Goal: Task Accomplishment & Management: Manage account settings

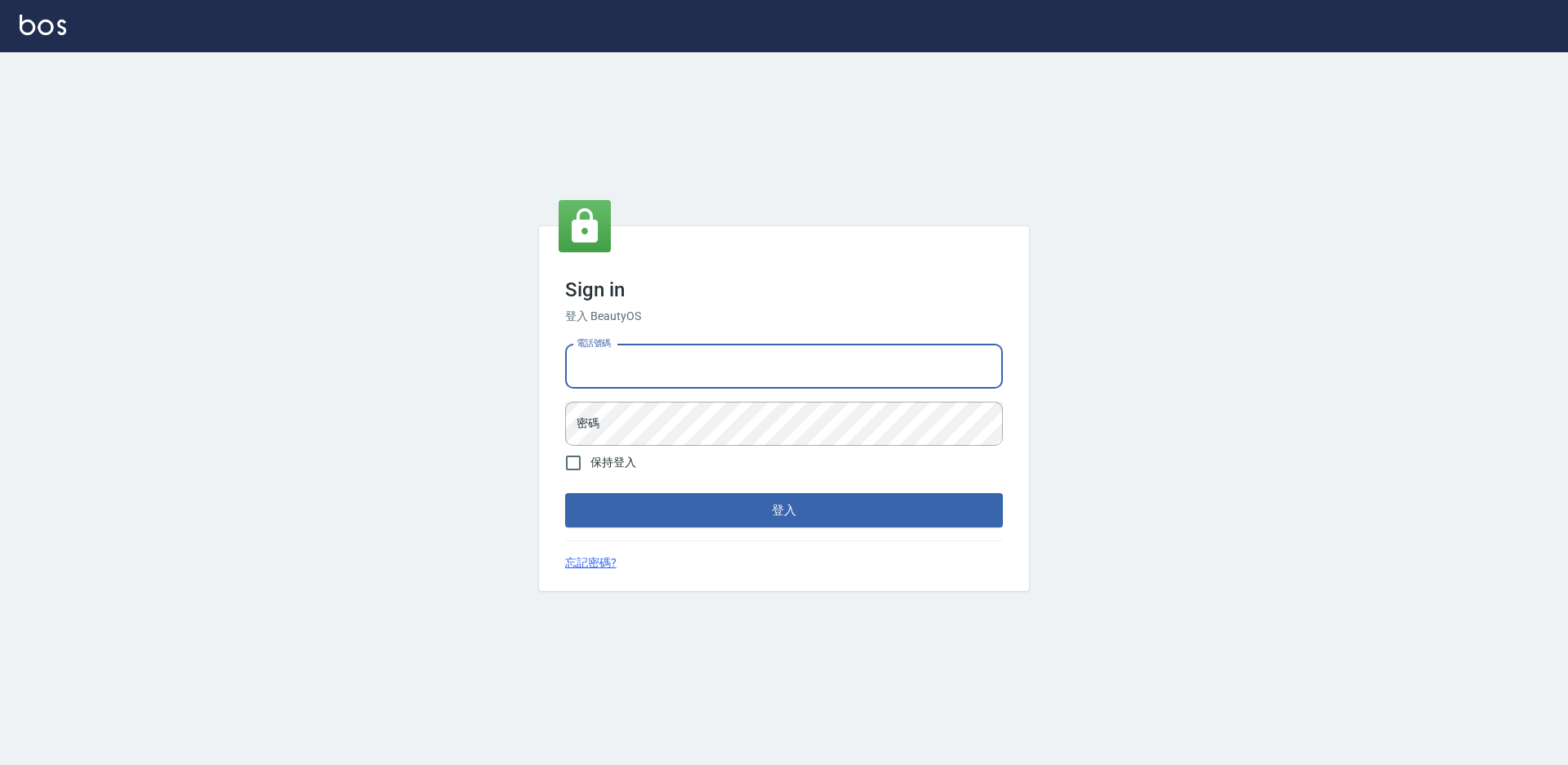
click at [625, 365] on input "電話號碼" at bounding box center [784, 366] width 438 height 44
type input "0988338477"
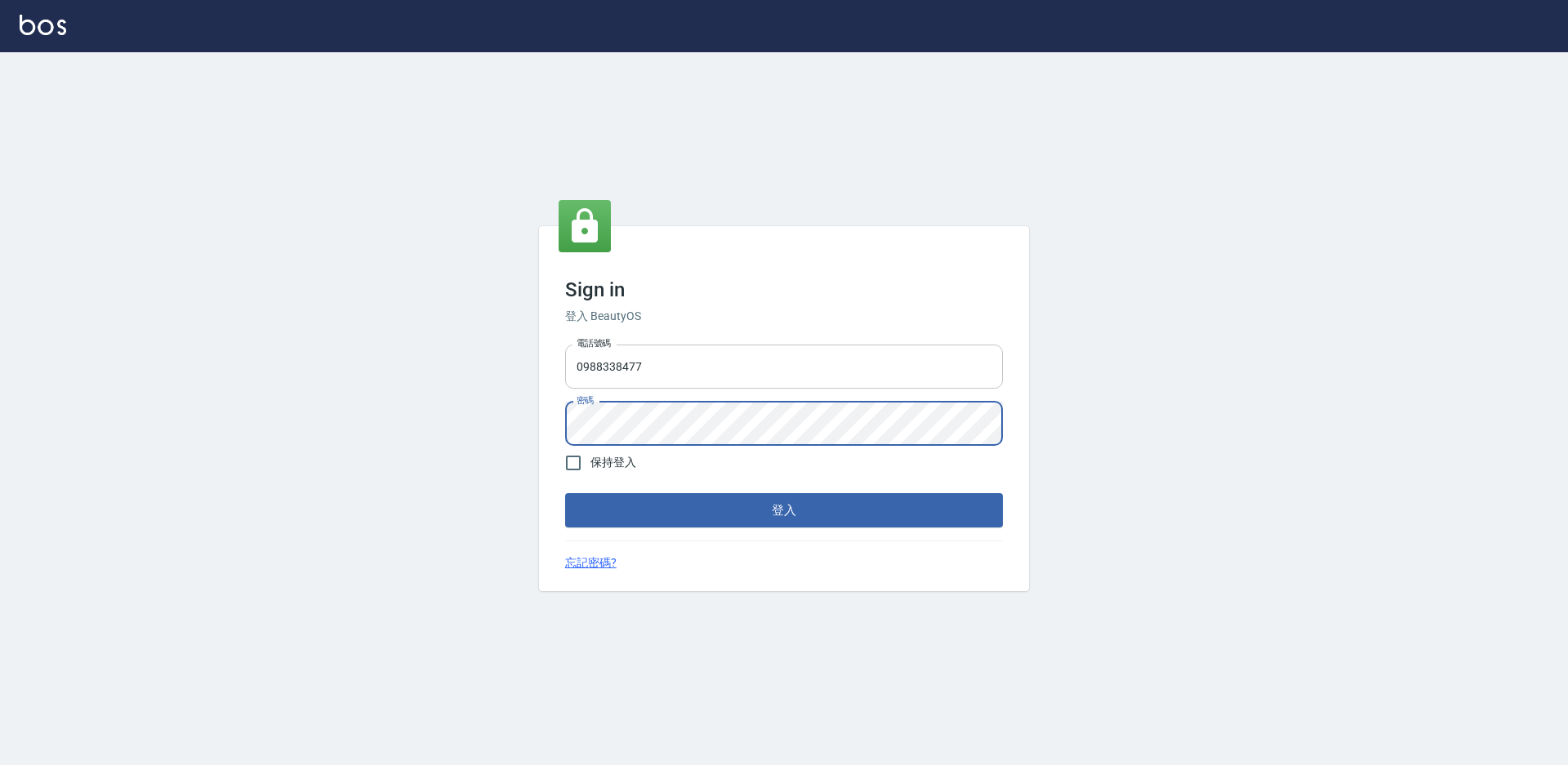
click at [566, 493] on button "登入" at bounding box center [784, 510] width 438 height 34
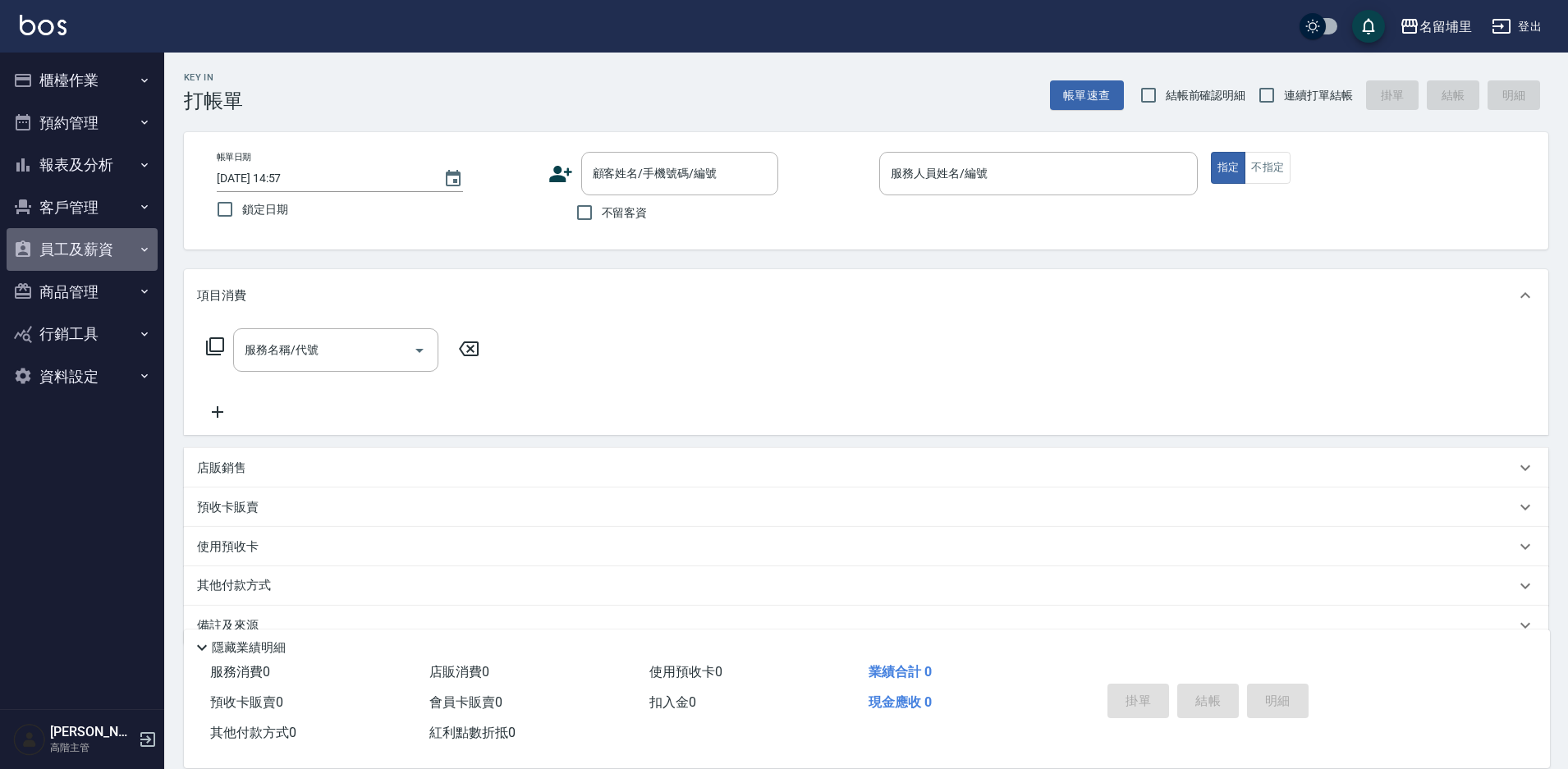
click at [80, 242] on button "員工及薪資" at bounding box center [82, 249] width 151 height 43
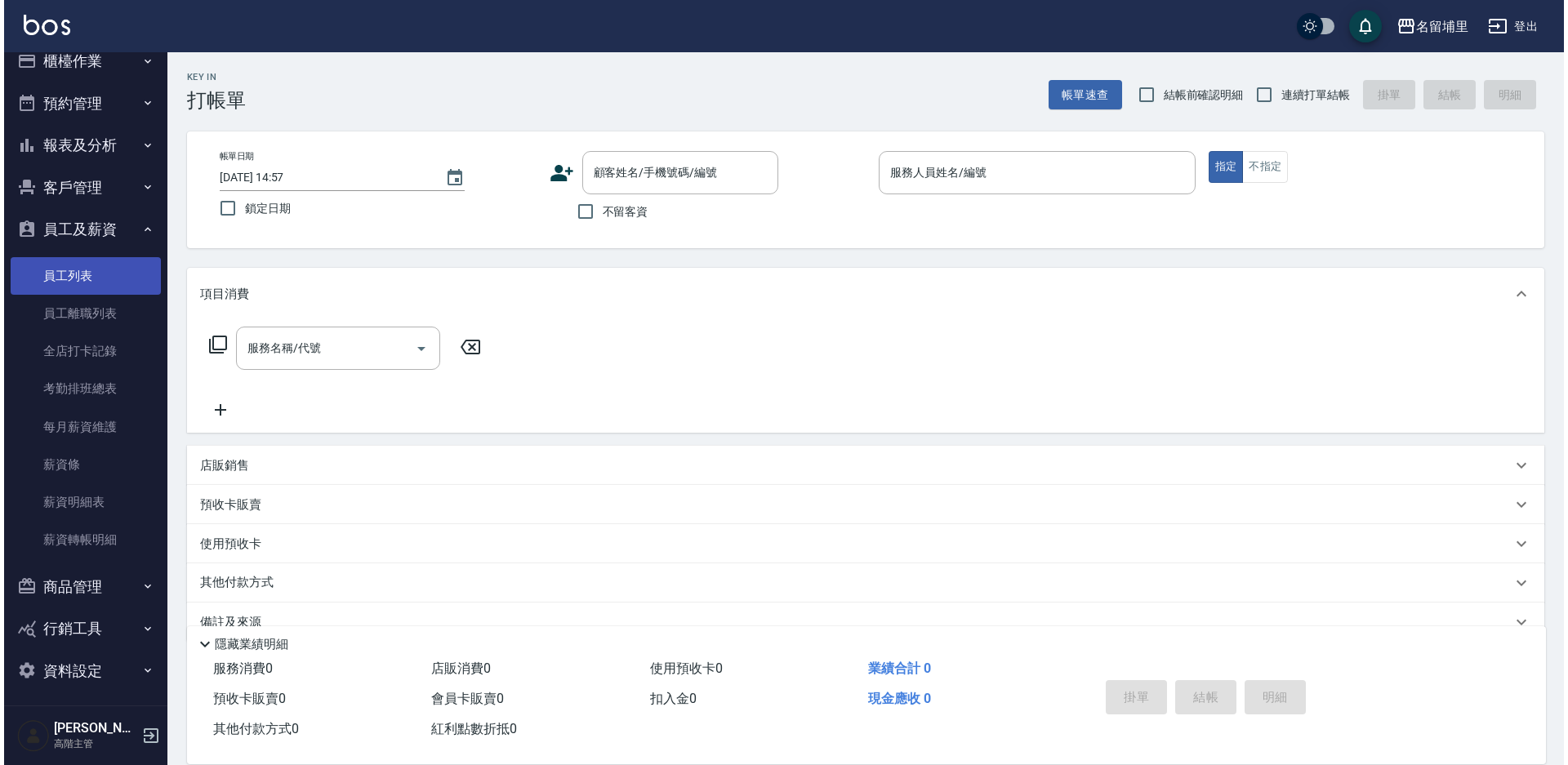
scroll to position [25, 0]
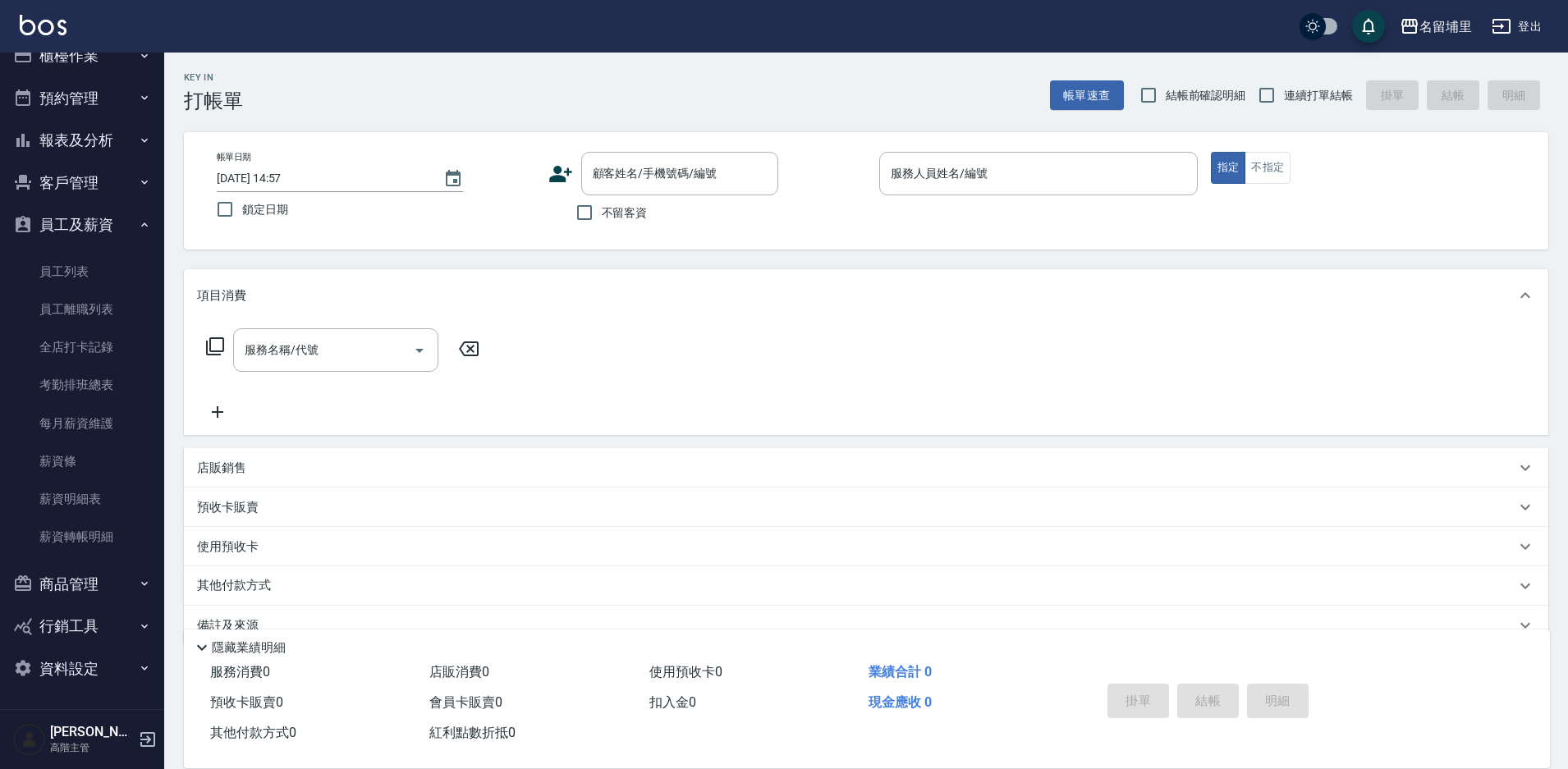
click at [1428, 33] on div "名留埔里" at bounding box center [1445, 27] width 53 height 21
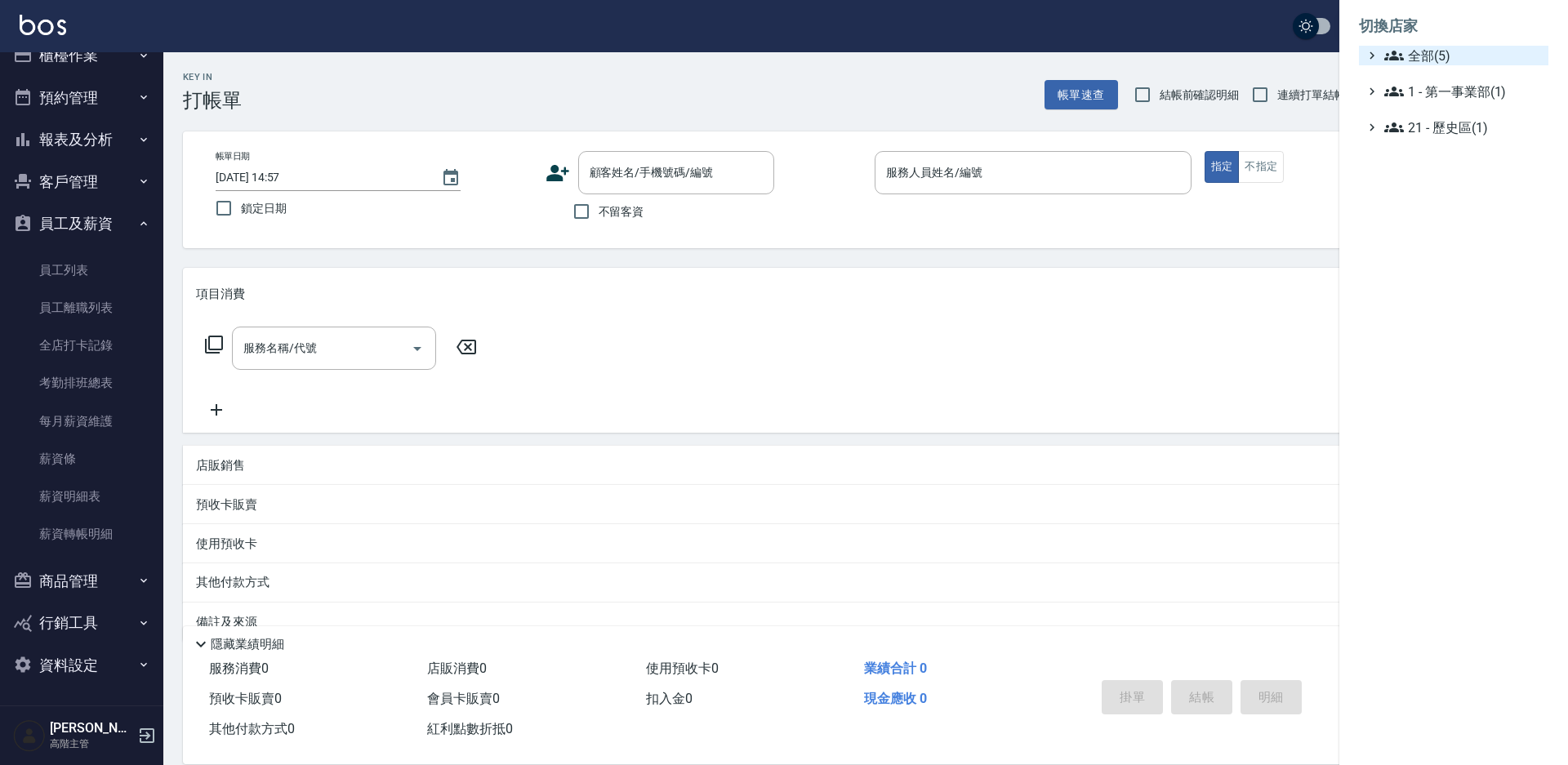
click at [1420, 60] on span "全部(5)" at bounding box center [1463, 56] width 158 height 20
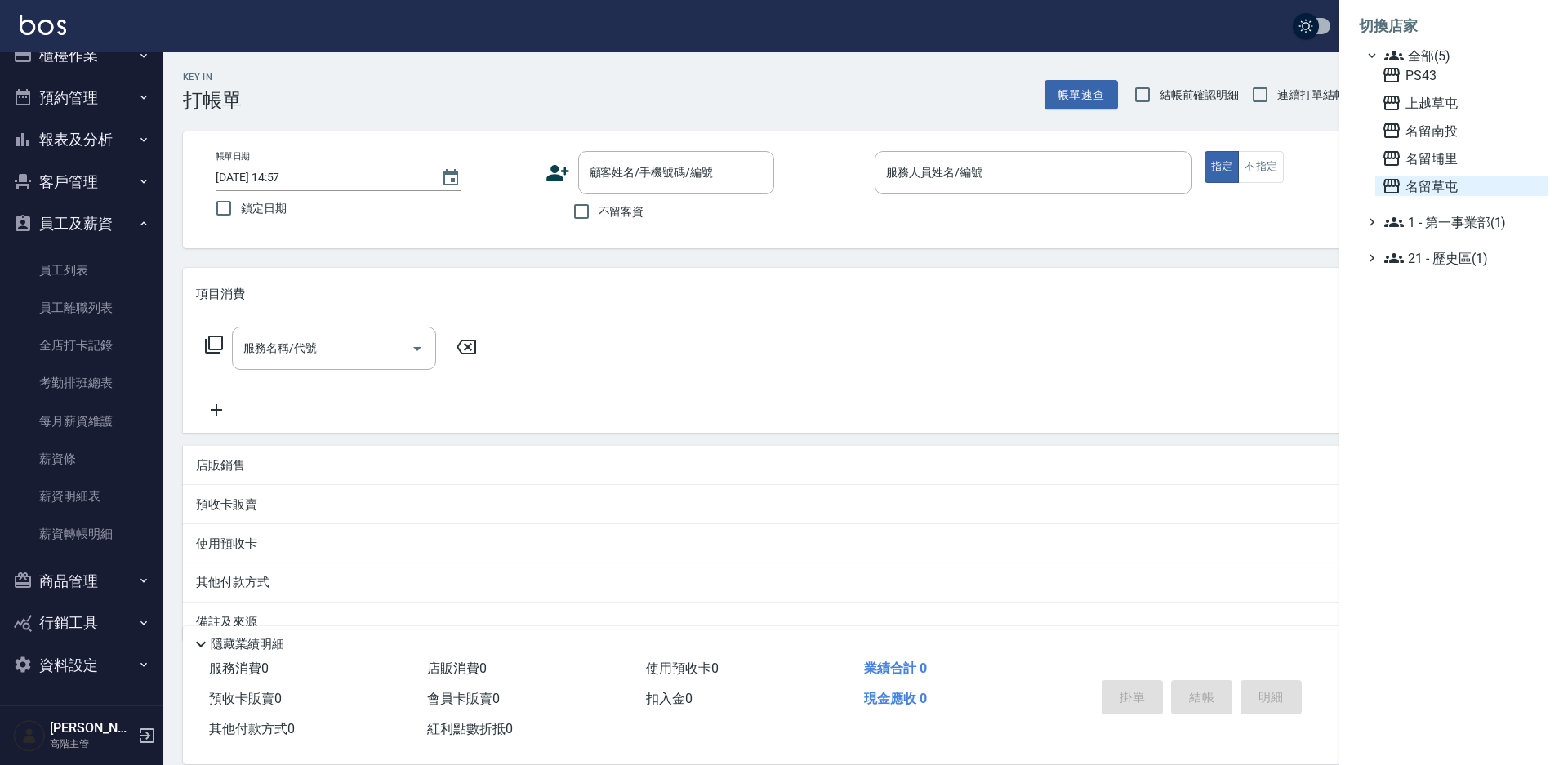
click at [1443, 187] on span "名留草屯" at bounding box center [1462, 186] width 160 height 20
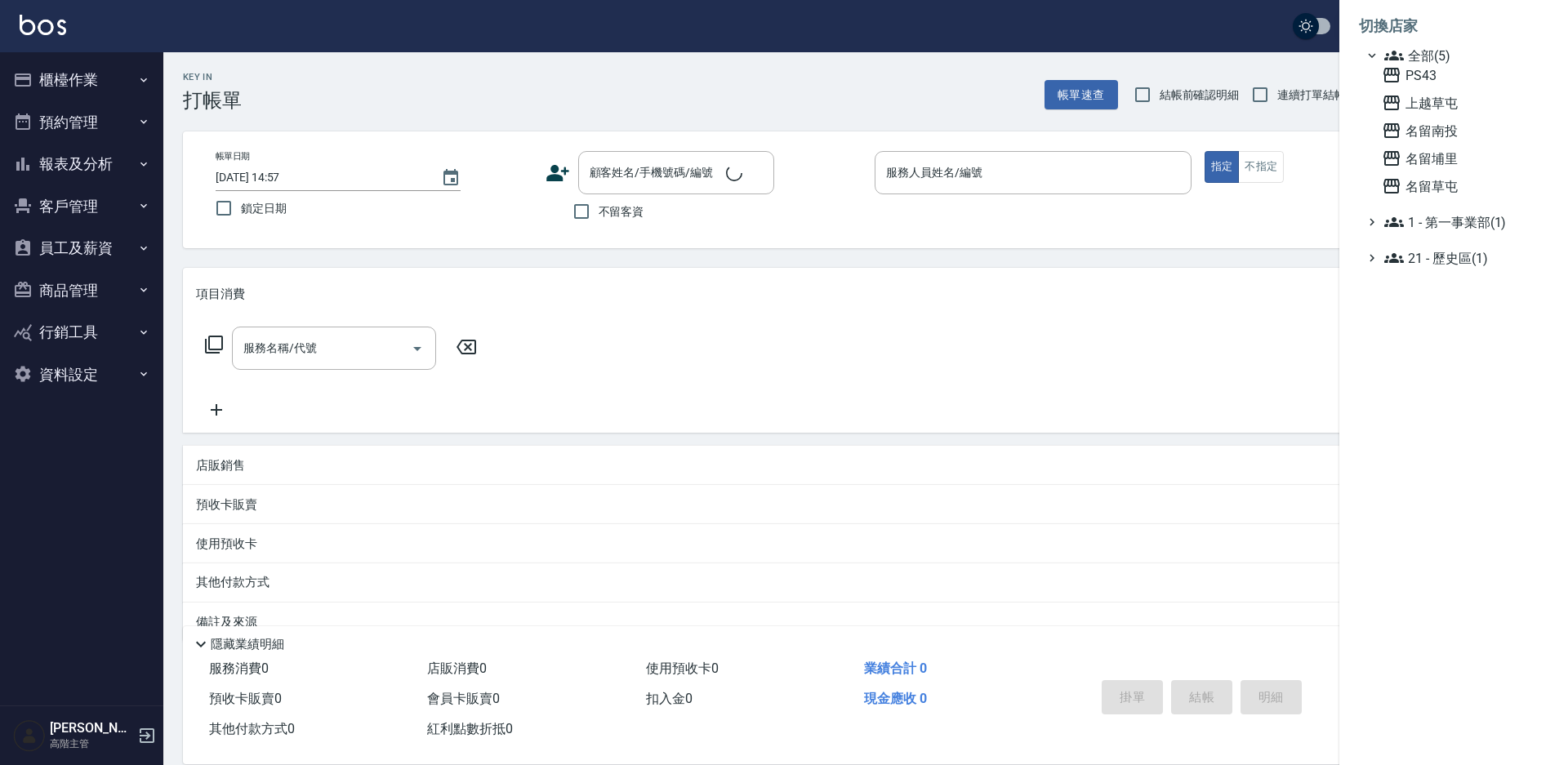
scroll to position [0, 0]
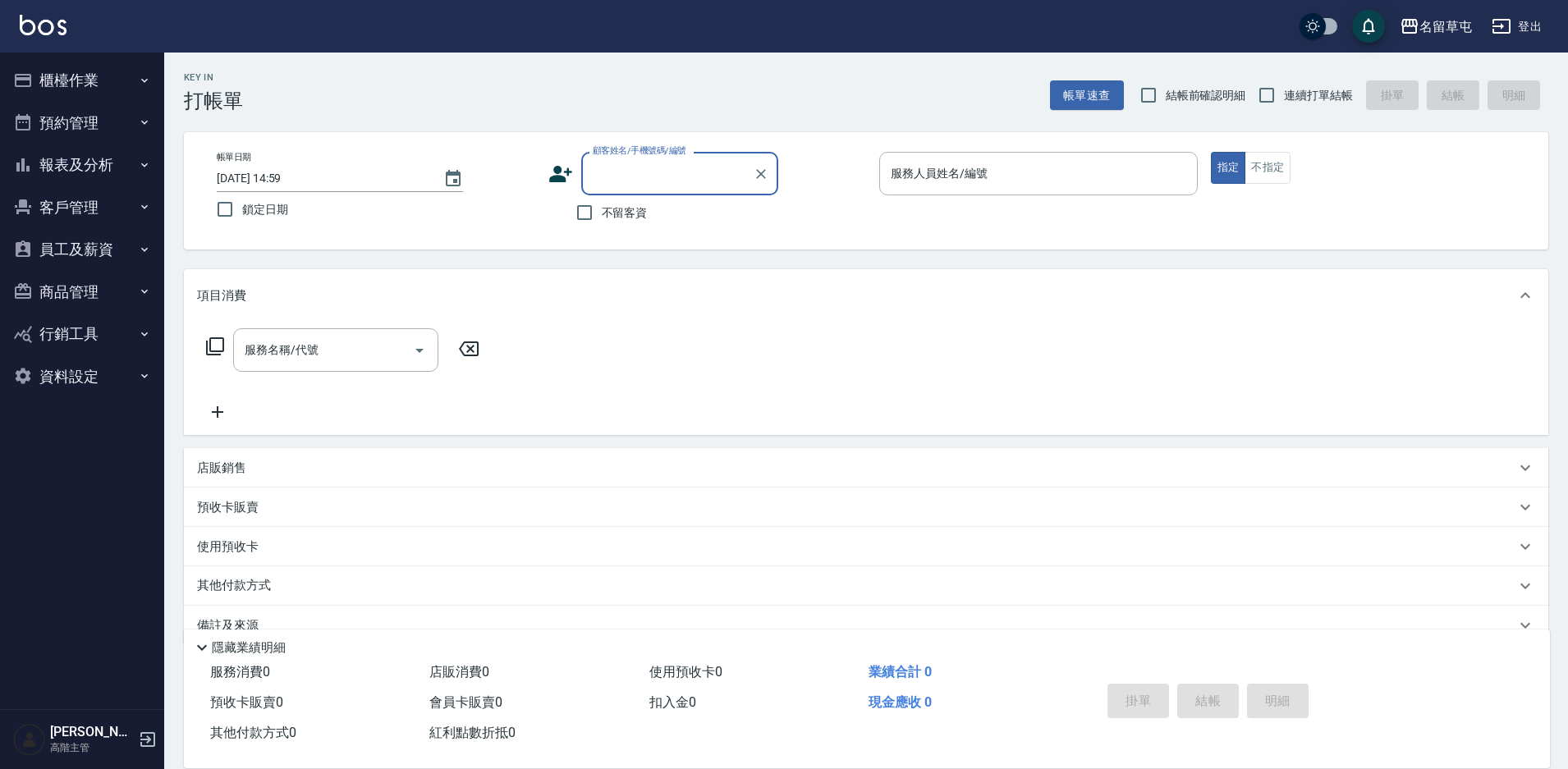
click at [85, 255] on button "員工及薪資" at bounding box center [82, 249] width 151 height 43
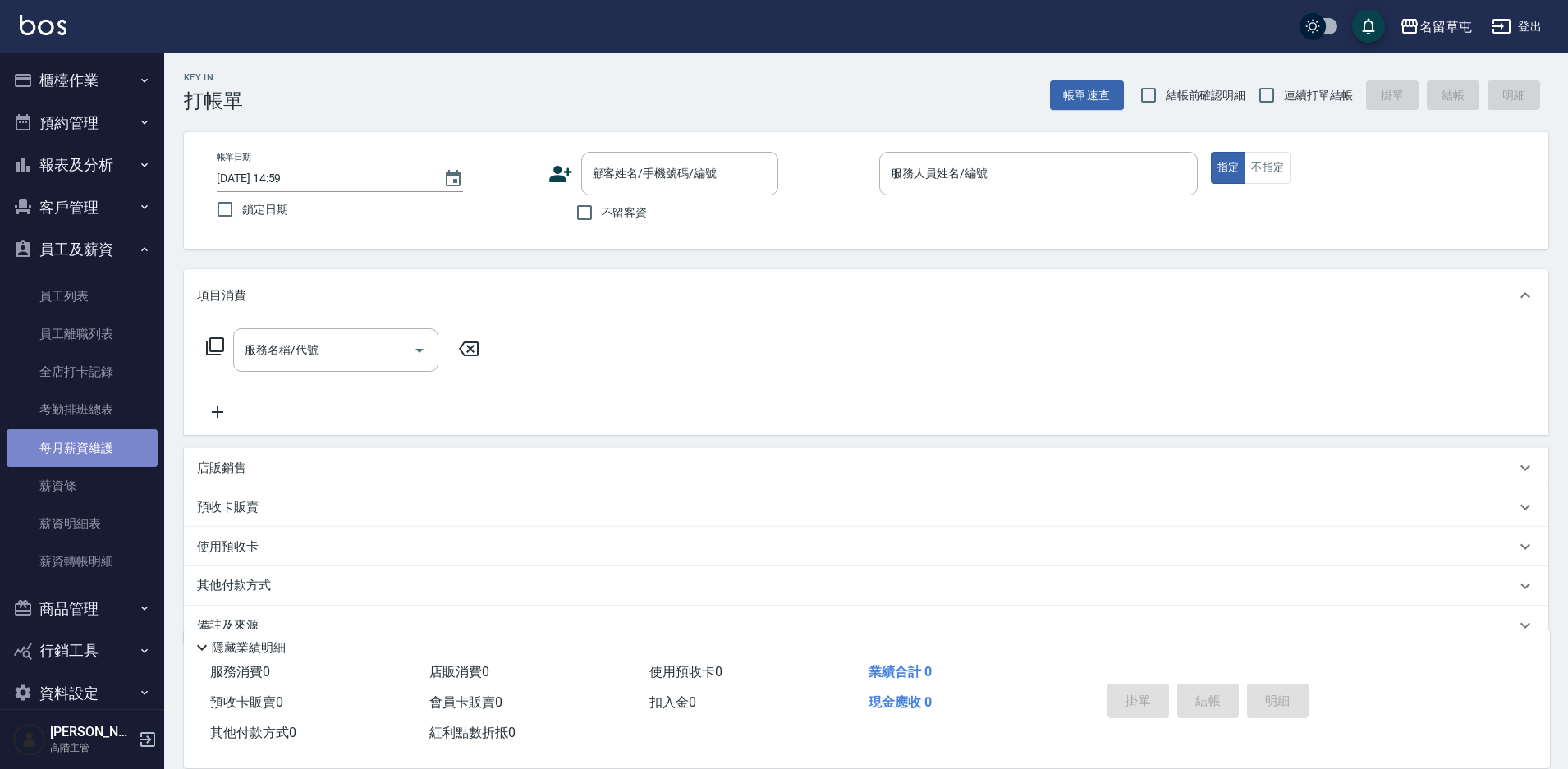
click at [83, 451] on link "每月薪資維護" at bounding box center [82, 448] width 151 height 38
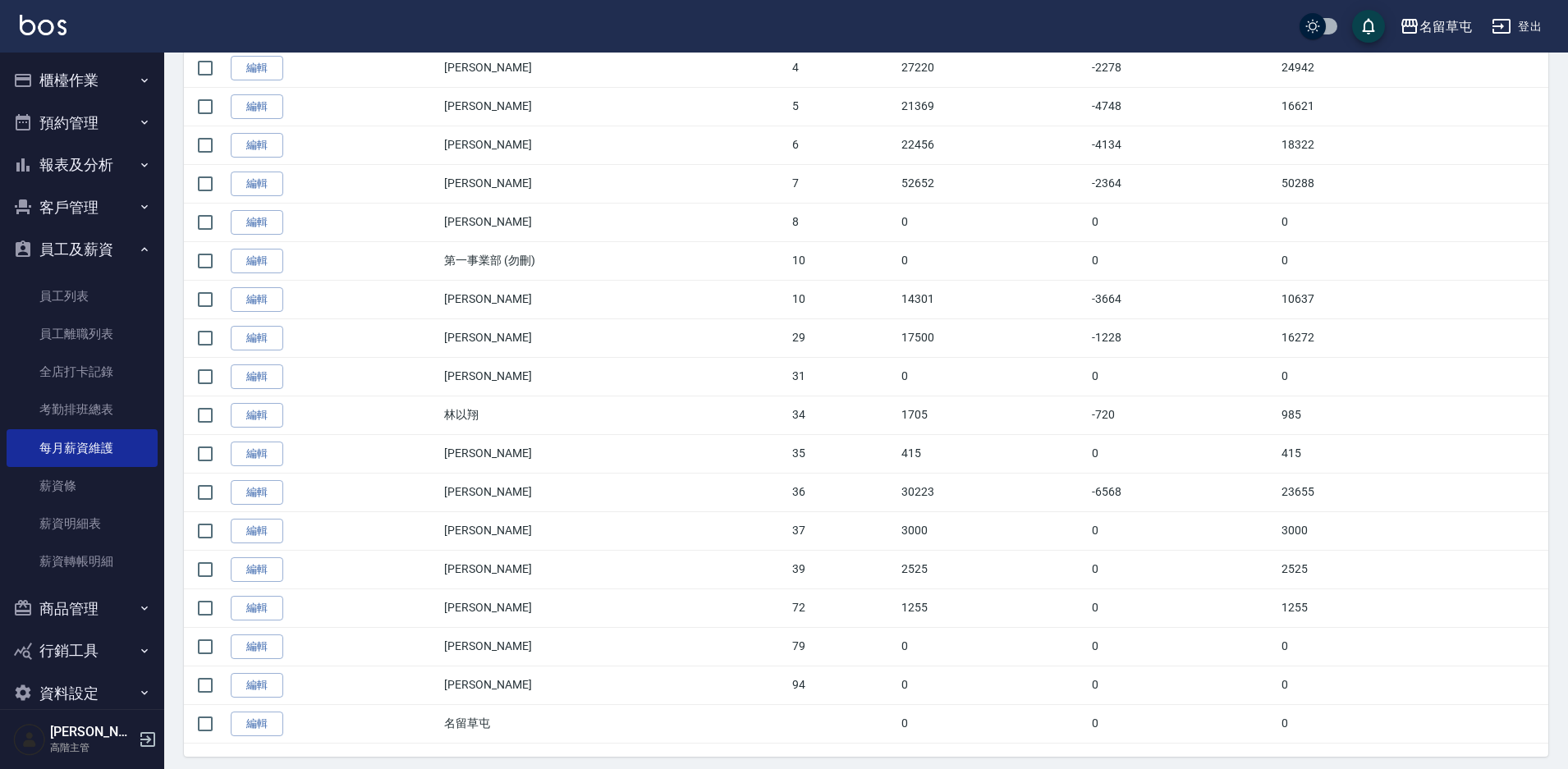
scroll to position [491, 0]
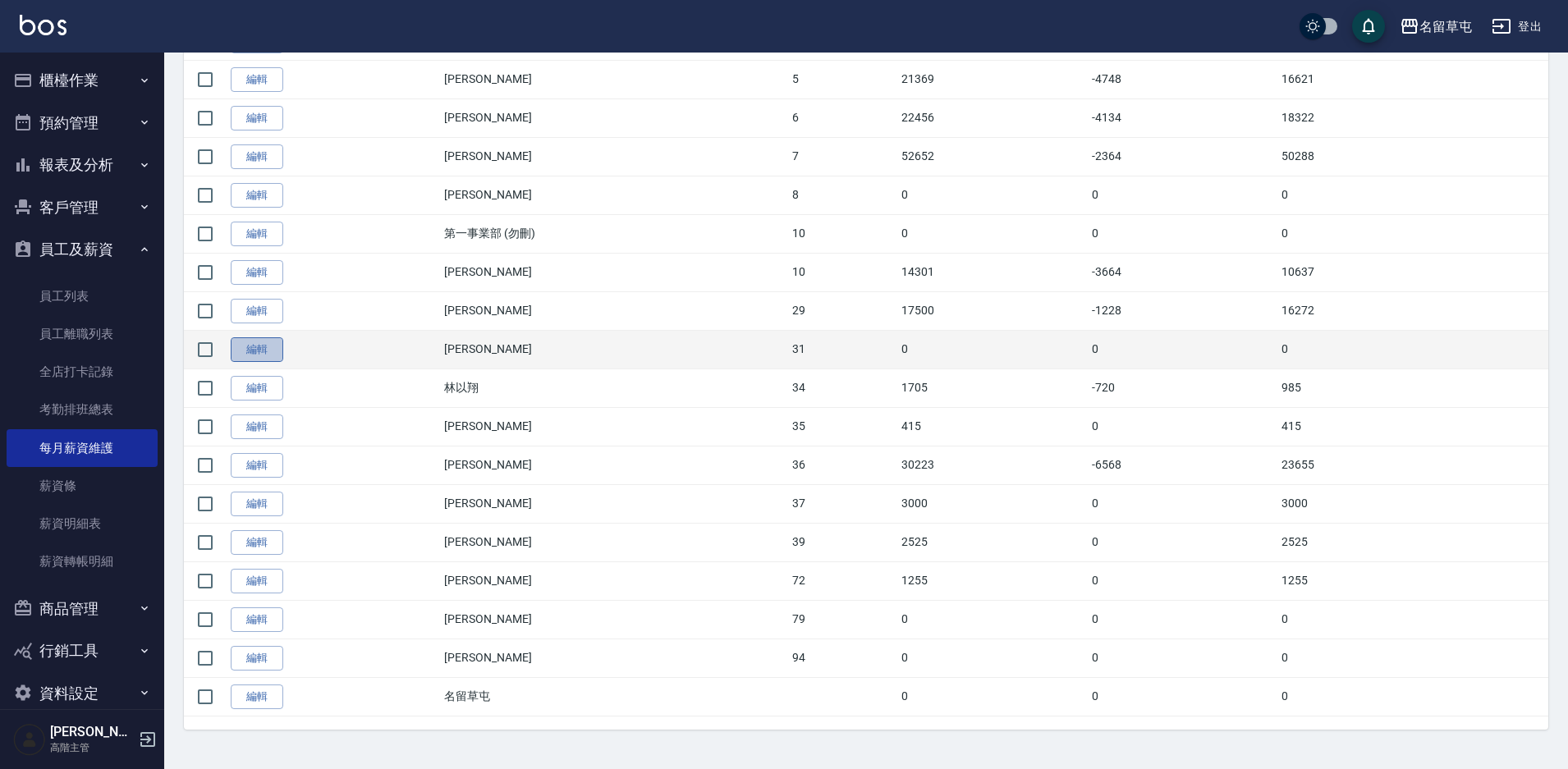
click at [269, 344] on link "編輯" at bounding box center [256, 350] width 53 height 25
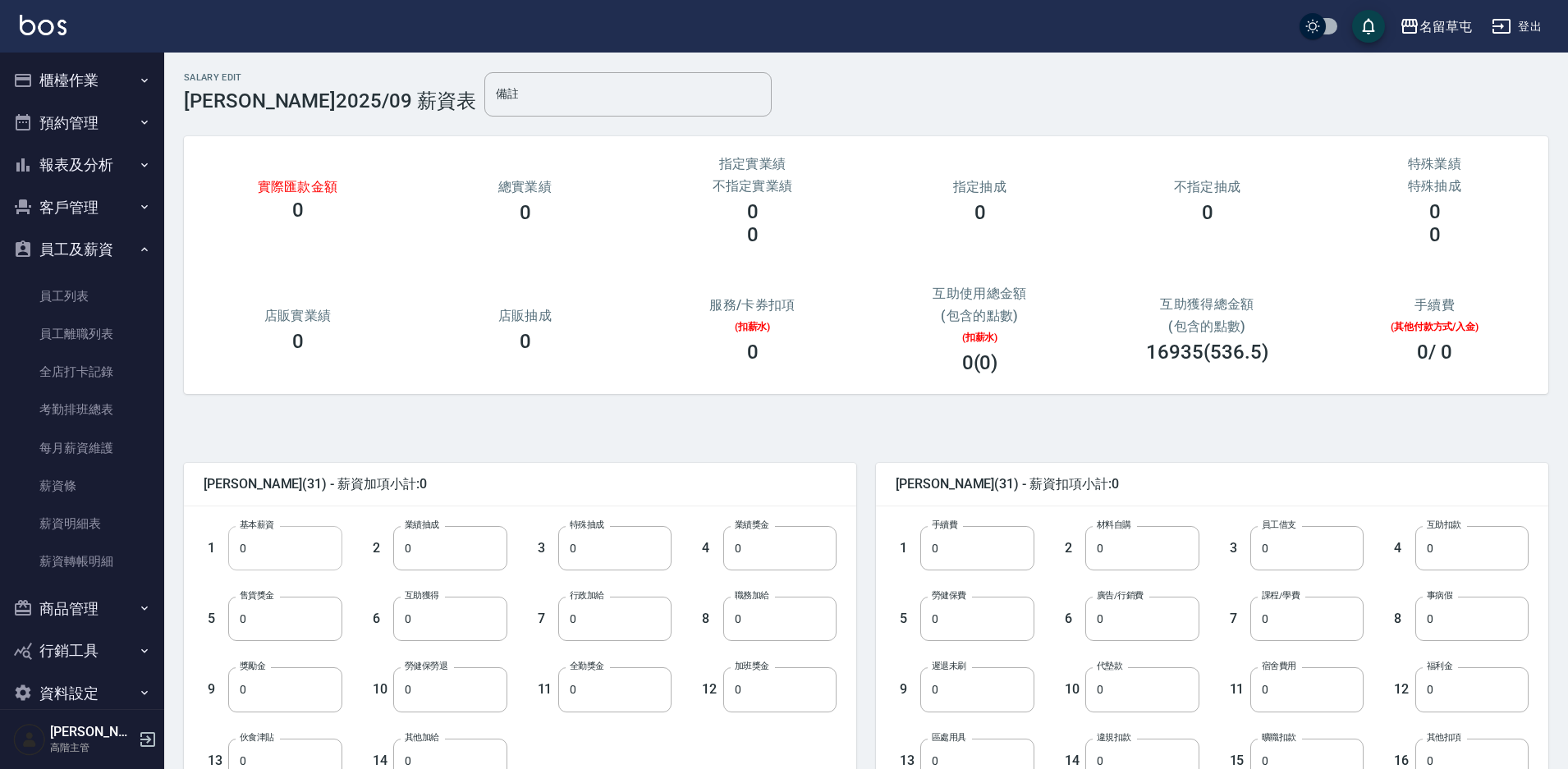
click at [279, 559] on input "0" at bounding box center [285, 548] width 114 height 44
type input "28590"
click at [624, 688] on input "0" at bounding box center [615, 690] width 114 height 44
type input "800"
click at [976, 631] on input "0" at bounding box center [977, 619] width 114 height 44
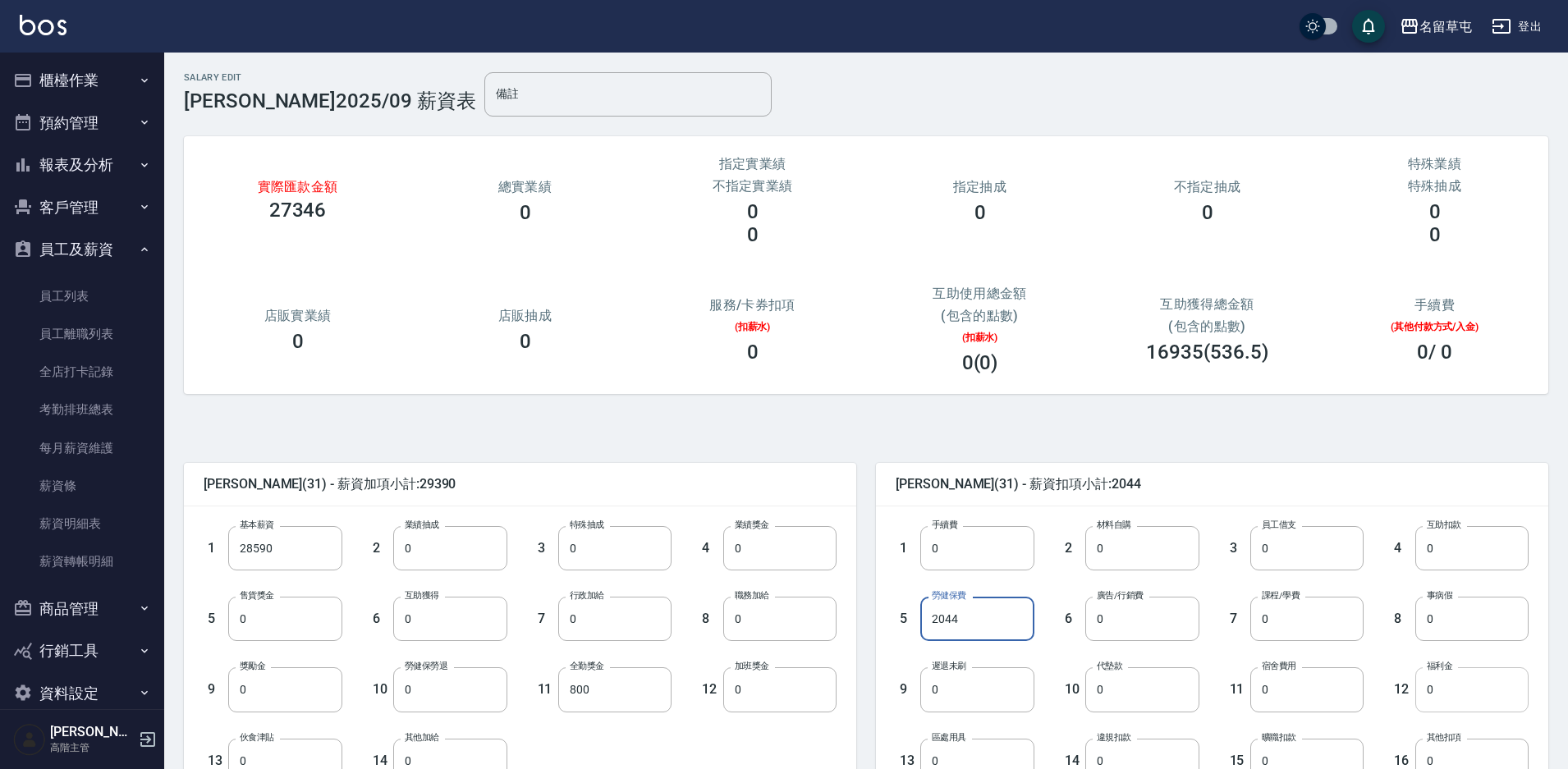
type input "2044"
click at [1443, 686] on input "0" at bounding box center [1472, 690] width 114 height 44
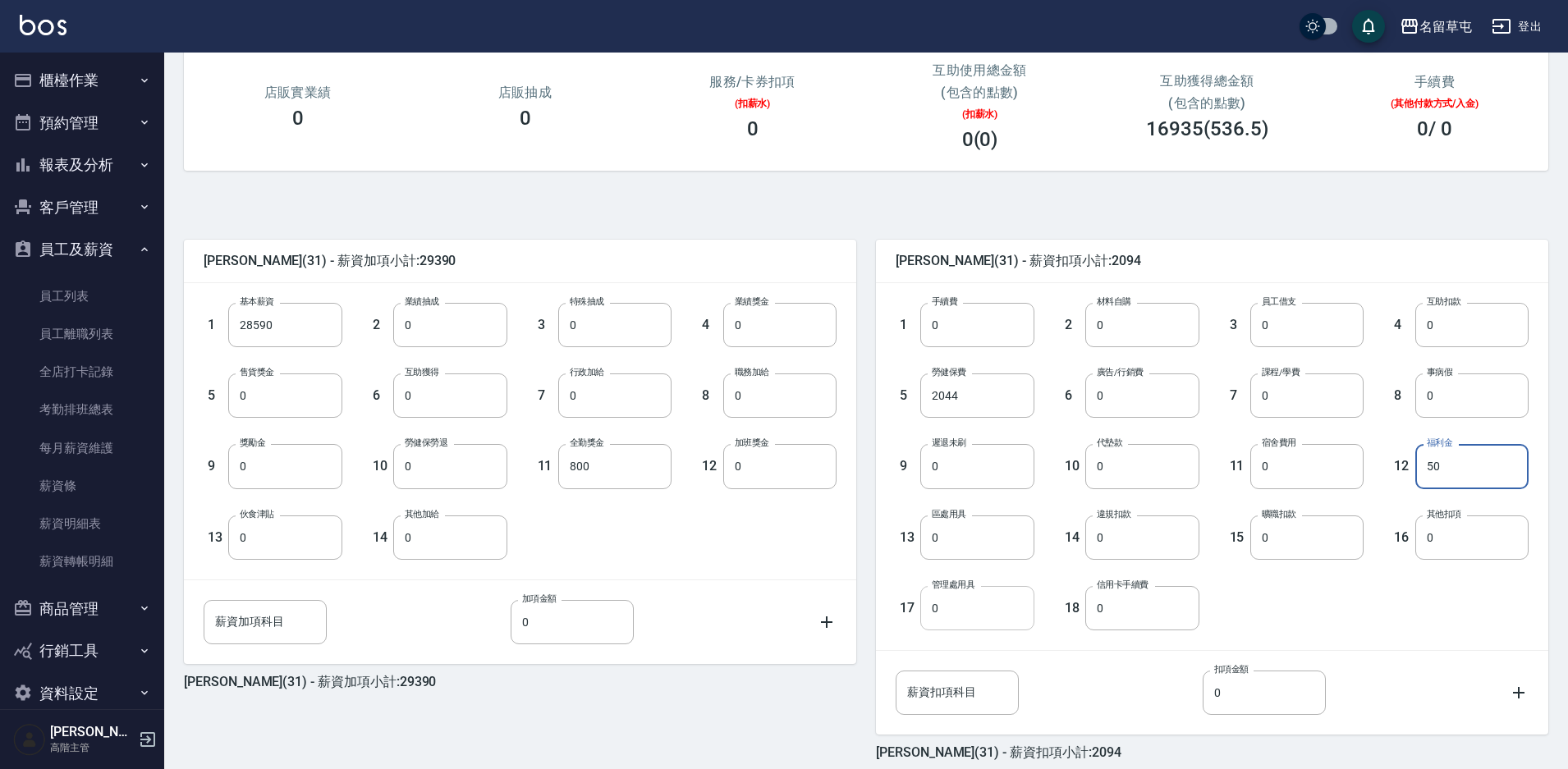
scroll to position [246, 0]
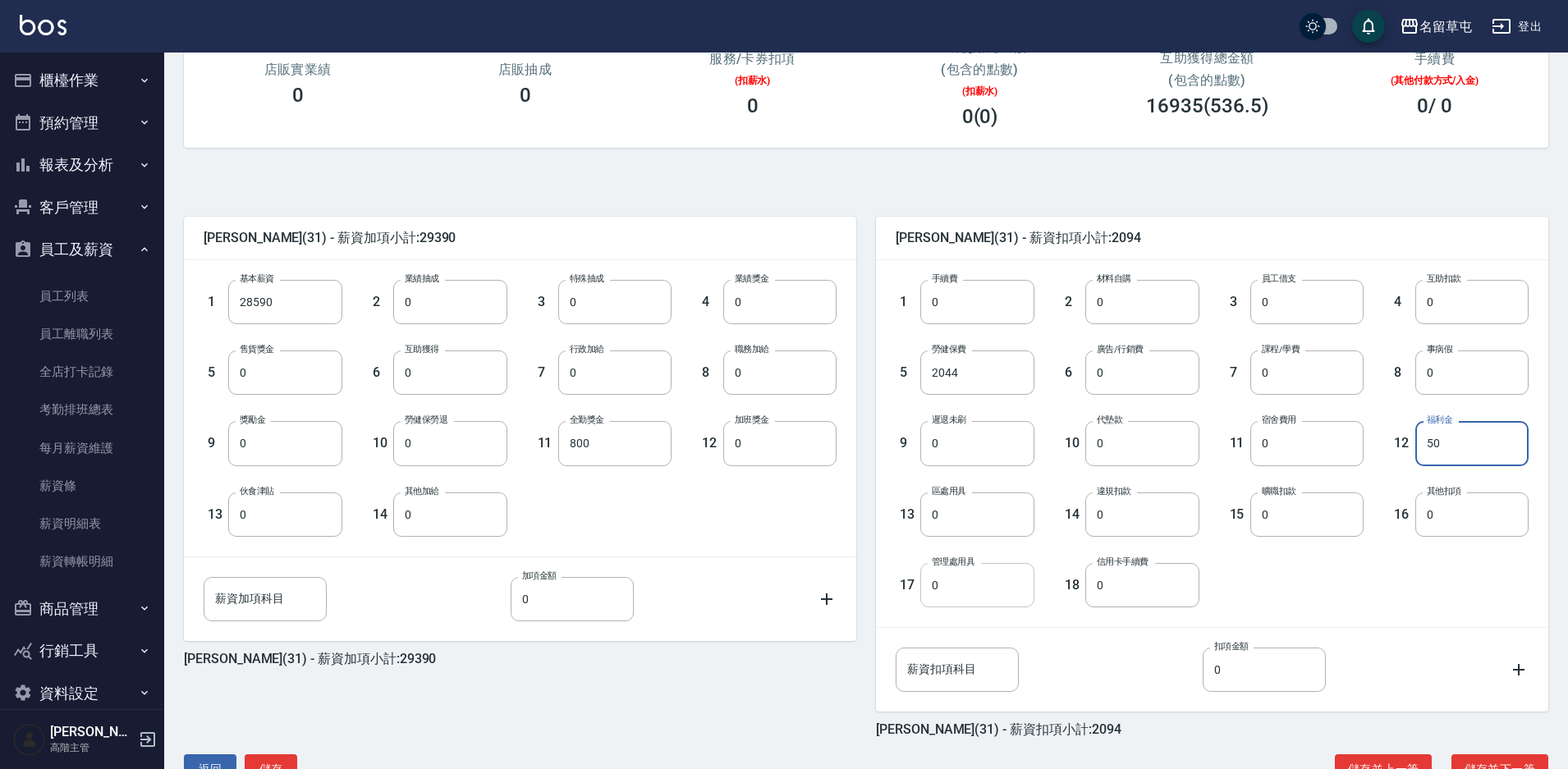
type input "50"
click at [967, 595] on input "0" at bounding box center [977, 585] width 114 height 44
type input "1260"
click at [1313, 375] on input "0" at bounding box center [1308, 372] width 114 height 44
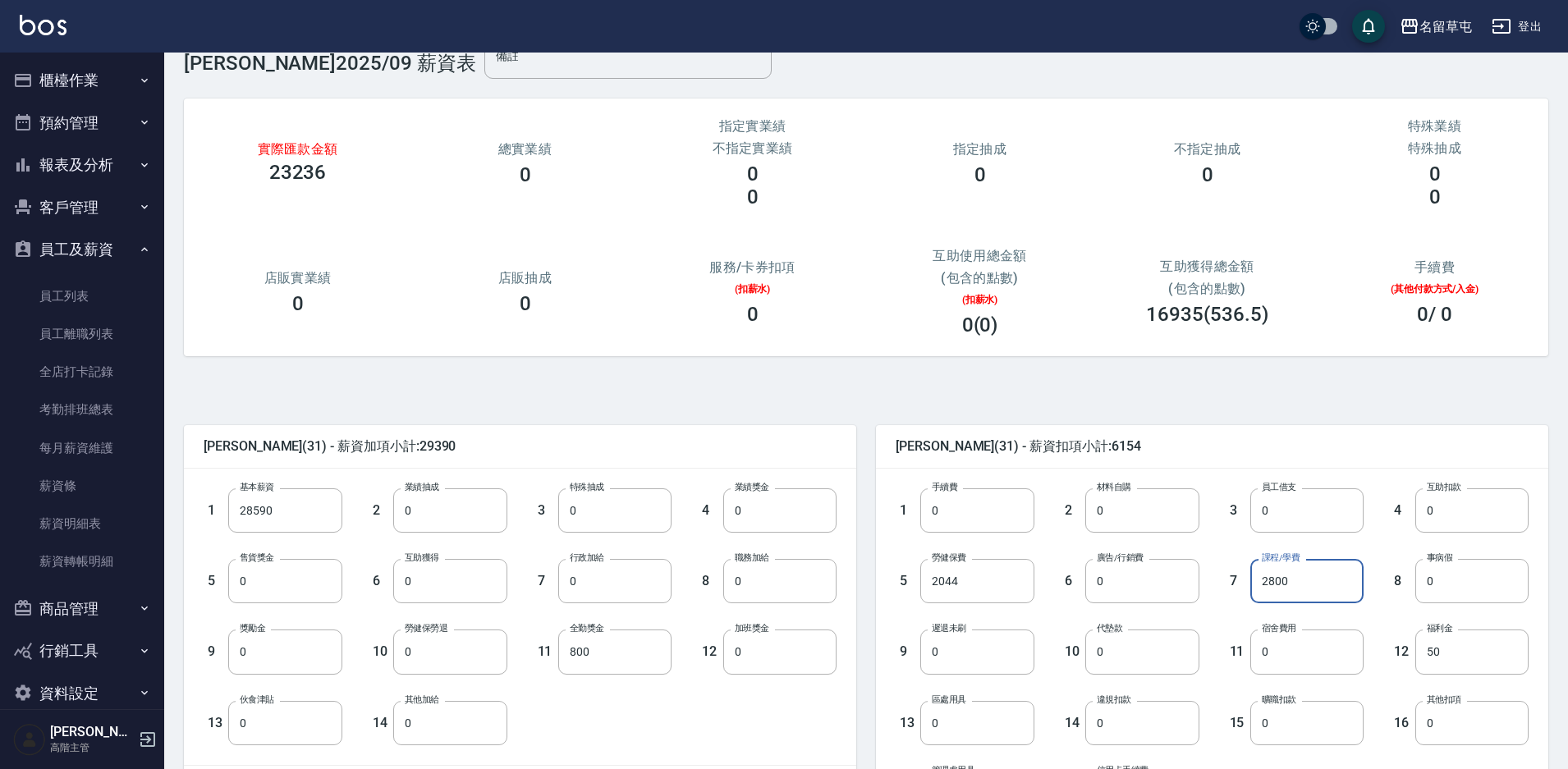
scroll to position [0, 0]
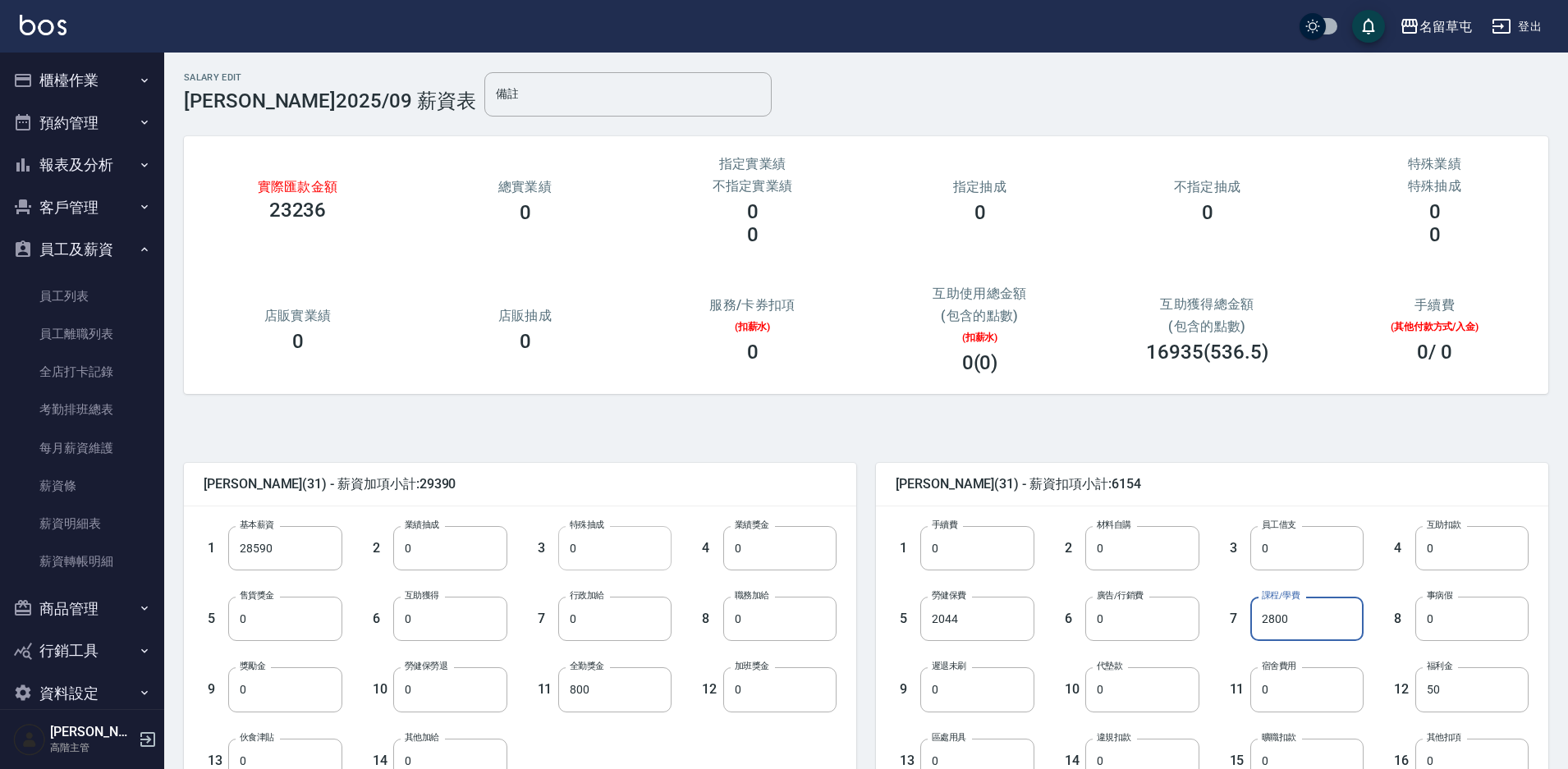
type input "2800"
click at [627, 545] on input "0" at bounding box center [615, 548] width 114 height 44
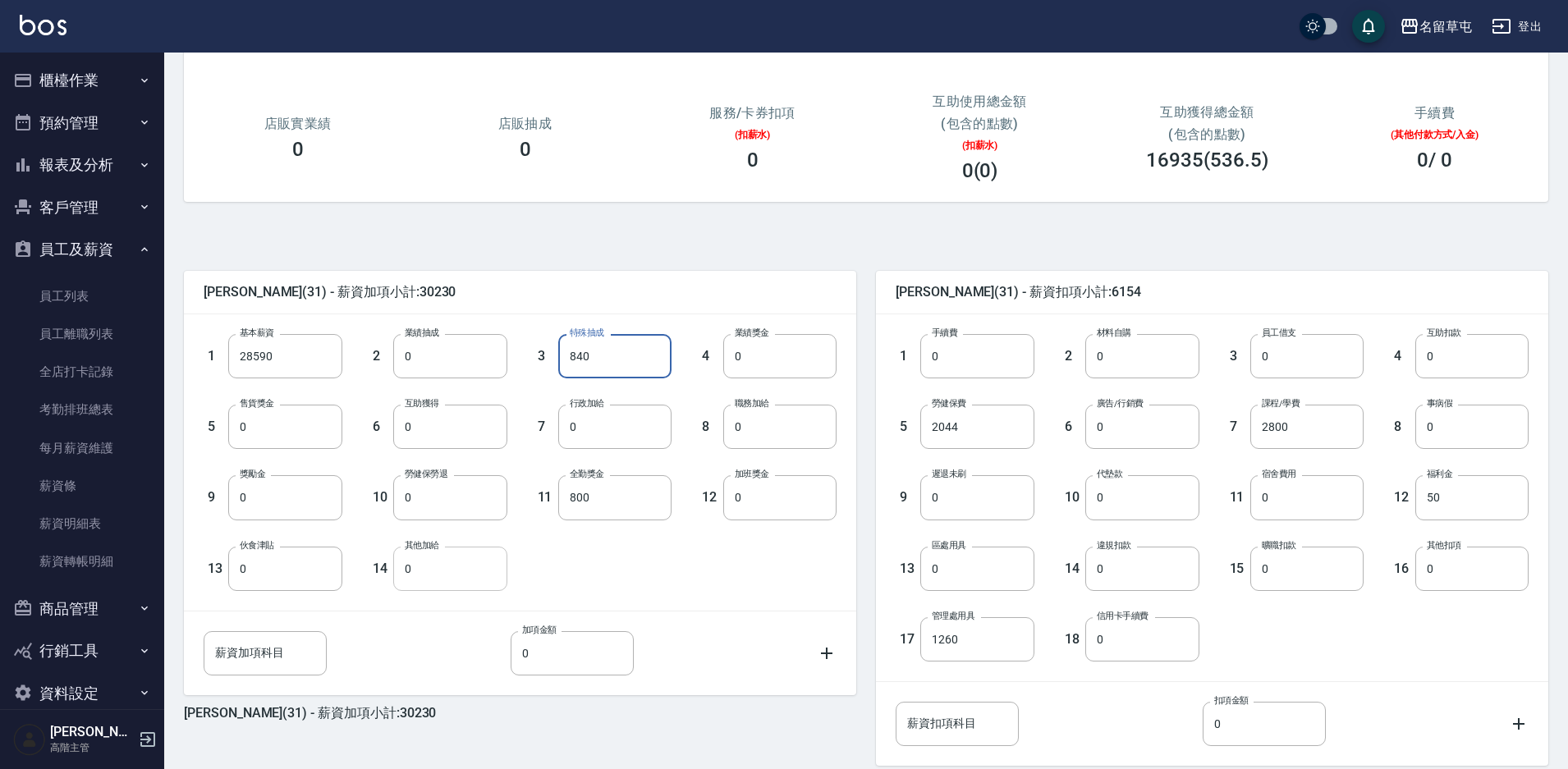
scroll to position [297, 0]
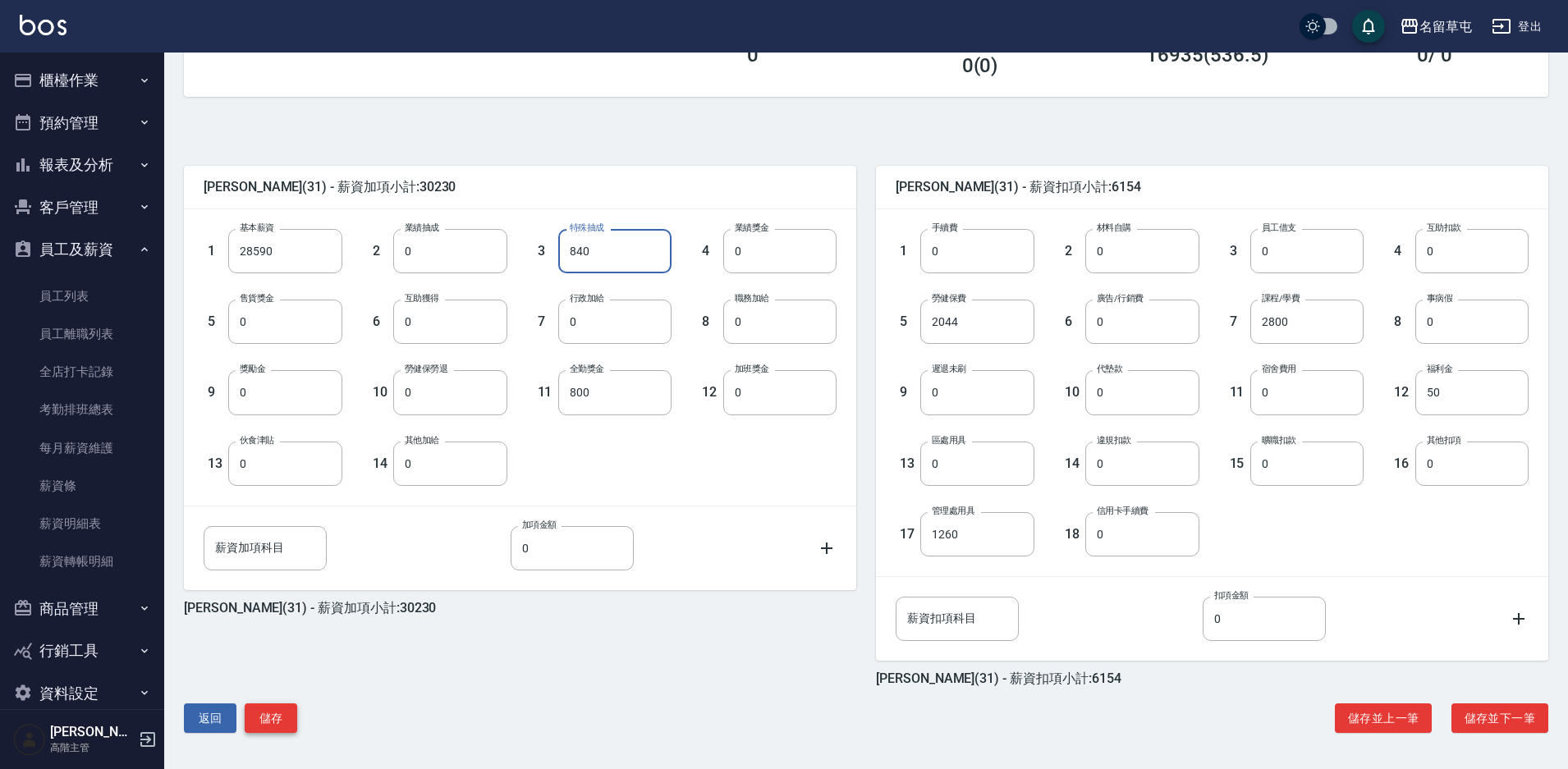
type input "840"
click at [287, 712] on button "儲存" at bounding box center [271, 719] width 53 height 30
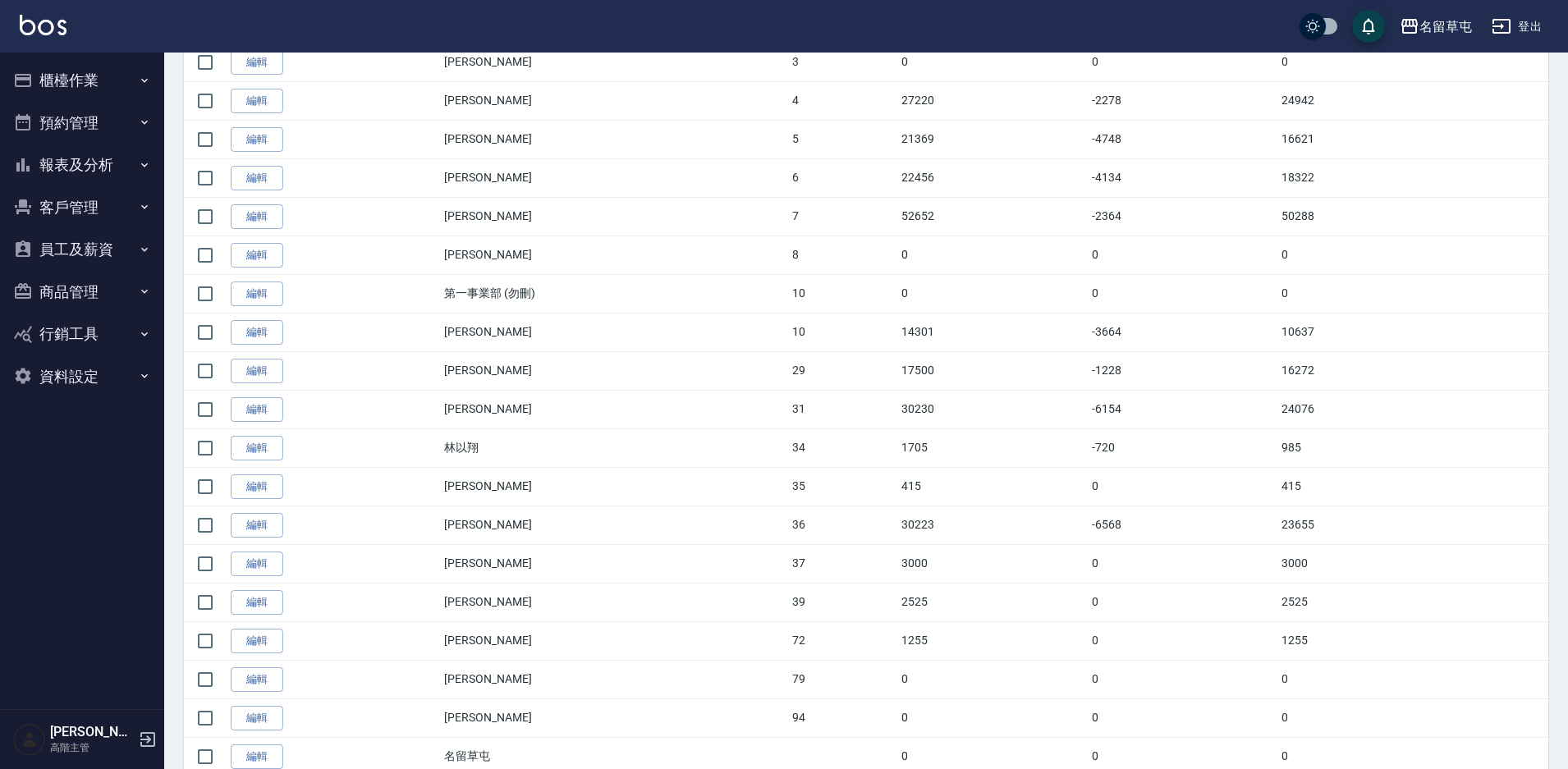
scroll to position [409, 0]
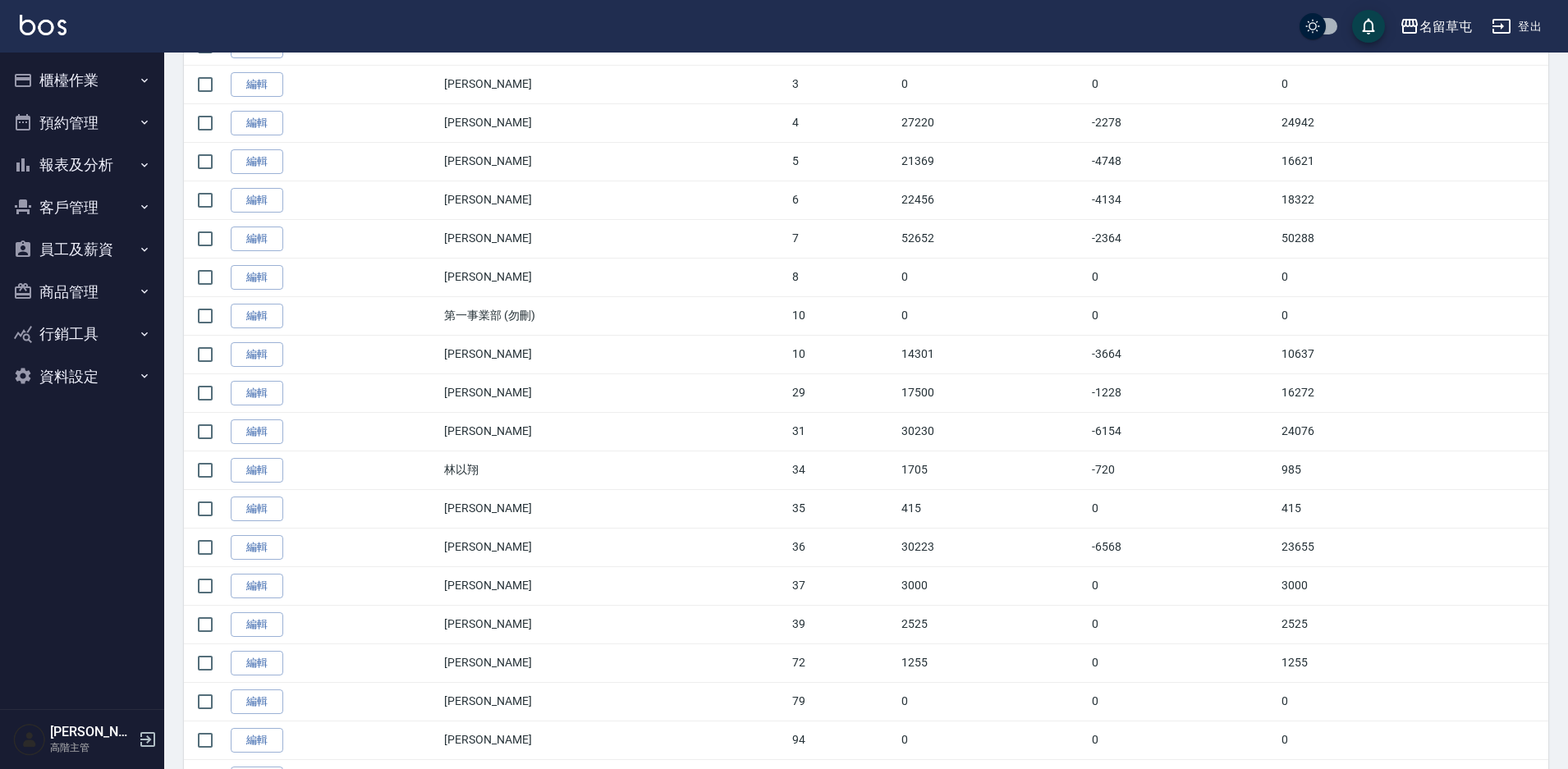
click at [56, 249] on button "員工及薪資" at bounding box center [82, 249] width 151 height 43
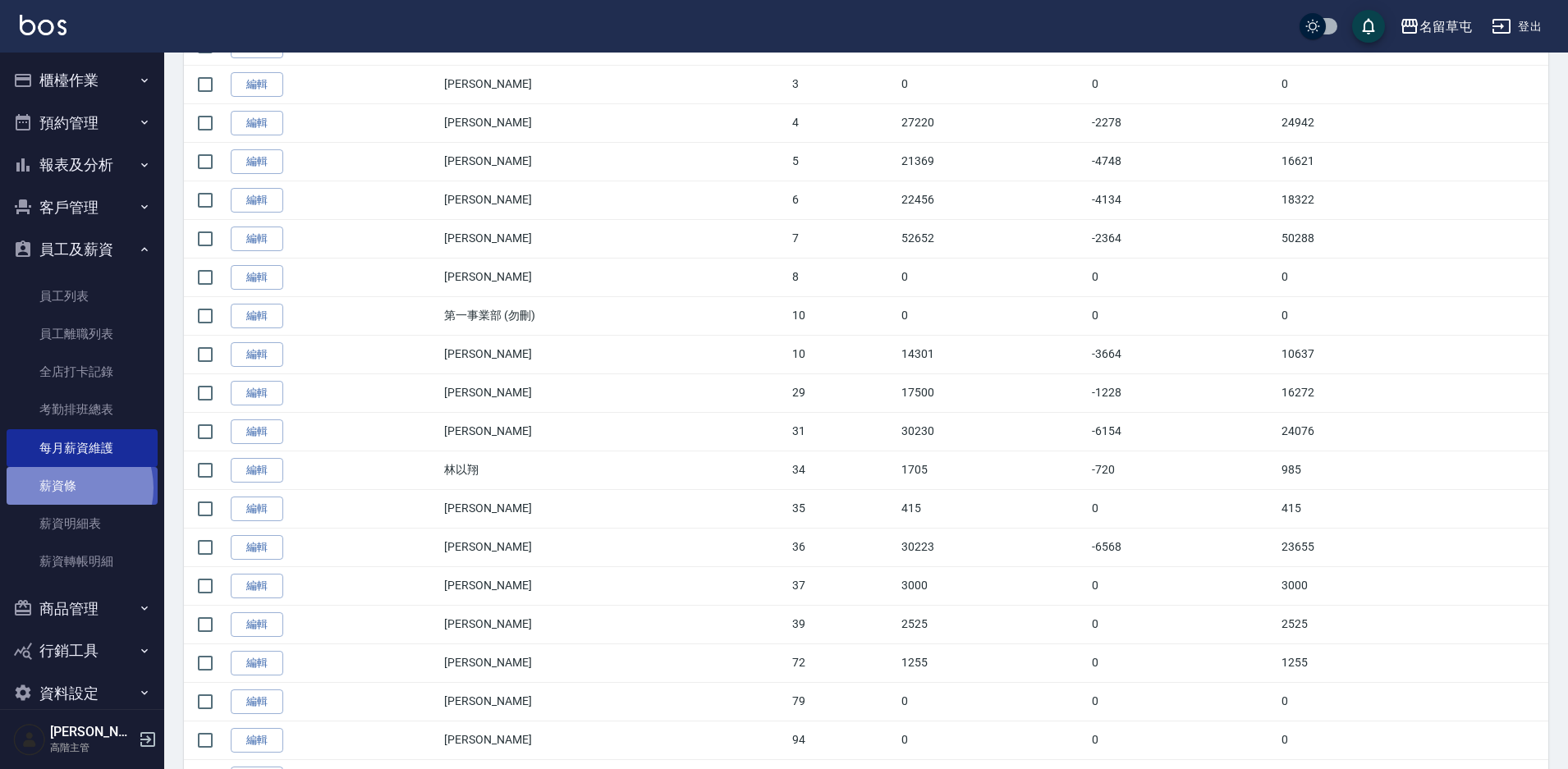
click at [67, 488] on link "薪資條" at bounding box center [82, 486] width 151 height 38
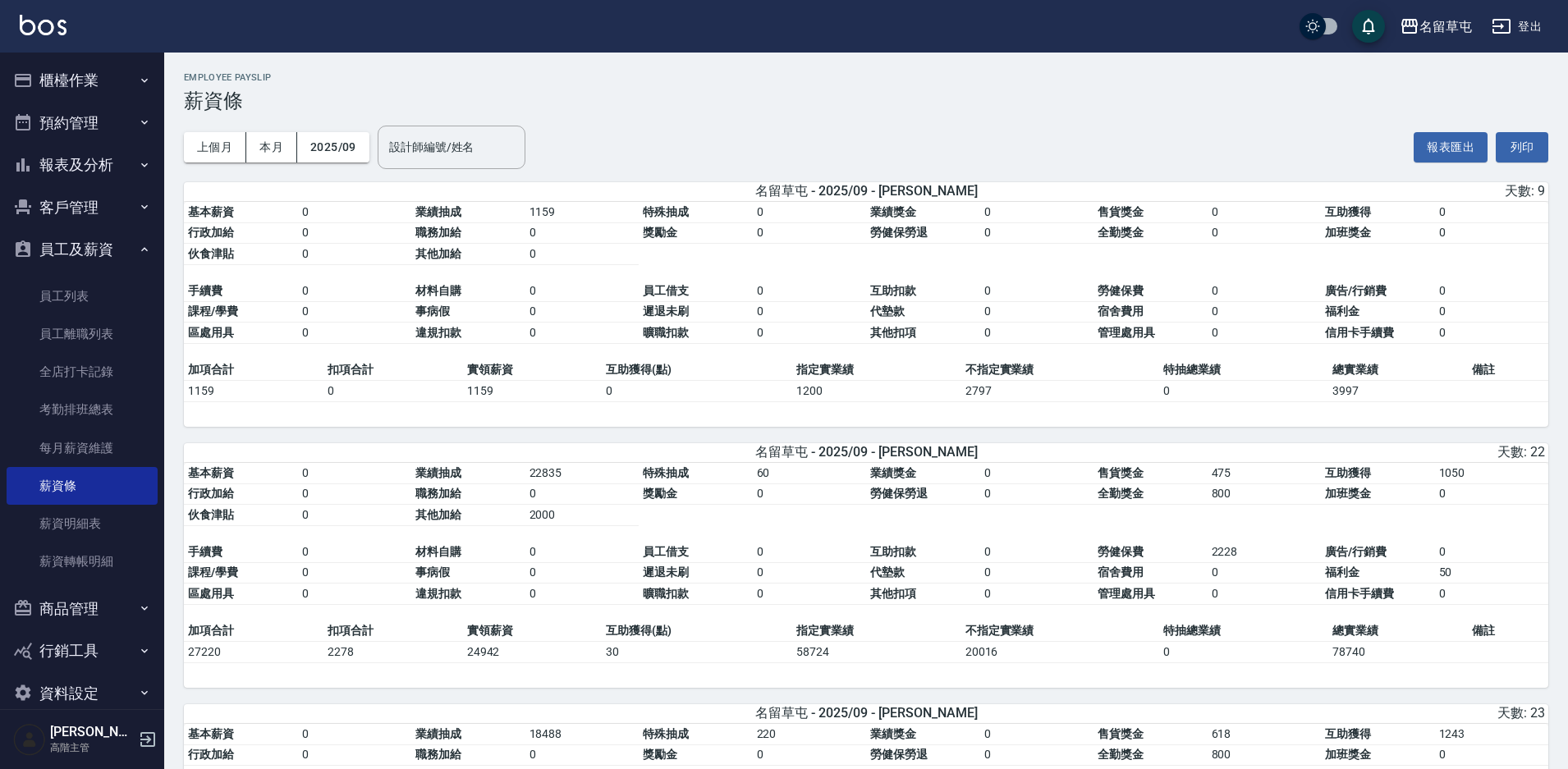
drag, startPoint x: 1531, startPoint y: 139, endPoint x: 1221, endPoint y: 657, distance: 603.7
click at [1531, 139] on button "列印" at bounding box center [1522, 147] width 53 height 30
click at [80, 453] on link "每月薪資維護" at bounding box center [82, 448] width 151 height 38
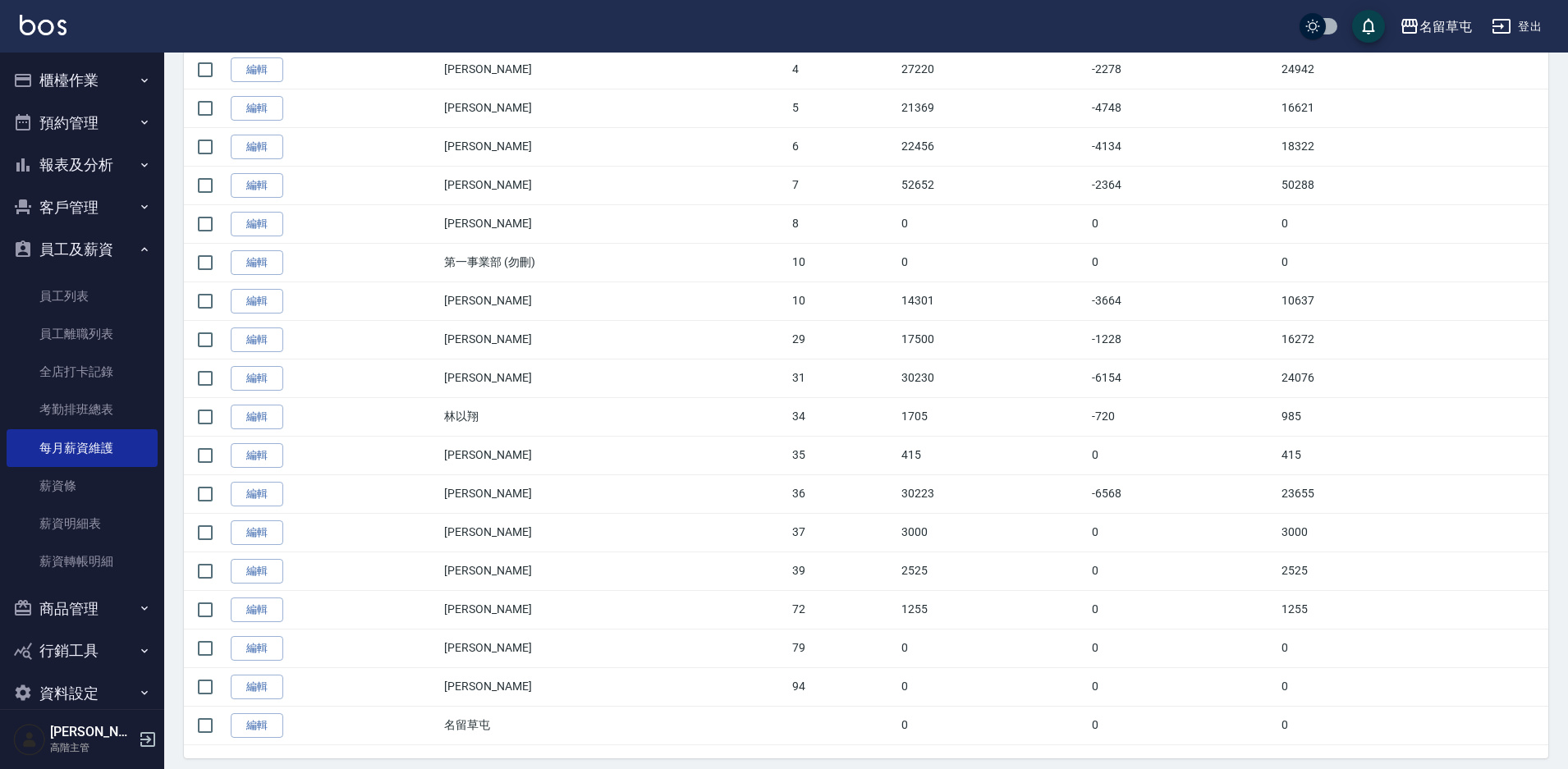
scroll to position [491, 0]
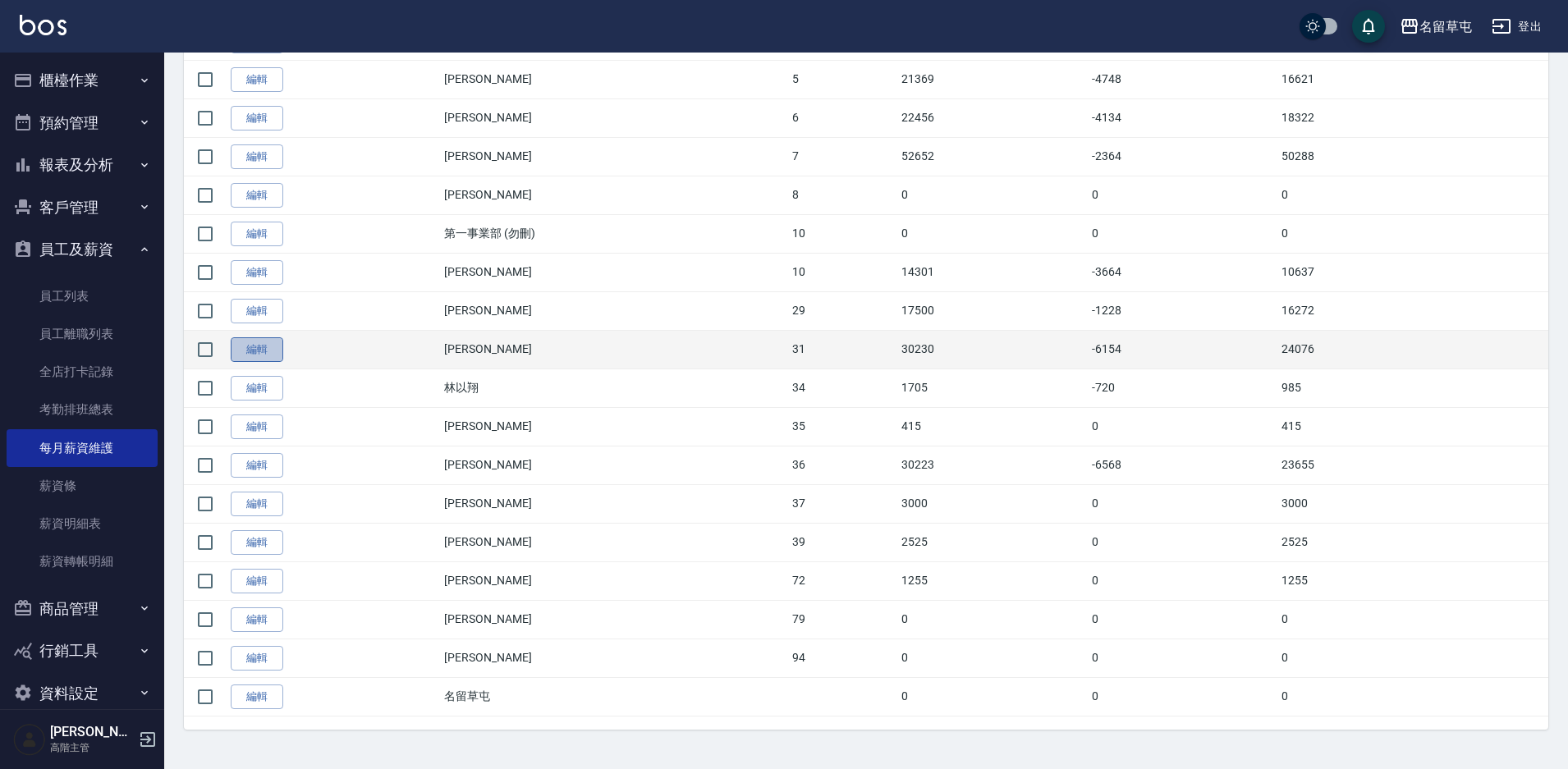
click at [252, 347] on link "編輯" at bounding box center [256, 350] width 53 height 25
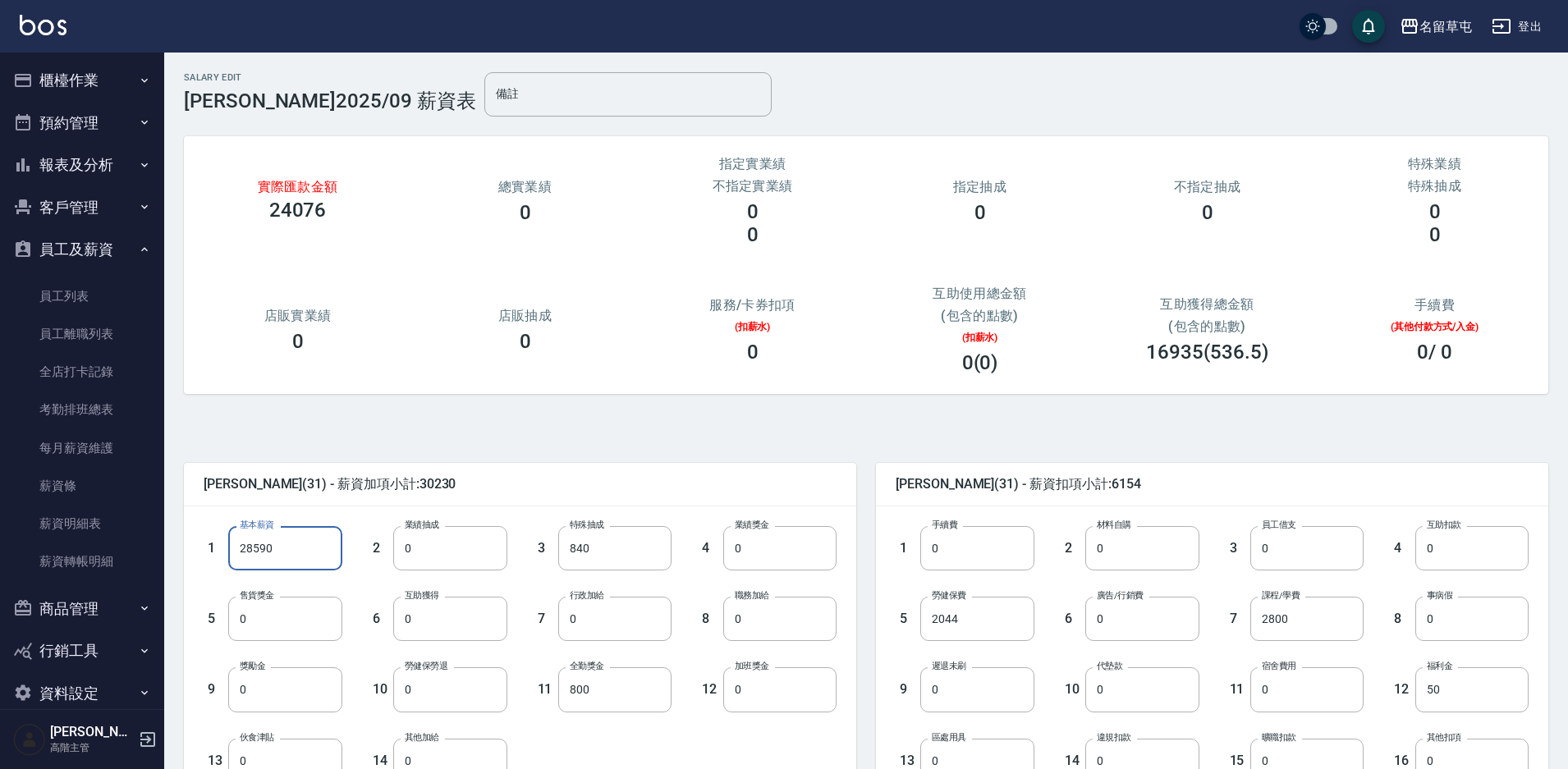
click at [301, 545] on input "28590" at bounding box center [285, 548] width 114 height 44
type input "0"
click at [604, 557] on input "840" at bounding box center [615, 548] width 114 height 44
type input "0"
click at [598, 689] on input "800" at bounding box center [615, 690] width 114 height 44
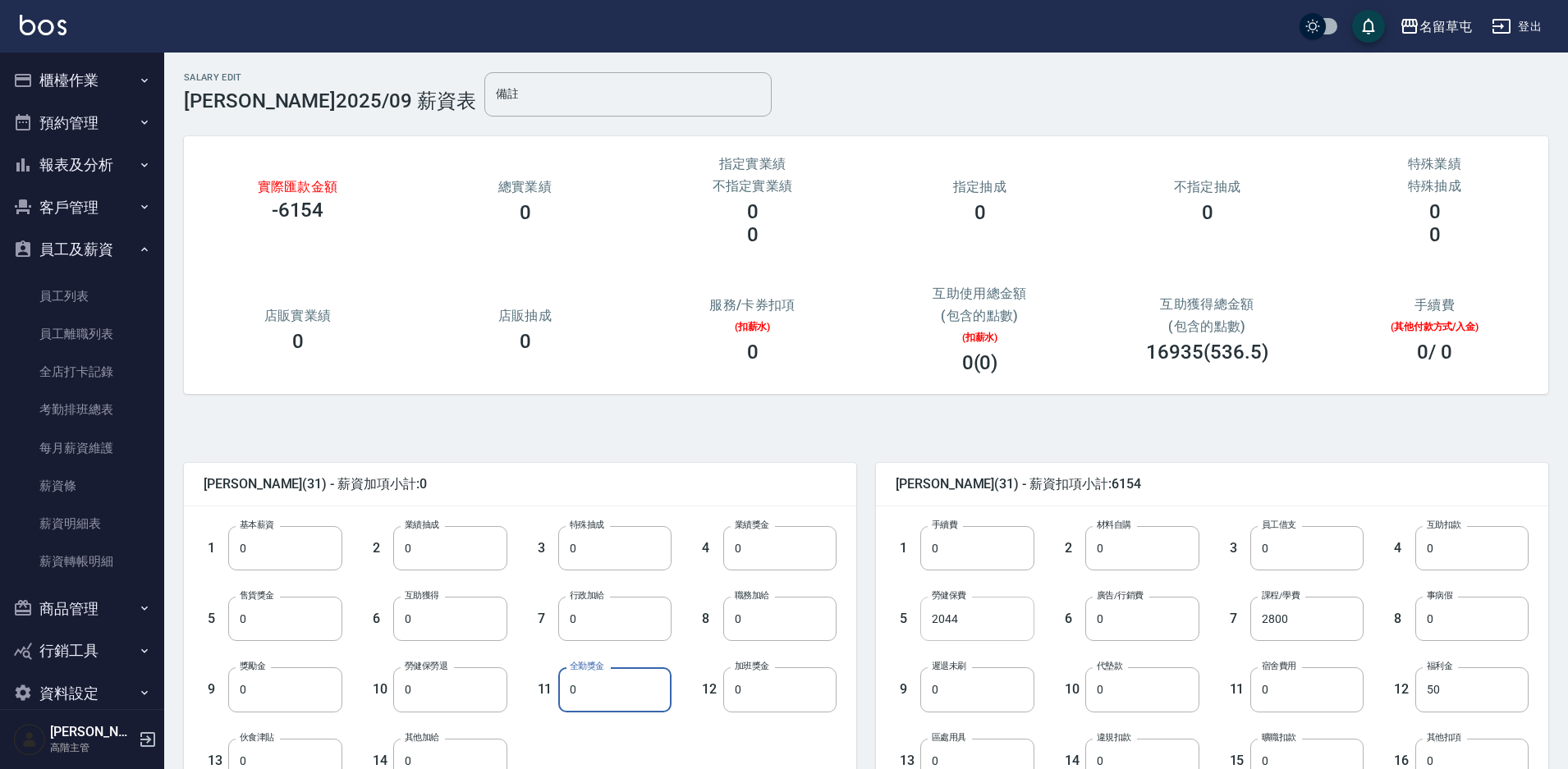
type input "0"
click at [954, 621] on input "2044" at bounding box center [977, 619] width 114 height 44
type input "0"
click at [1323, 615] on input "2800" at bounding box center [1308, 619] width 114 height 44
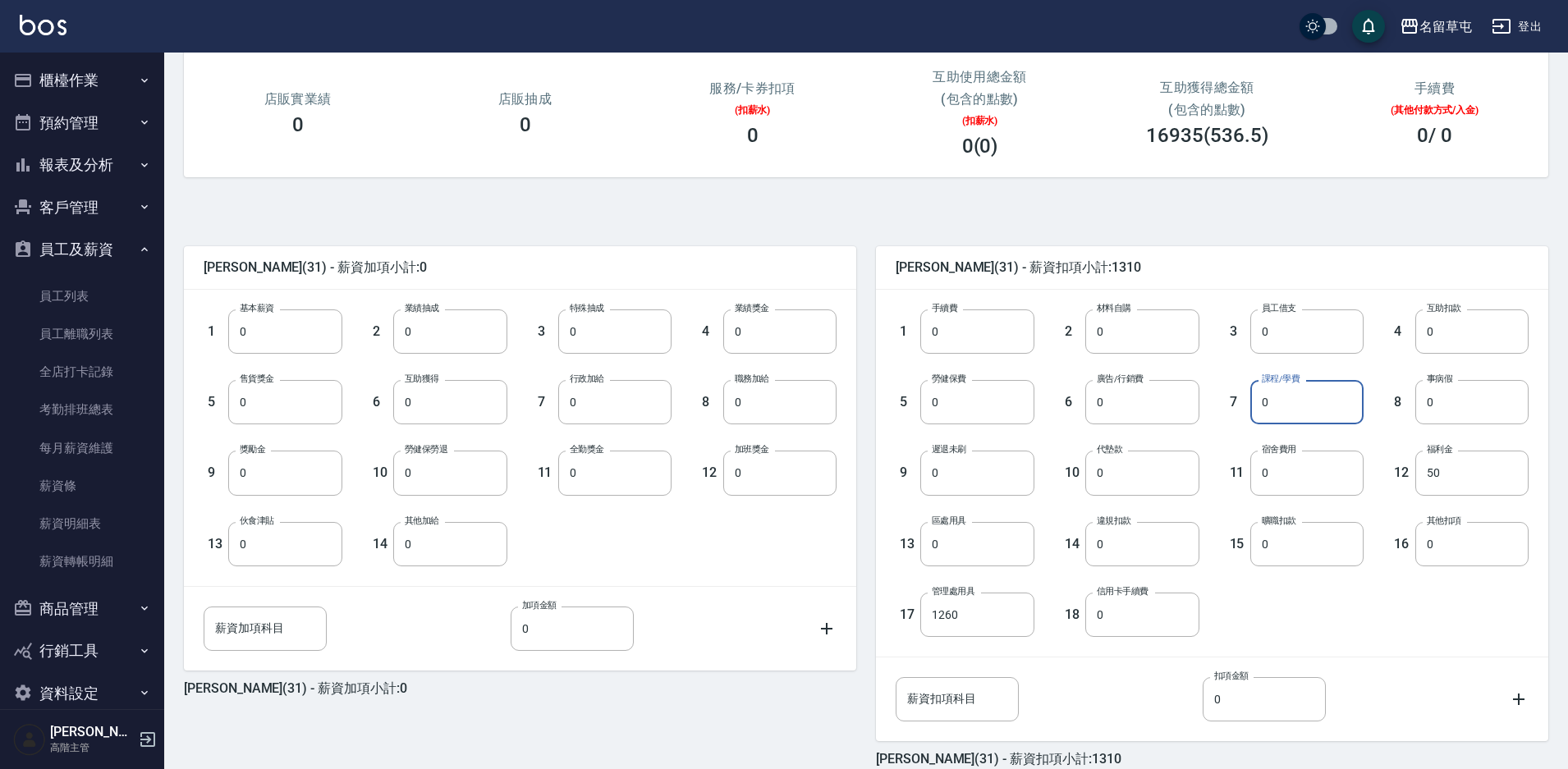
scroll to position [246, 0]
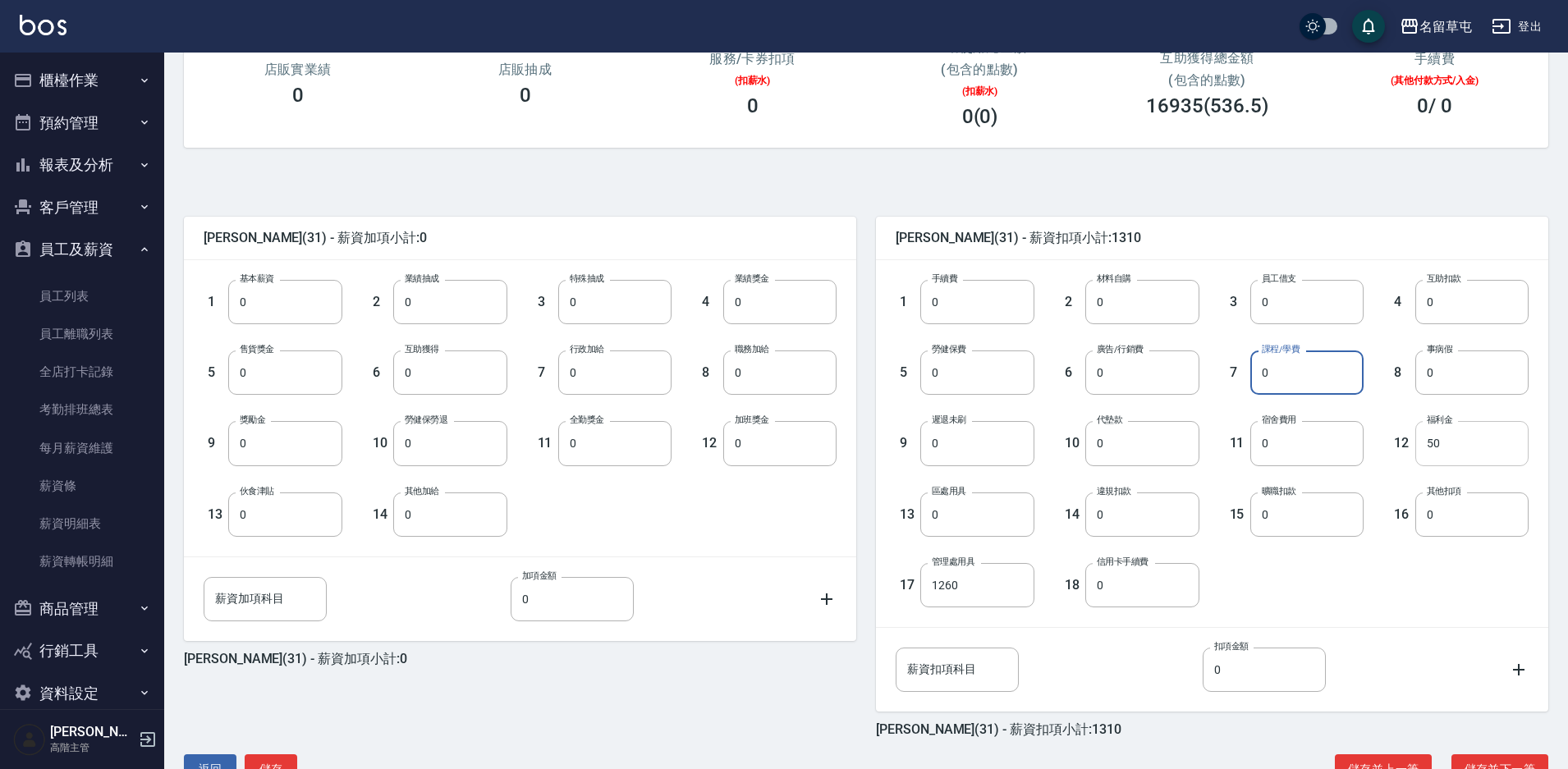
type input "0"
click at [1495, 428] on input "50" at bounding box center [1472, 443] width 114 height 44
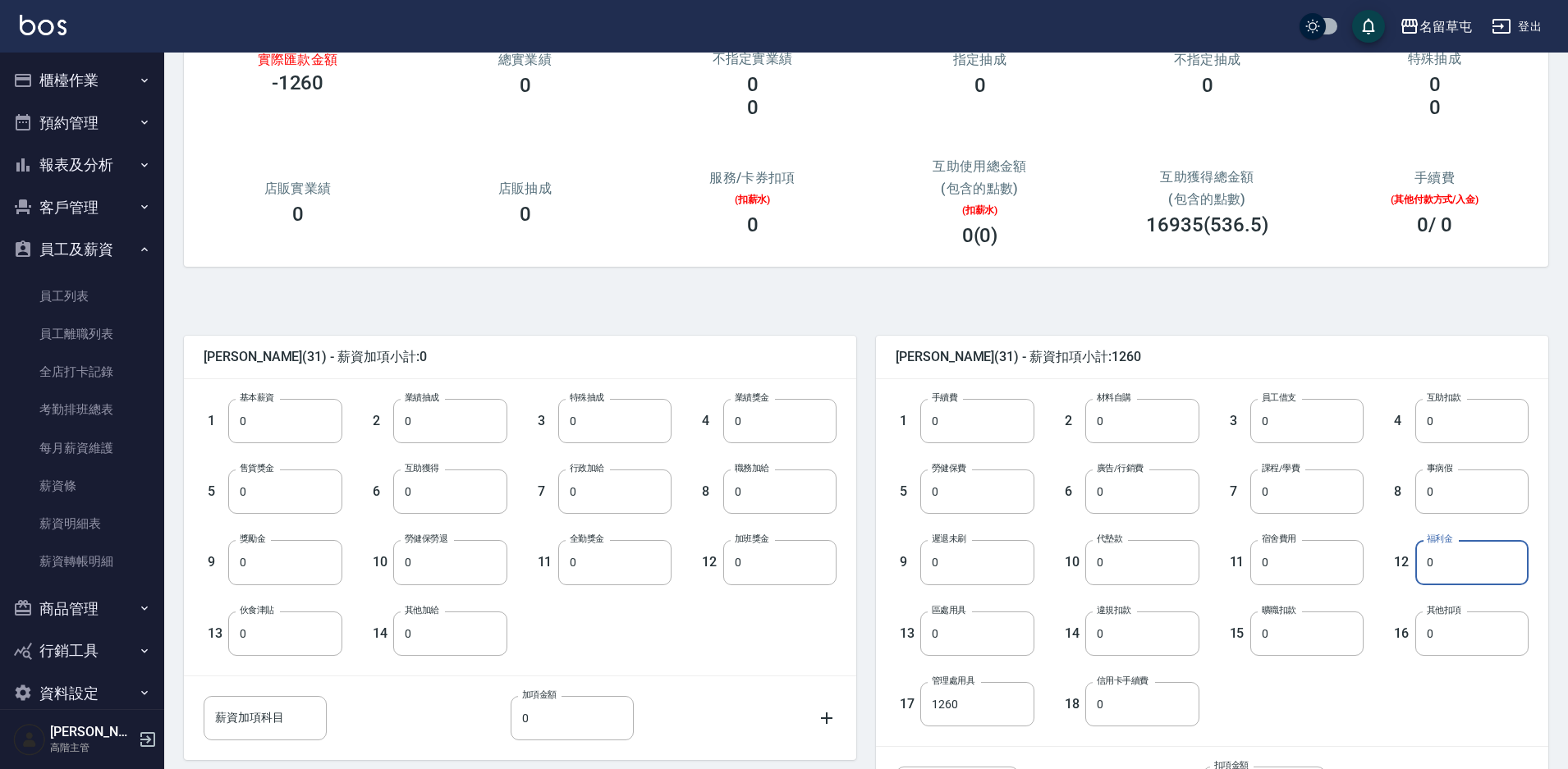
scroll to position [297, 0]
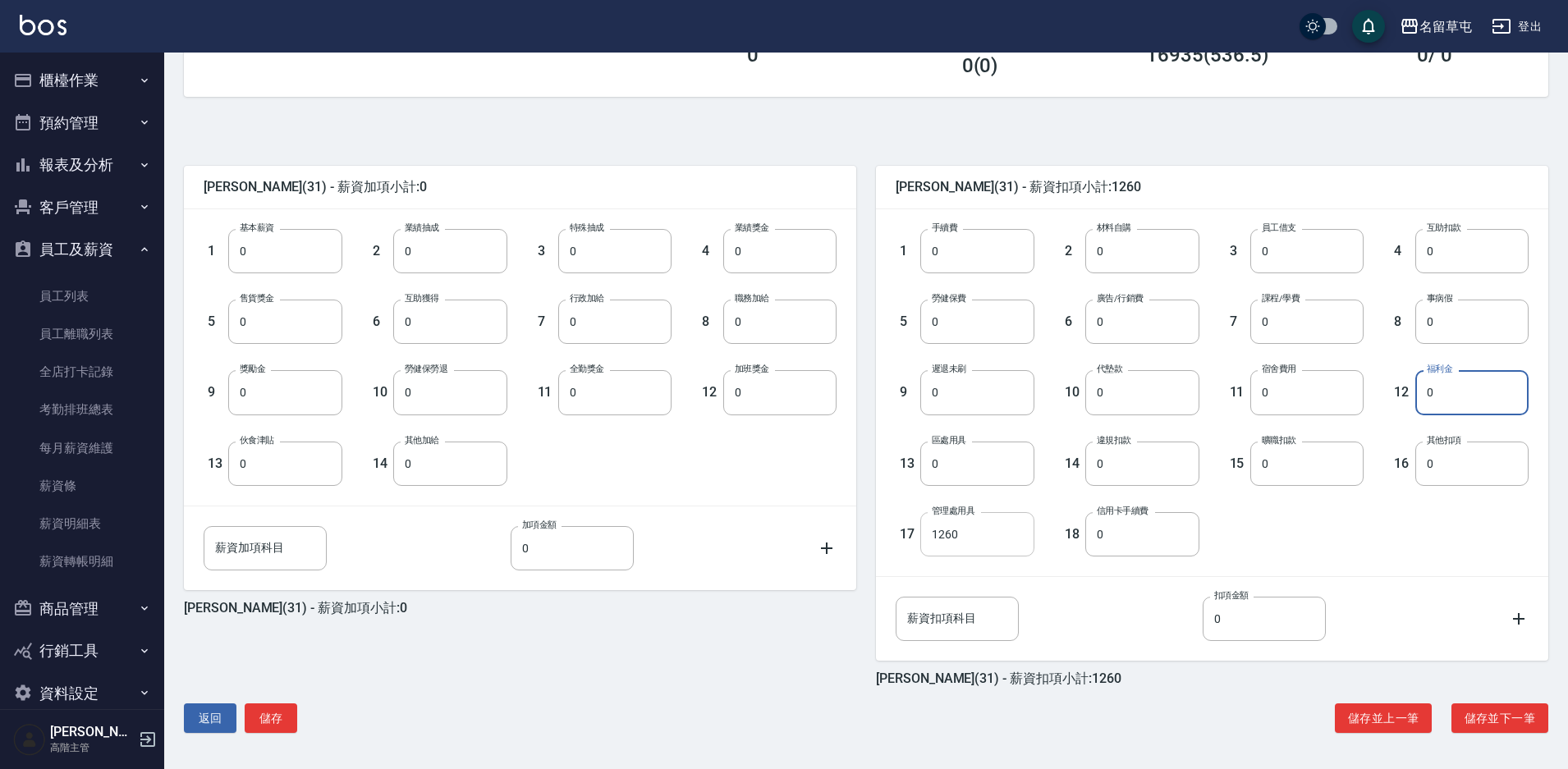
type input "0"
click at [971, 537] on input "1260" at bounding box center [977, 534] width 114 height 44
type input "0"
click at [282, 727] on button "儲存" at bounding box center [271, 719] width 53 height 30
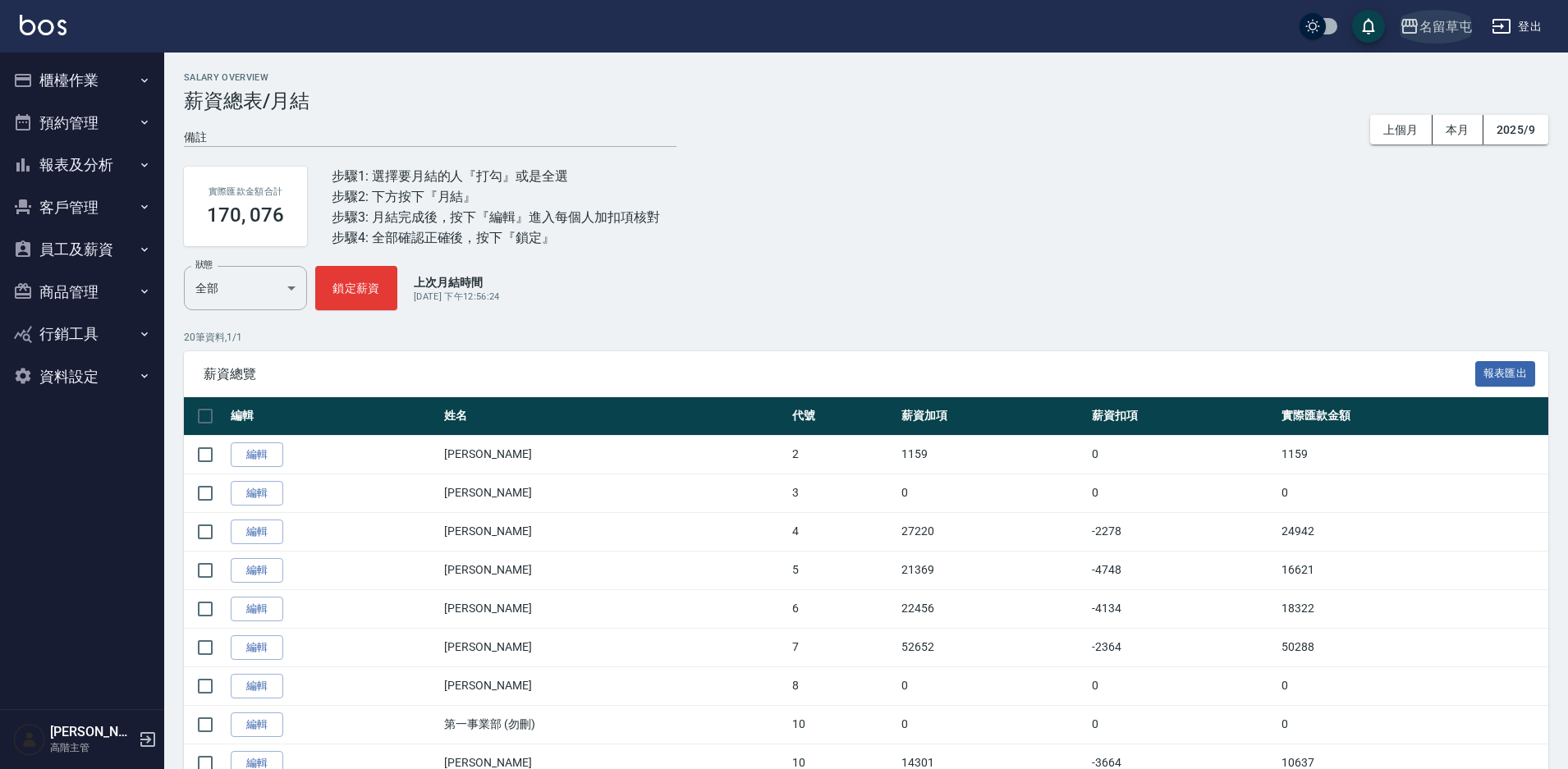
click at [1421, 21] on div "名留草屯" at bounding box center [1445, 27] width 53 height 21
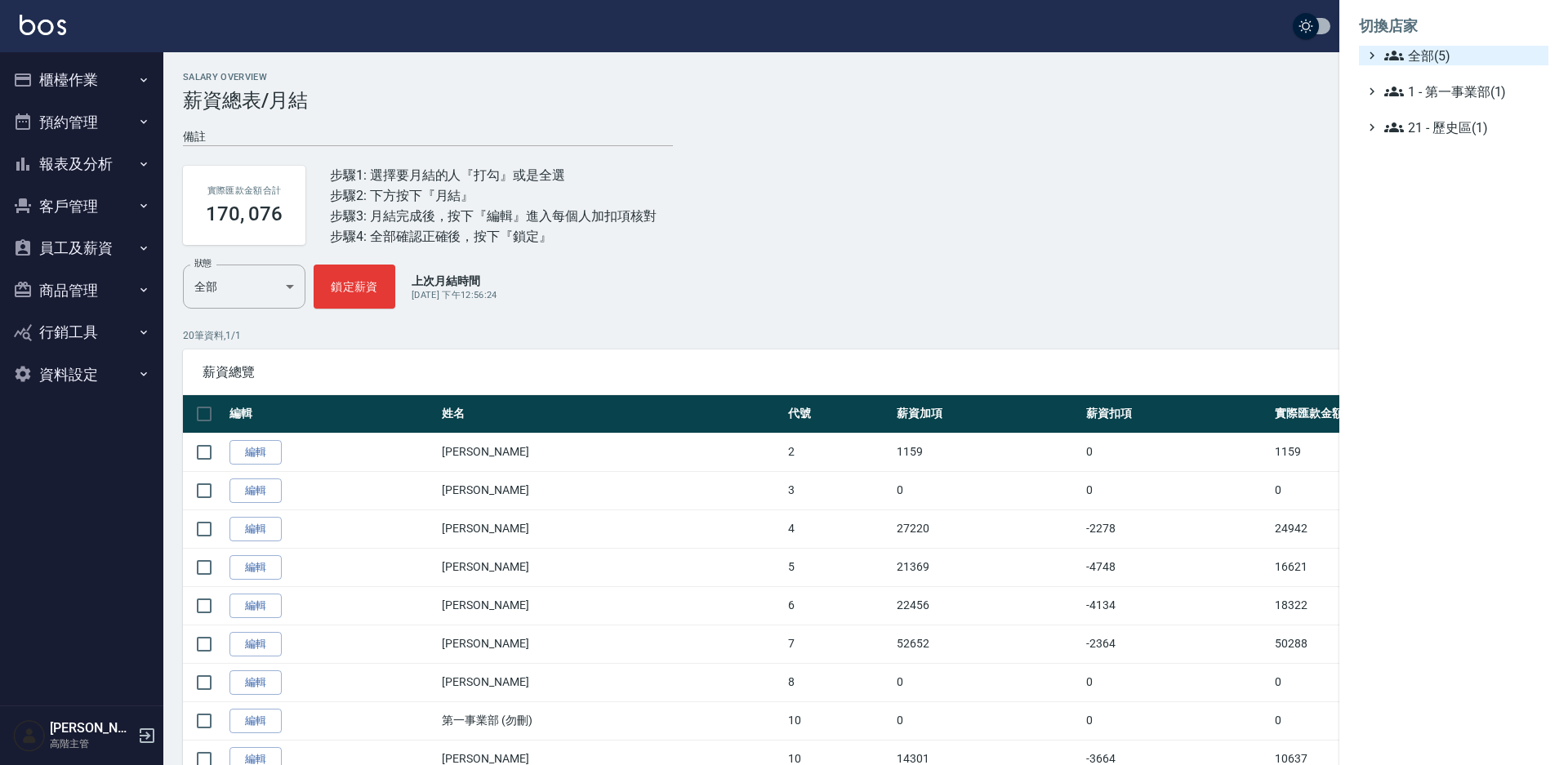
click at [1428, 53] on span "全部(5)" at bounding box center [1463, 56] width 158 height 20
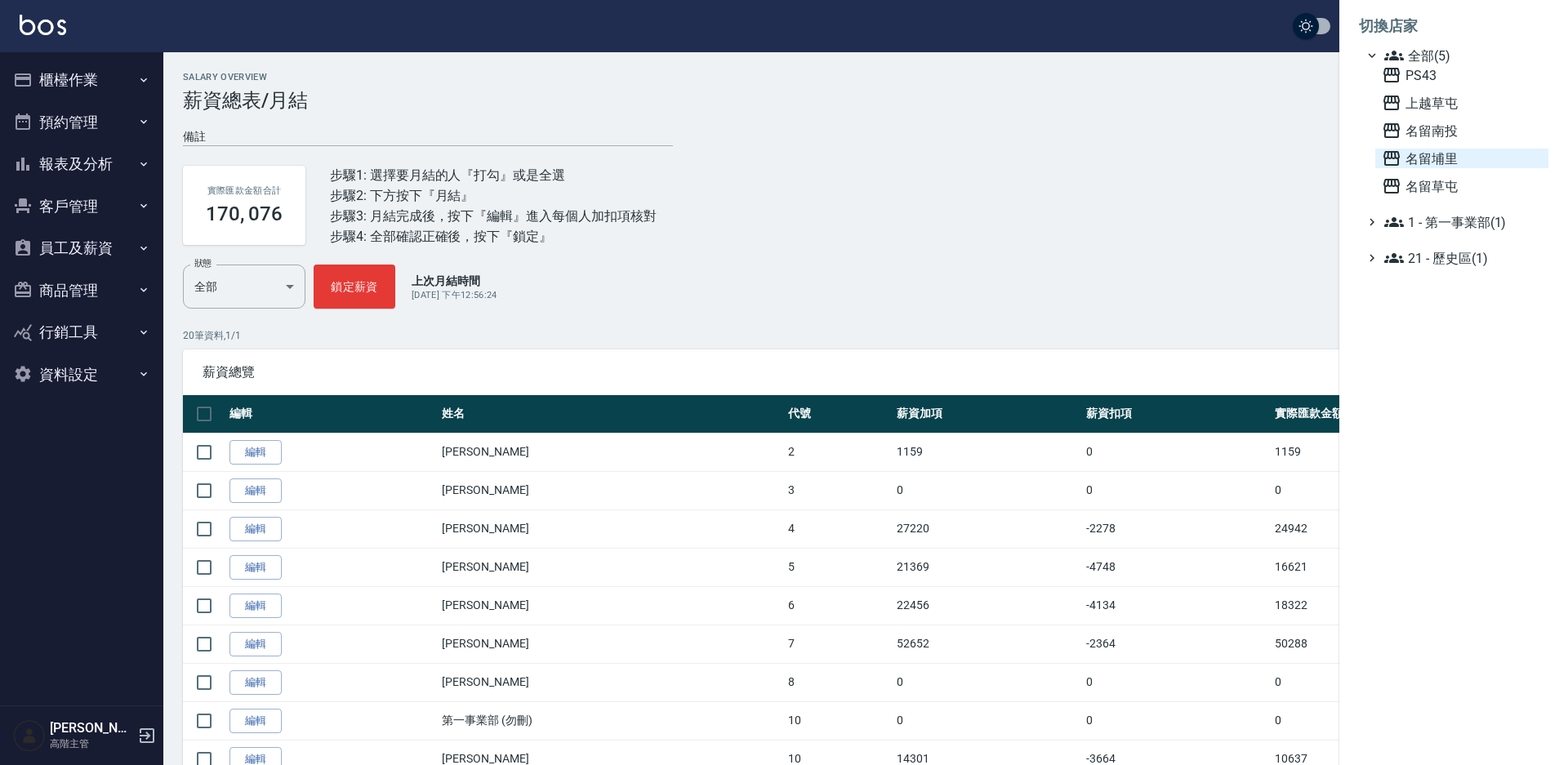
click at [1443, 164] on span "名留埔里" at bounding box center [1462, 159] width 160 height 20
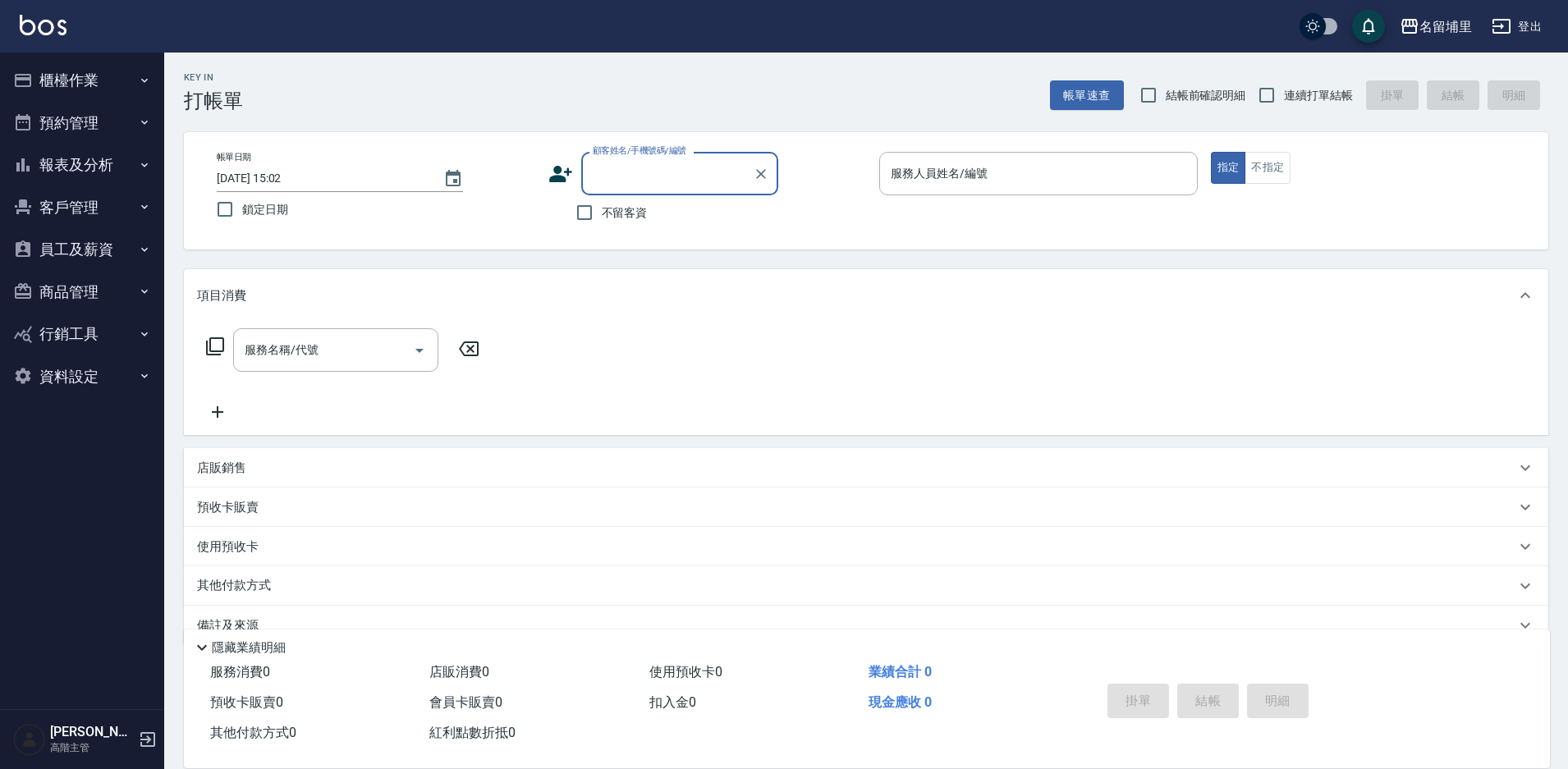
click at [113, 247] on button "員工及薪資" at bounding box center [82, 249] width 151 height 43
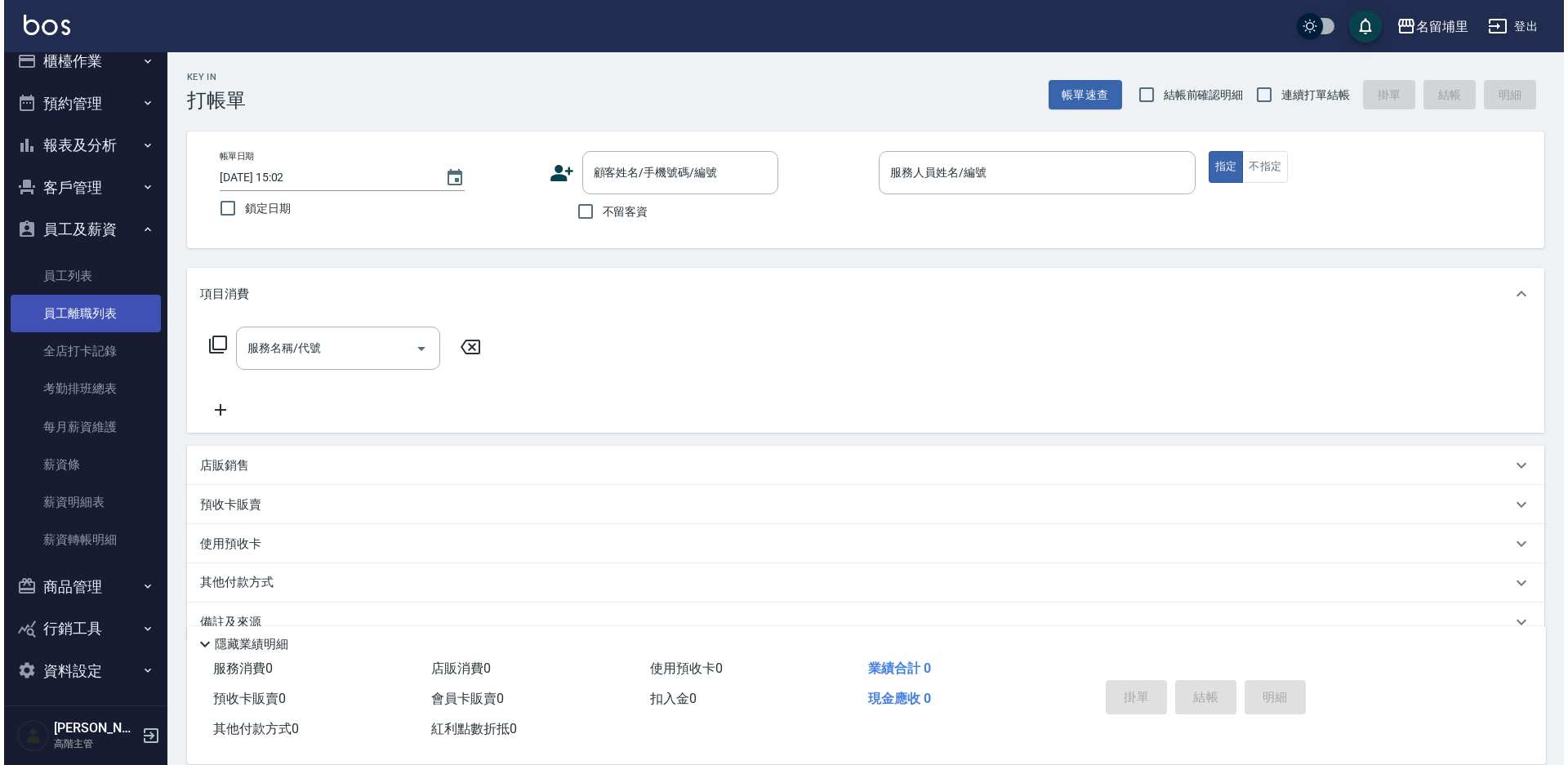
scroll to position [25, 0]
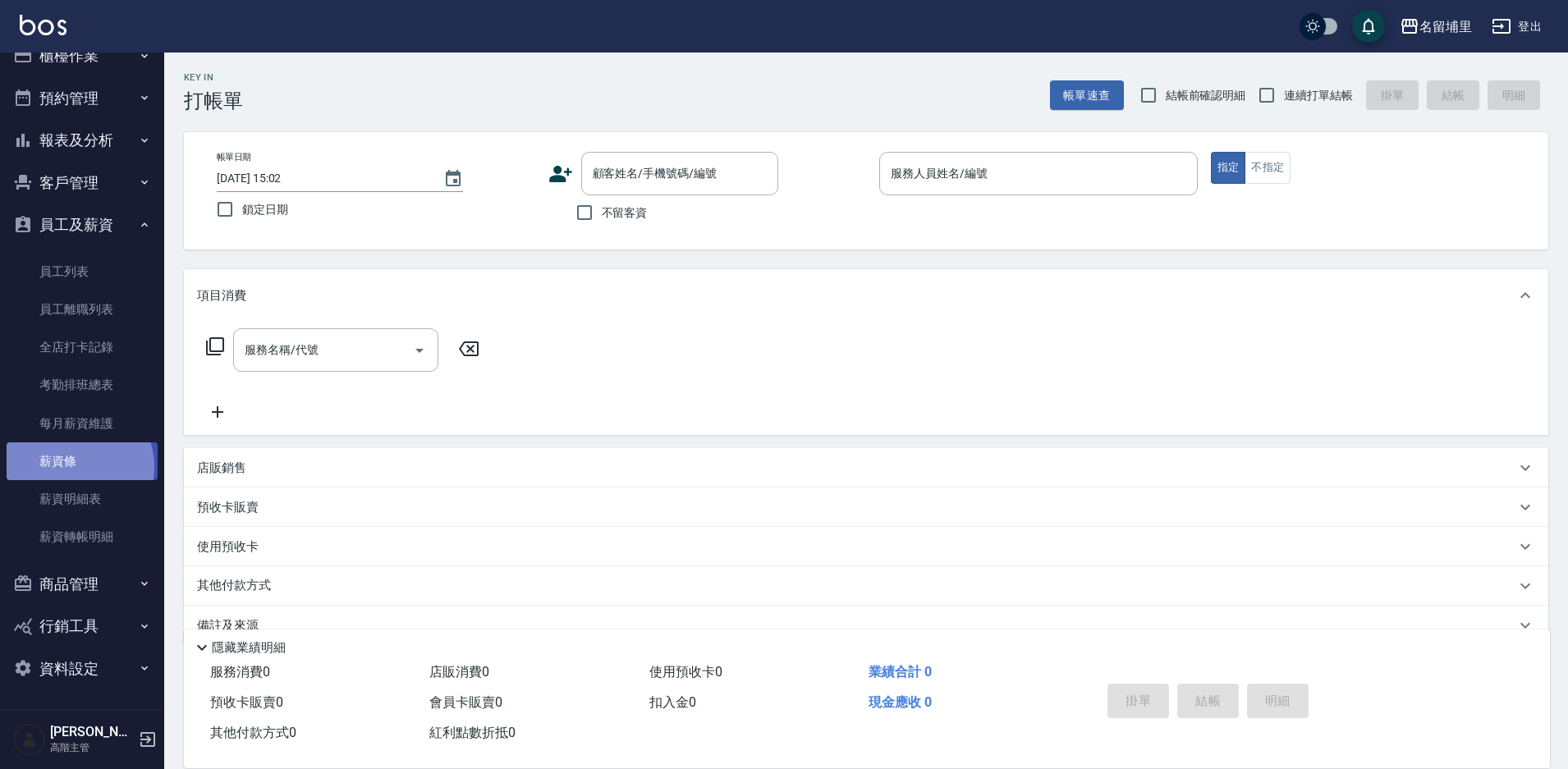
click at [71, 468] on link "薪資條" at bounding box center [82, 461] width 151 height 38
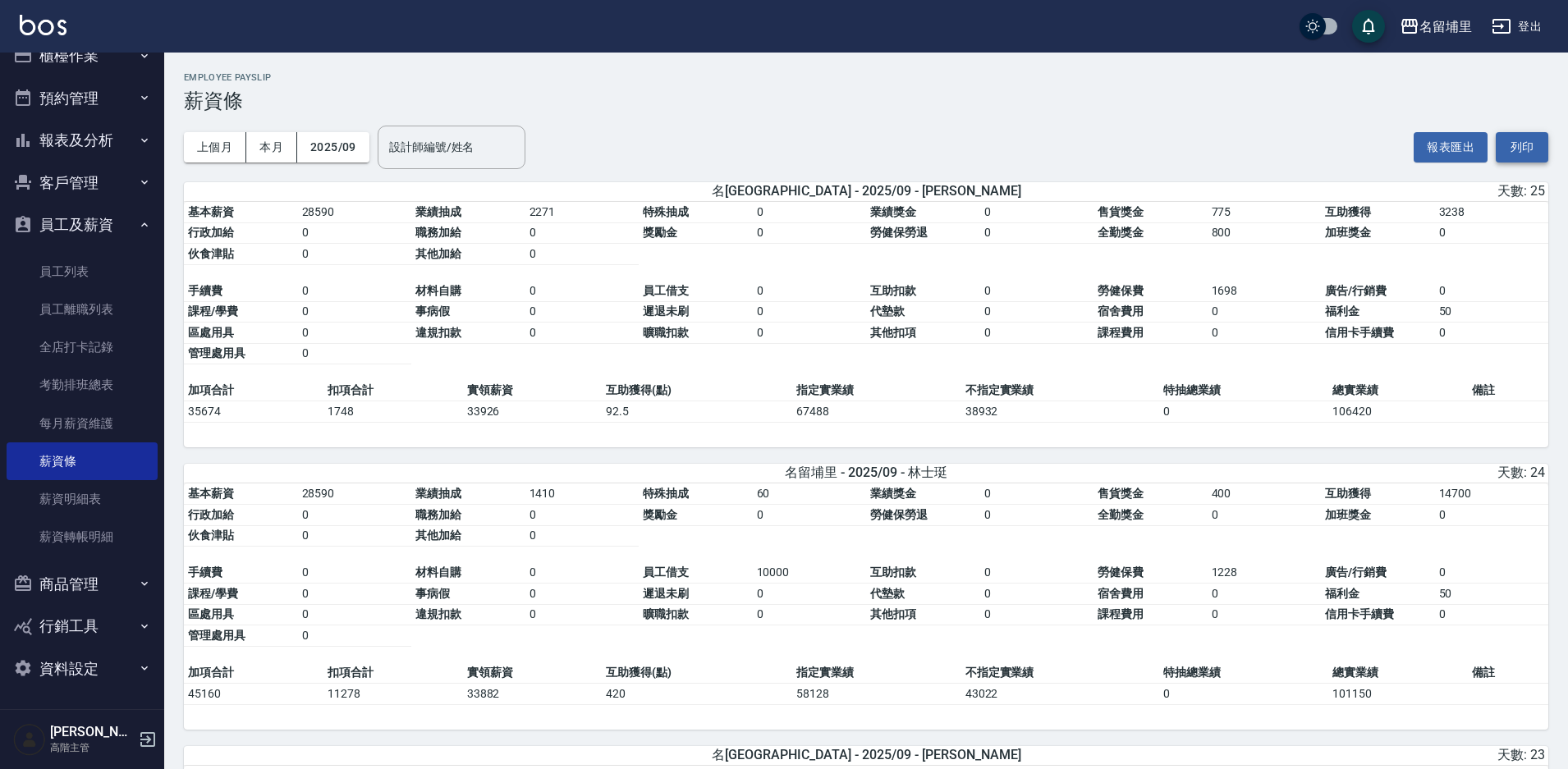
click at [1542, 152] on button "列印" at bounding box center [1522, 147] width 53 height 30
click at [1450, 23] on div "名留埔里" at bounding box center [1445, 27] width 53 height 21
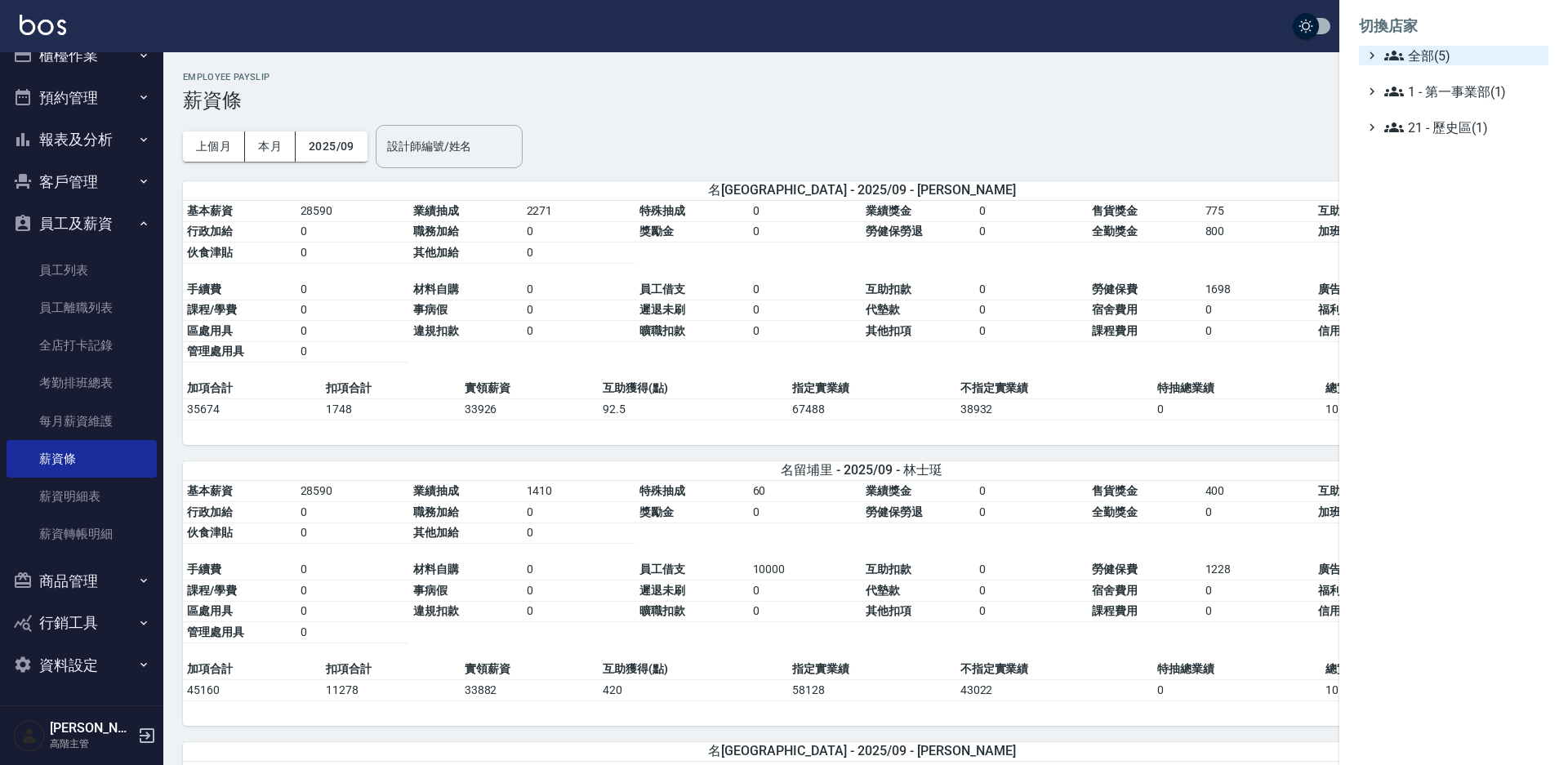
click at [1444, 62] on span "全部(5)" at bounding box center [1463, 56] width 158 height 20
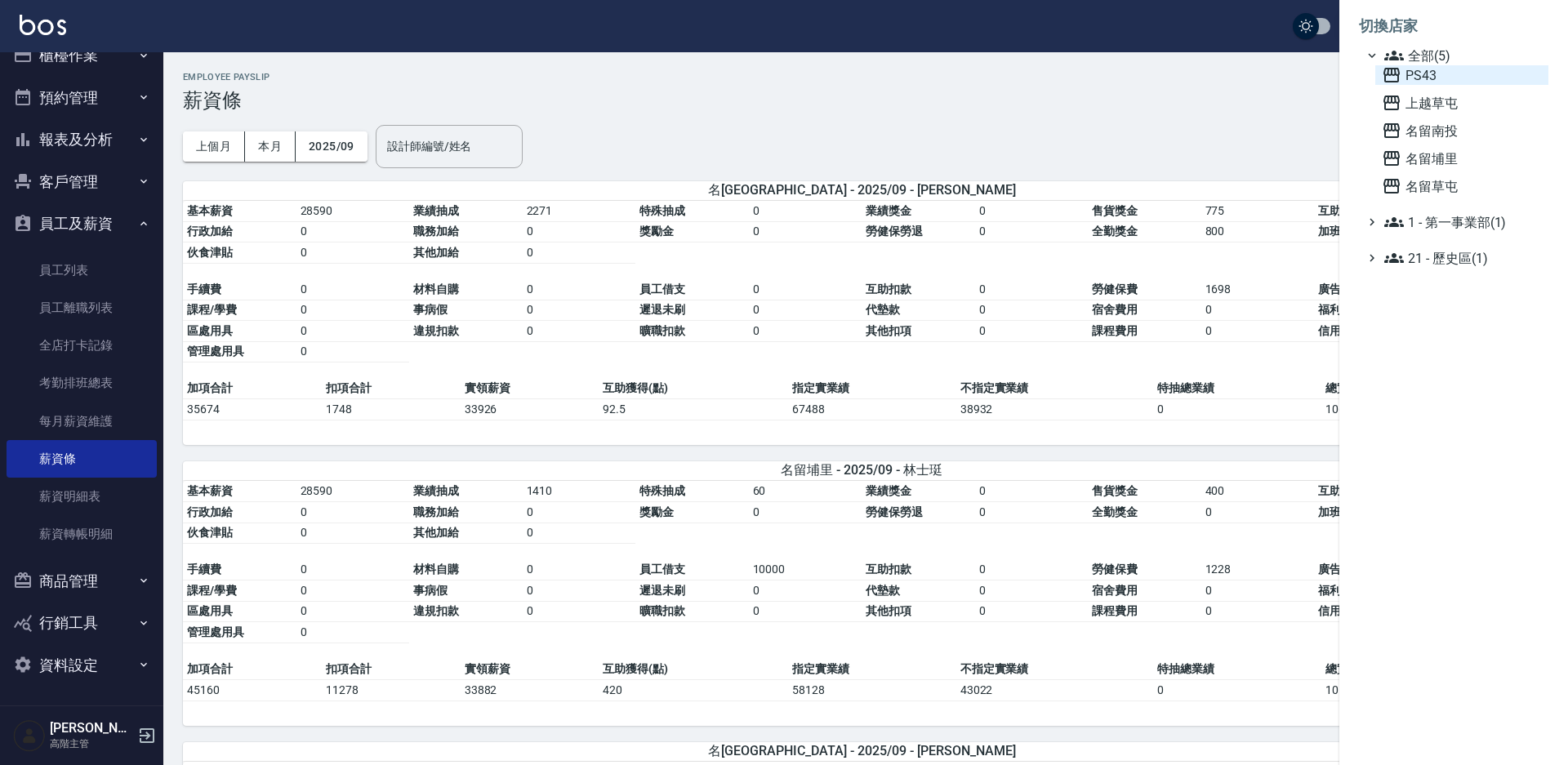
click at [1438, 78] on span "PS43" at bounding box center [1462, 76] width 160 height 20
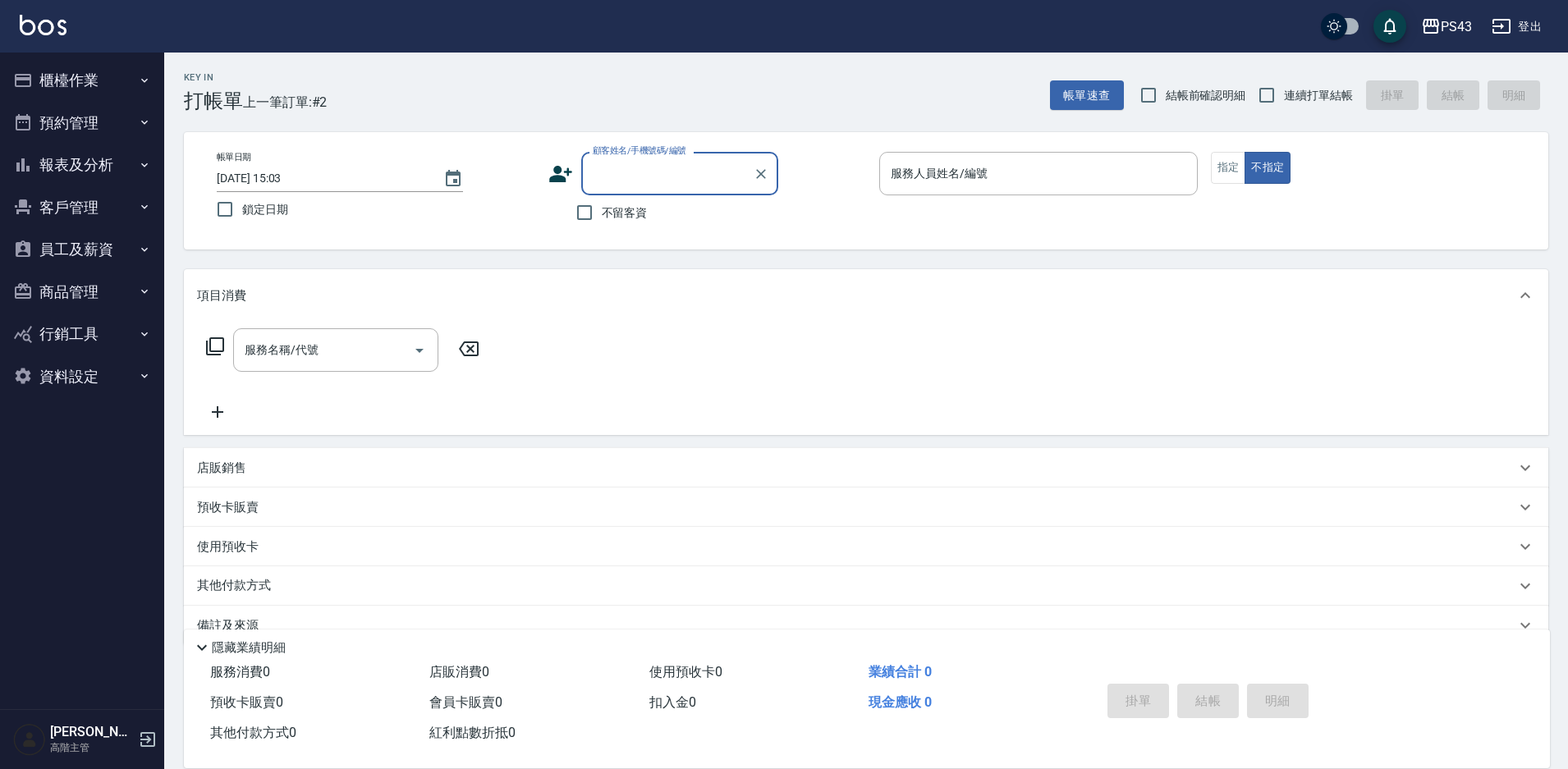
click at [93, 251] on button "員工及薪資" at bounding box center [82, 249] width 151 height 43
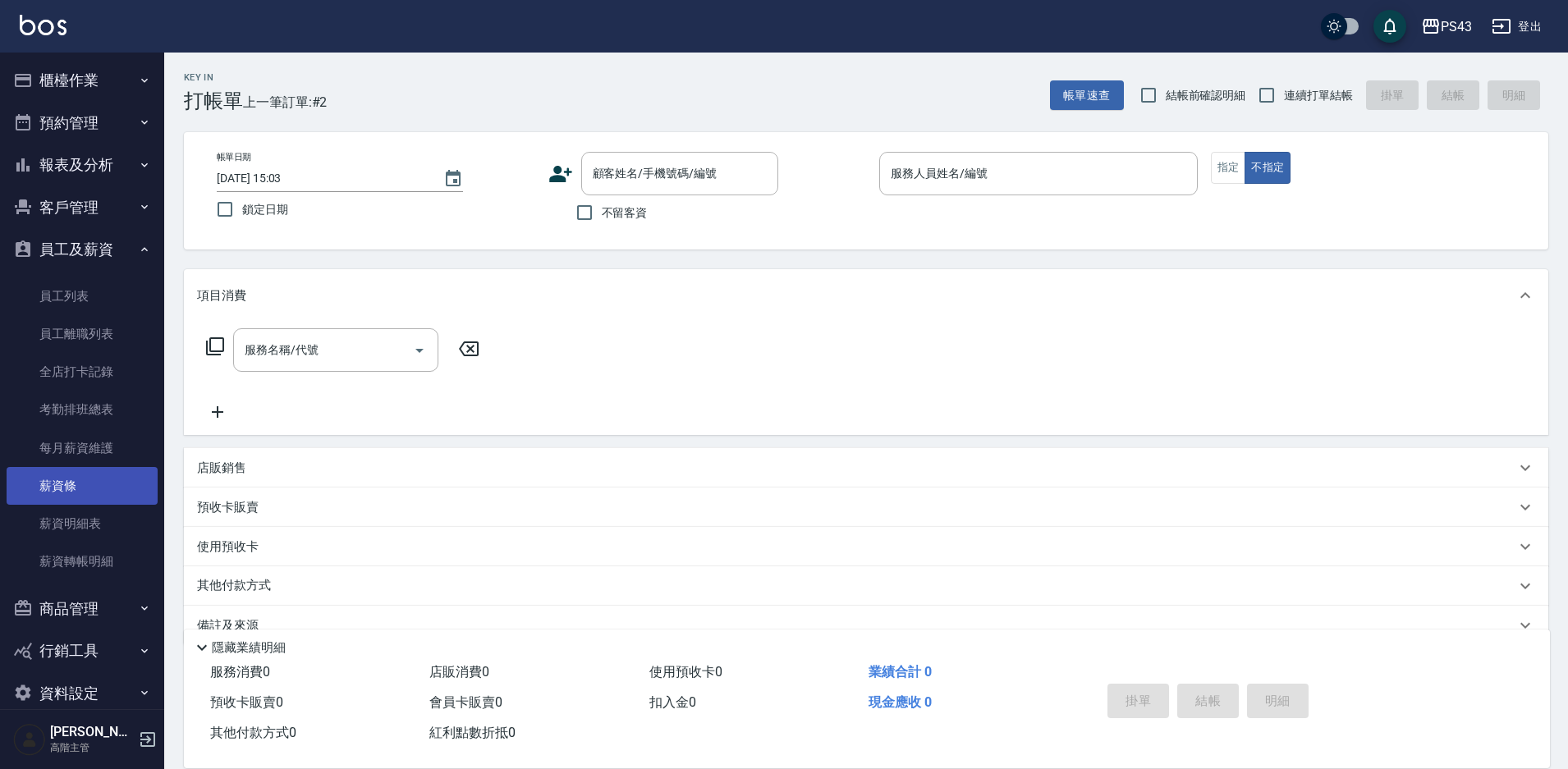
click at [69, 494] on link "薪資條" at bounding box center [82, 486] width 151 height 38
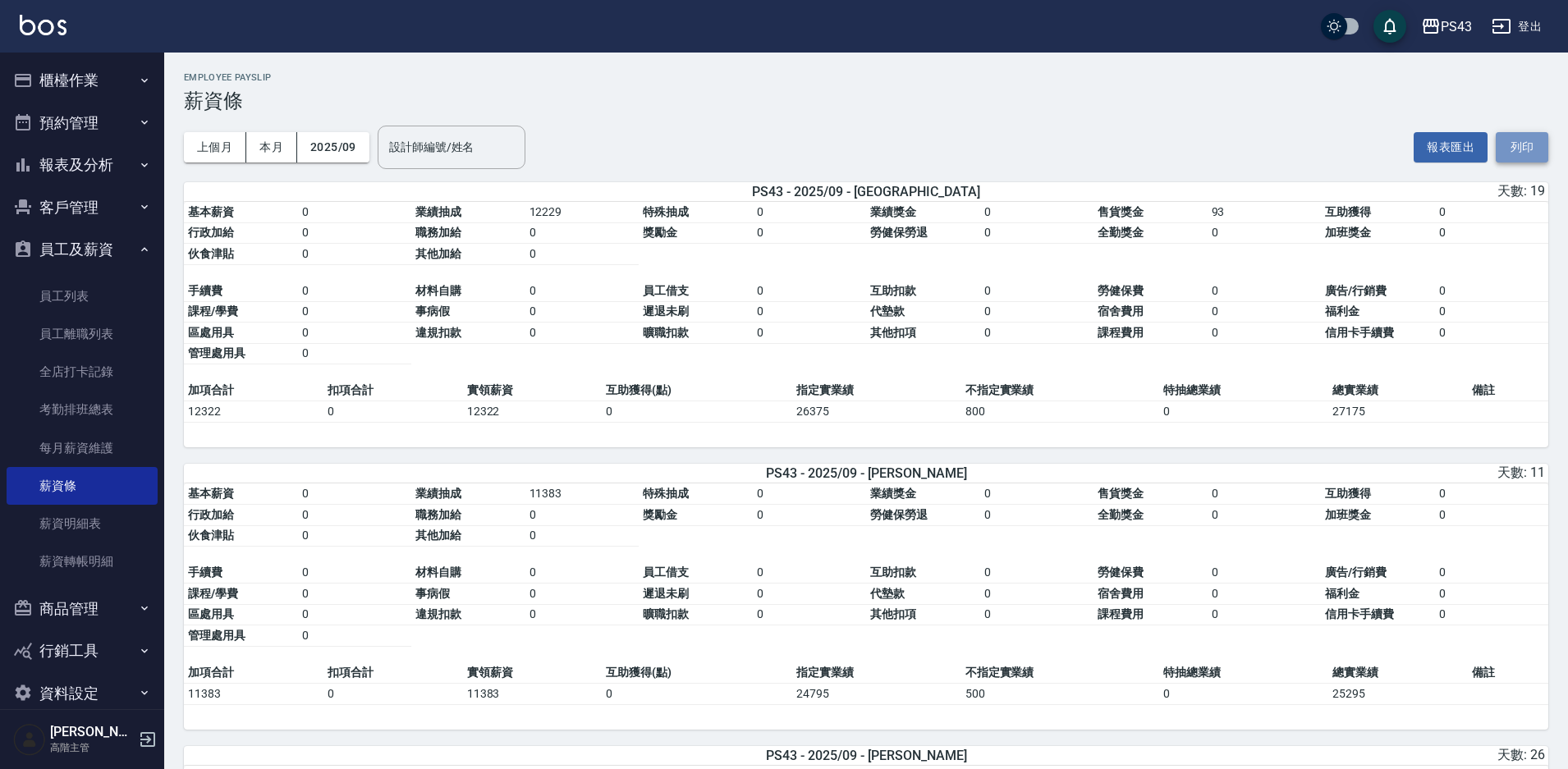
click at [1529, 151] on button "列印" at bounding box center [1522, 147] width 53 height 30
click at [1450, 21] on div "PS43" at bounding box center [1456, 27] width 31 height 21
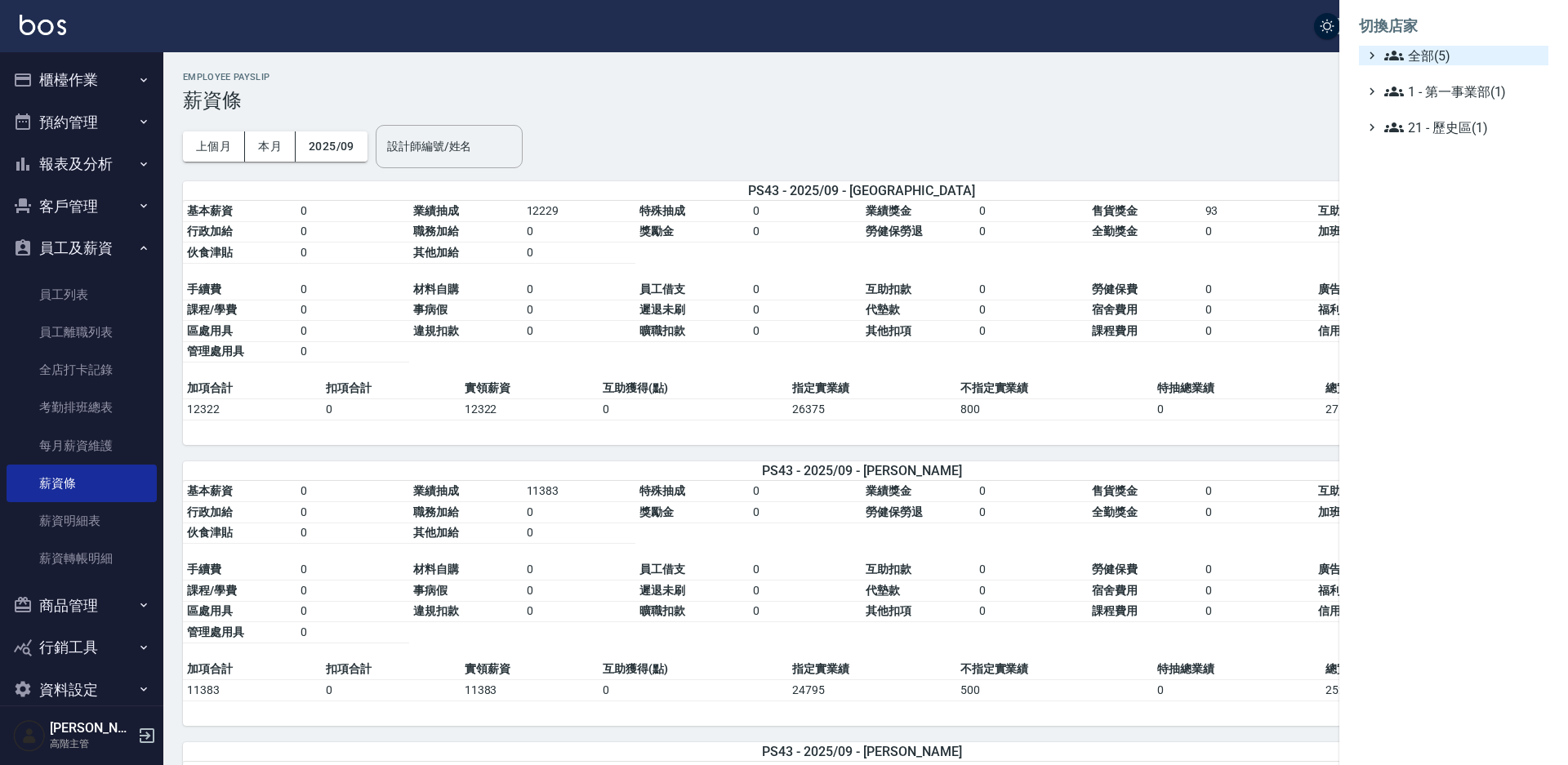
click at [1420, 61] on span "全部(5)" at bounding box center [1463, 56] width 158 height 20
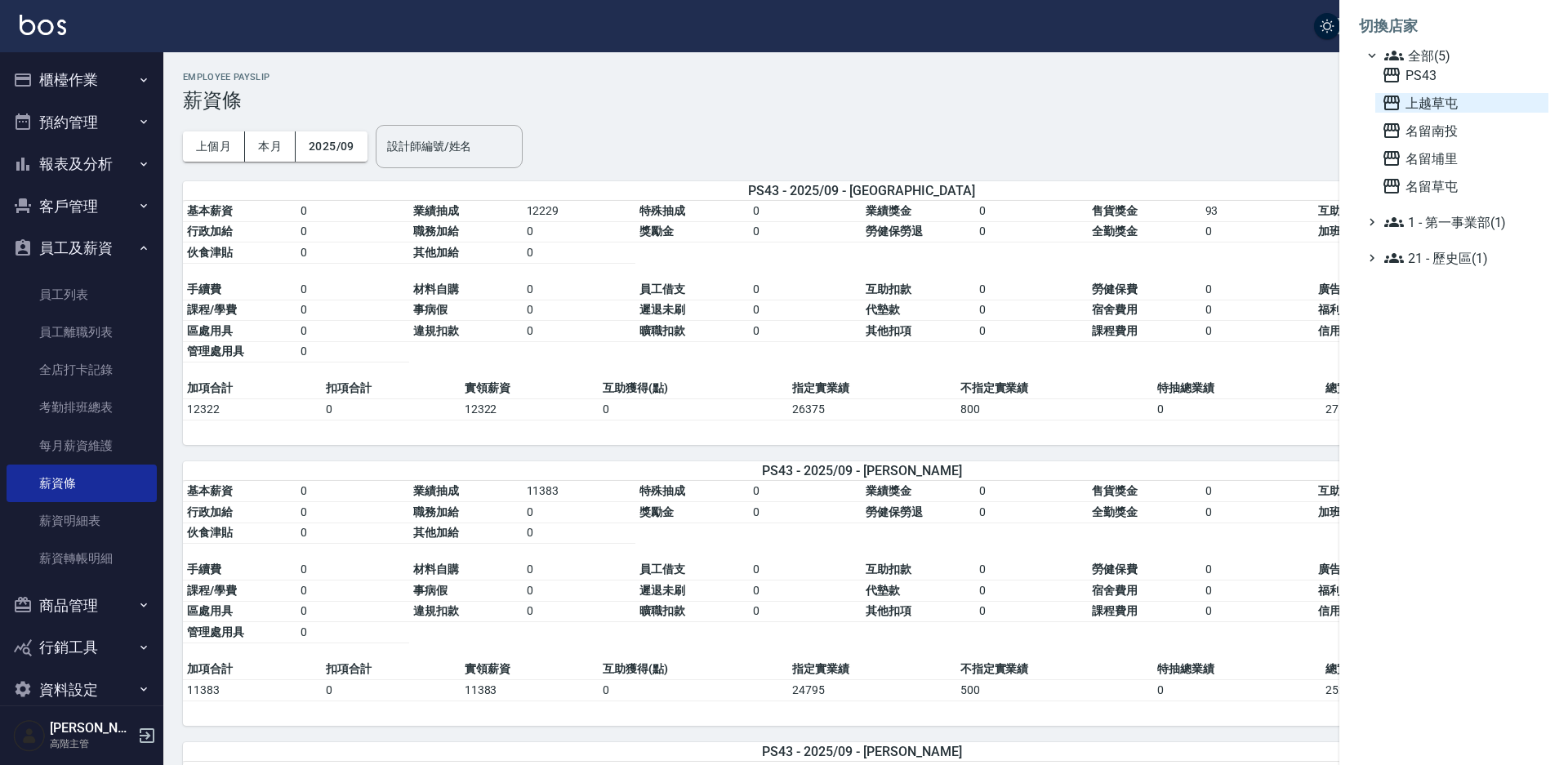
click at [1446, 106] on span "上越草屯" at bounding box center [1462, 103] width 160 height 20
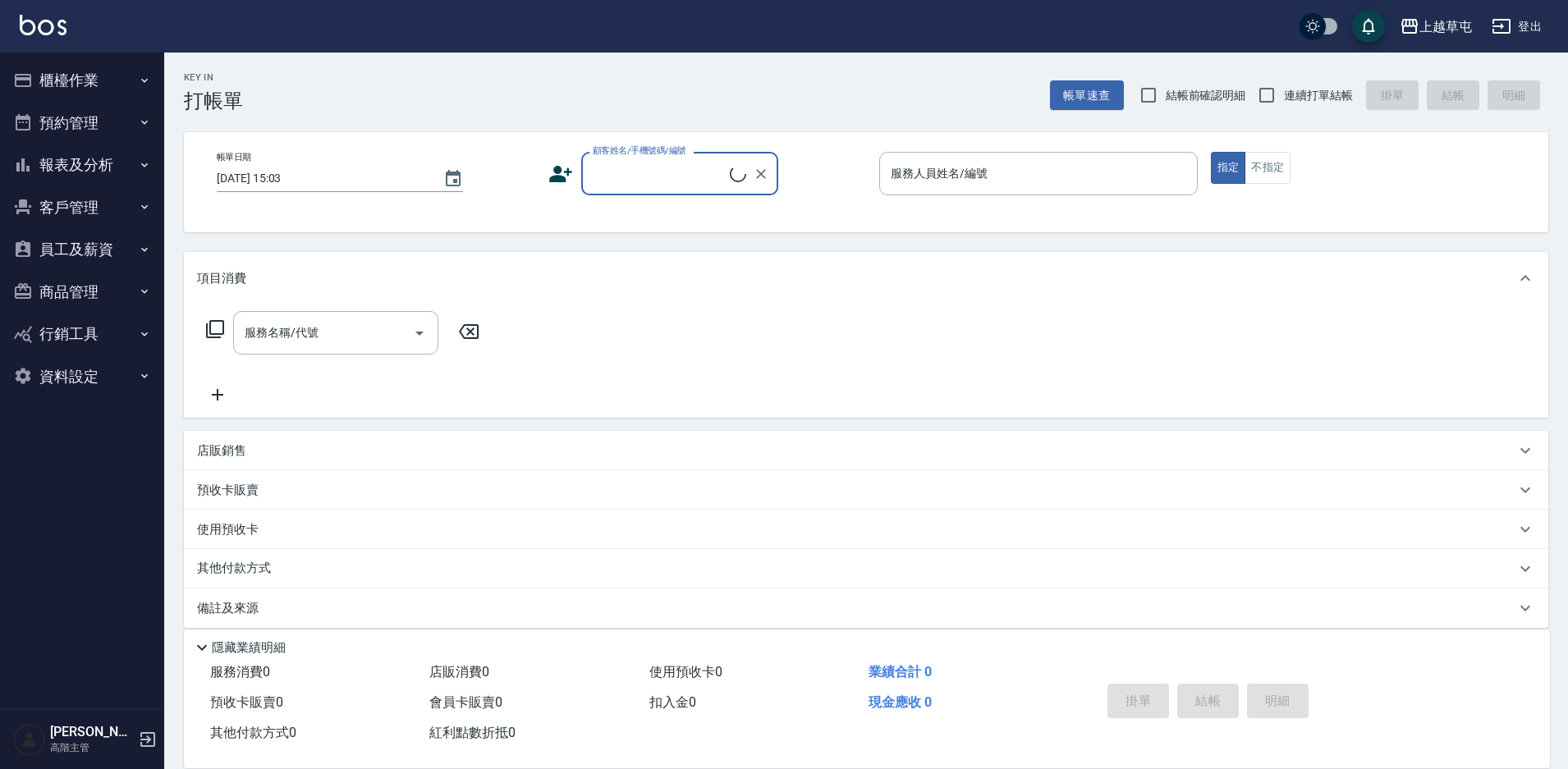
click at [94, 254] on button "員工及薪資" at bounding box center [82, 249] width 151 height 43
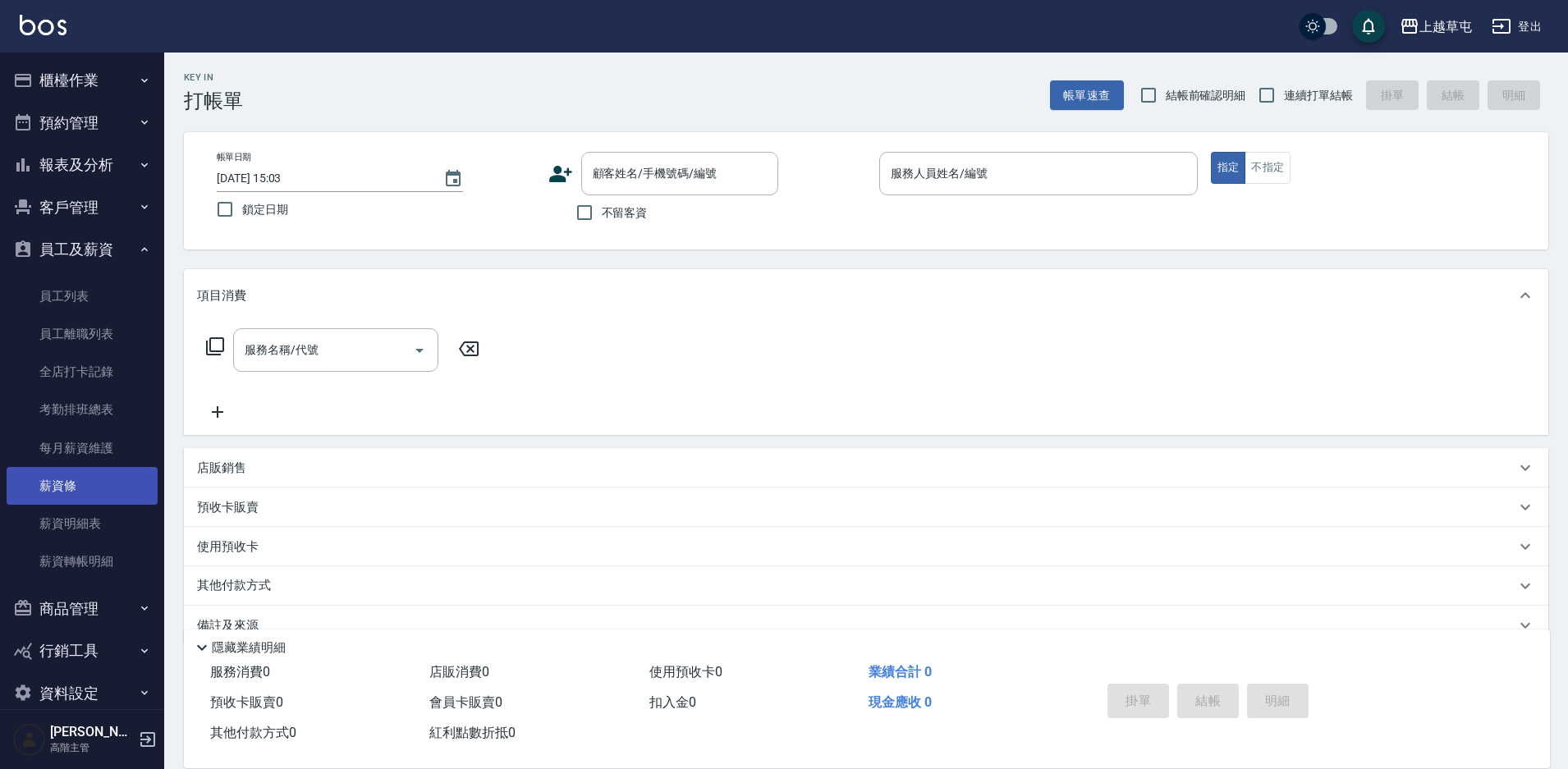
click at [68, 493] on link "薪資條" at bounding box center [82, 486] width 151 height 38
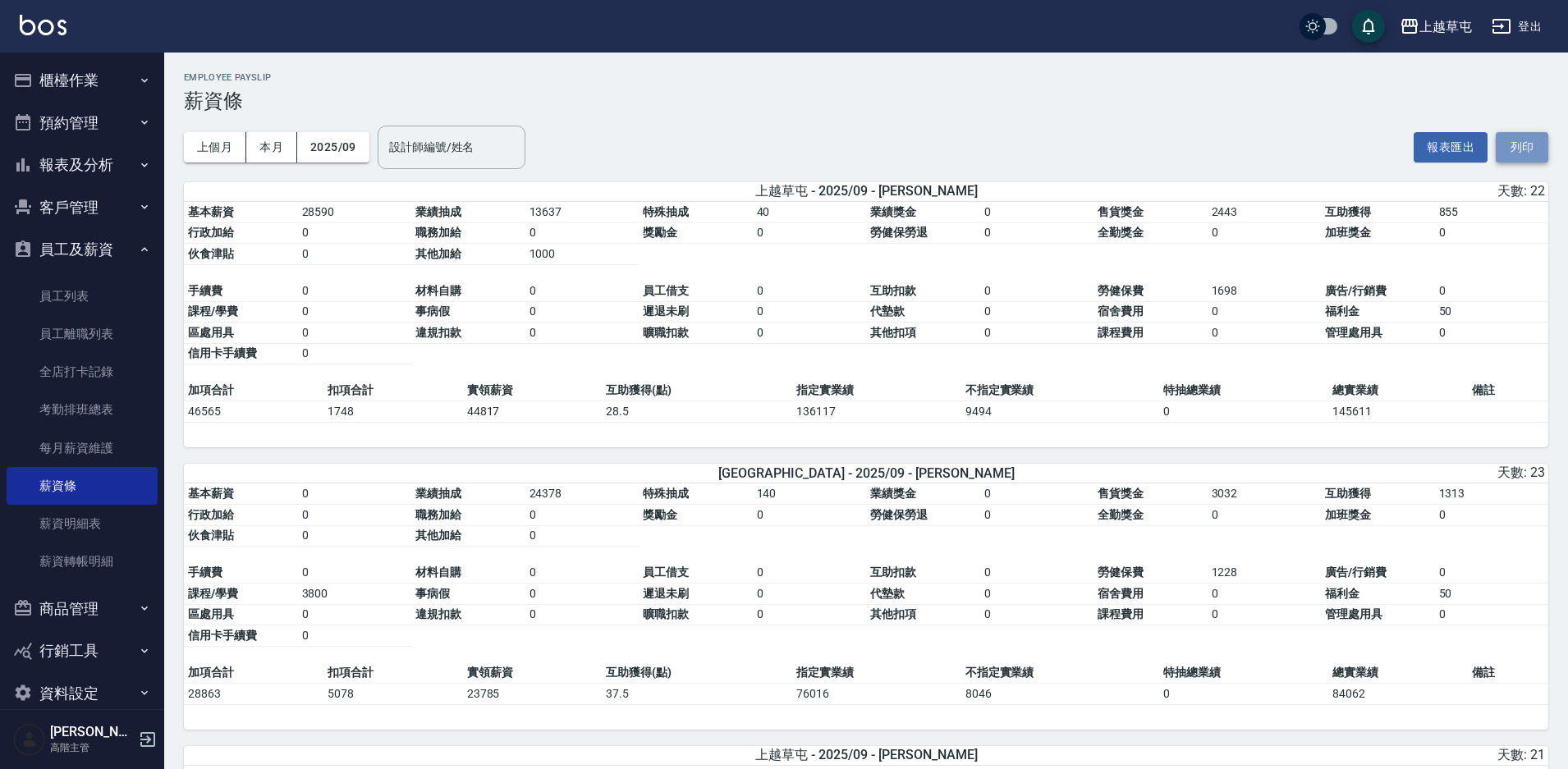
click at [1544, 147] on button "列印" at bounding box center [1522, 147] width 53 height 30
click at [1428, 25] on div "上越草屯" at bounding box center [1445, 27] width 53 height 21
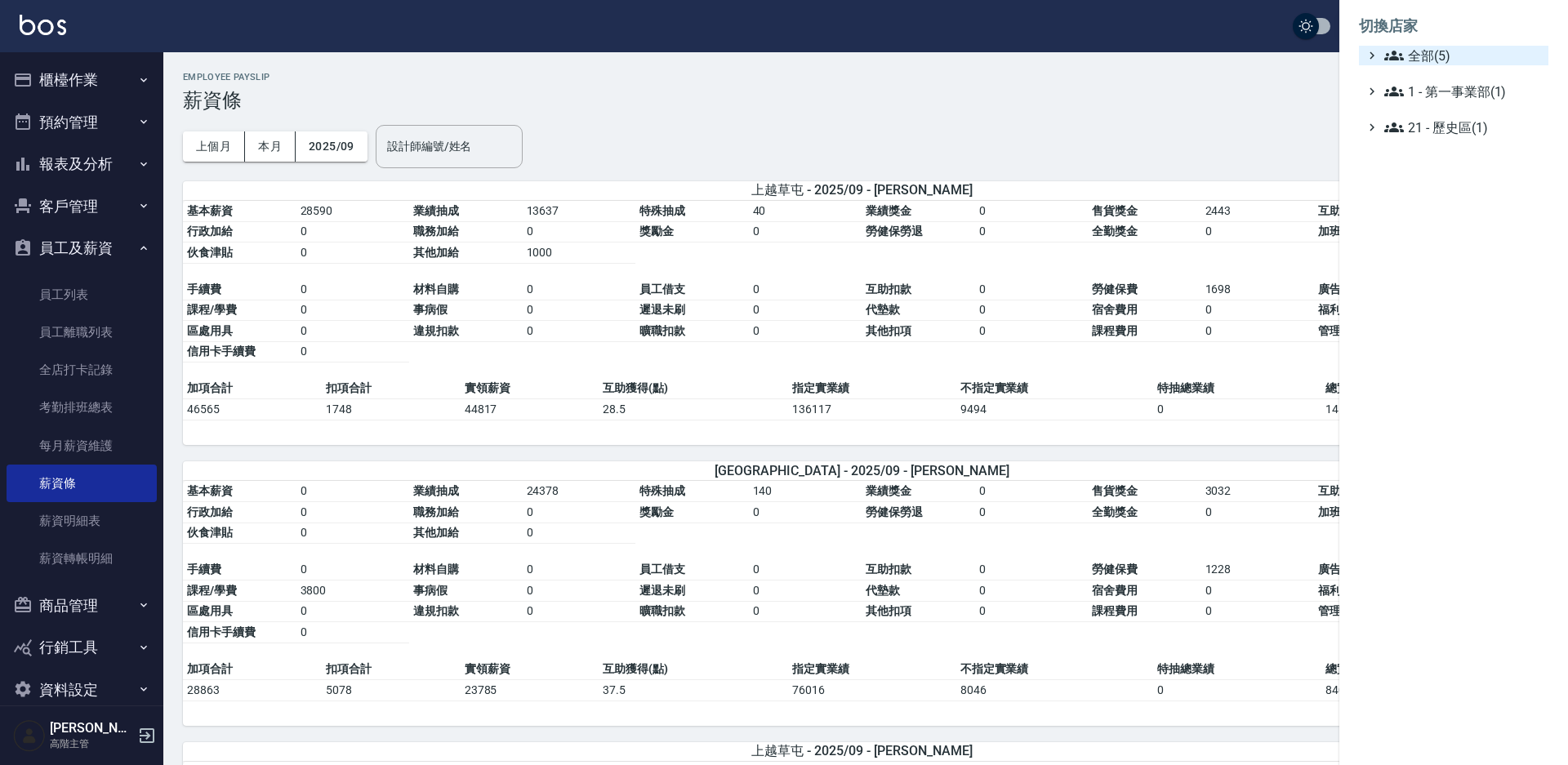
click at [1444, 56] on span "全部(5)" at bounding box center [1463, 56] width 158 height 20
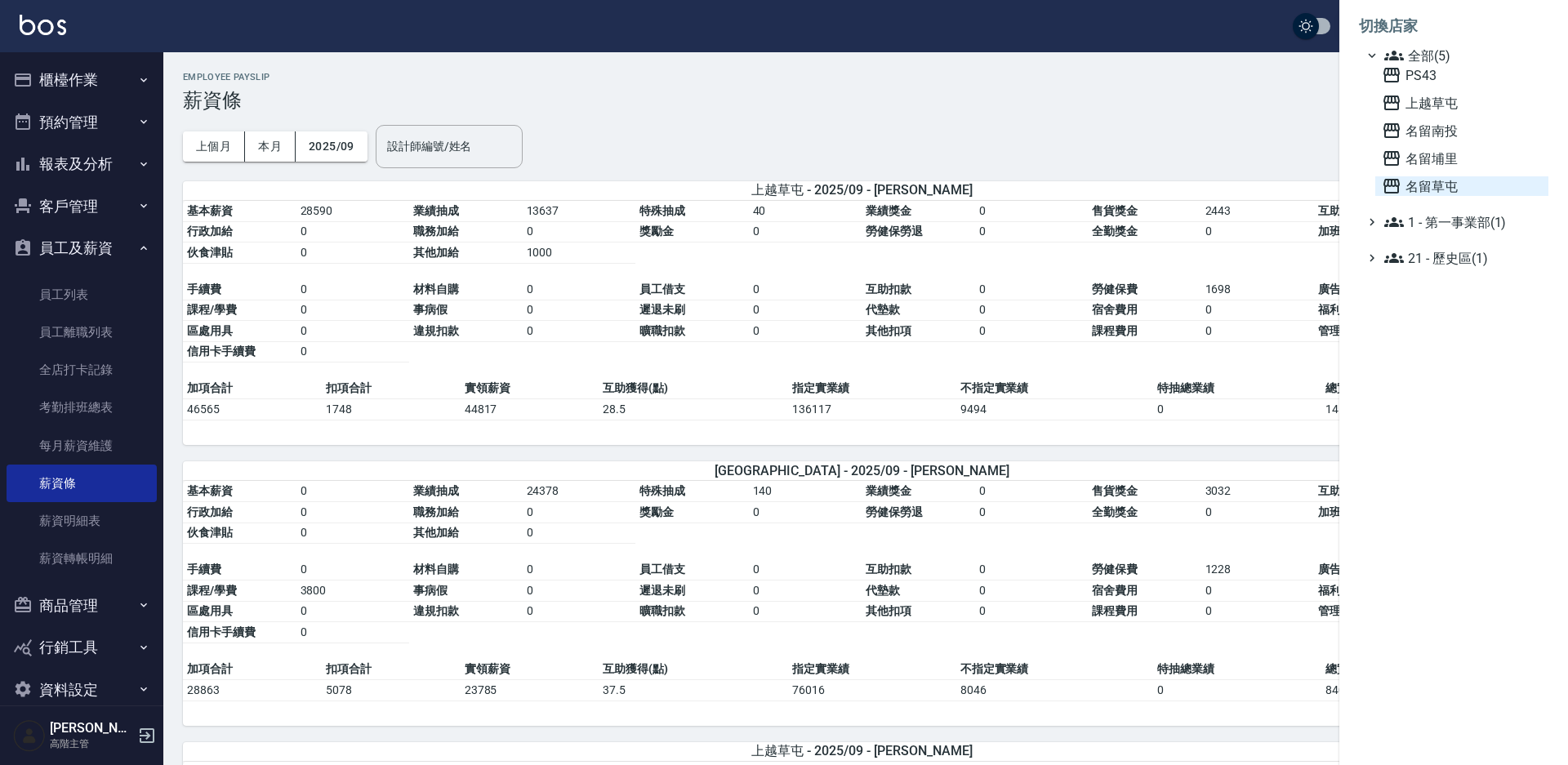
click at [1458, 185] on span "名留草屯" at bounding box center [1462, 186] width 160 height 20
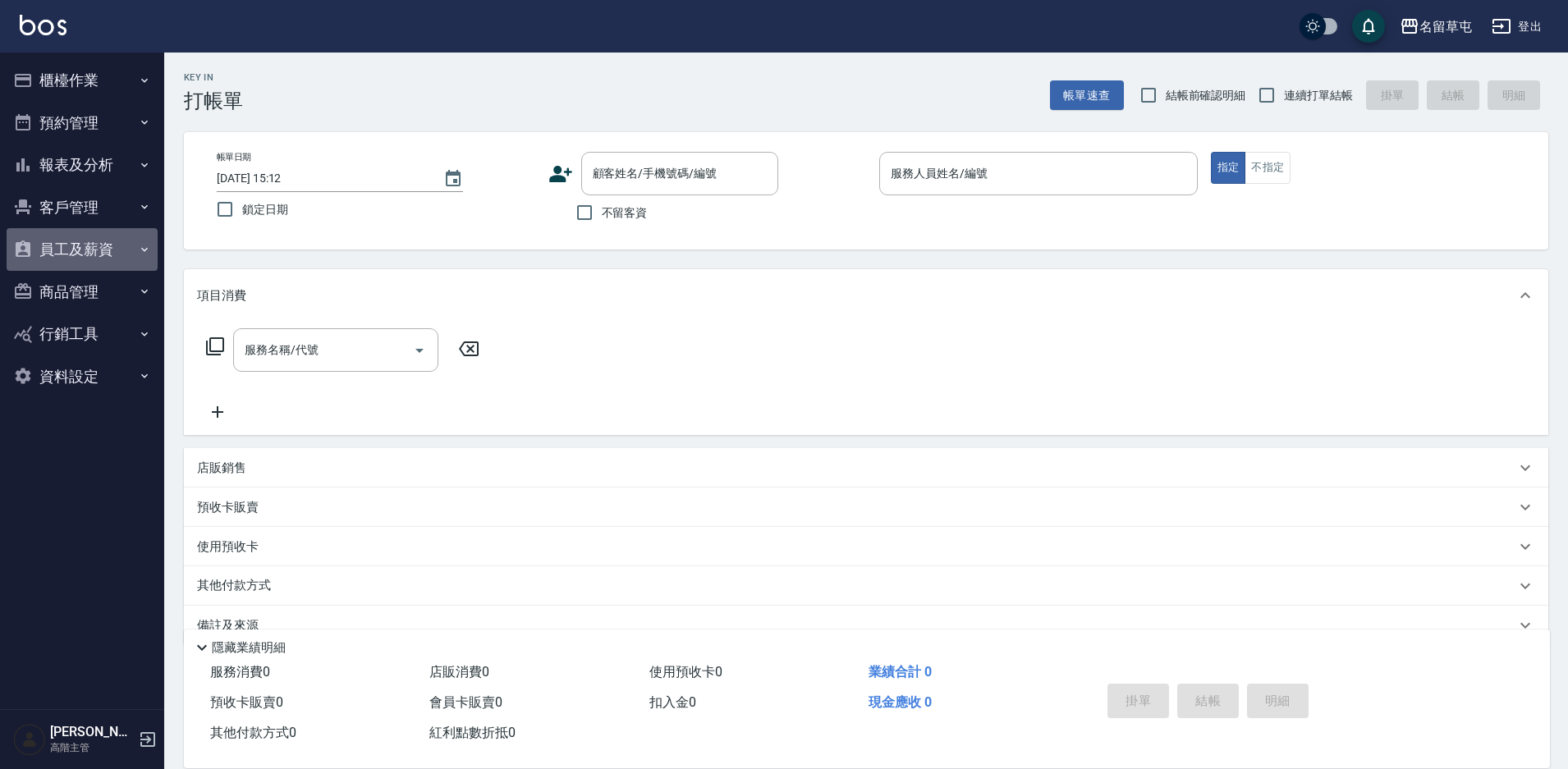
click at [111, 247] on button "員工及薪資" at bounding box center [82, 249] width 151 height 43
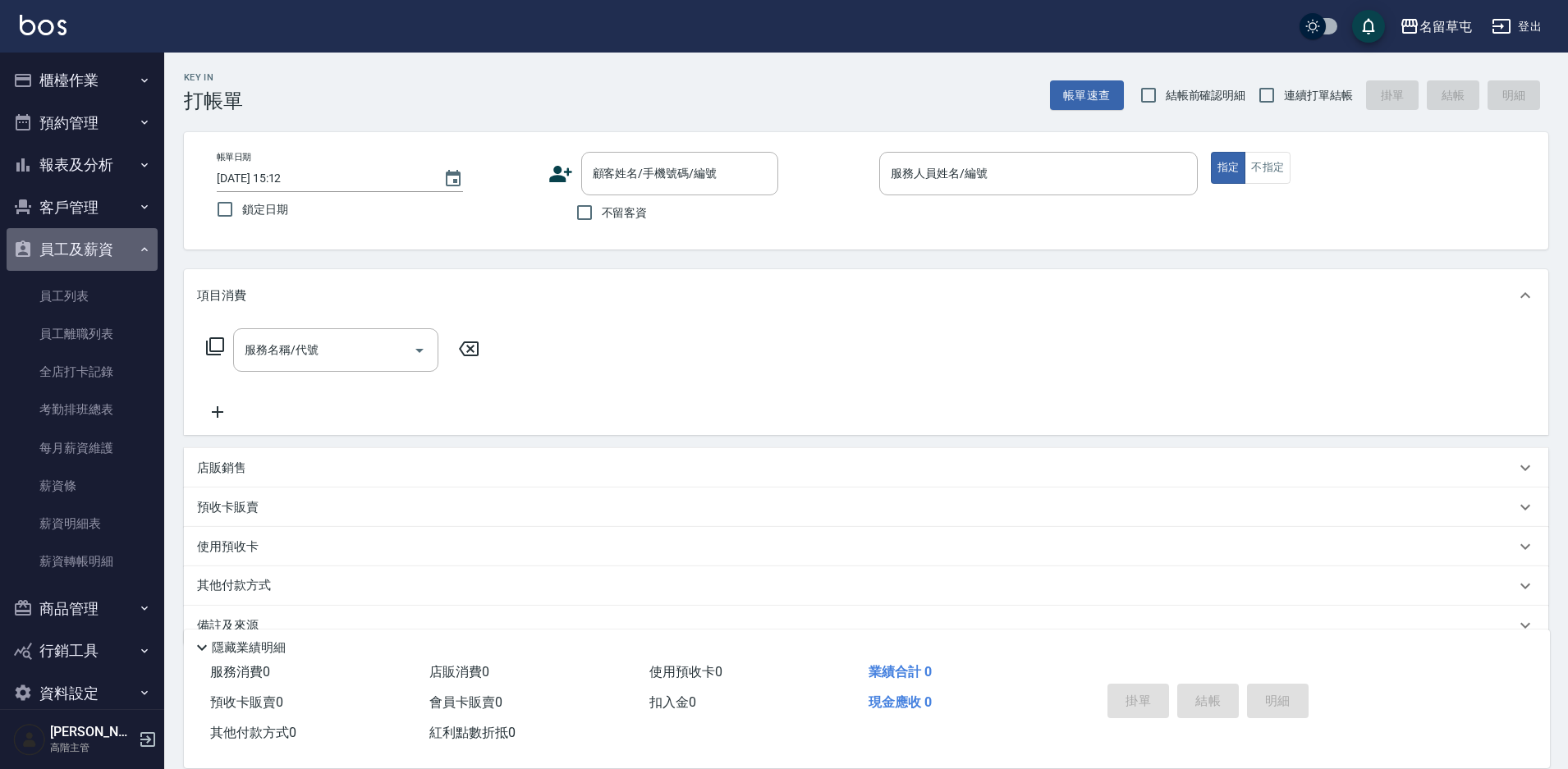
click at [99, 255] on button "員工及薪資" at bounding box center [82, 249] width 151 height 43
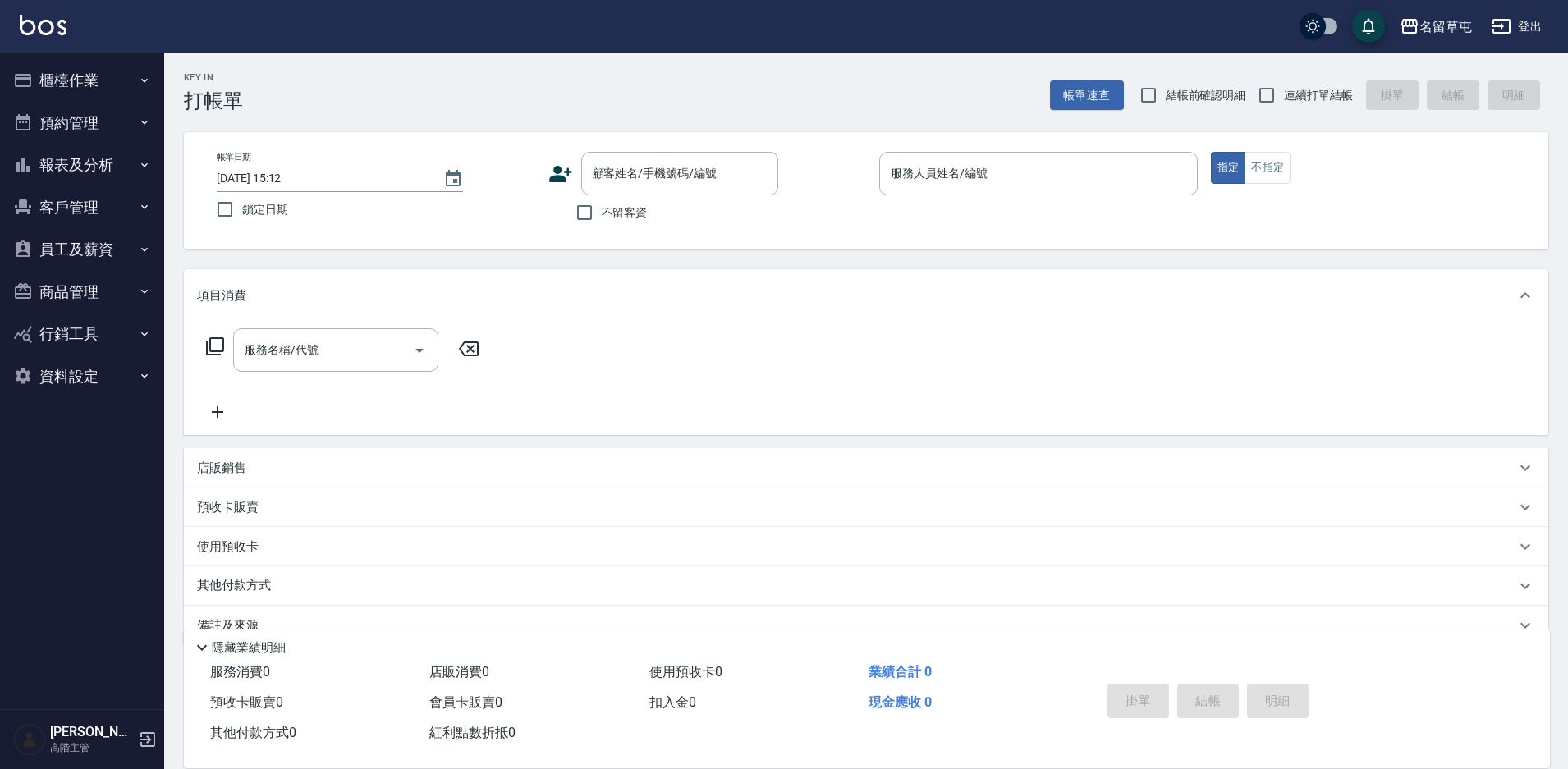
click at [94, 162] on button "報表及分析" at bounding box center [82, 164] width 151 height 43
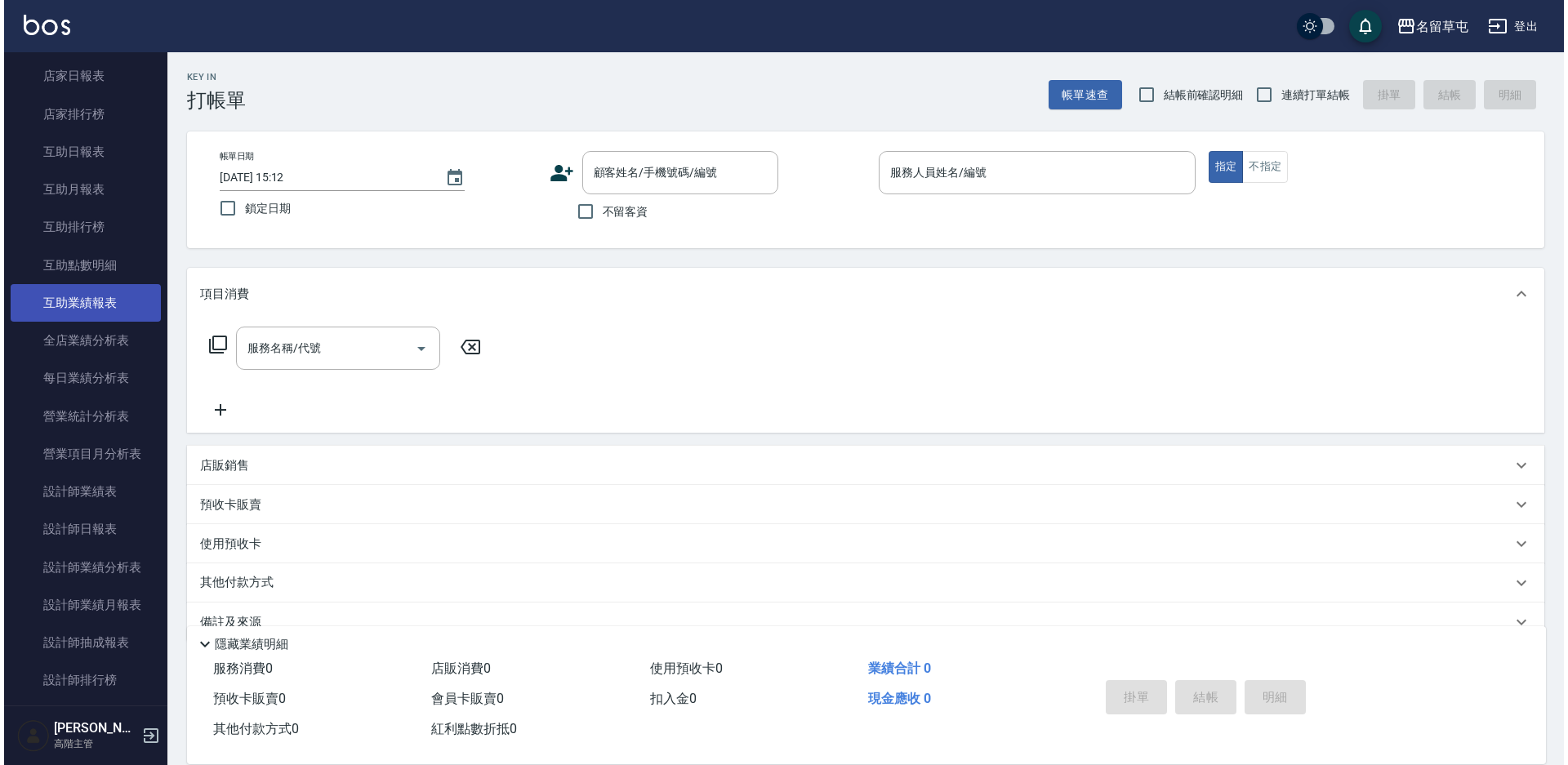
scroll to position [409, 0]
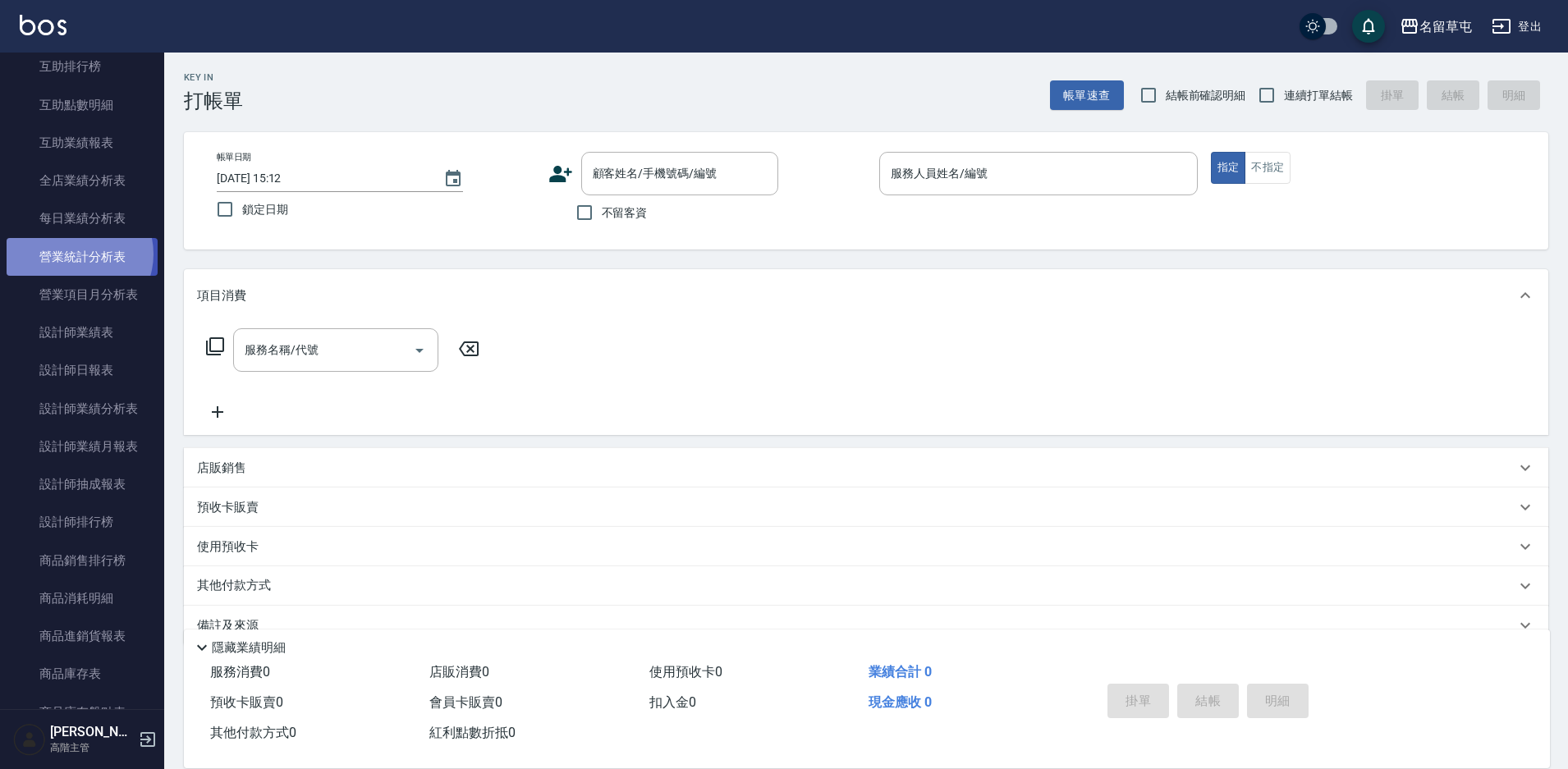
click at [75, 254] on link "營業統計分析表" at bounding box center [82, 256] width 151 height 38
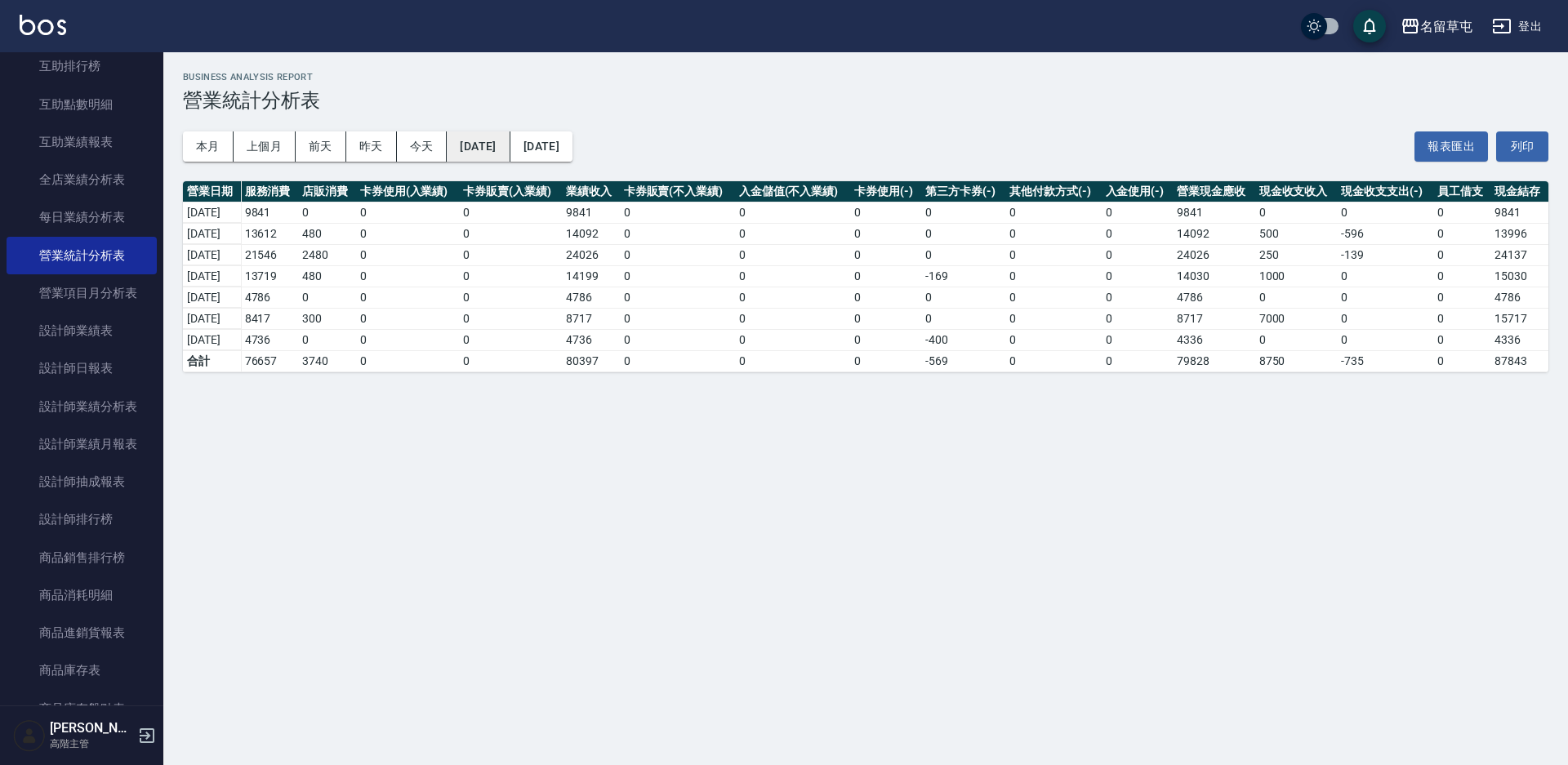
click at [510, 145] on button "[DATE]" at bounding box center [478, 146] width 63 height 30
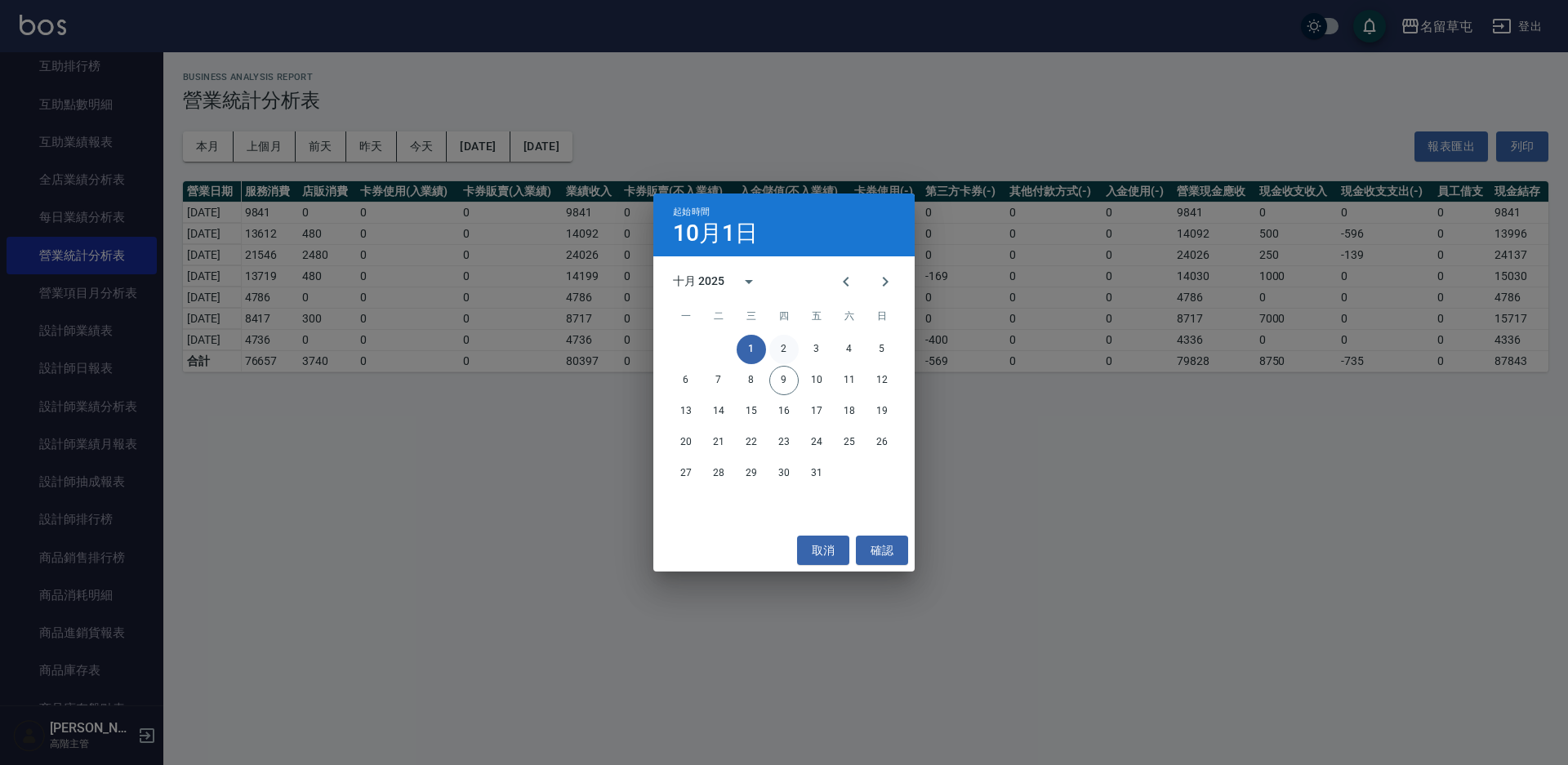
click at [791, 343] on button "2" at bounding box center [783, 349] width 29 height 29
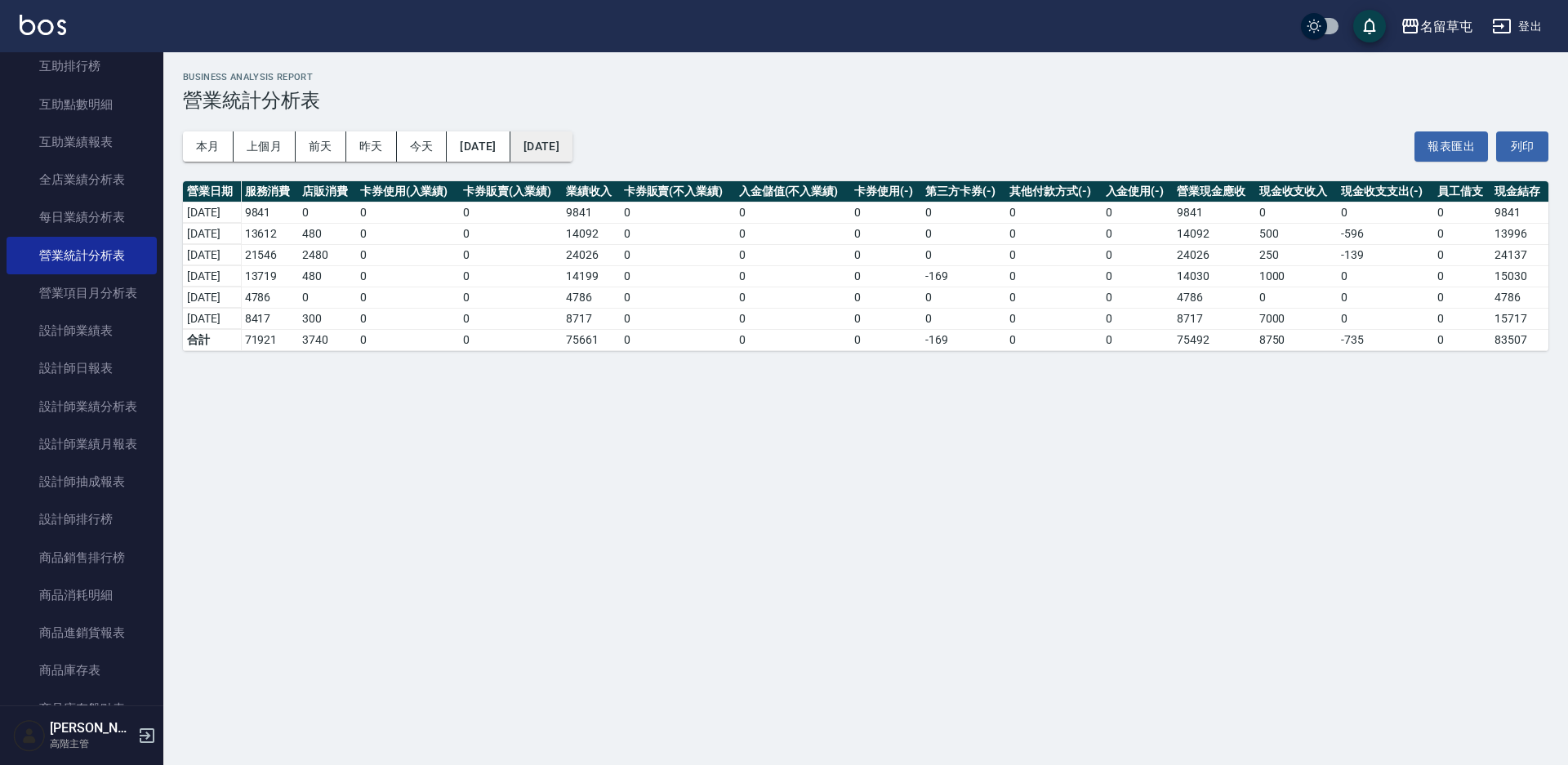
click at [572, 143] on button "[DATE]" at bounding box center [541, 146] width 62 height 30
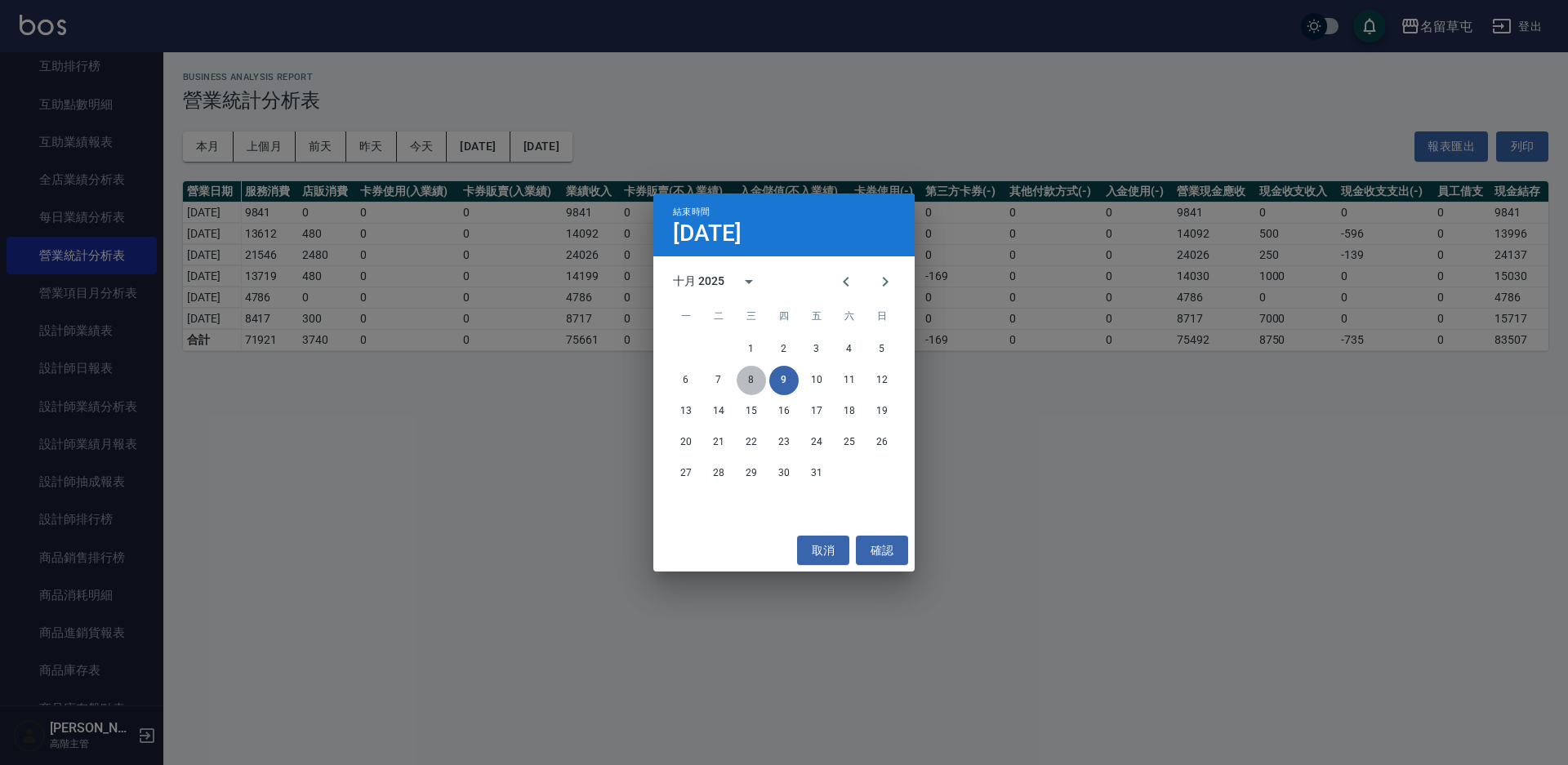
click at [754, 386] on button "8" at bounding box center [751, 380] width 29 height 29
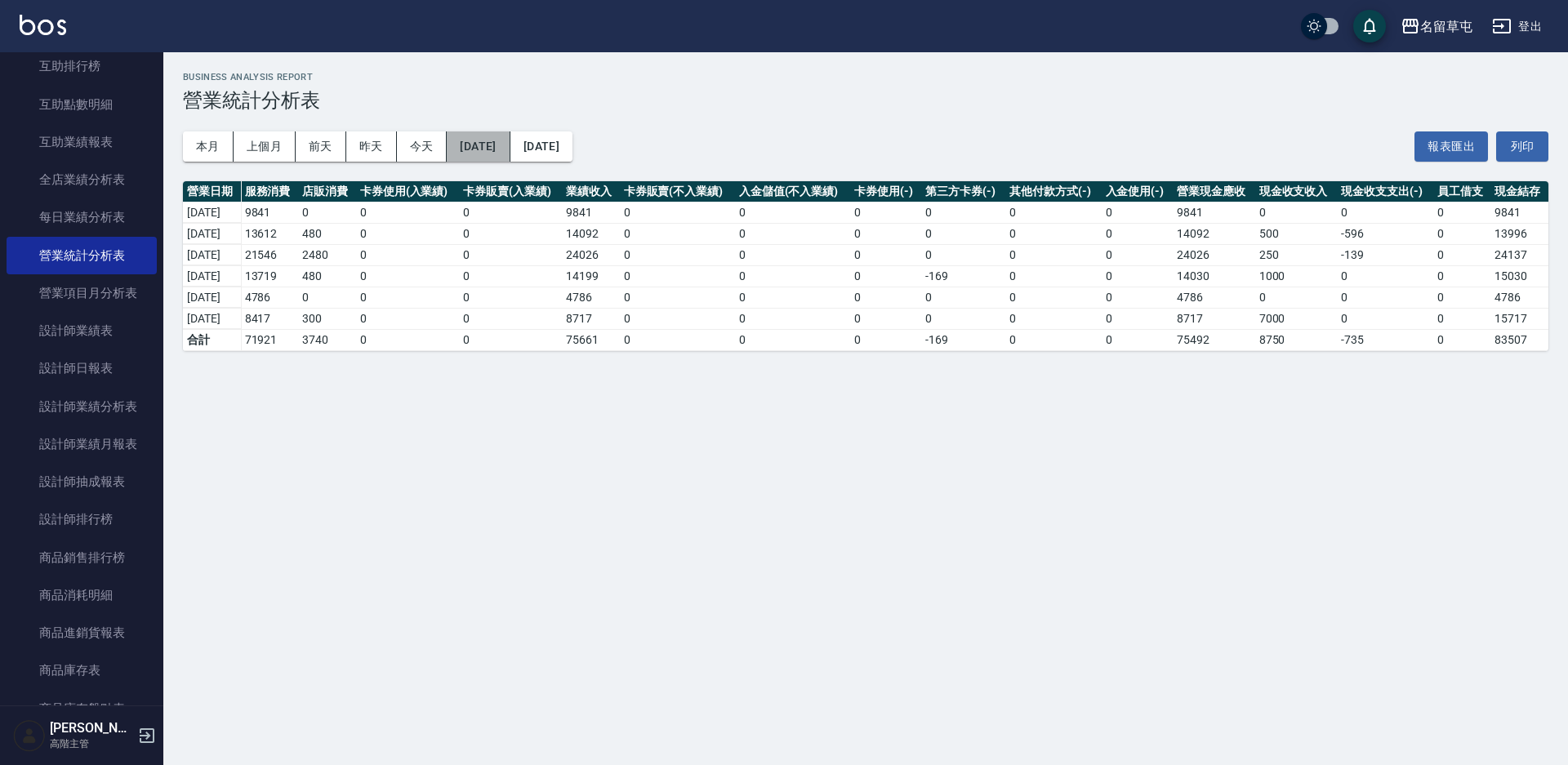
click at [510, 142] on button "[DATE]" at bounding box center [478, 146] width 63 height 30
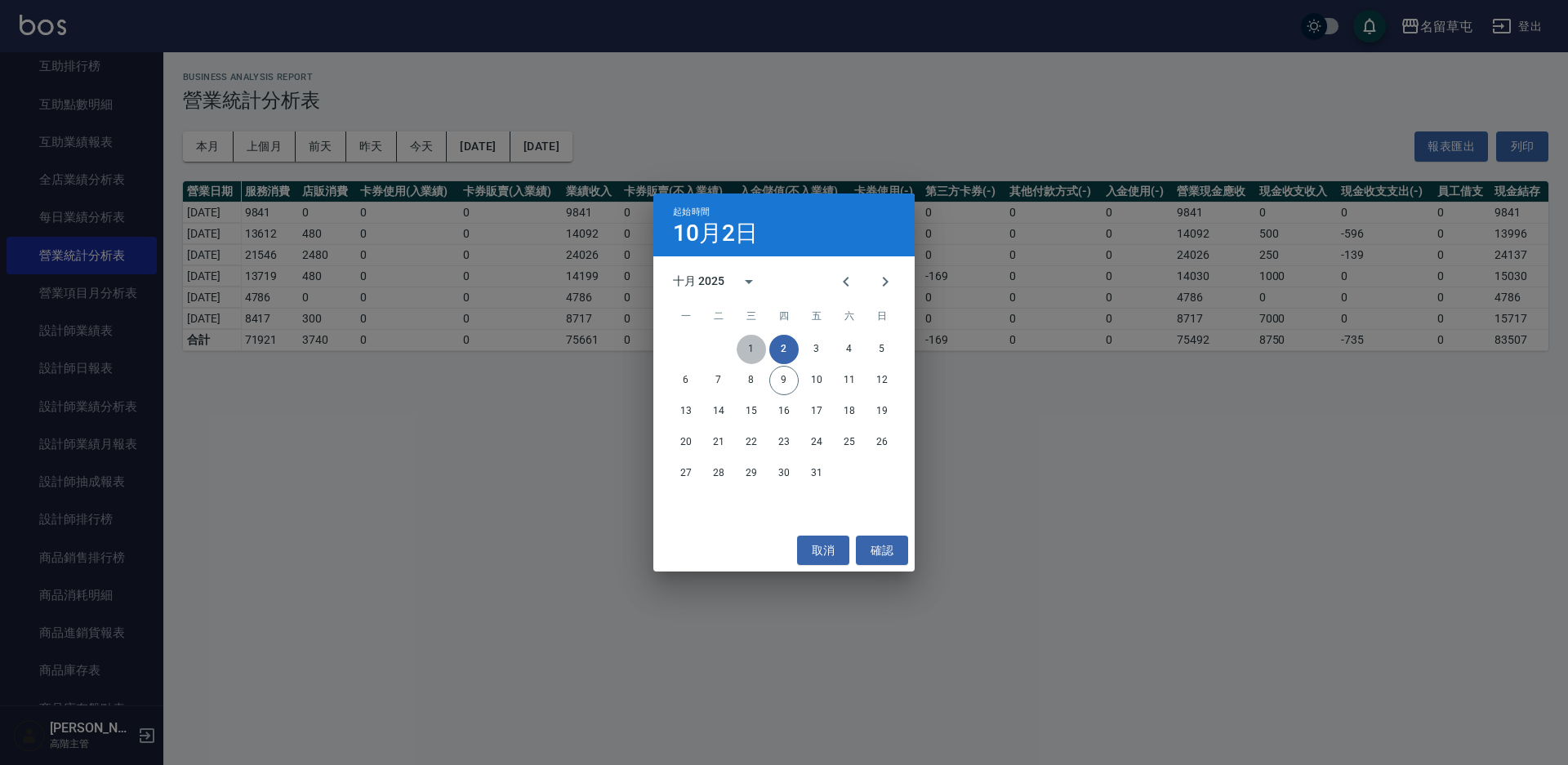
click at [750, 349] on button "1" at bounding box center [751, 349] width 29 height 29
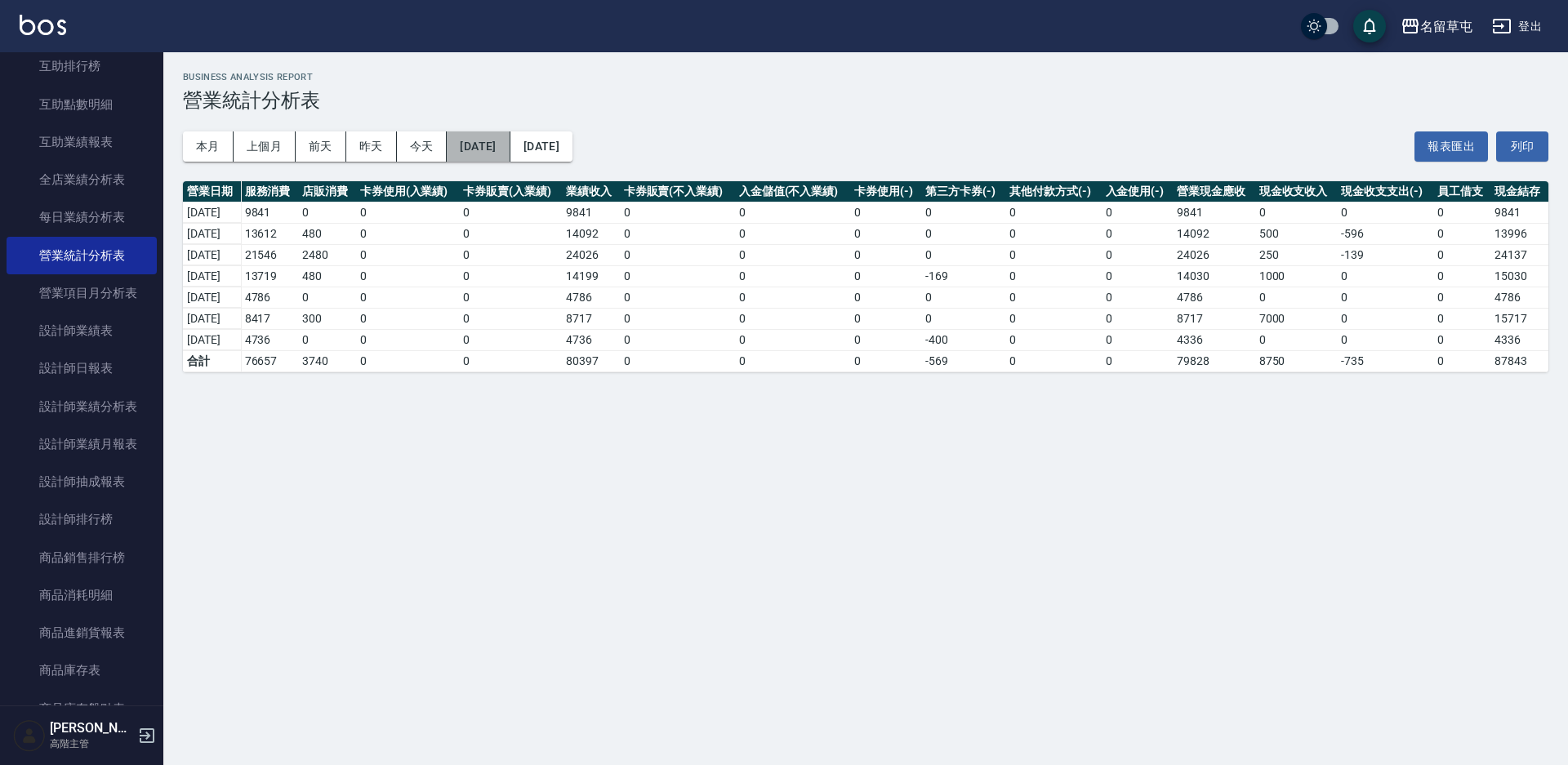
click at [473, 153] on button "[DATE]" at bounding box center [478, 146] width 63 height 30
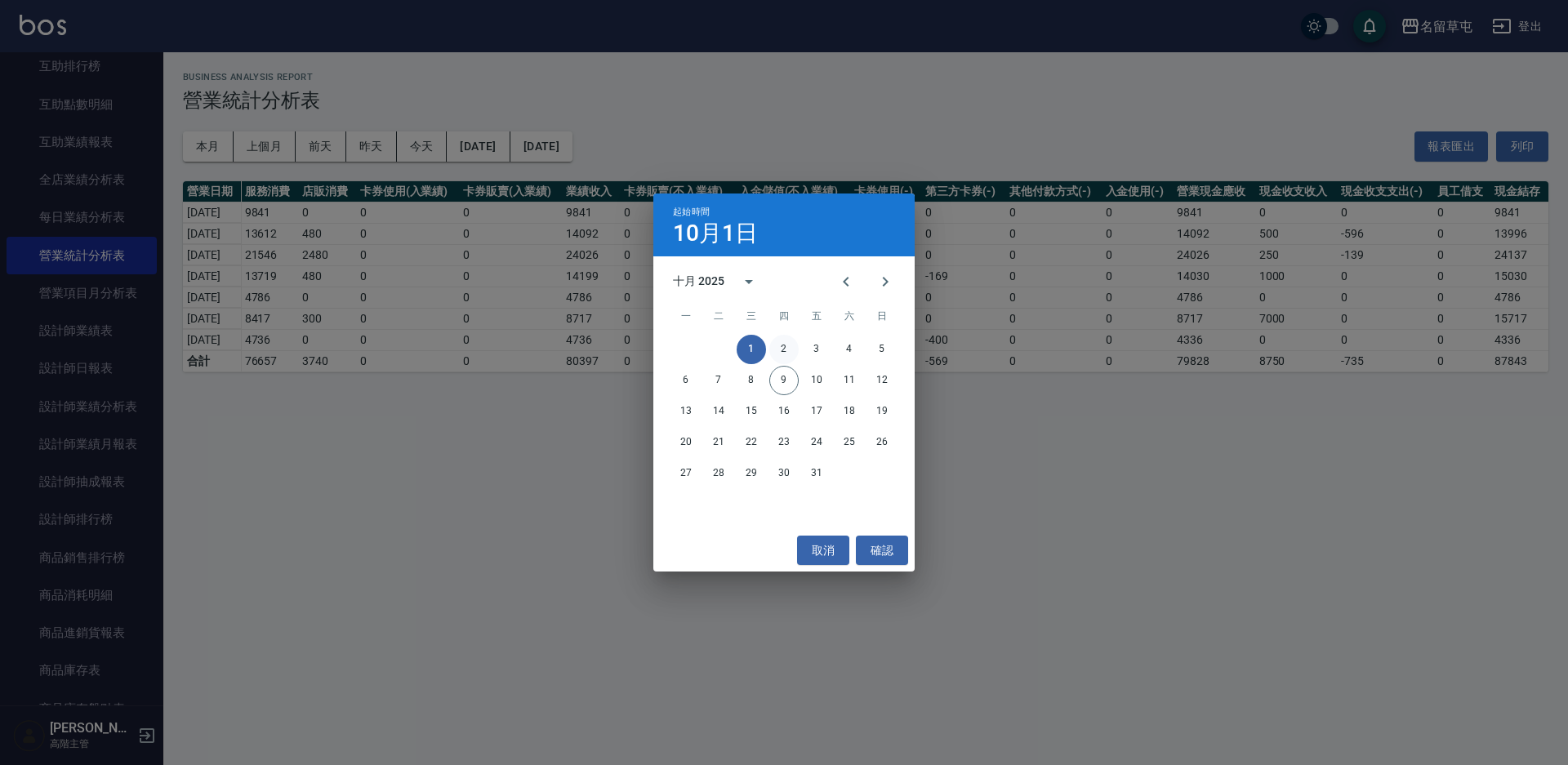
click at [787, 348] on button "2" at bounding box center [783, 349] width 29 height 29
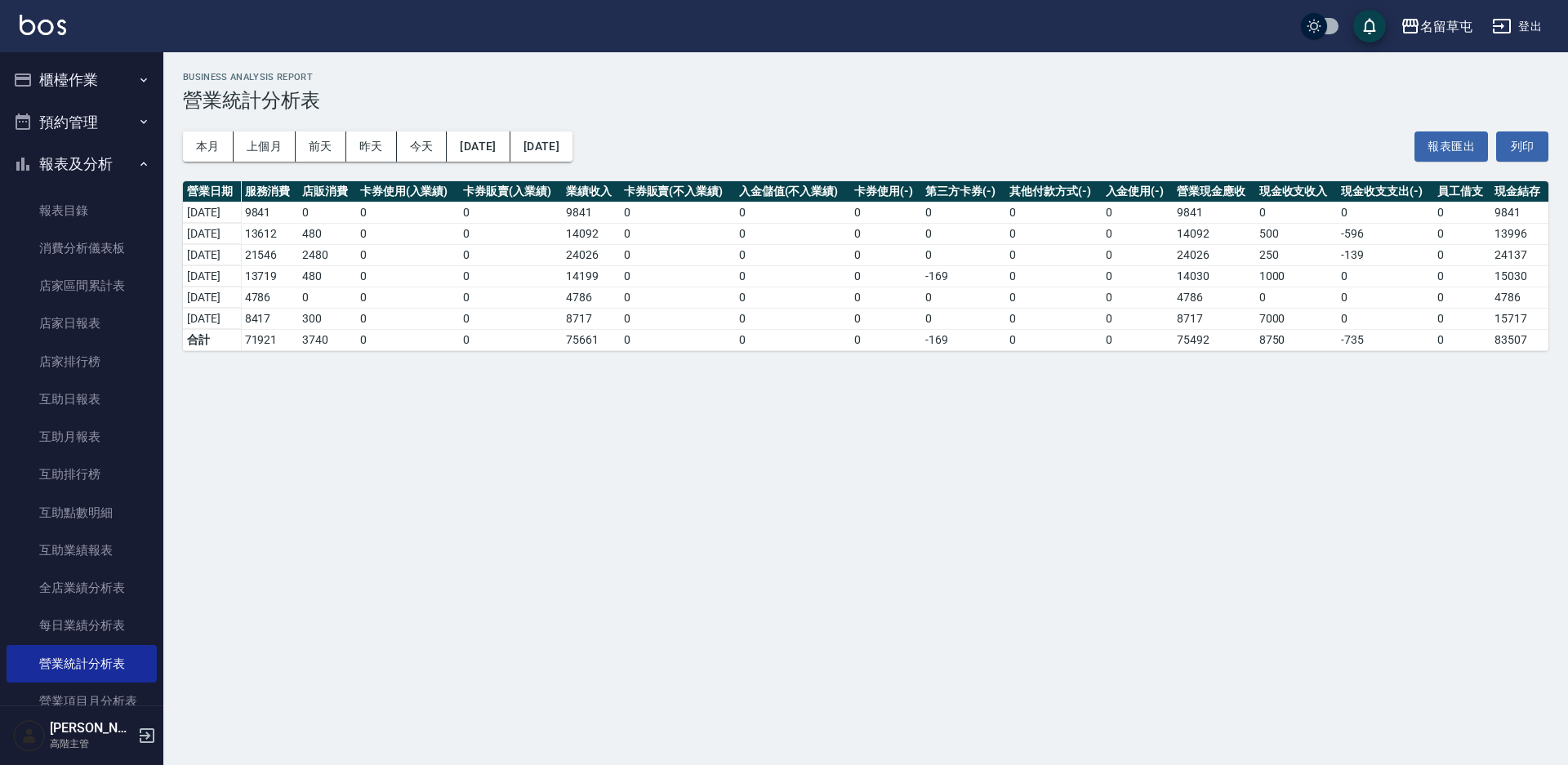
click at [58, 75] on button "櫃檯作業" at bounding box center [81, 80] width 150 height 42
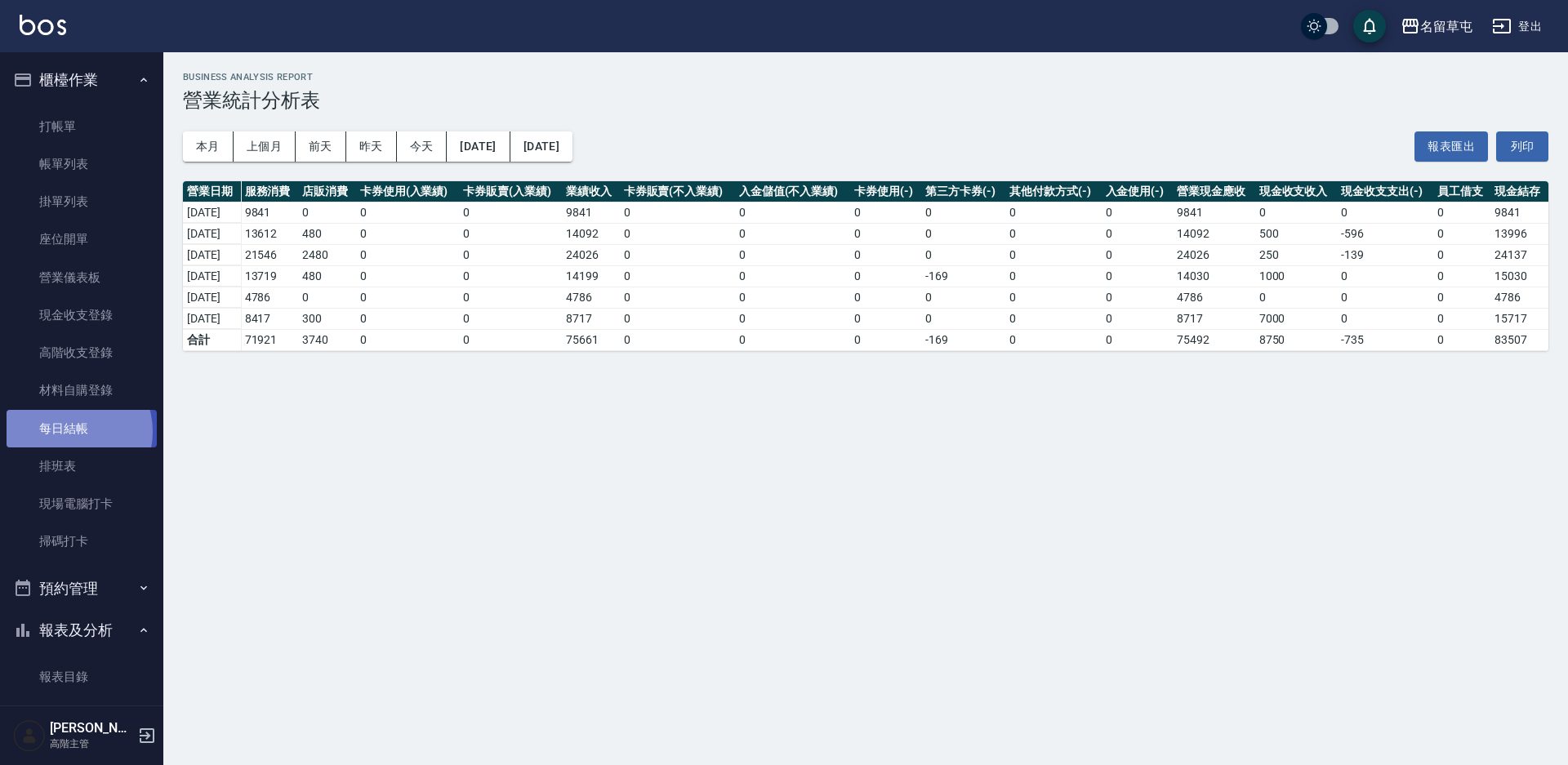
click at [72, 431] on link "每日結帳" at bounding box center [81, 429] width 150 height 37
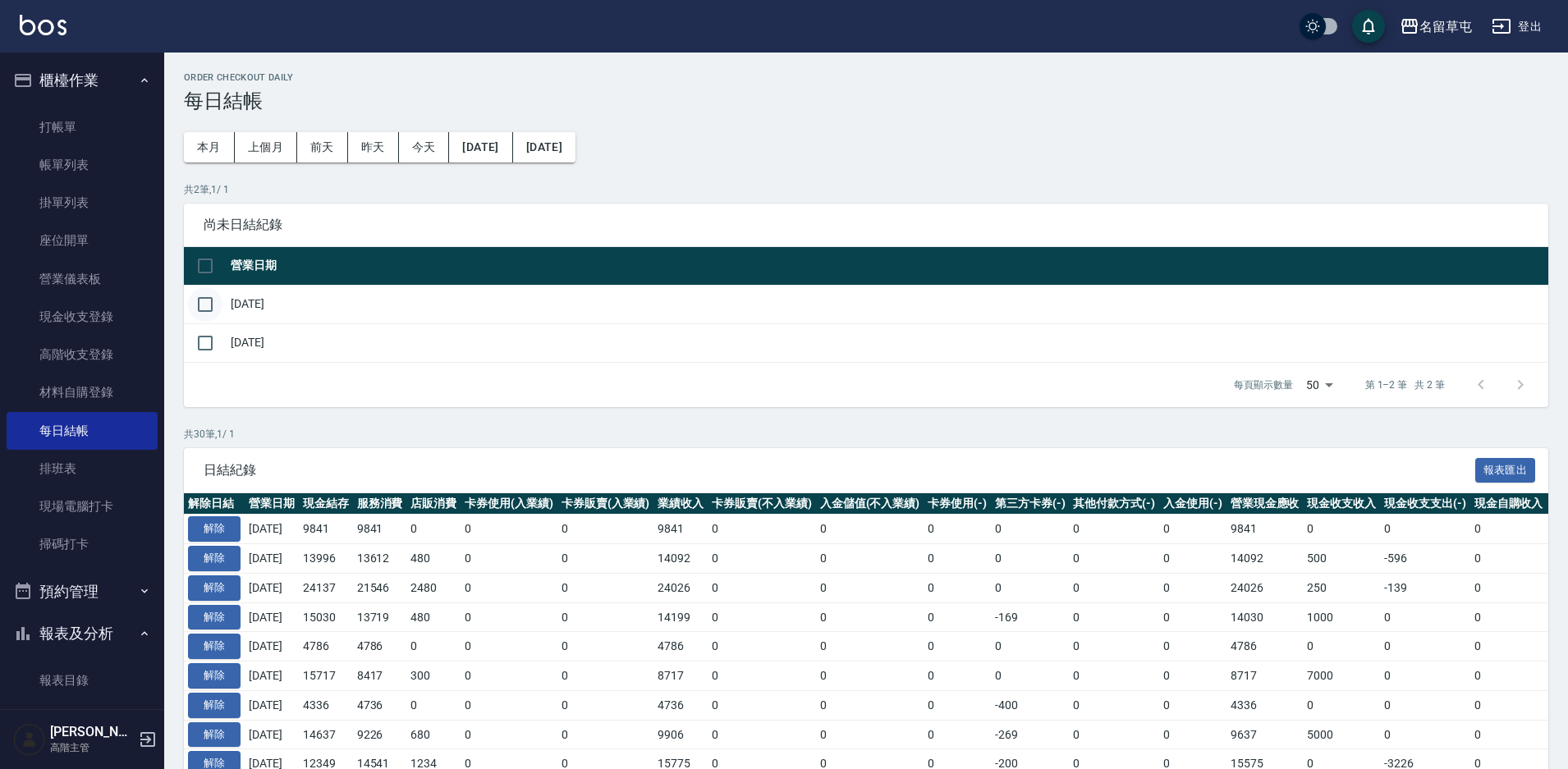
click at [203, 307] on input "checkbox" at bounding box center [205, 304] width 34 height 34
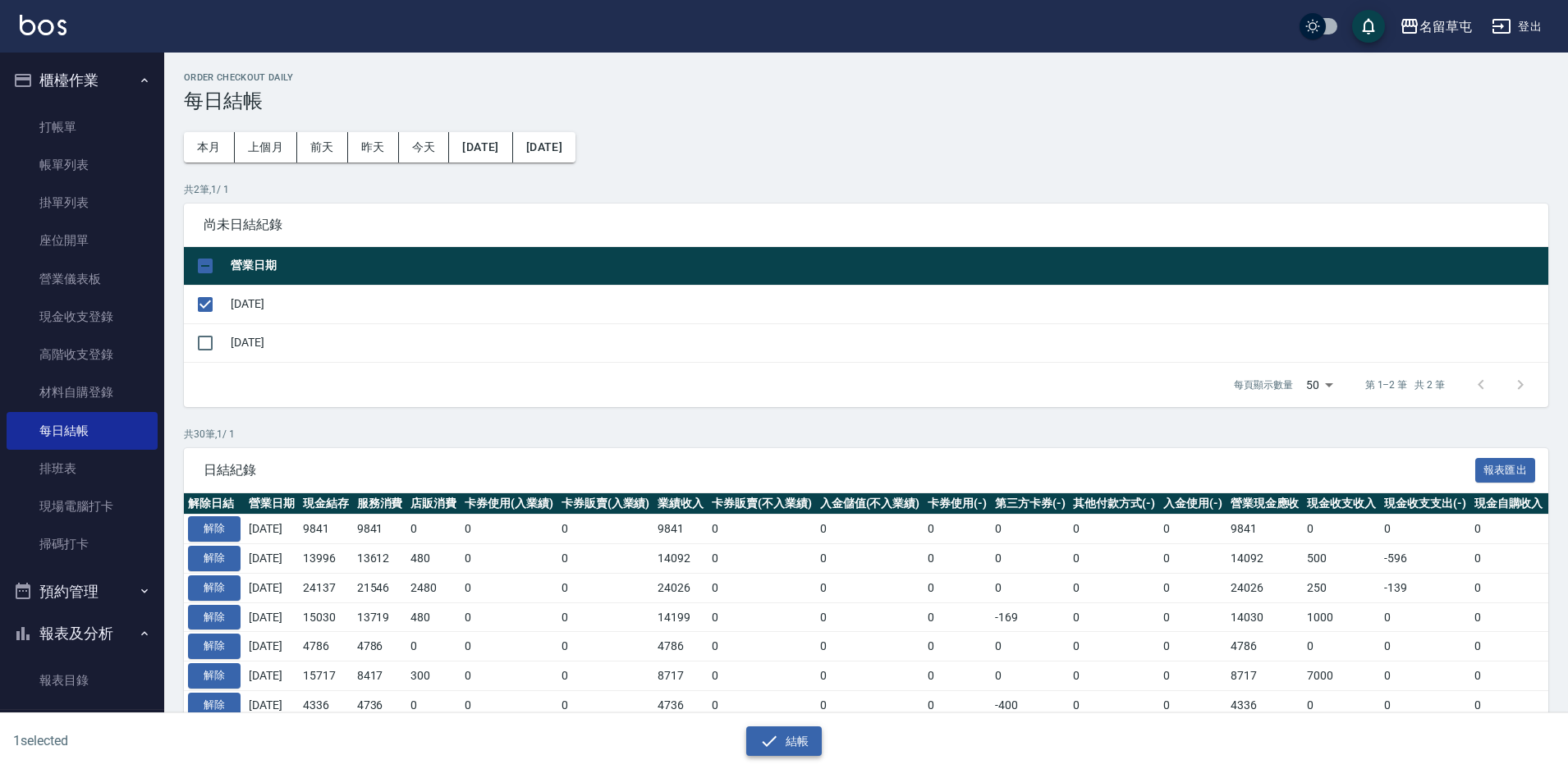
click at [814, 749] on button "結帳" at bounding box center [784, 741] width 76 height 30
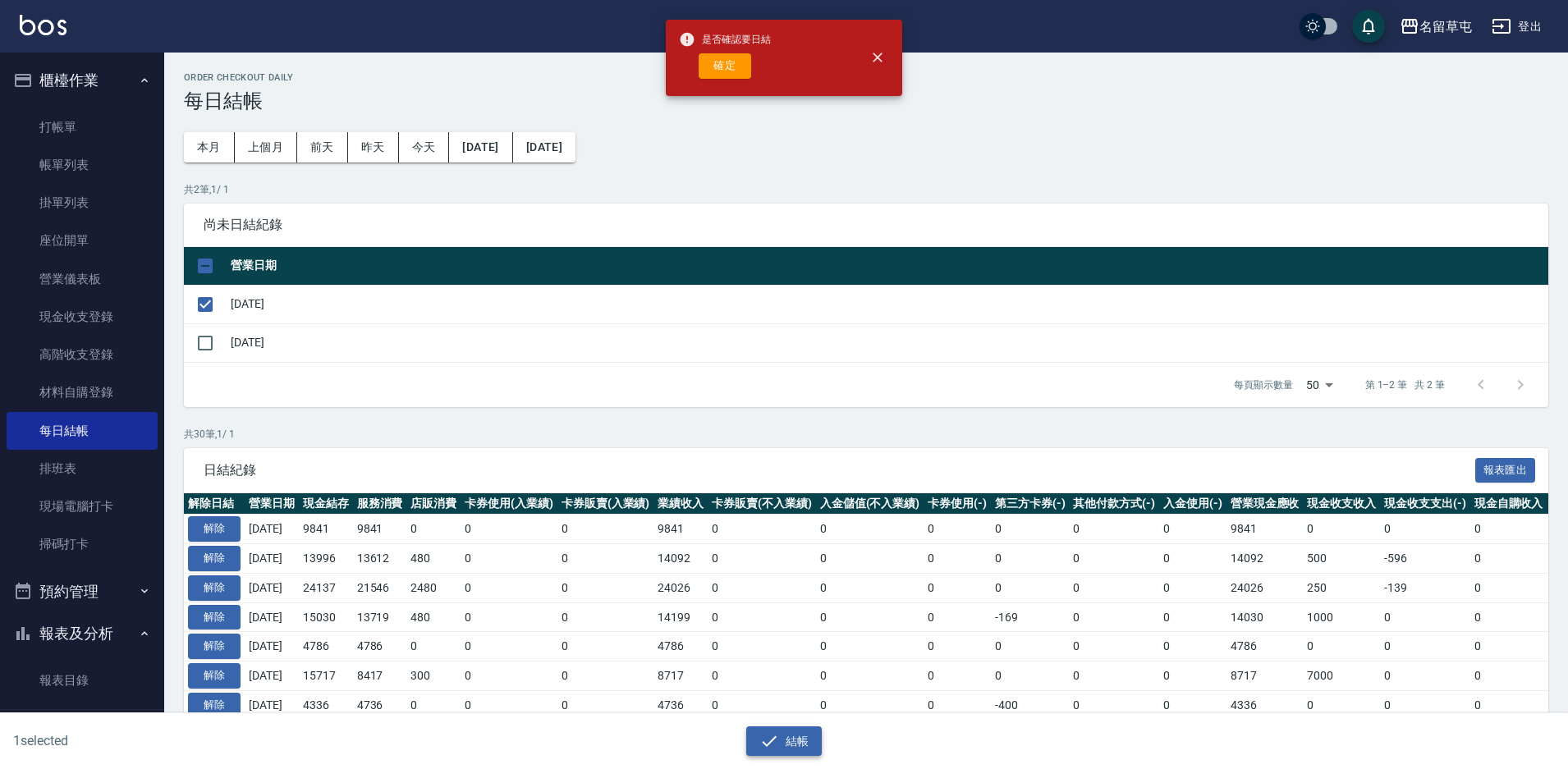
click at [810, 749] on button "結帳" at bounding box center [784, 741] width 76 height 30
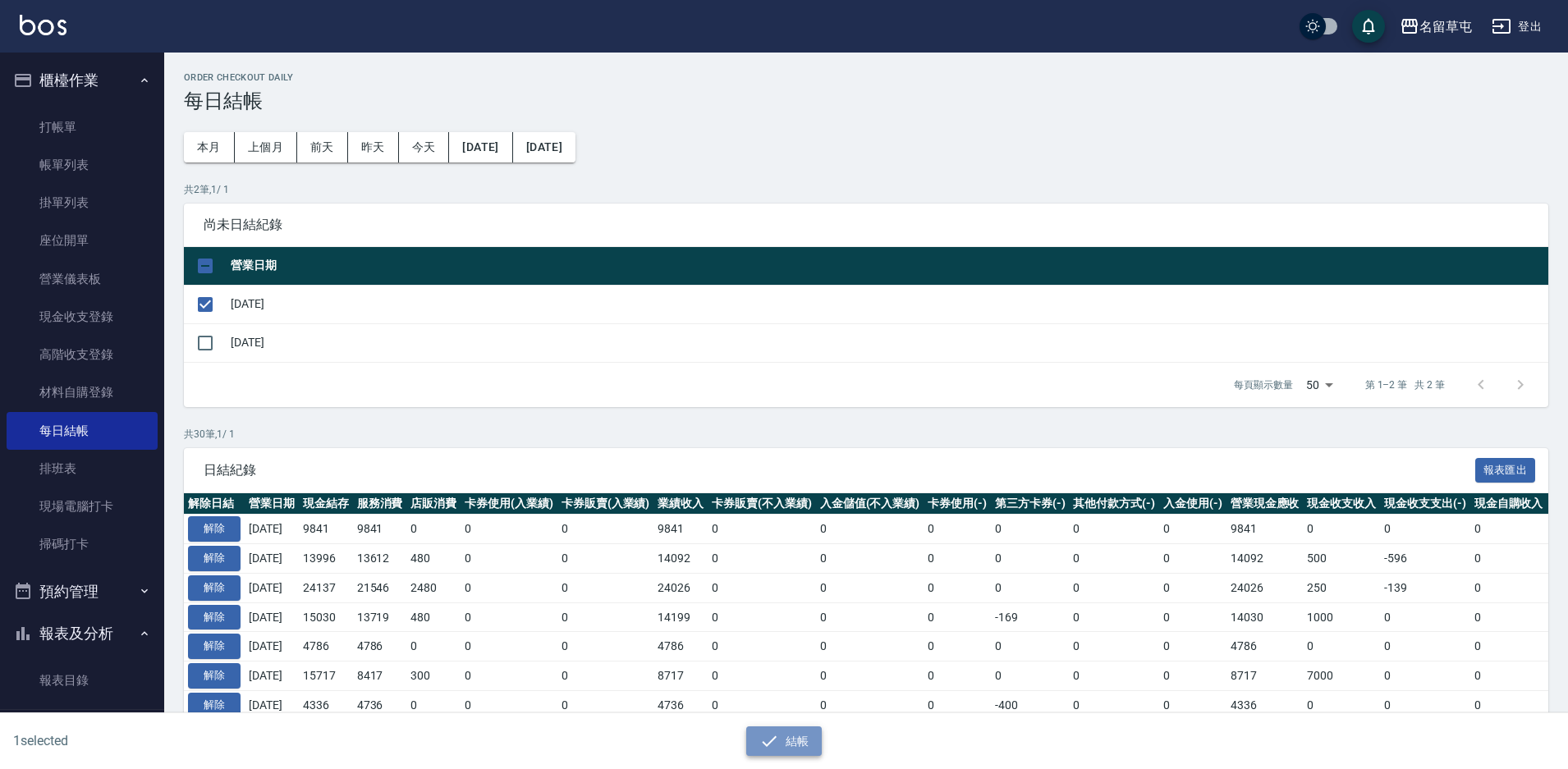
click at [797, 730] on button "結帳" at bounding box center [784, 741] width 76 height 30
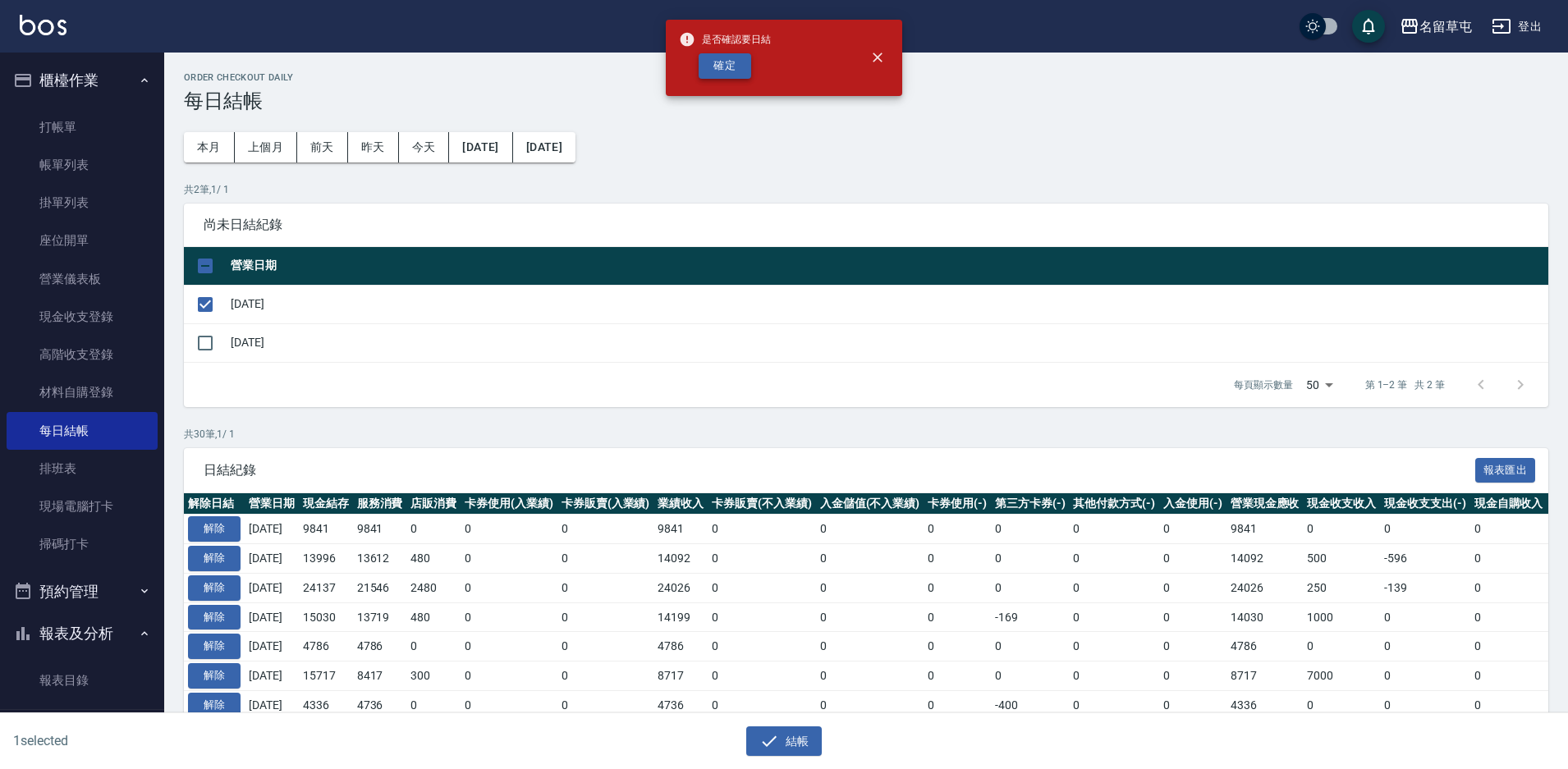
click at [720, 78] on button "確定" at bounding box center [725, 66] width 53 height 25
click at [720, 78] on div "確定" at bounding box center [725, 66] width 92 height 25
checkbox input "false"
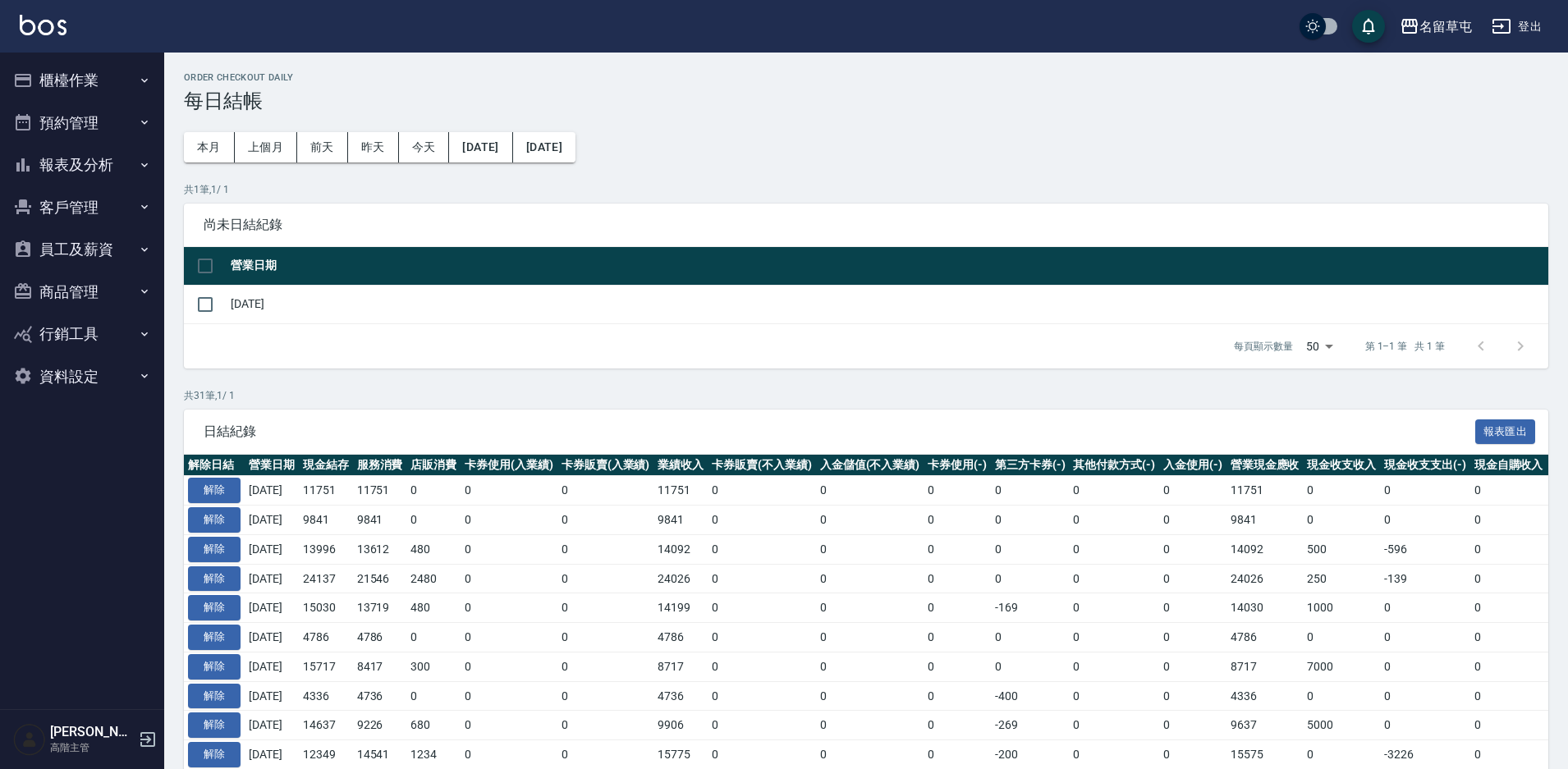
click at [81, 173] on button "報表及分析" at bounding box center [82, 164] width 151 height 43
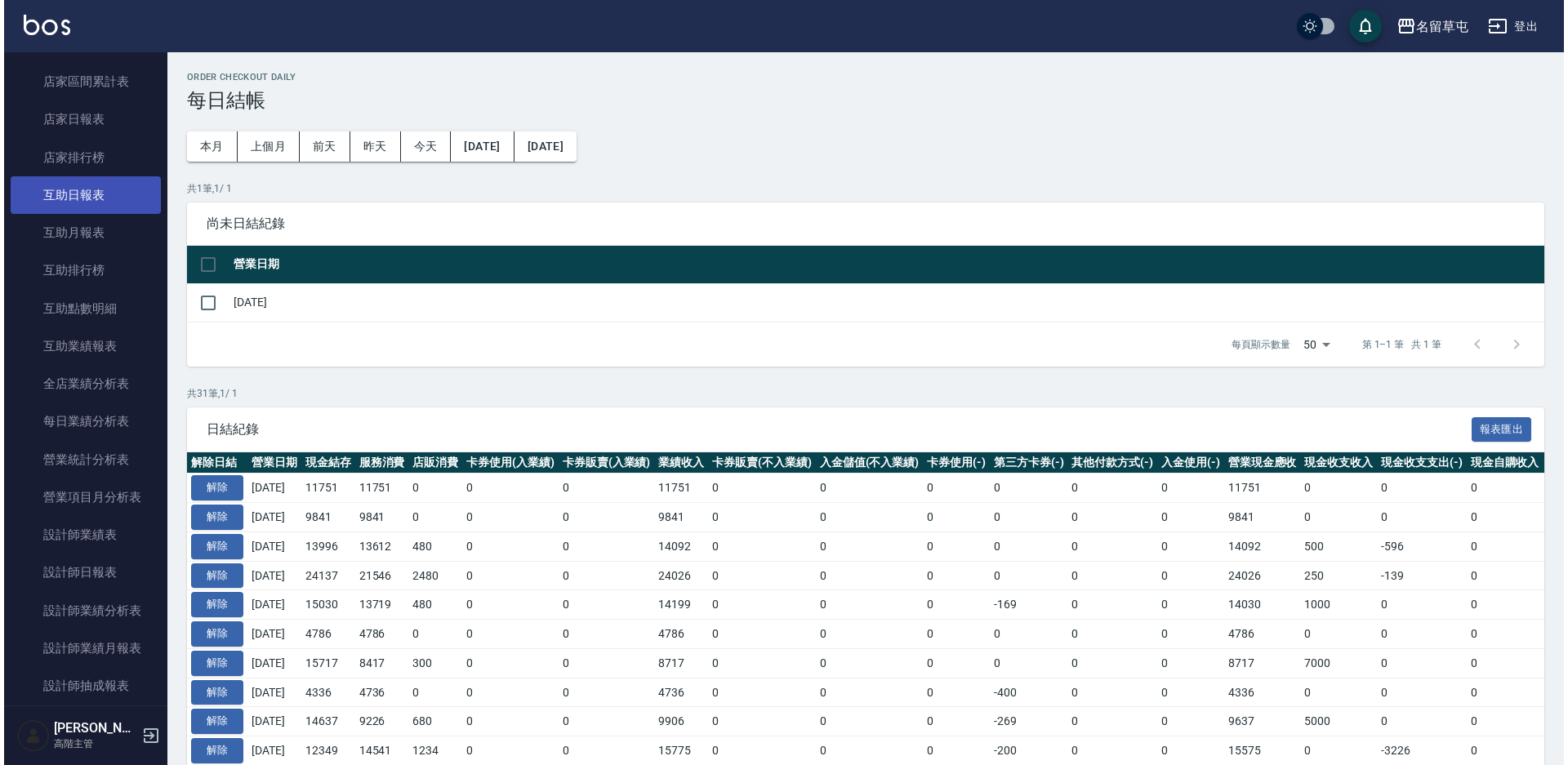
scroll to position [245, 0]
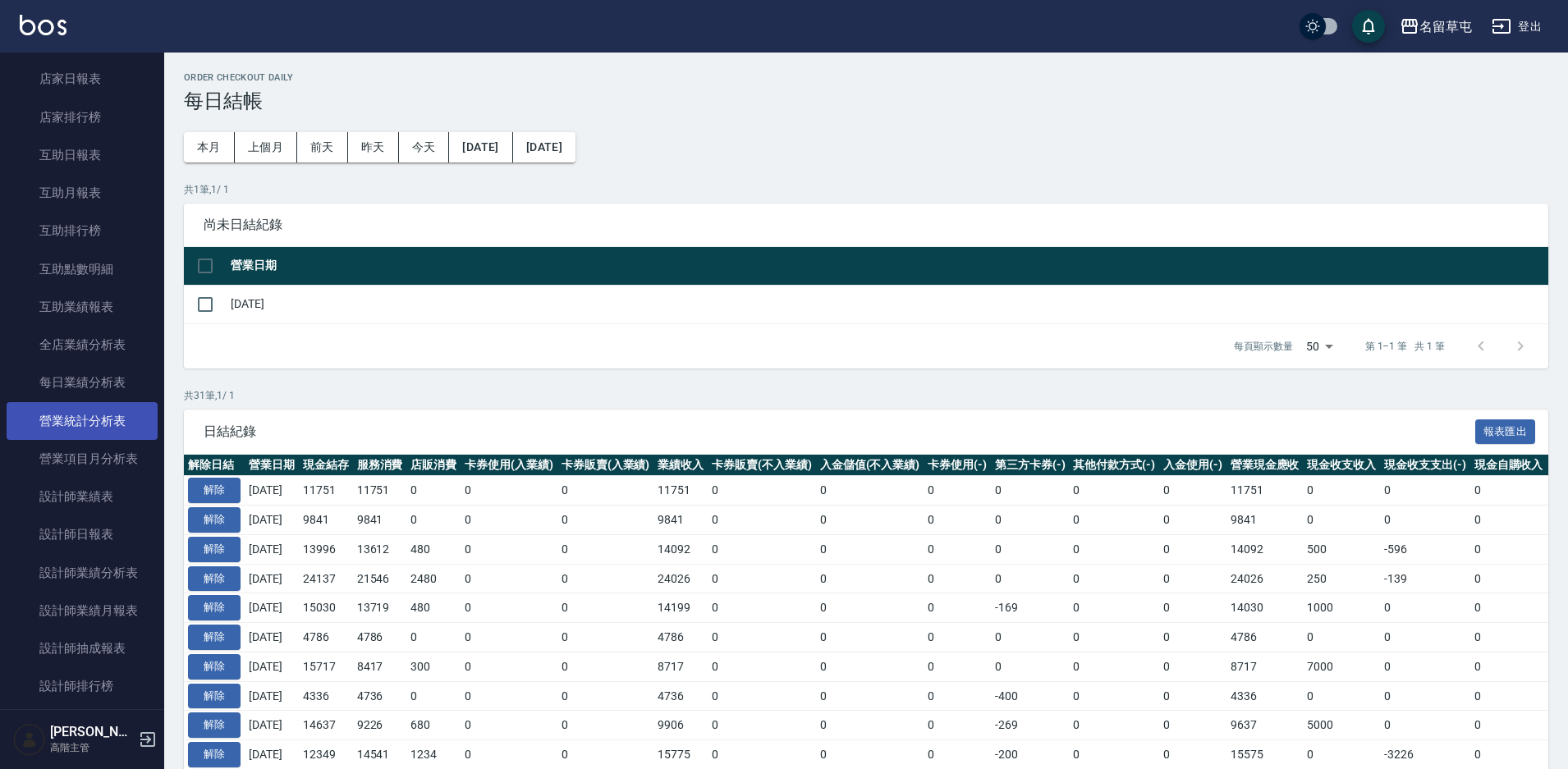
click at [83, 427] on link "營業統計分析表" at bounding box center [82, 421] width 151 height 38
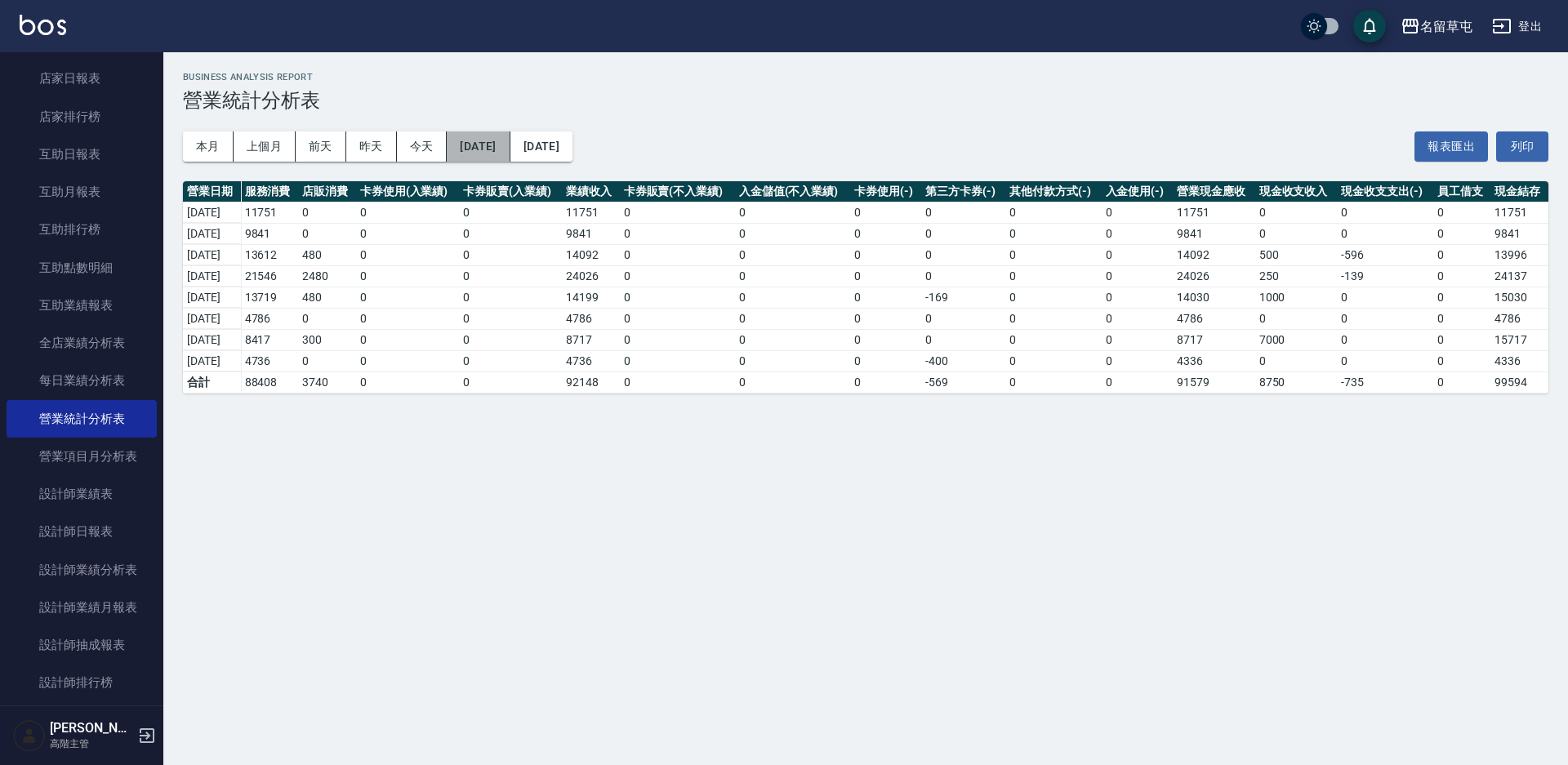
click at [510, 147] on button "[DATE]" at bounding box center [478, 146] width 63 height 30
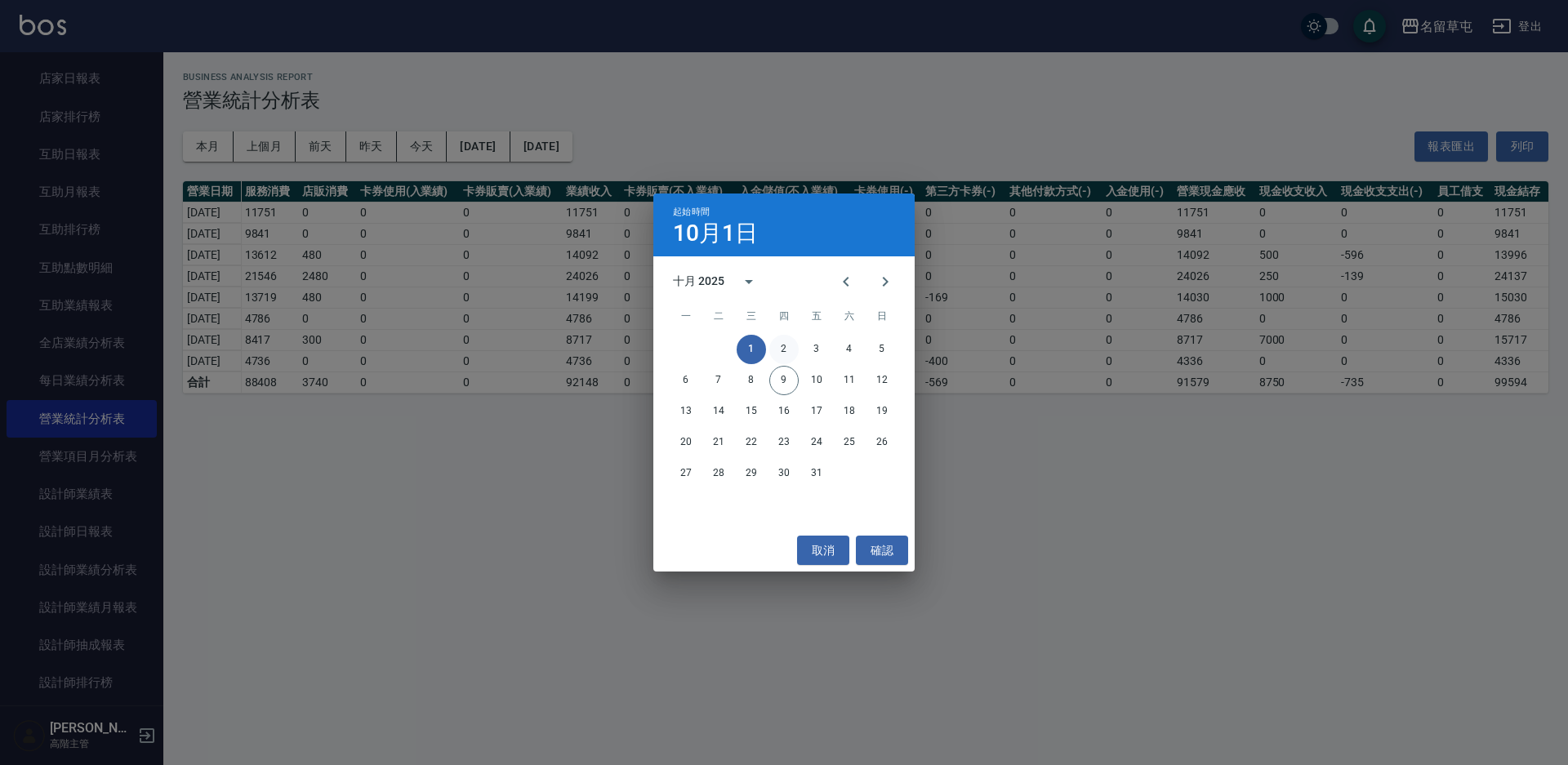
click at [777, 345] on button "2" at bounding box center [783, 349] width 29 height 29
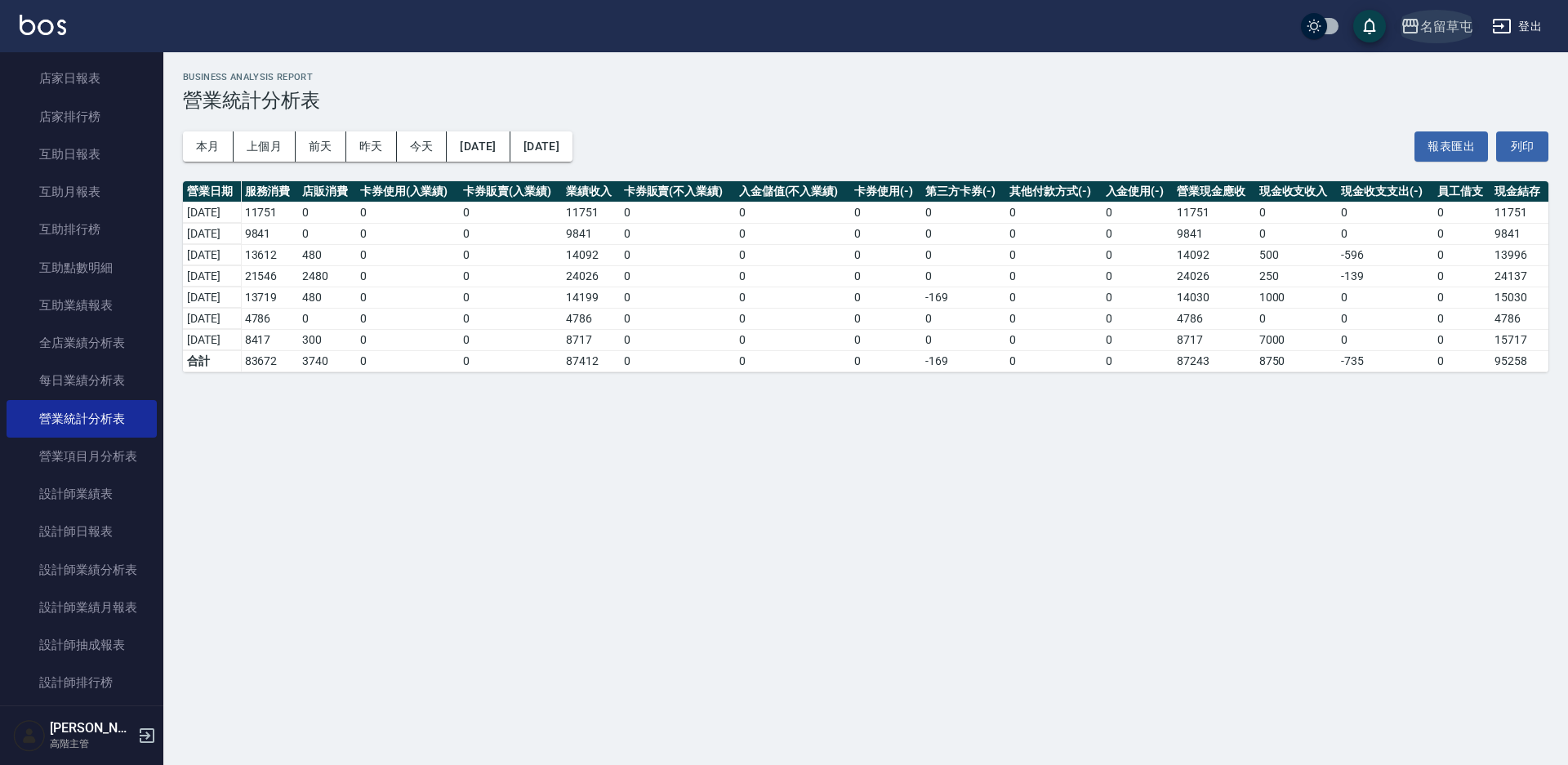
click at [1461, 12] on button "名留草屯" at bounding box center [1437, 27] width 85 height 33
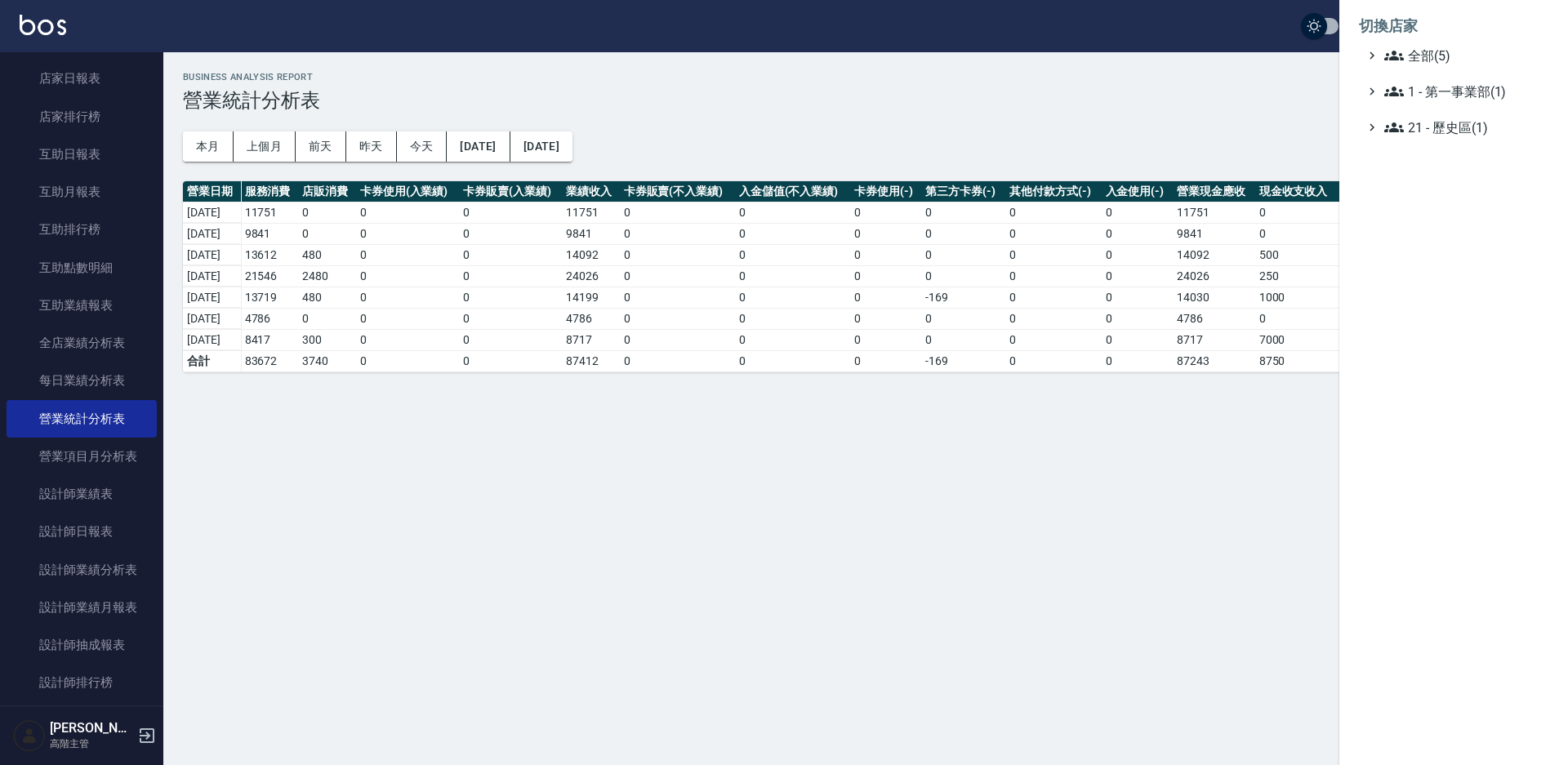
click at [1434, 42] on li "切換店家" at bounding box center [1453, 26] width 189 height 39
click at [1437, 54] on span "全部(5)" at bounding box center [1463, 56] width 158 height 20
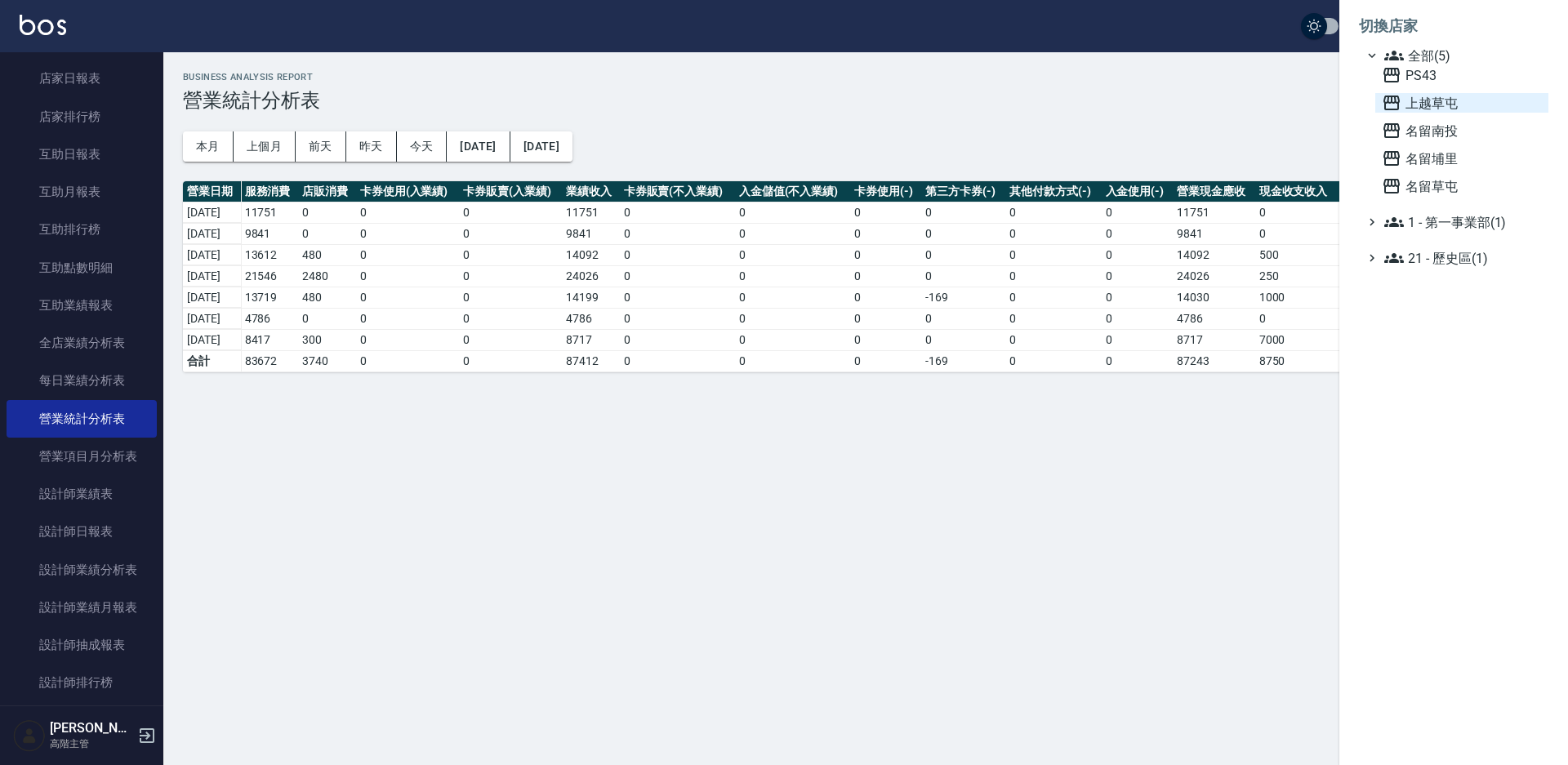
click at [1433, 105] on span "上越草屯" at bounding box center [1462, 103] width 160 height 20
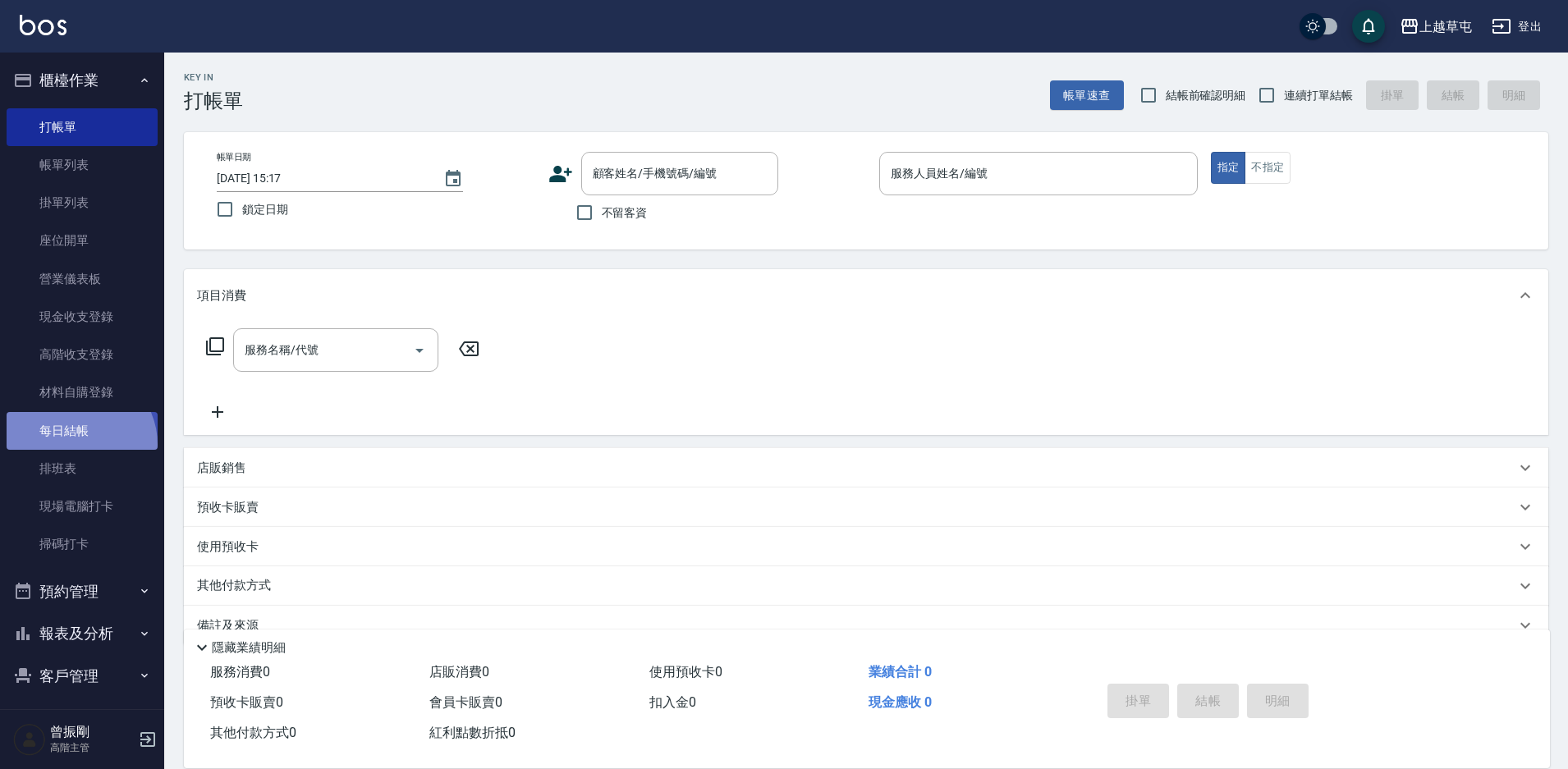
click at [75, 444] on link "每日結帳" at bounding box center [82, 431] width 151 height 38
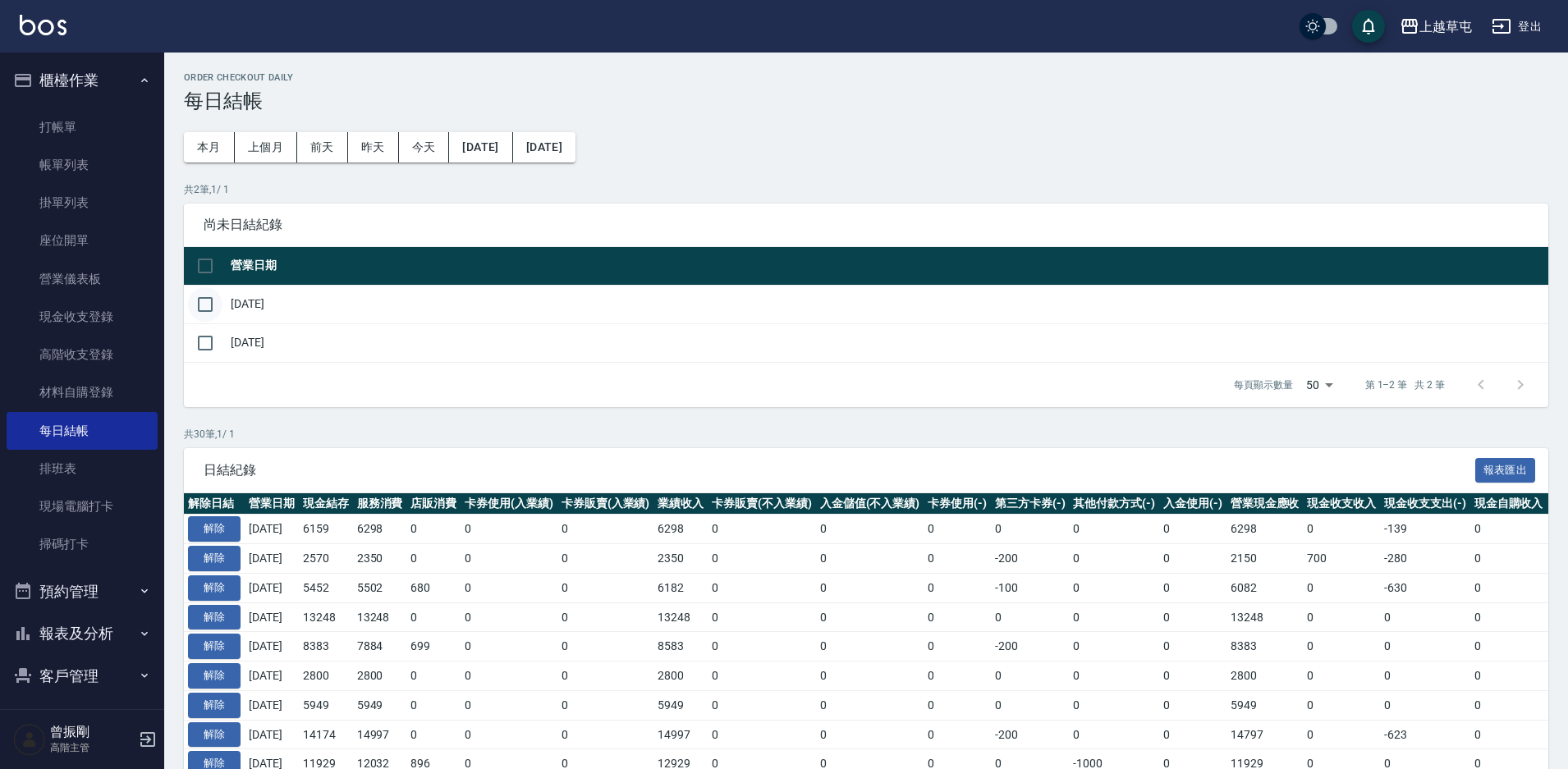
drag, startPoint x: 190, startPoint y: 304, endPoint x: 200, endPoint y: 304, distance: 10.0
click at [195, 304] on input "checkbox" at bounding box center [205, 304] width 34 height 34
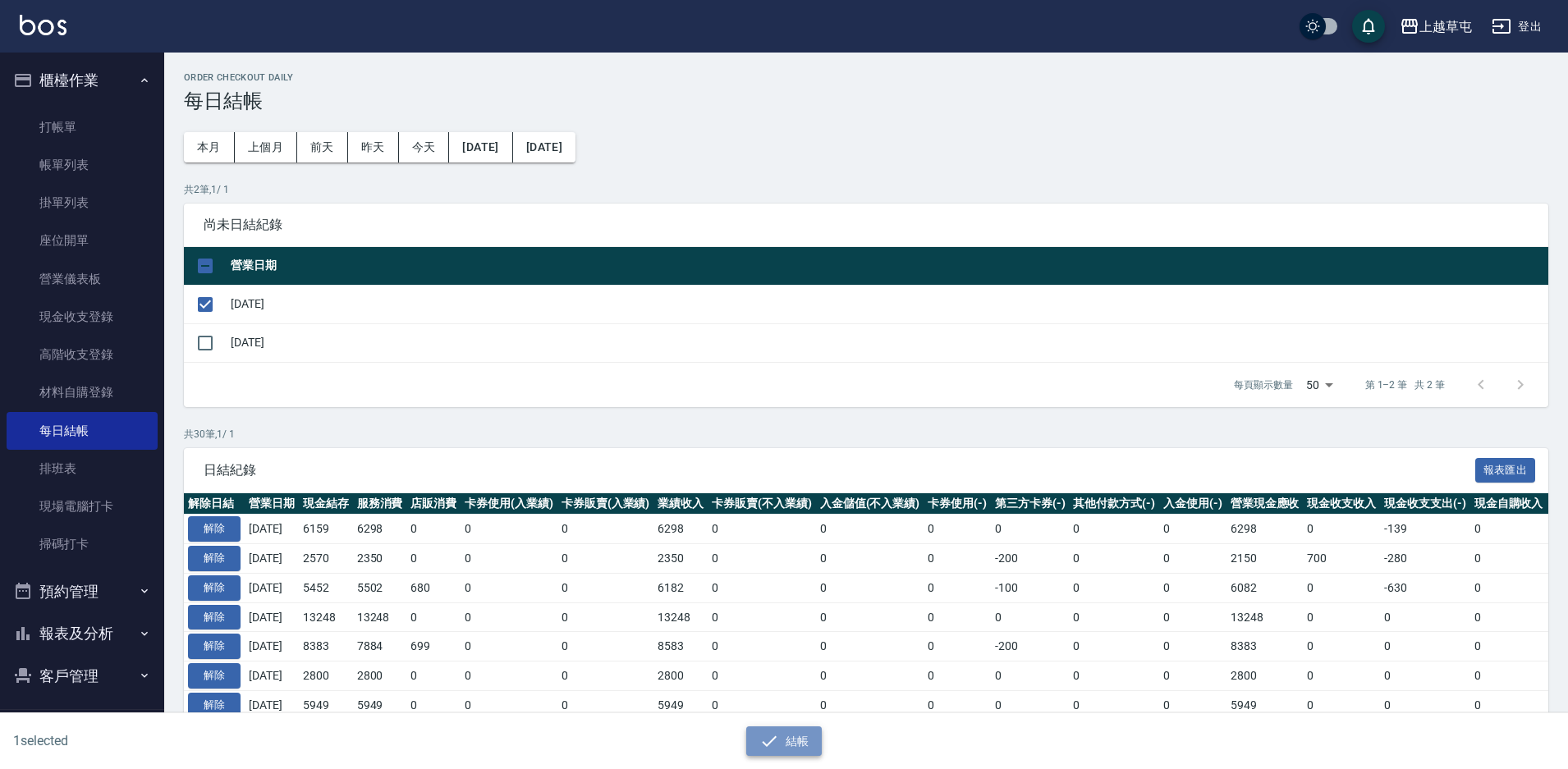
click at [771, 745] on icon "button" at bounding box center [770, 741] width 20 height 20
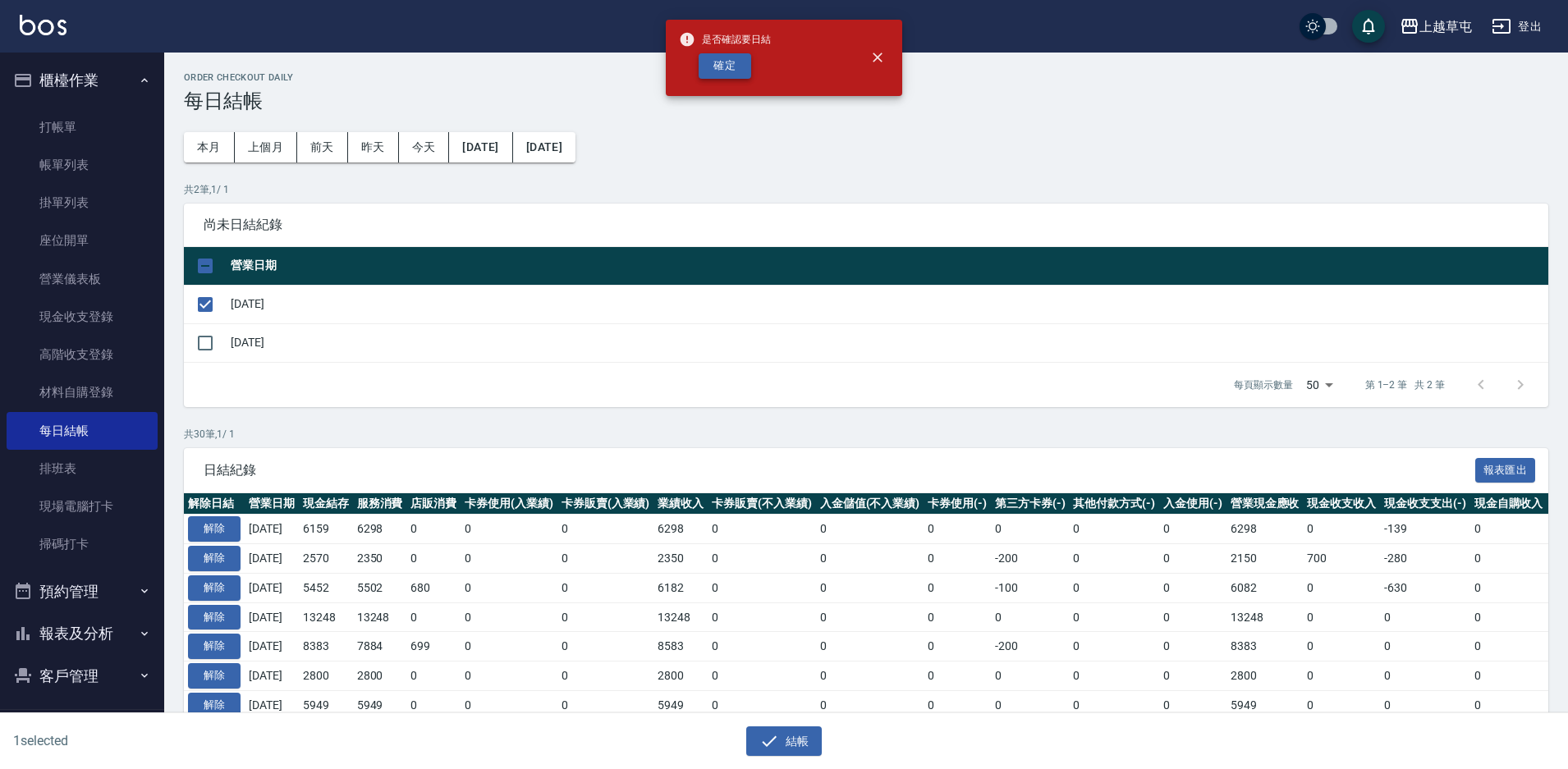
click at [726, 74] on button "確定" at bounding box center [725, 66] width 53 height 25
checkbox input "false"
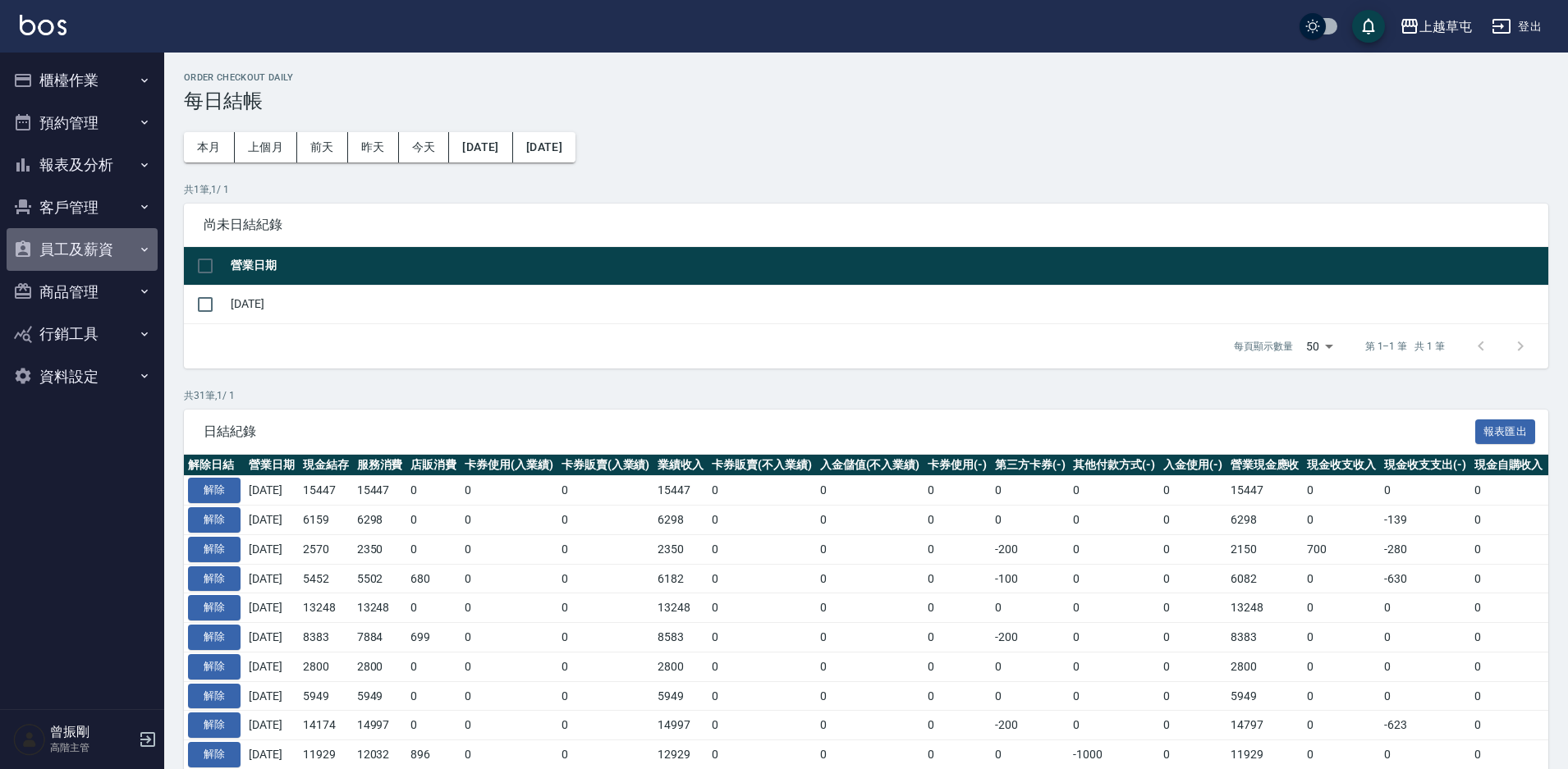
click at [104, 239] on button "員工及薪資" at bounding box center [82, 249] width 151 height 43
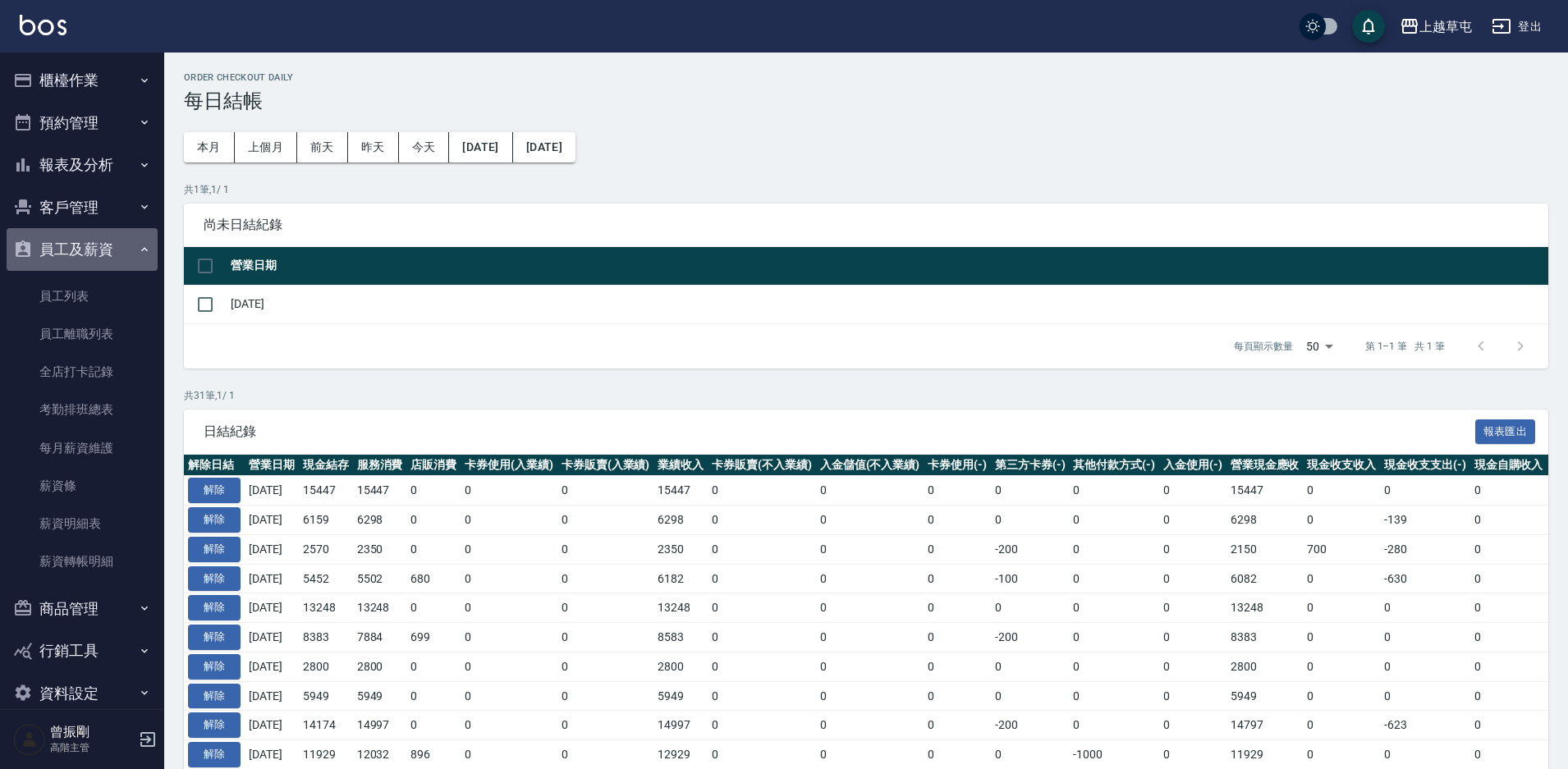
click at [114, 249] on button "員工及薪資" at bounding box center [82, 249] width 151 height 43
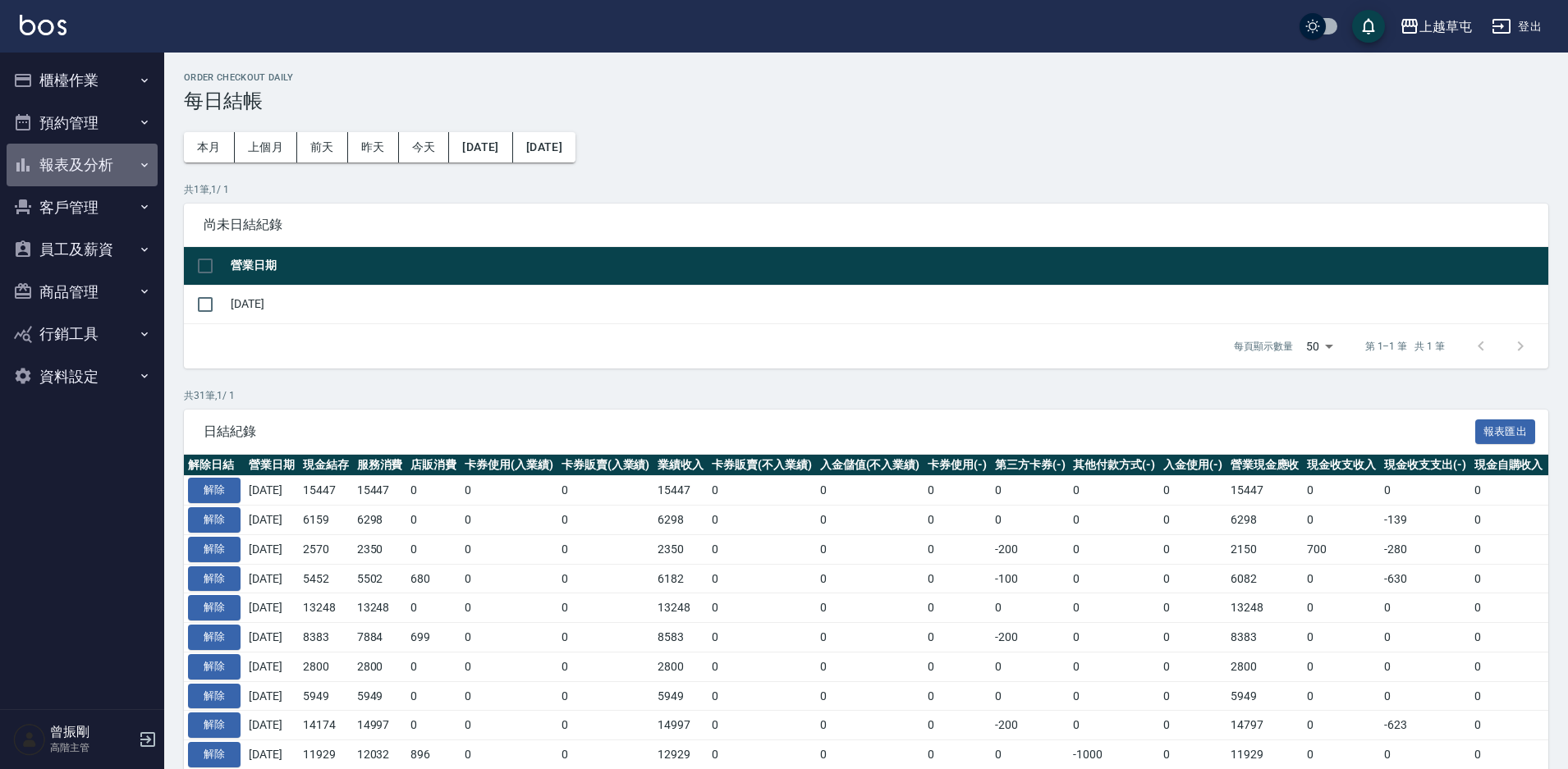
click at [106, 179] on button "報表及分析" at bounding box center [82, 164] width 151 height 43
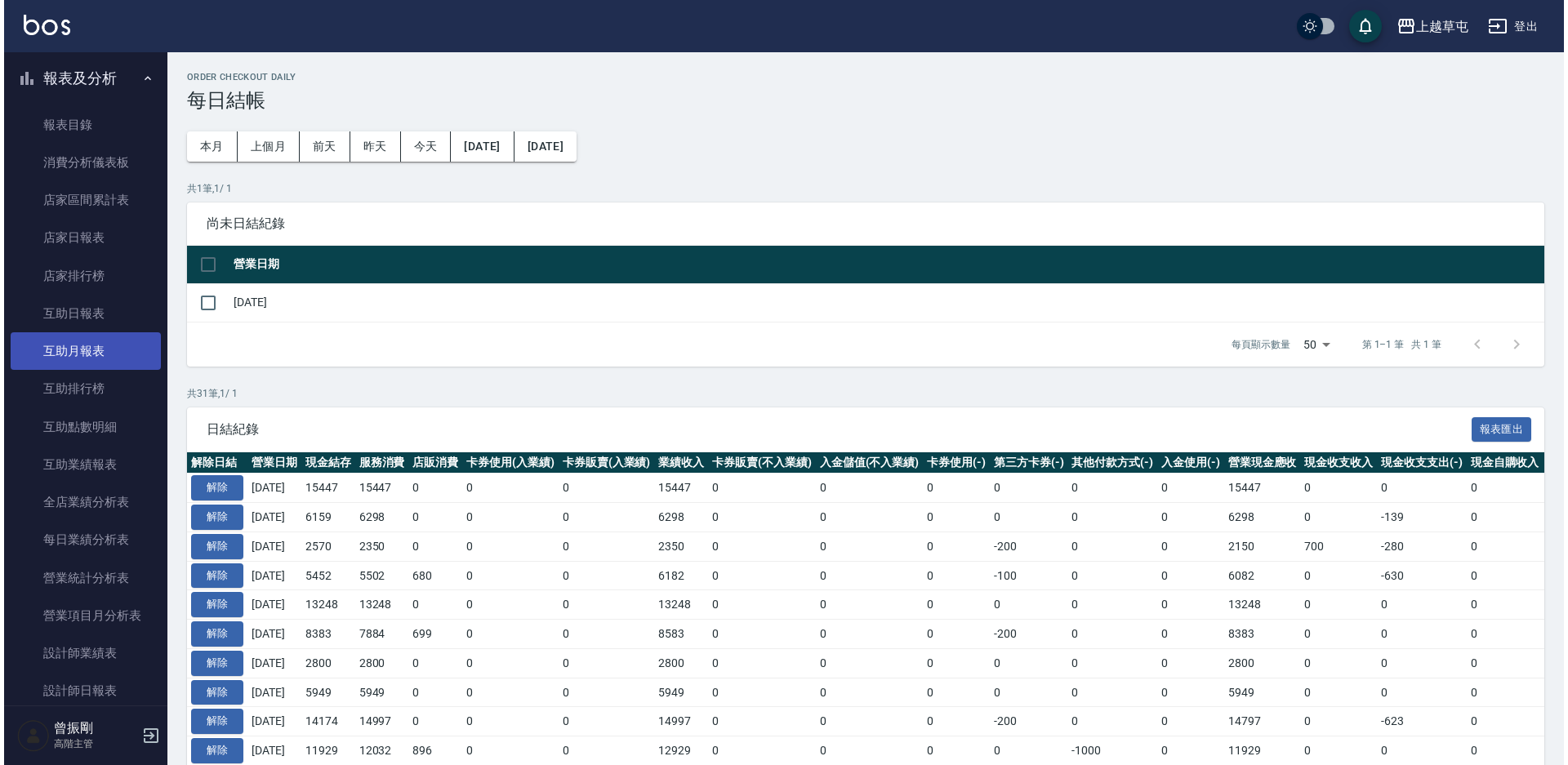
scroll to position [164, 0]
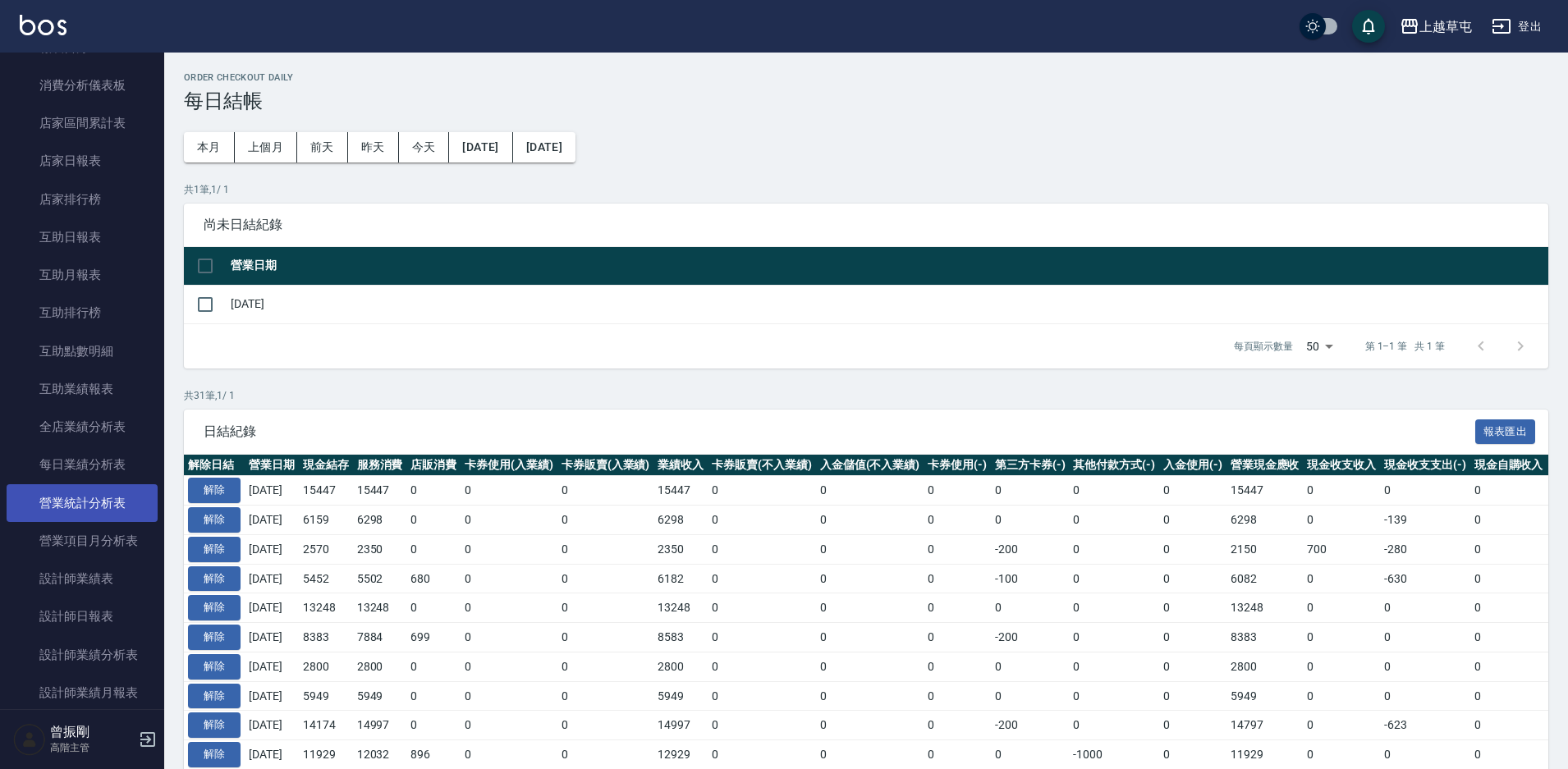
click at [118, 499] on link "營業統計分析表" at bounding box center [82, 503] width 151 height 38
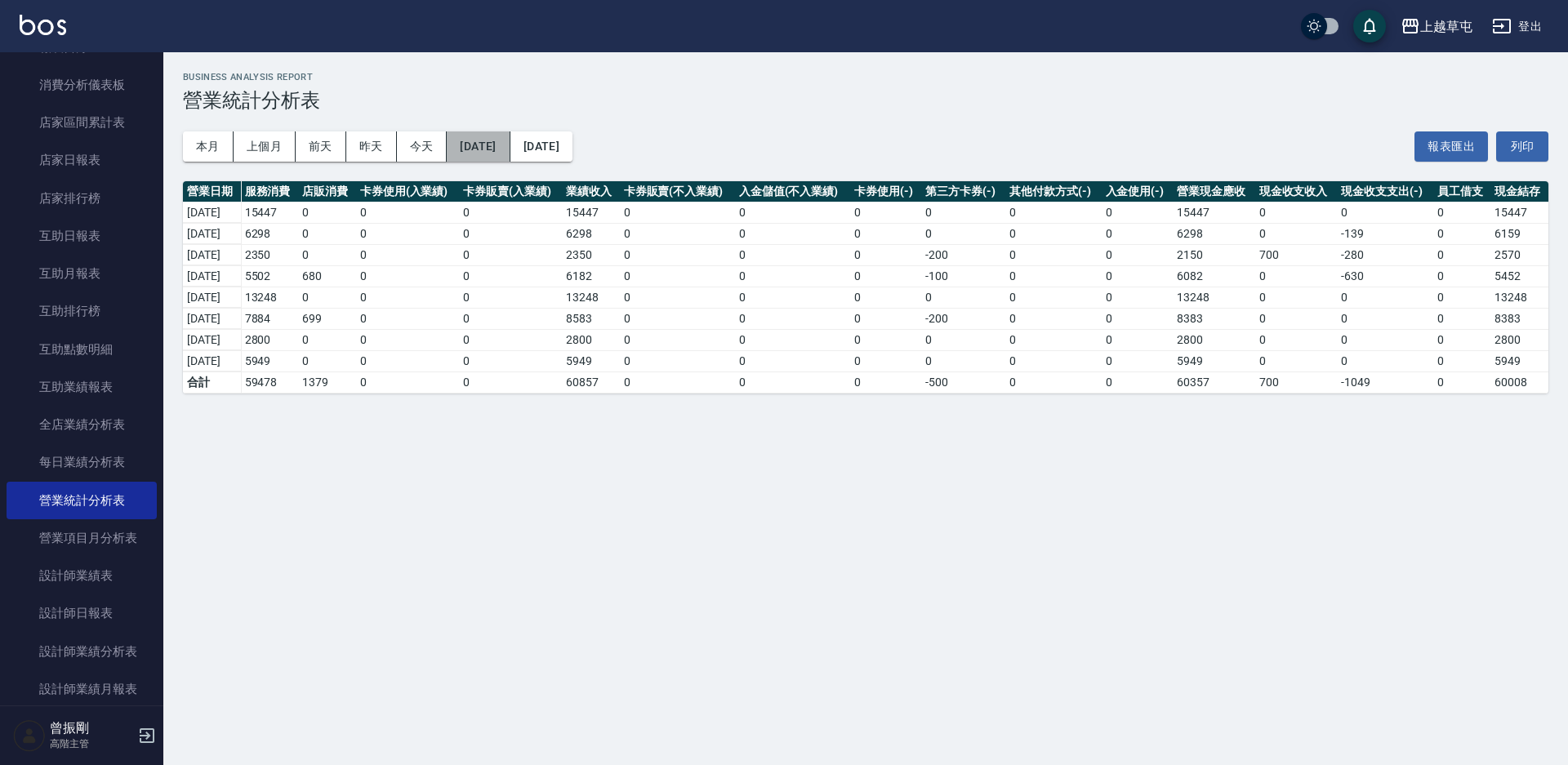
click at [510, 151] on button "[DATE]" at bounding box center [478, 146] width 63 height 30
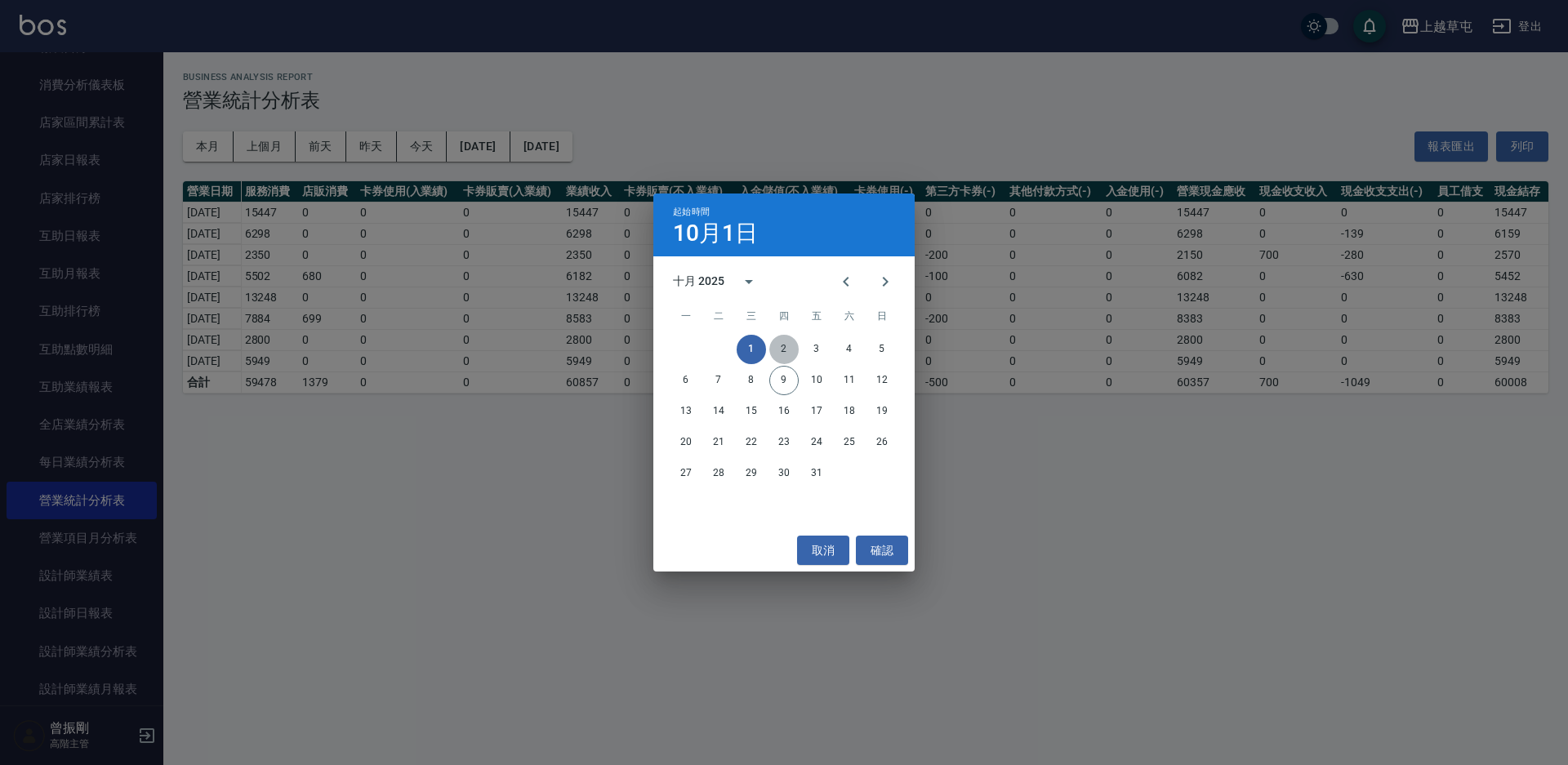
click at [786, 345] on button "2" at bounding box center [783, 349] width 29 height 29
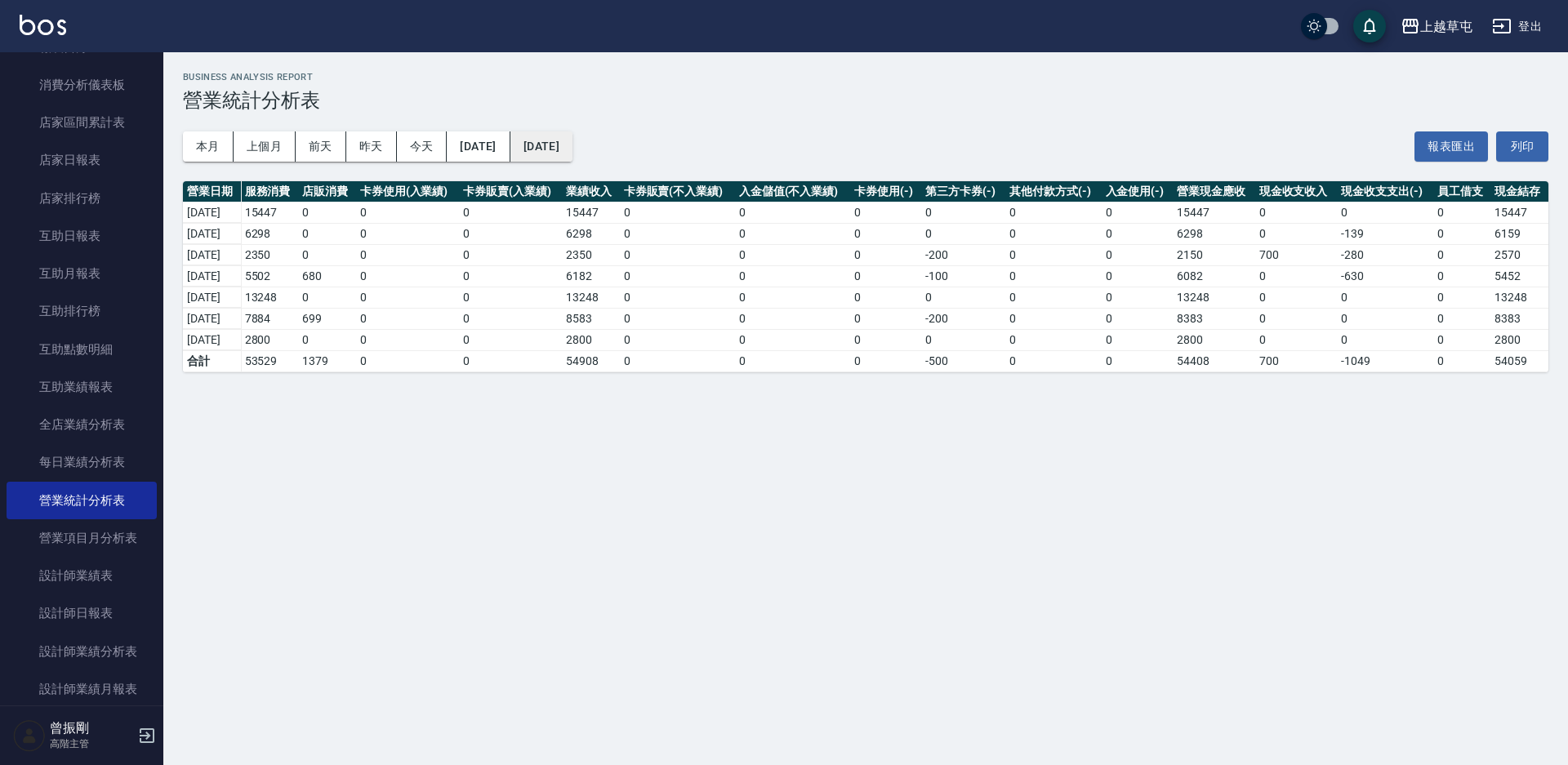
click at [572, 135] on button "[DATE]" at bounding box center [541, 146] width 62 height 30
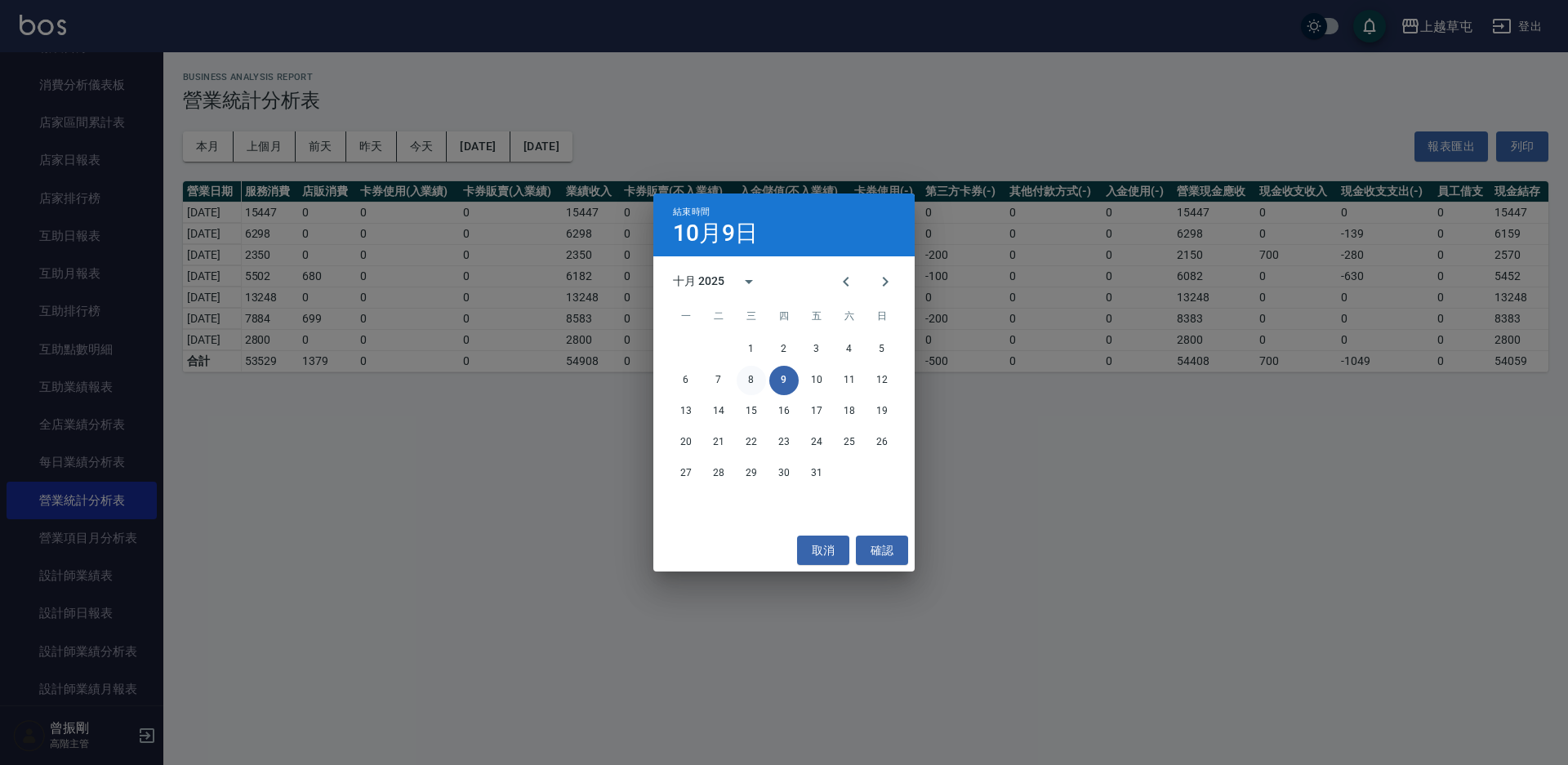
click at [751, 377] on button "8" at bounding box center [751, 380] width 29 height 29
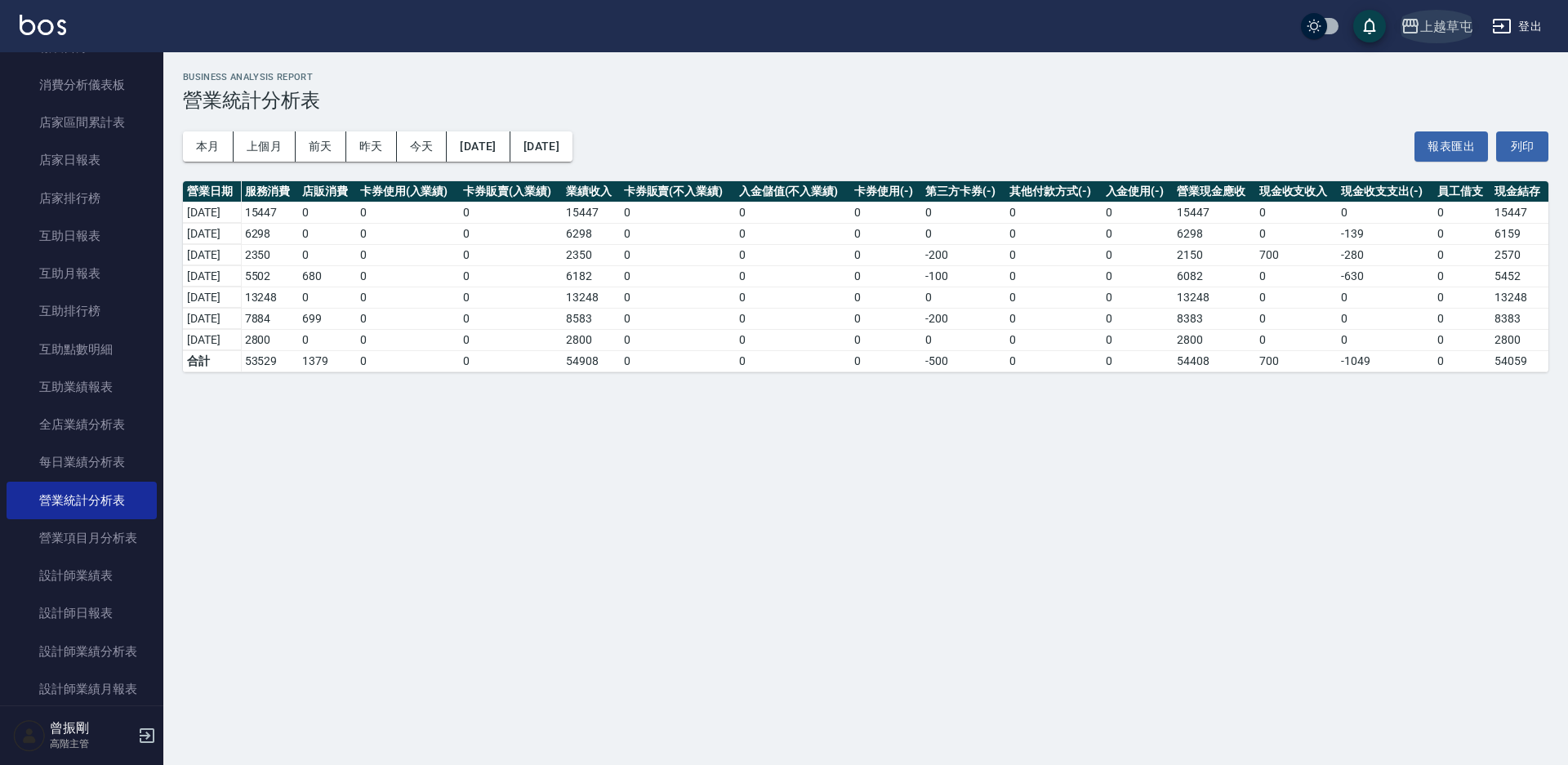
click at [1457, 28] on div "上越草屯" at bounding box center [1446, 27] width 52 height 21
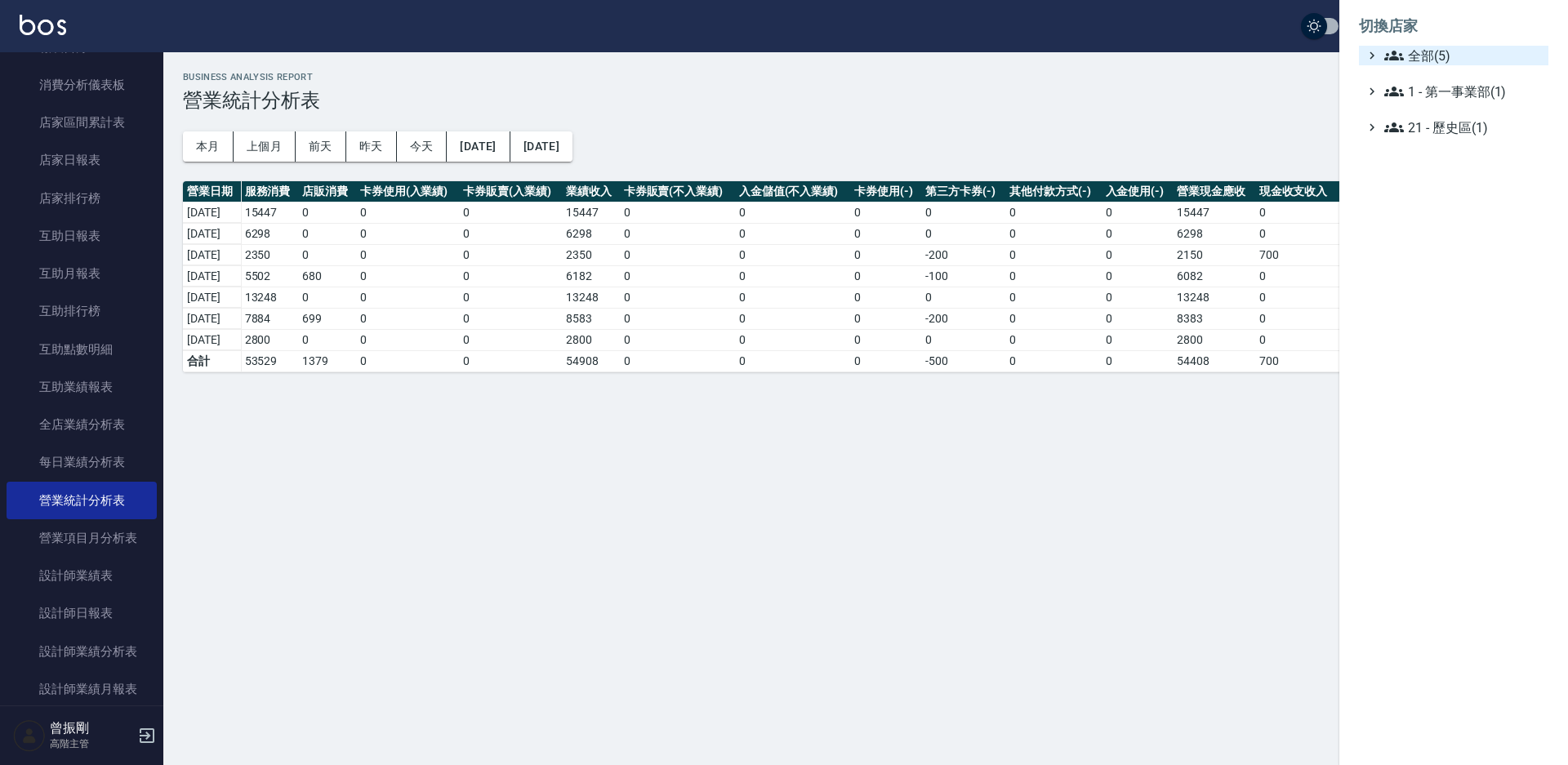
click at [1419, 58] on span "全部(5)" at bounding box center [1463, 56] width 158 height 20
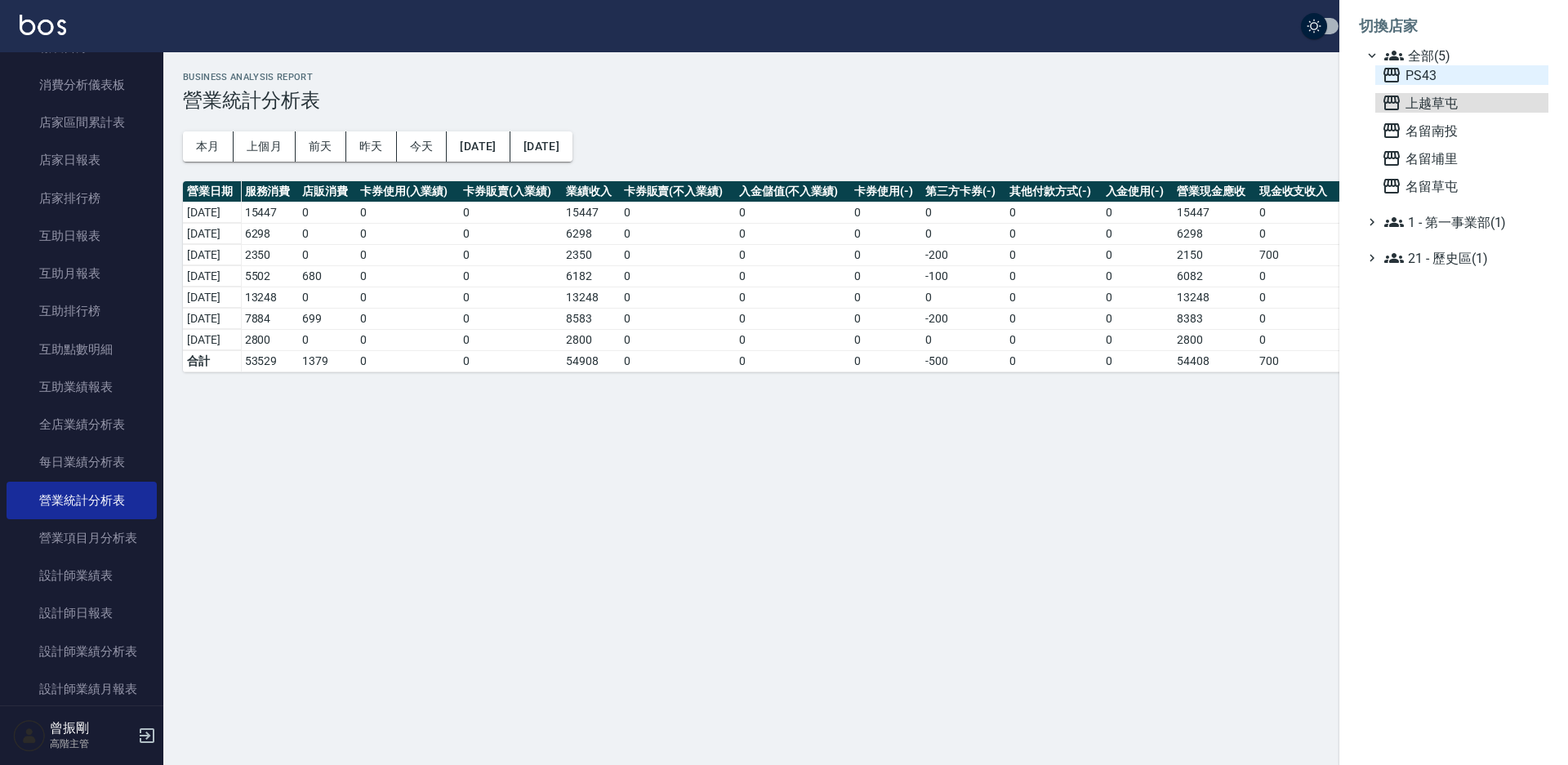
drag, startPoint x: 1435, startPoint y: 98, endPoint x: 1416, endPoint y: 78, distance: 27.6
click at [1416, 78] on div "PS43 上越草屯 名留南投 名留埔里 名留草屯" at bounding box center [1462, 130] width 173 height 130
click at [1416, 78] on span "PS43" at bounding box center [1462, 76] width 160 height 20
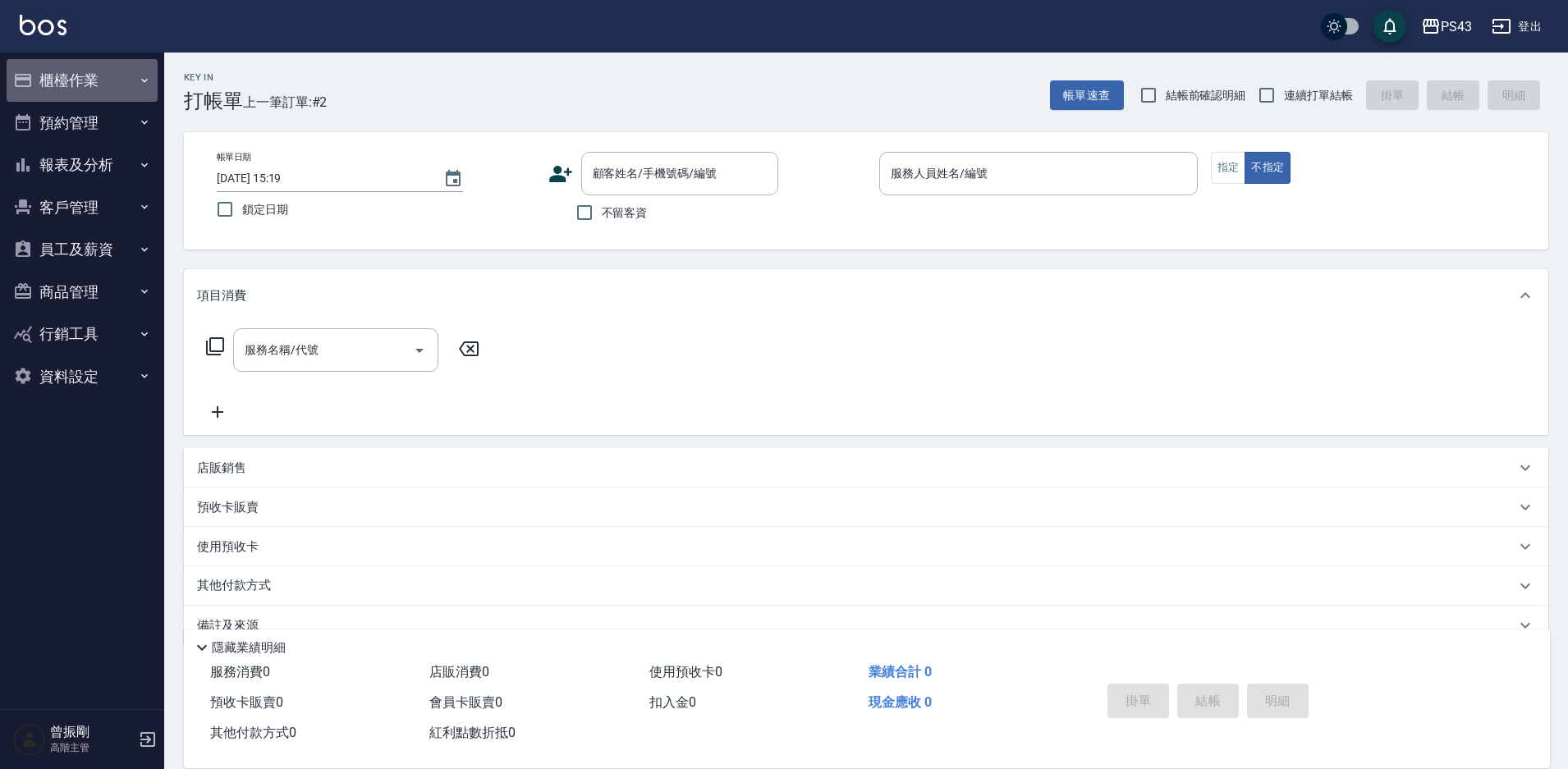
click at [101, 83] on button "櫃檯作業" at bounding box center [82, 80] width 151 height 43
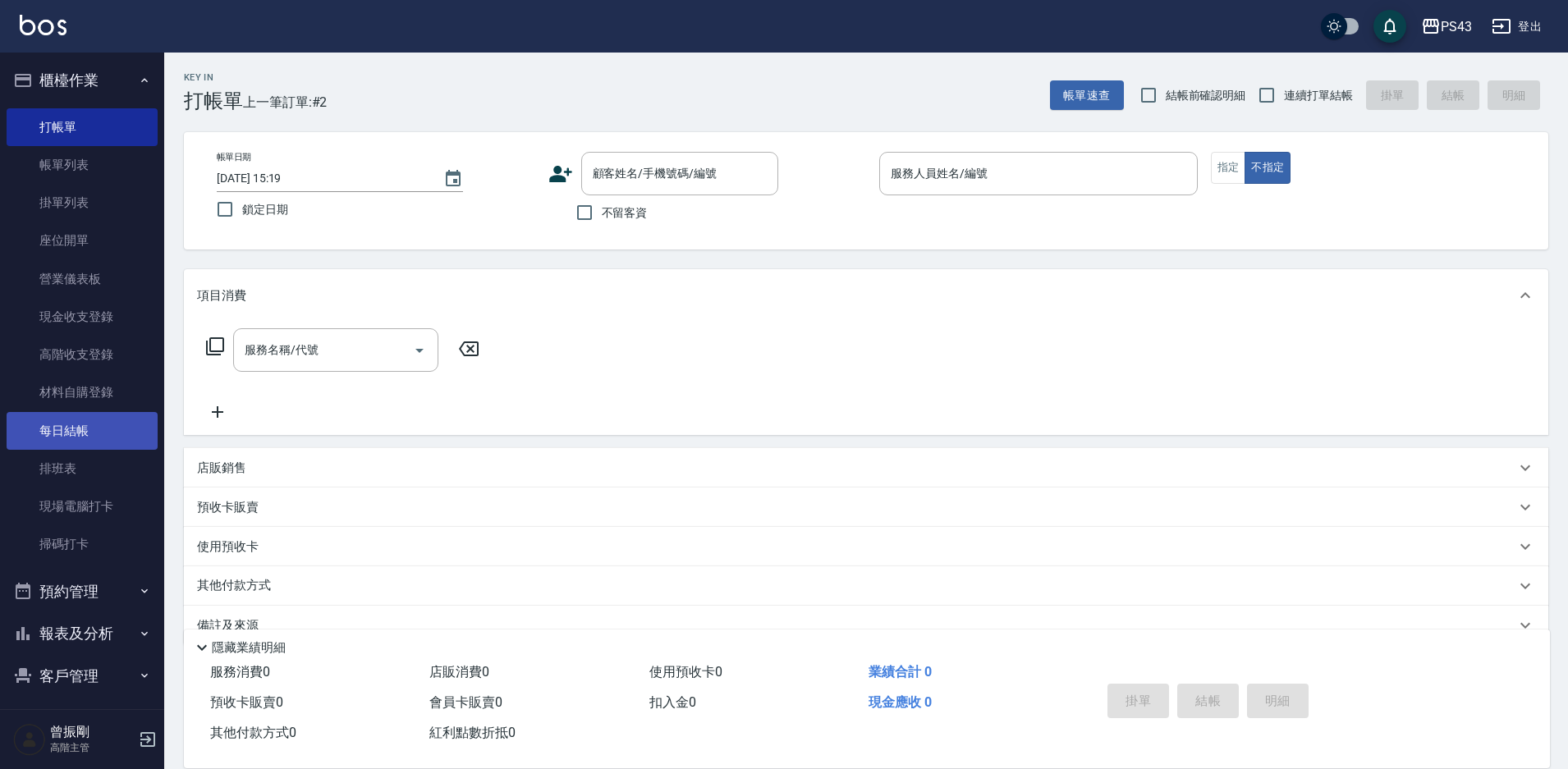
click at [78, 432] on link "每日結帳" at bounding box center [82, 431] width 151 height 38
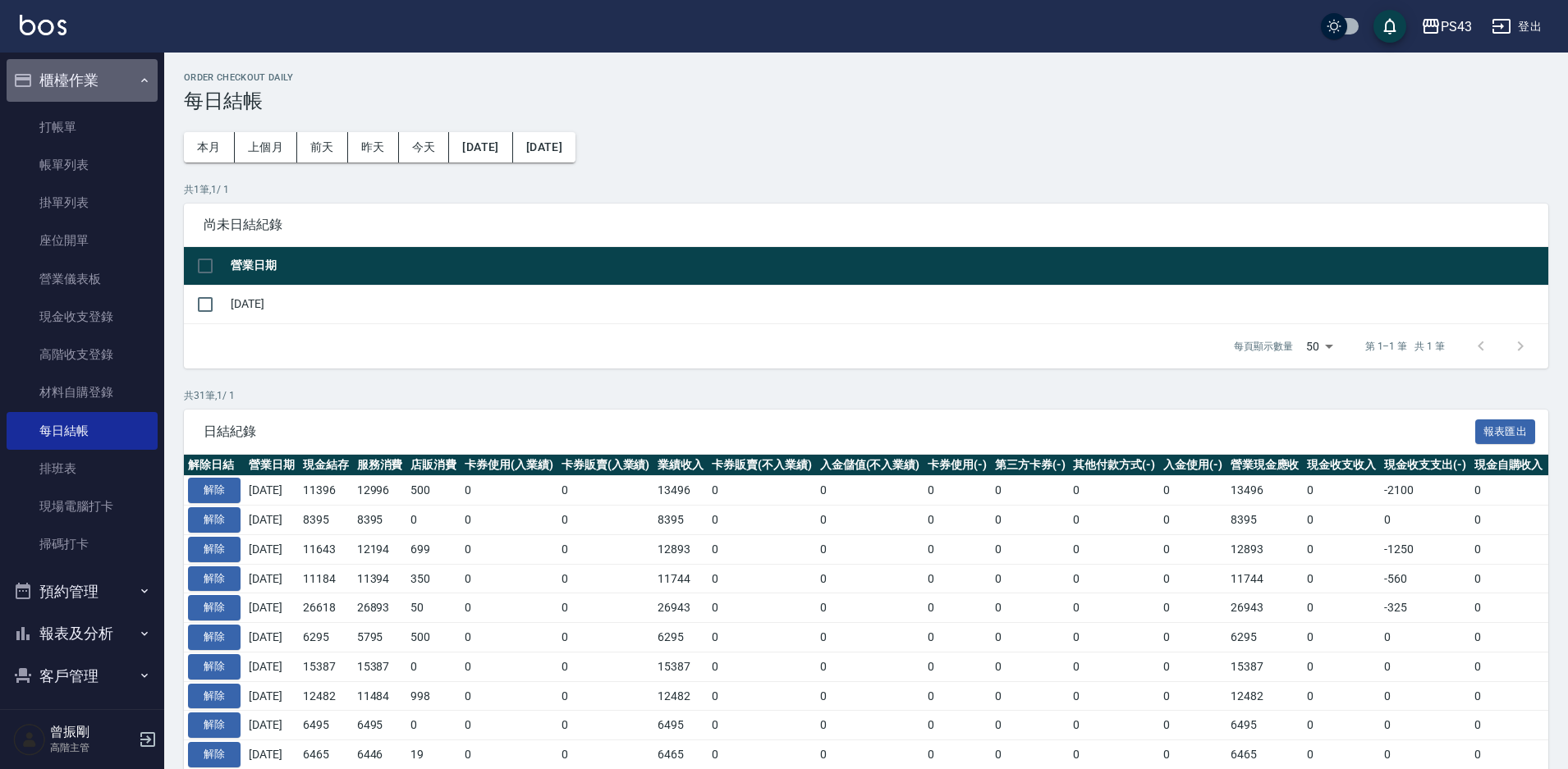
click at [81, 74] on button "櫃檯作業" at bounding box center [82, 80] width 151 height 43
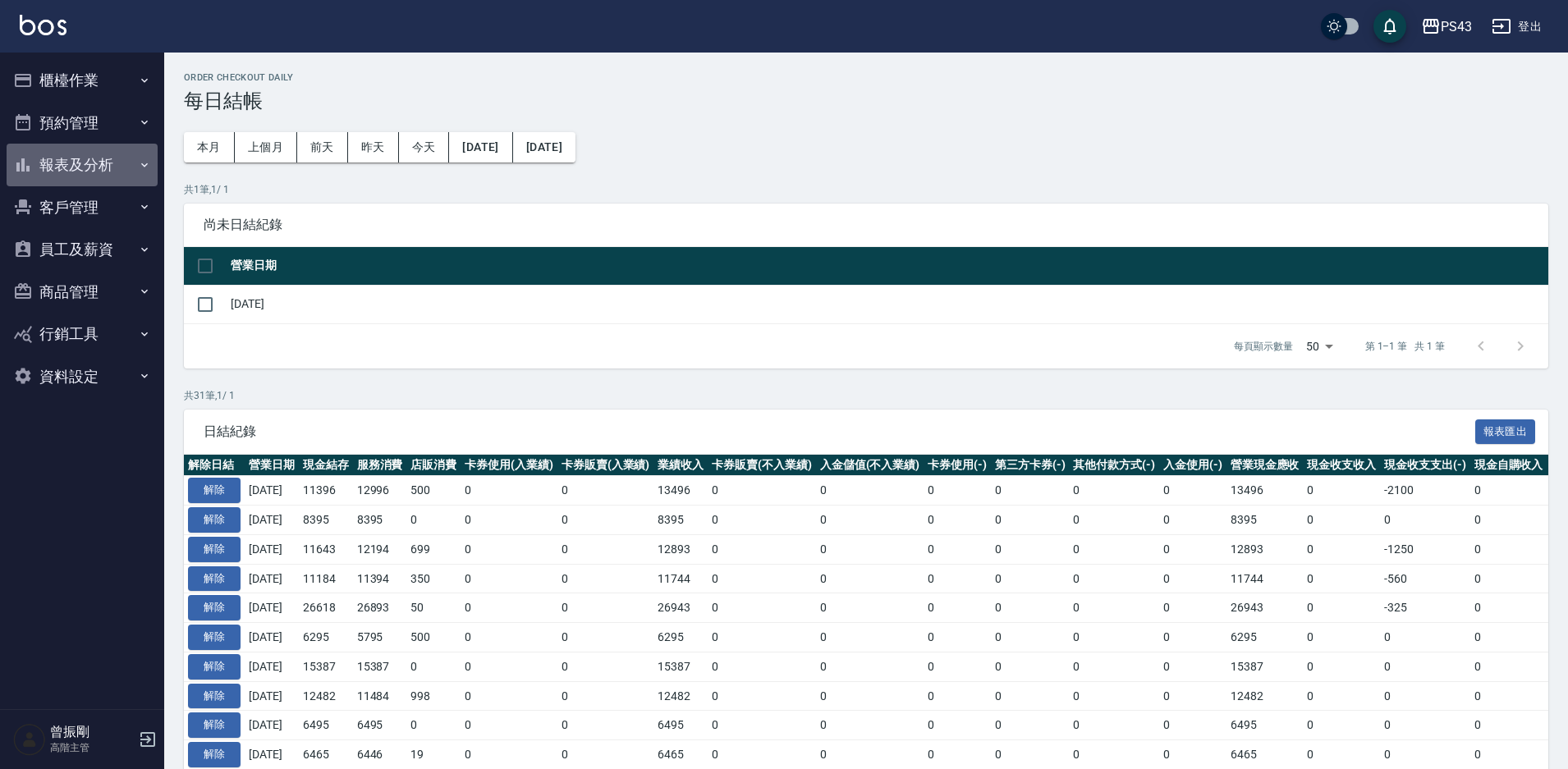
click at [80, 161] on button "報表及分析" at bounding box center [82, 164] width 151 height 43
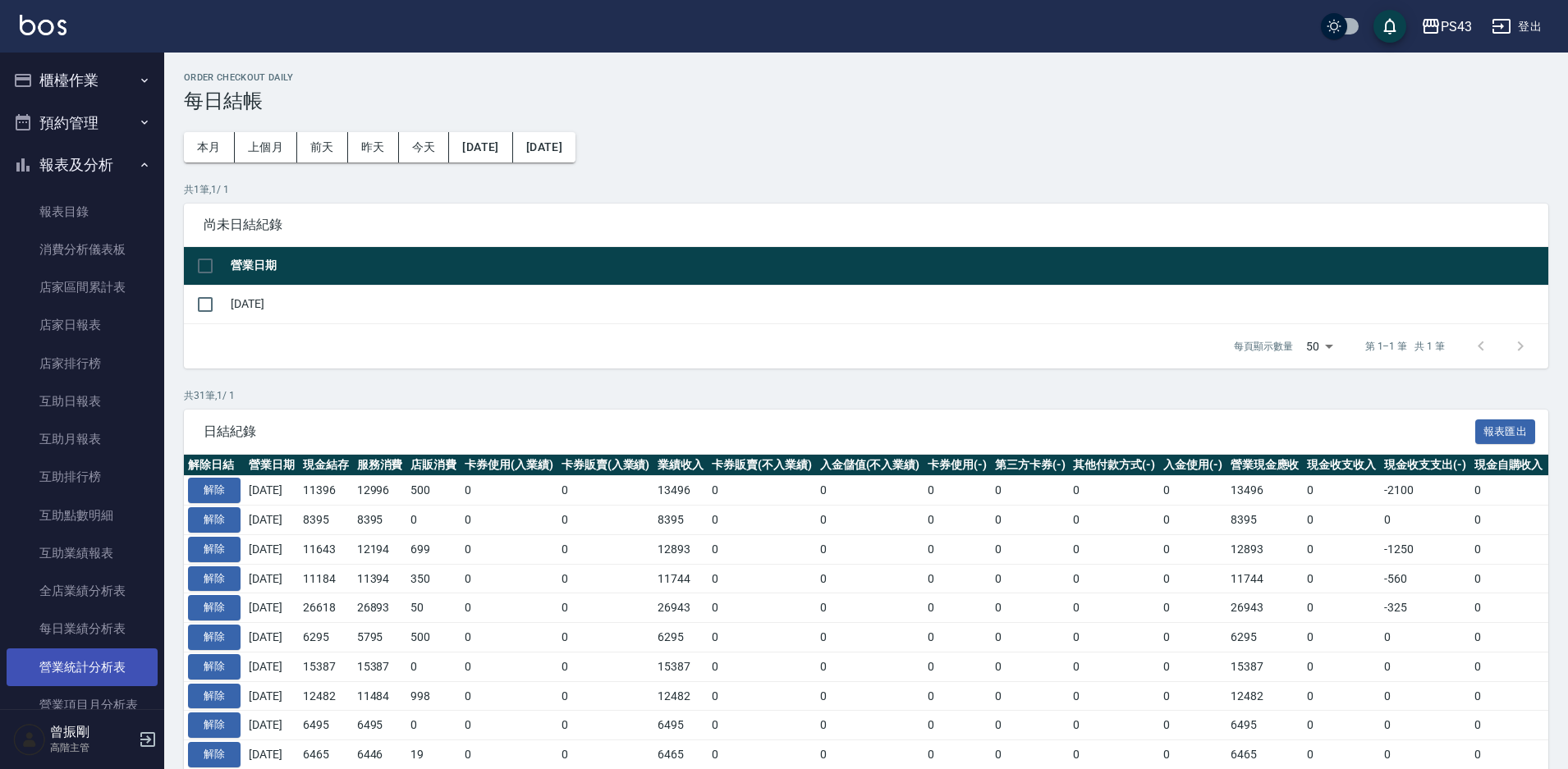
click at [84, 665] on link "營業統計分析表" at bounding box center [82, 667] width 151 height 38
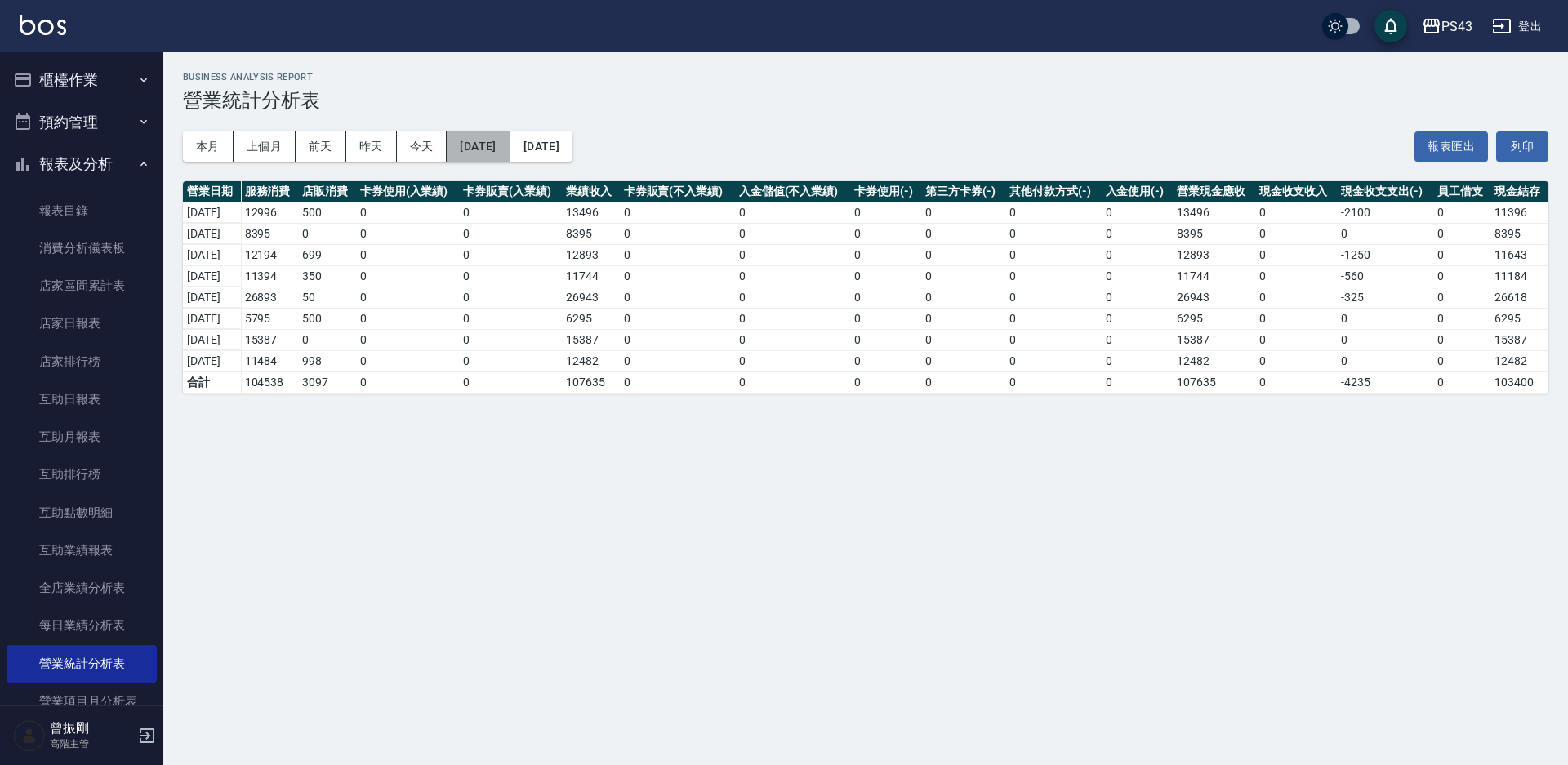
click at [504, 137] on button "[DATE]" at bounding box center [478, 146] width 63 height 30
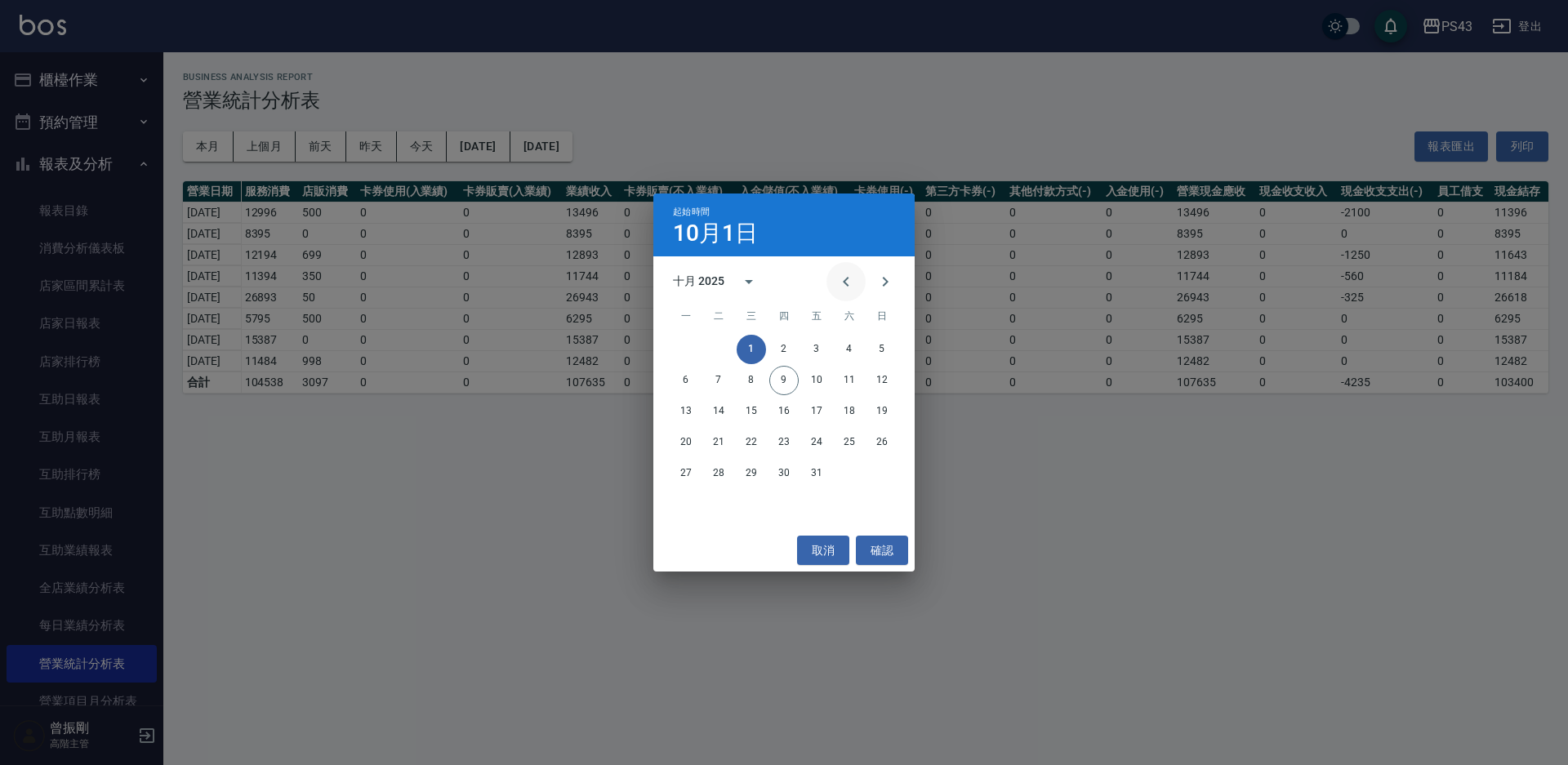
click at [848, 287] on icon "Previous month" at bounding box center [846, 282] width 20 height 20
click at [858, 414] on button "20" at bounding box center [849, 411] width 29 height 29
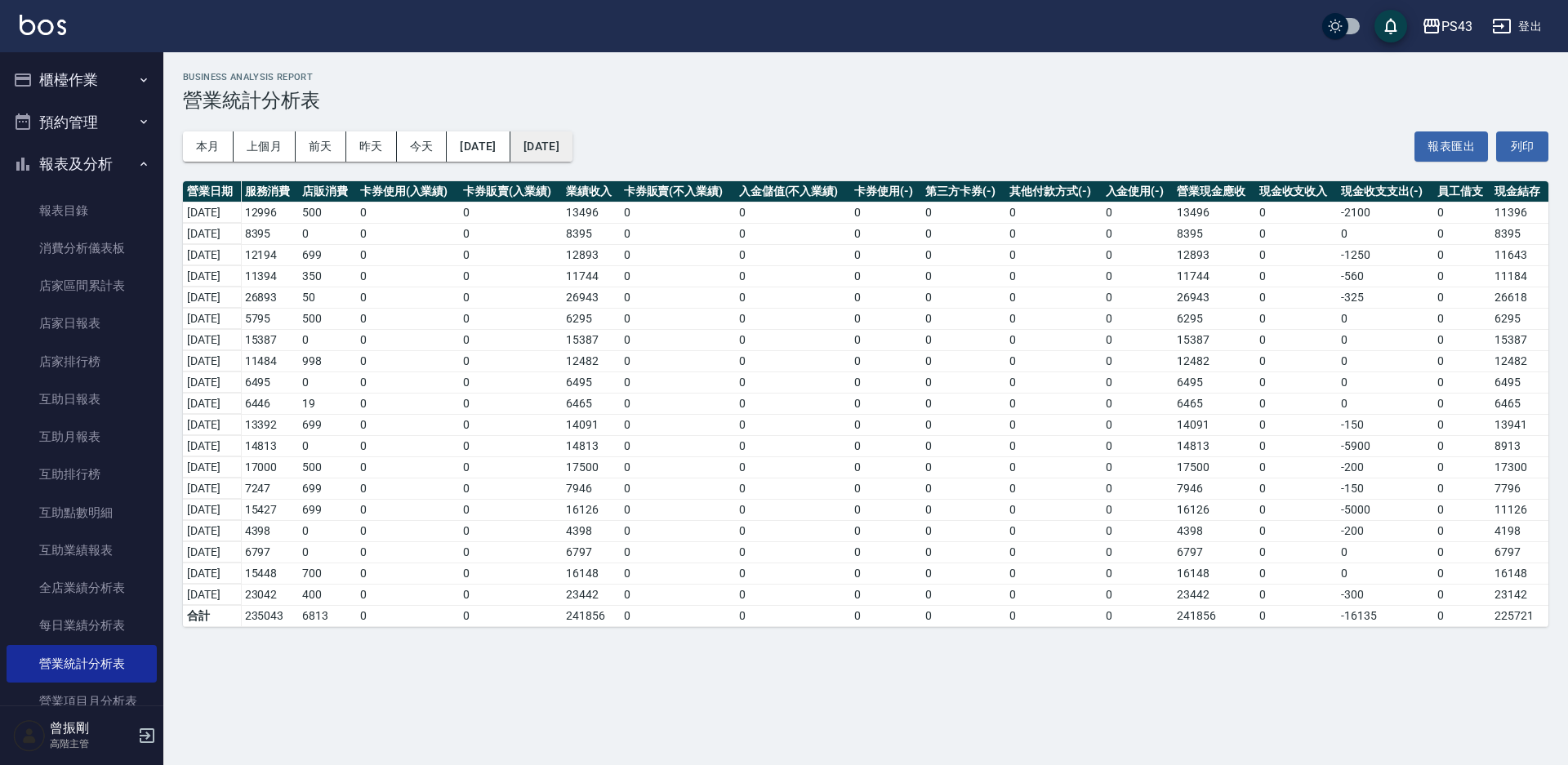
click at [572, 145] on button "[DATE]" at bounding box center [541, 146] width 62 height 30
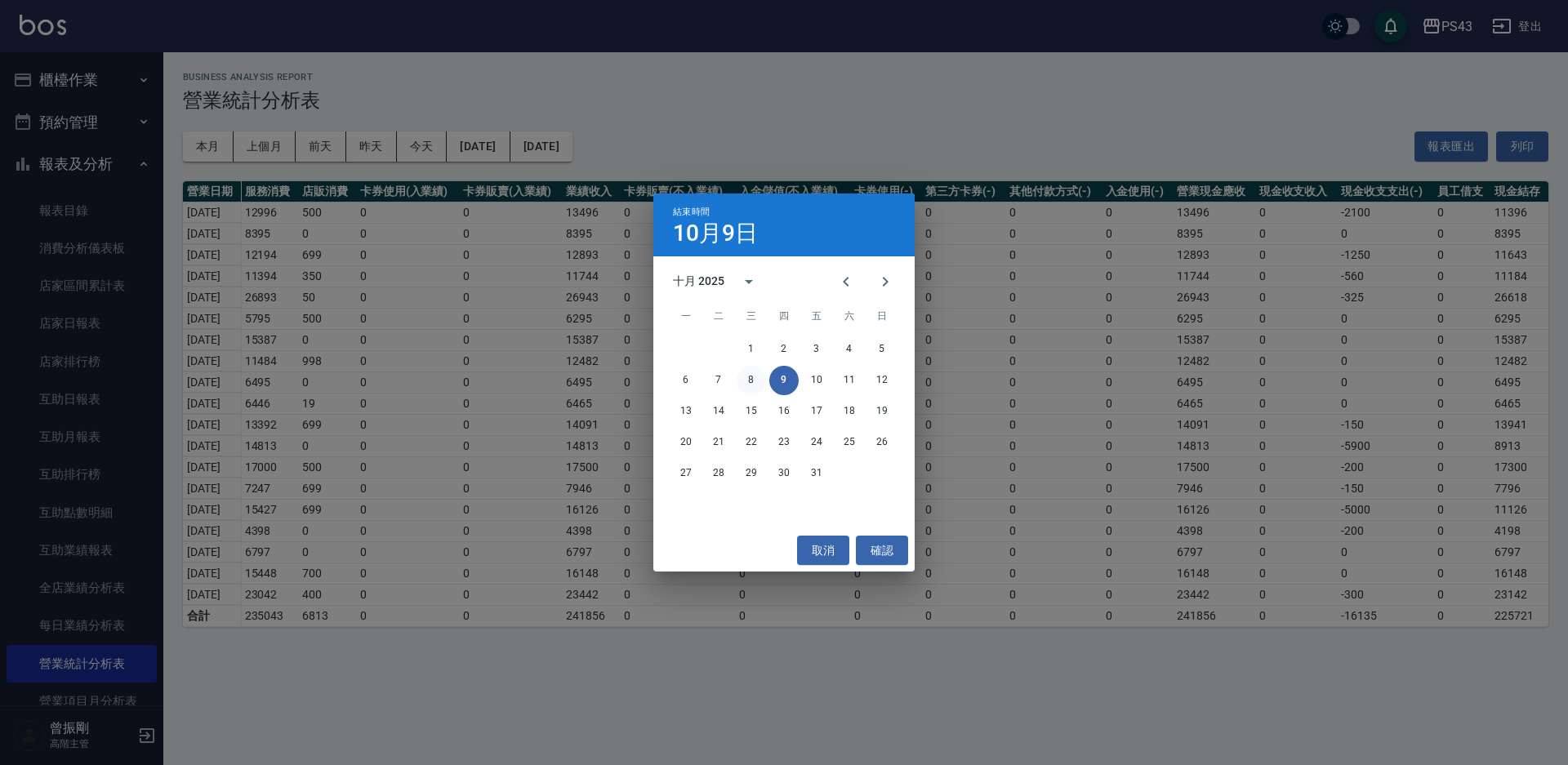
click at [751, 379] on button "8" at bounding box center [751, 380] width 29 height 29
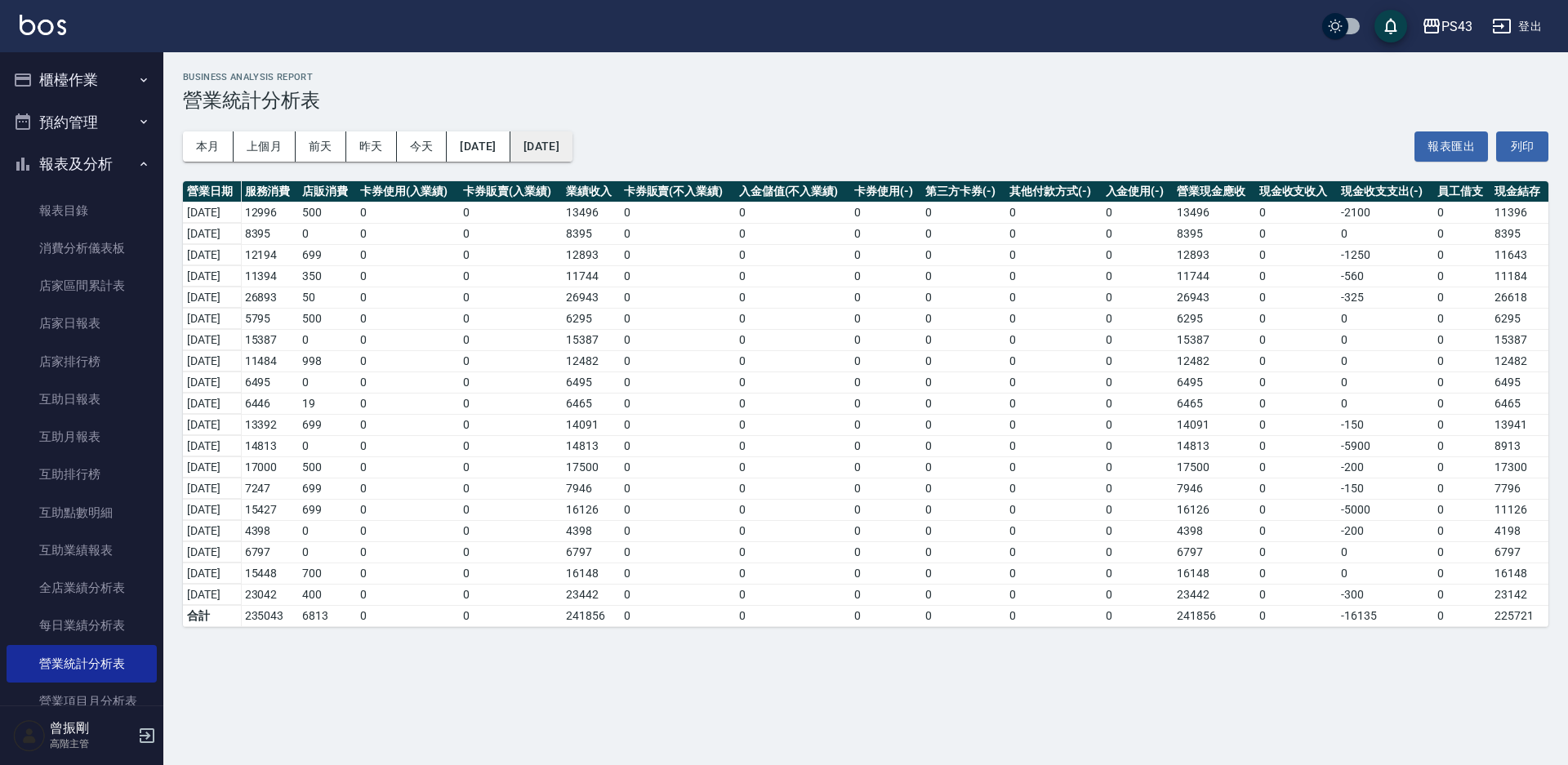
click at [572, 143] on button "[DATE]" at bounding box center [541, 146] width 62 height 30
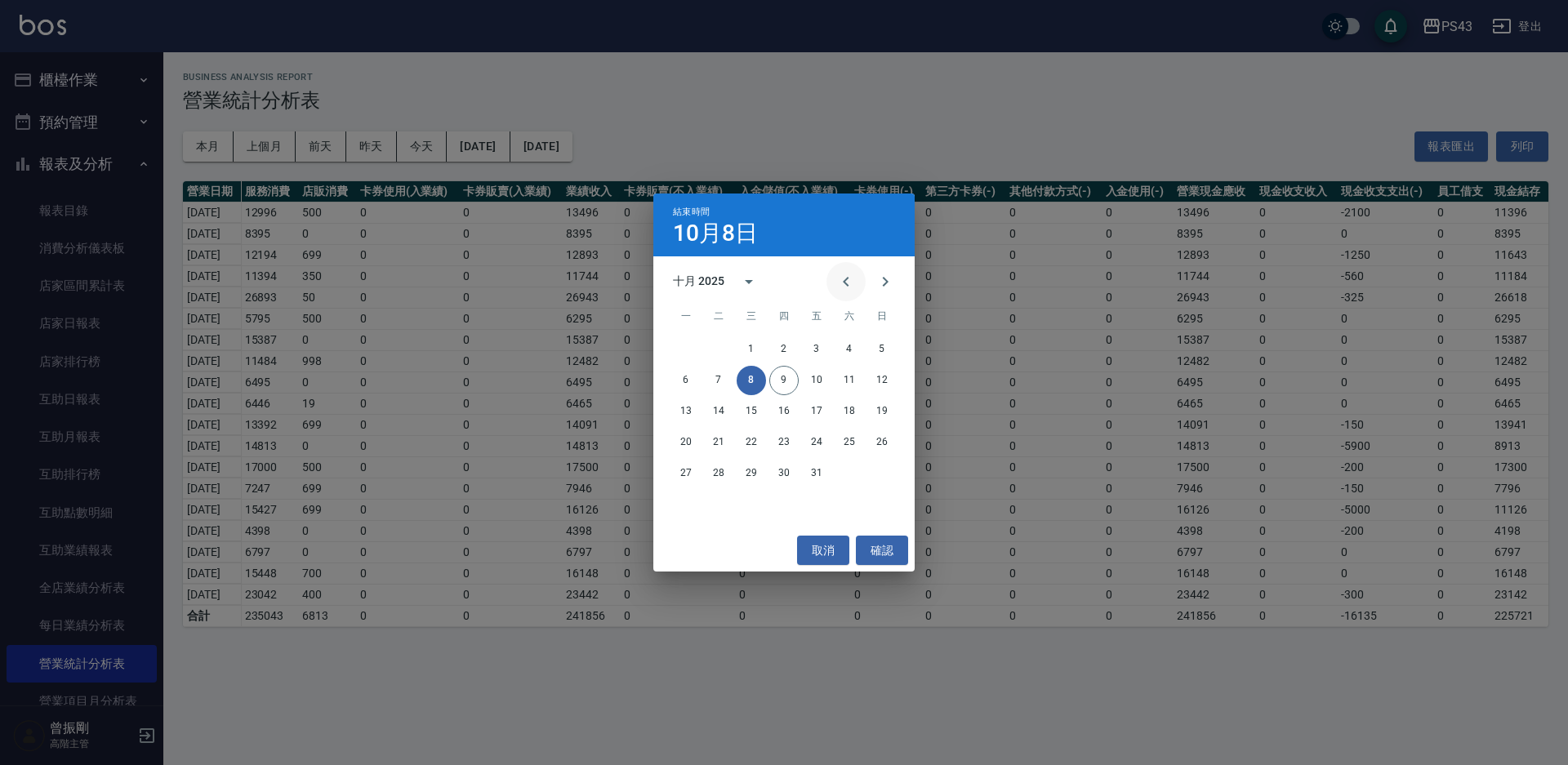
click at [847, 280] on icon "Previous month" at bounding box center [846, 282] width 20 height 20
click at [692, 469] on button "29" at bounding box center [685, 473] width 29 height 29
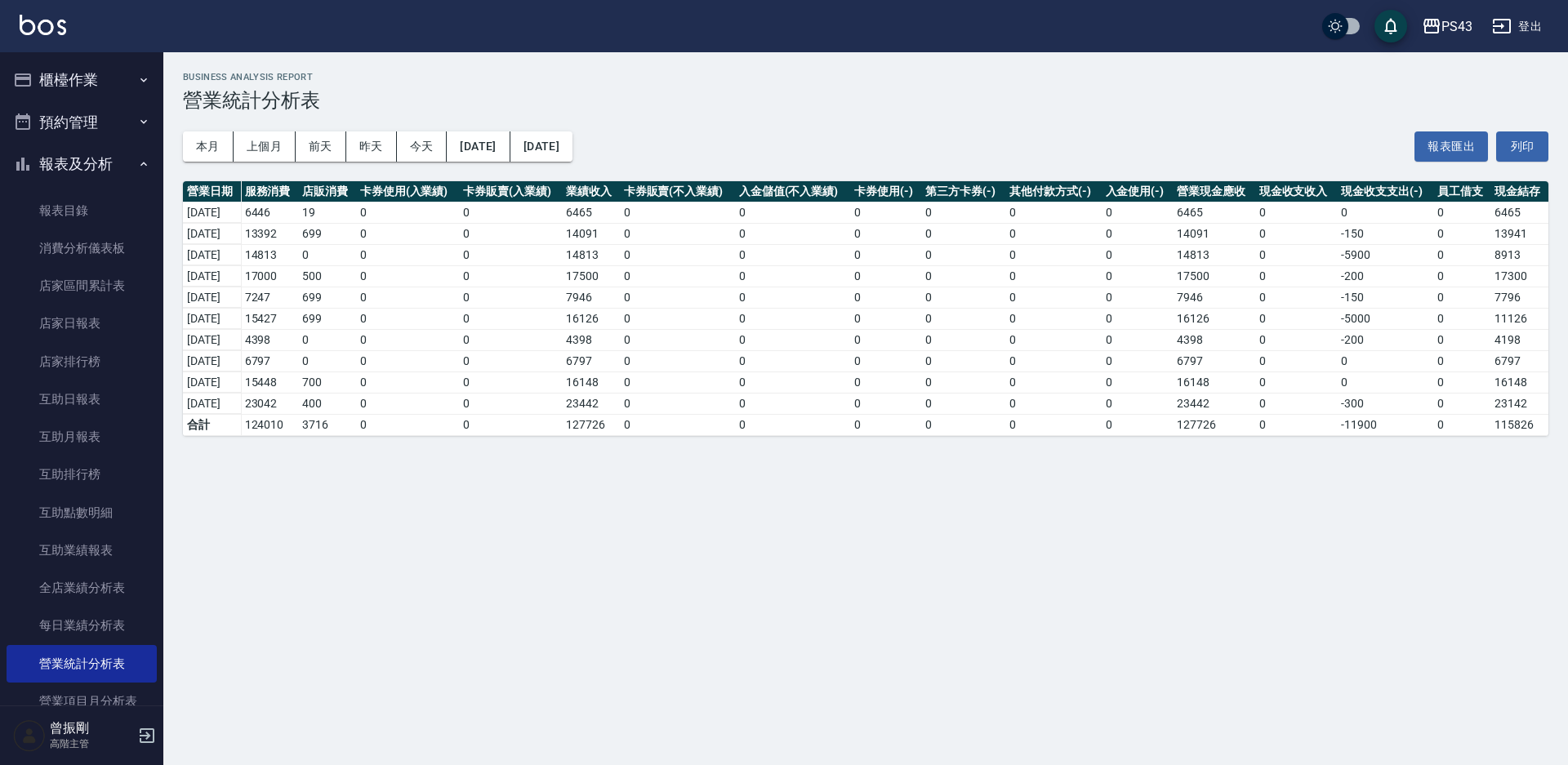
click at [85, 86] on button "櫃檯作業" at bounding box center [81, 80] width 150 height 42
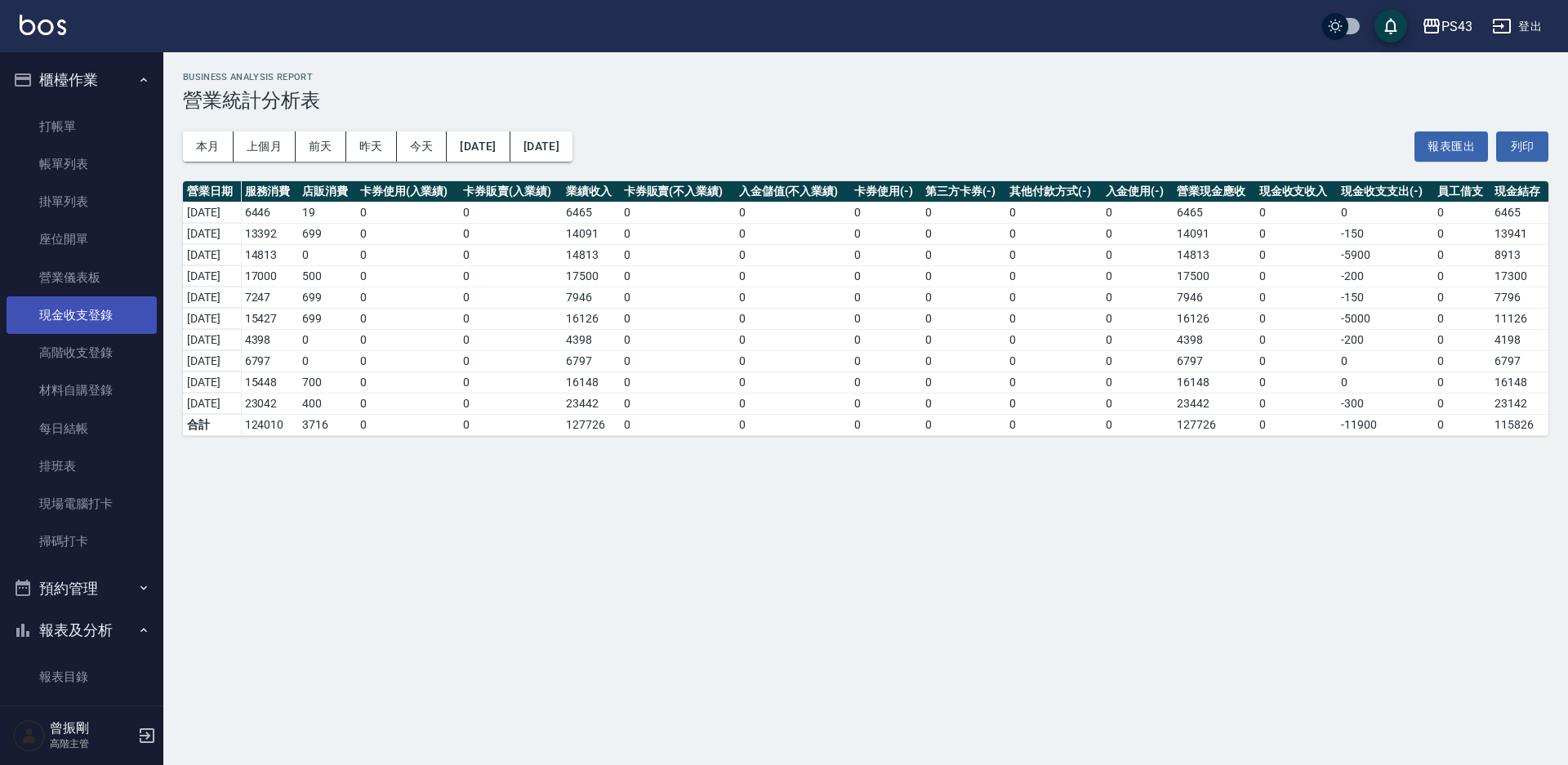
click at [80, 317] on link "現金收支登錄" at bounding box center [81, 315] width 150 height 37
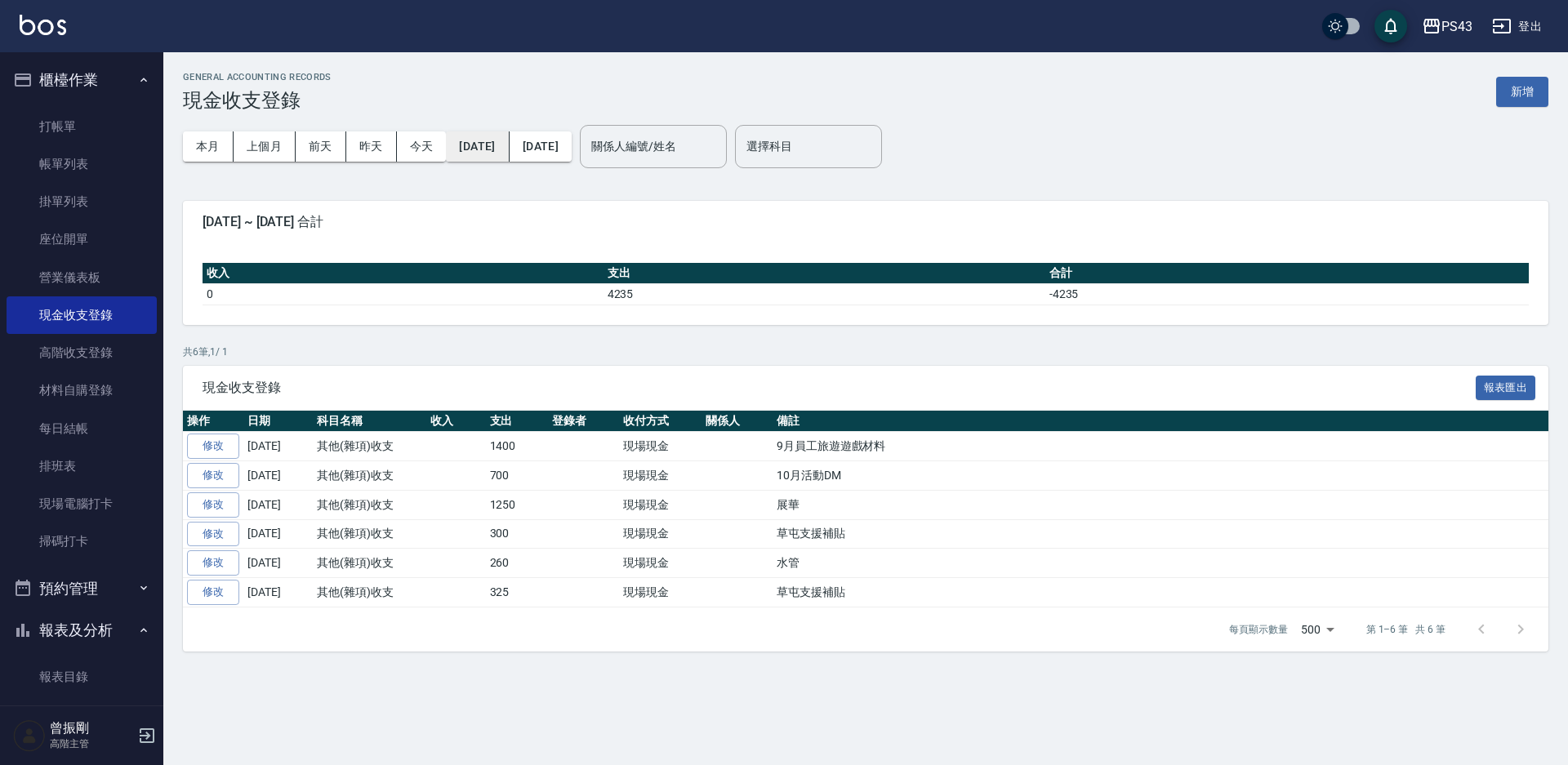
click at [489, 146] on button "2025/10/01" at bounding box center [478, 146] width 63 height 30
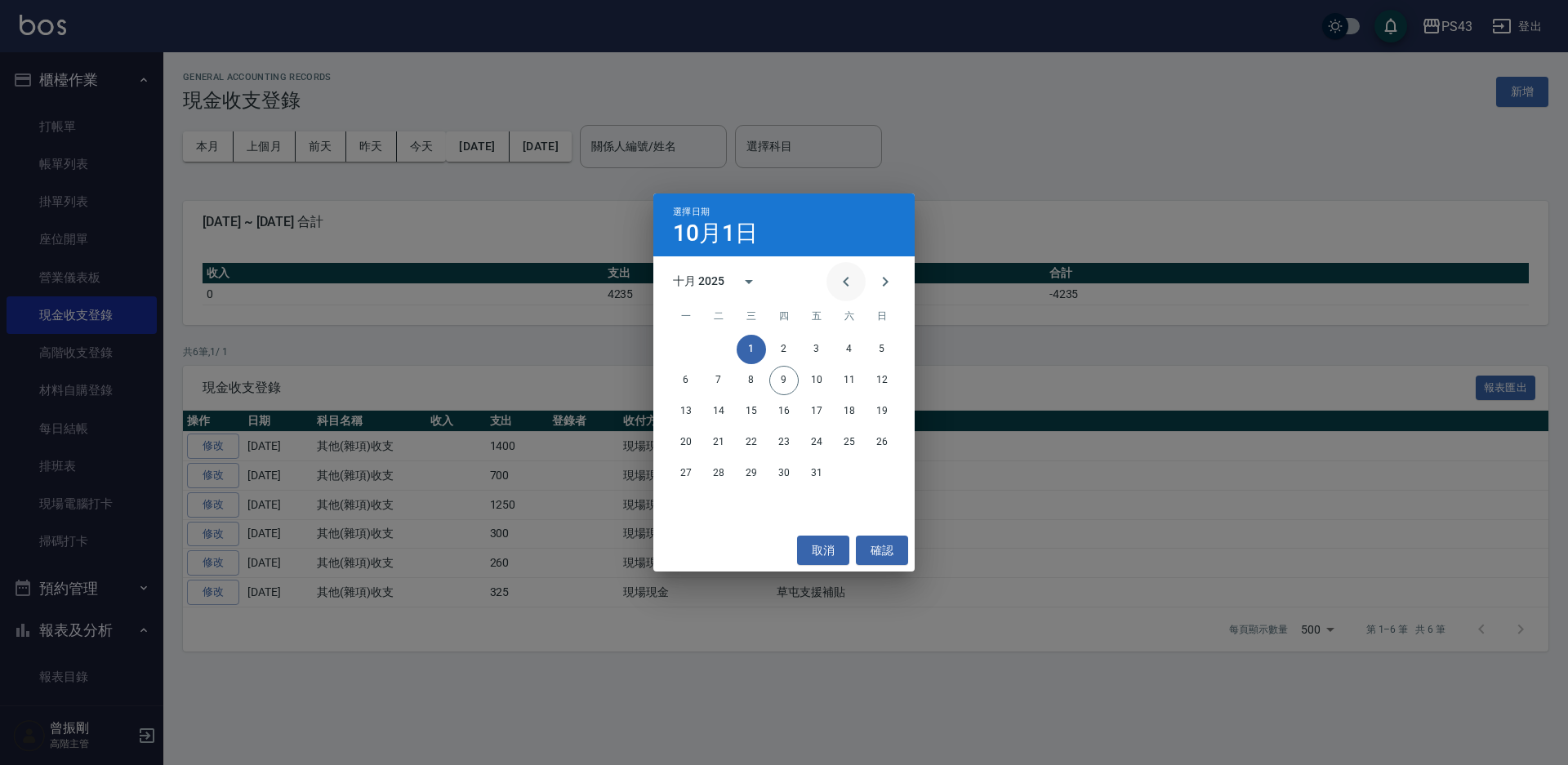
click at [837, 276] on icon "Previous month" at bounding box center [846, 282] width 20 height 20
click at [850, 412] on button "20" at bounding box center [849, 411] width 29 height 29
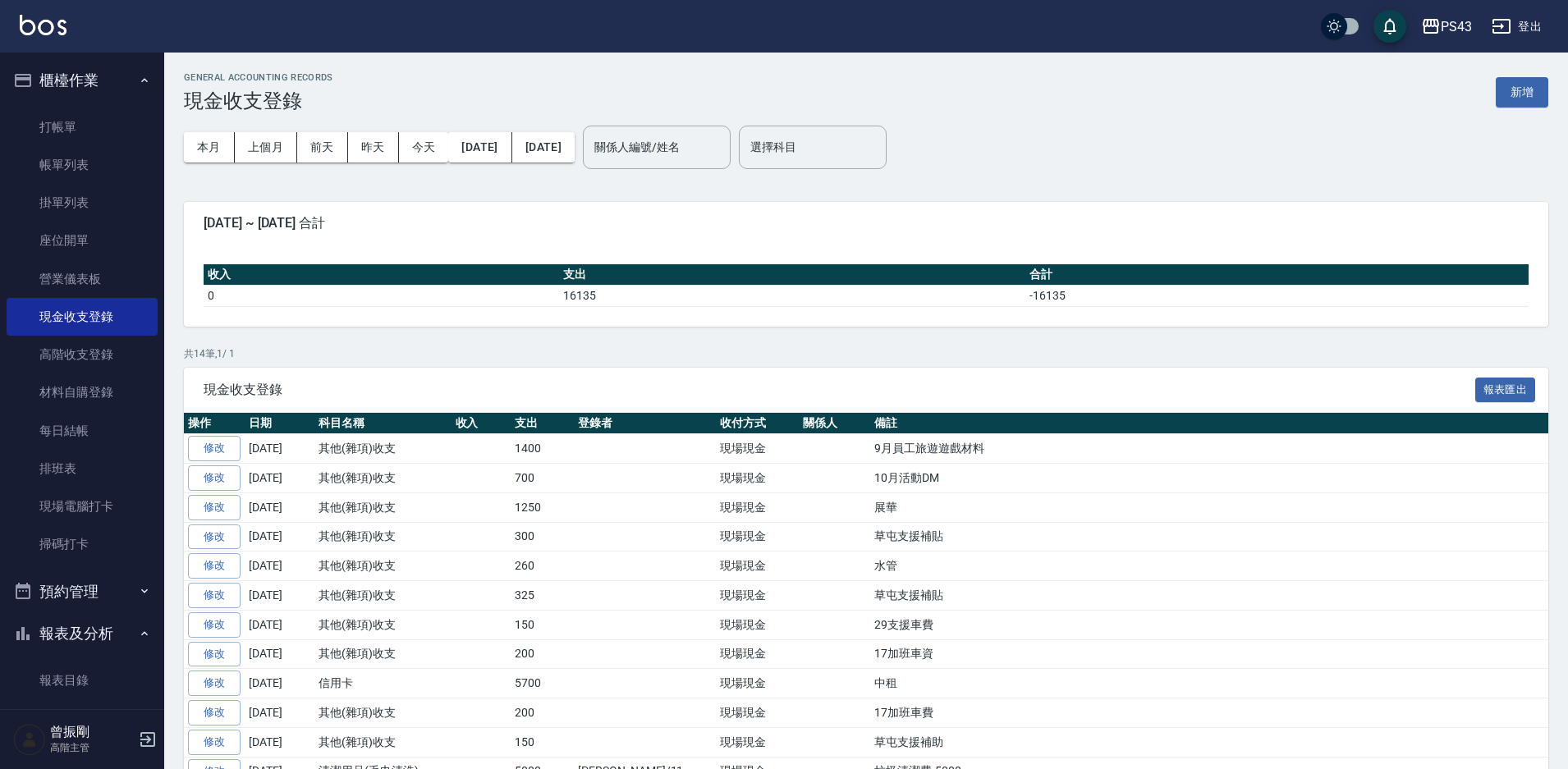
click at [574, 143] on button "2025/10/09" at bounding box center [544, 147] width 63 height 30
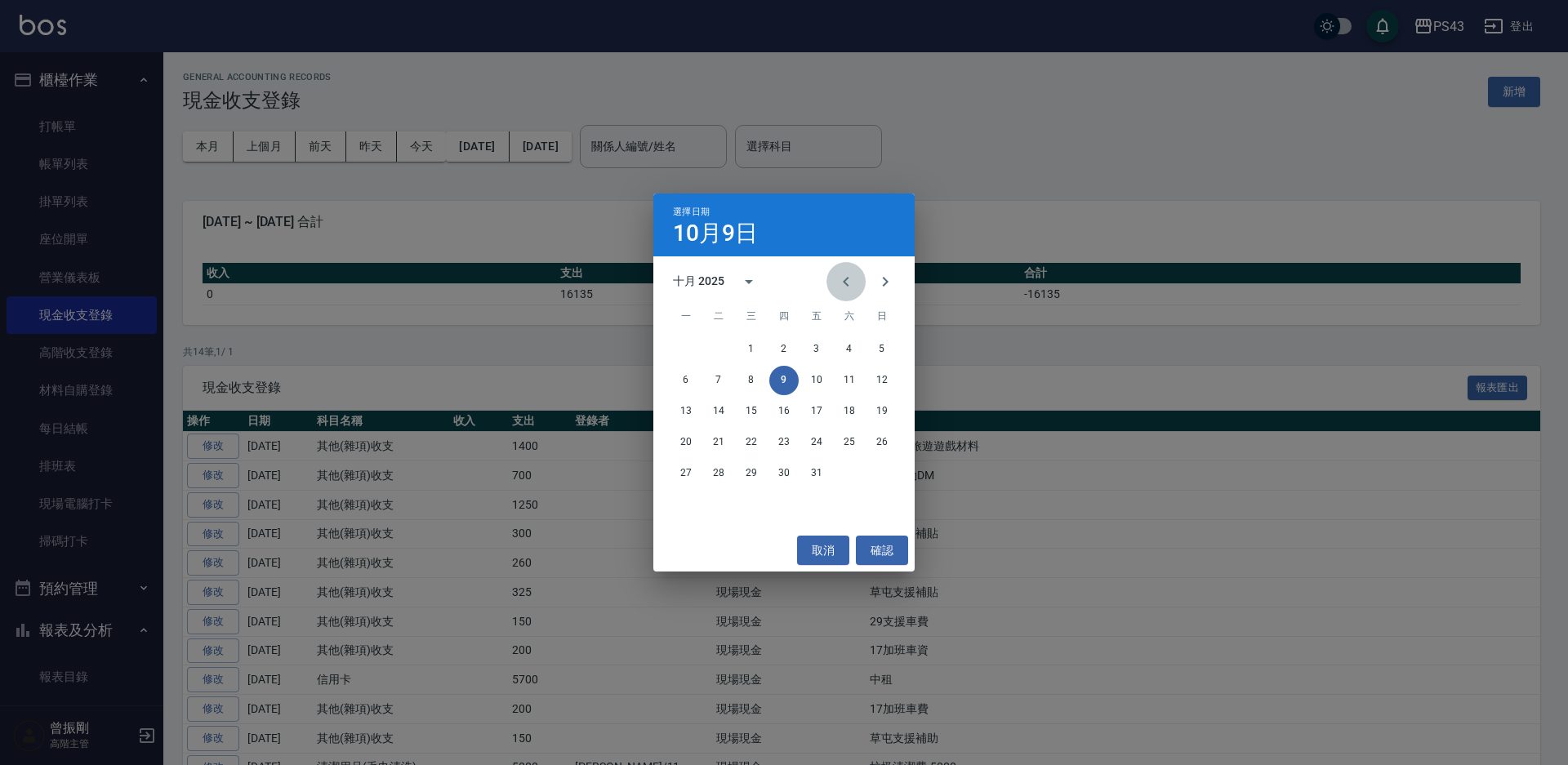
click at [851, 290] on icon "Previous month" at bounding box center [846, 282] width 20 height 20
click at [695, 468] on button "29" at bounding box center [685, 473] width 29 height 29
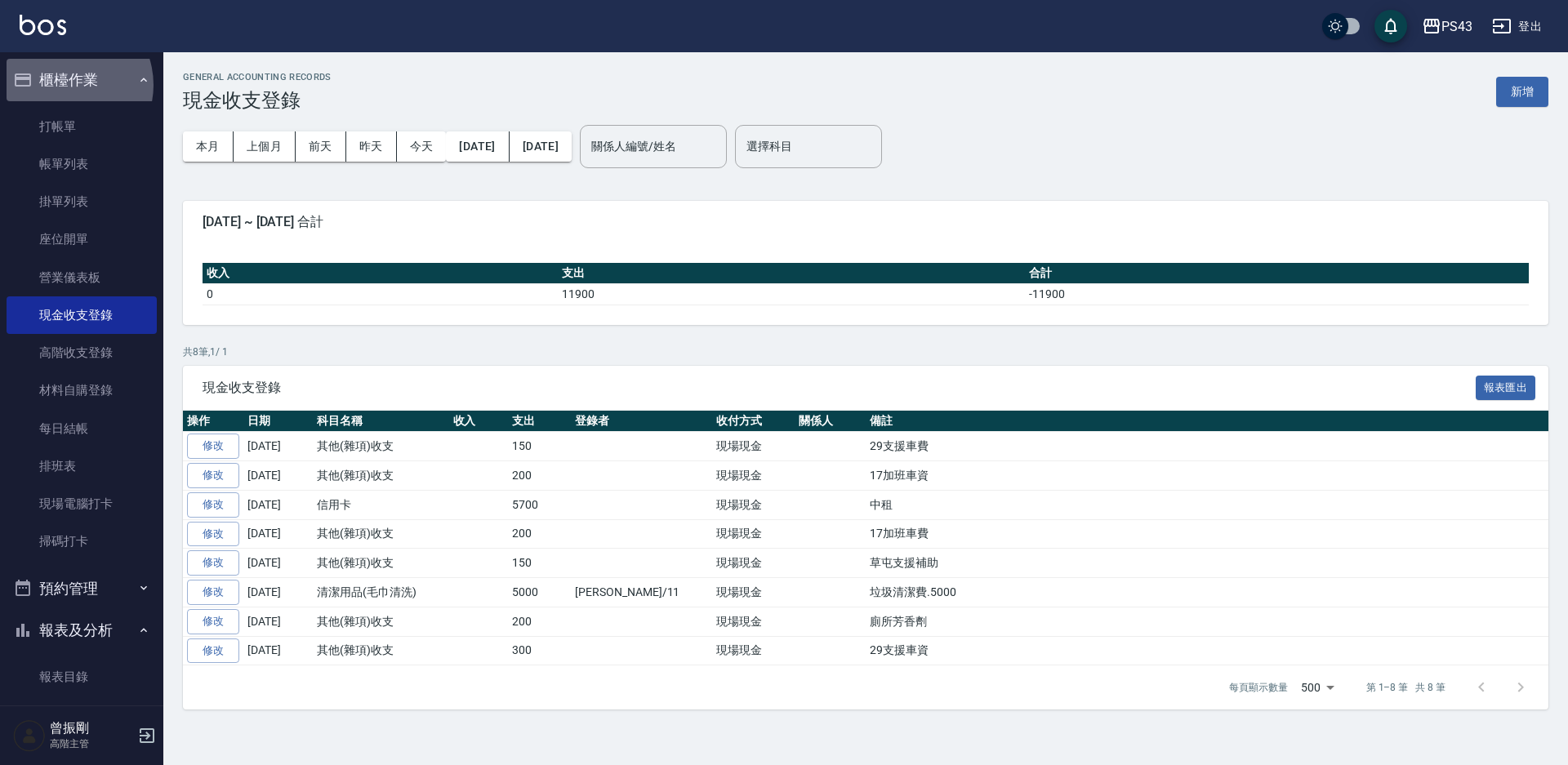
click at [65, 85] on button "櫃檯作業" at bounding box center [81, 80] width 150 height 42
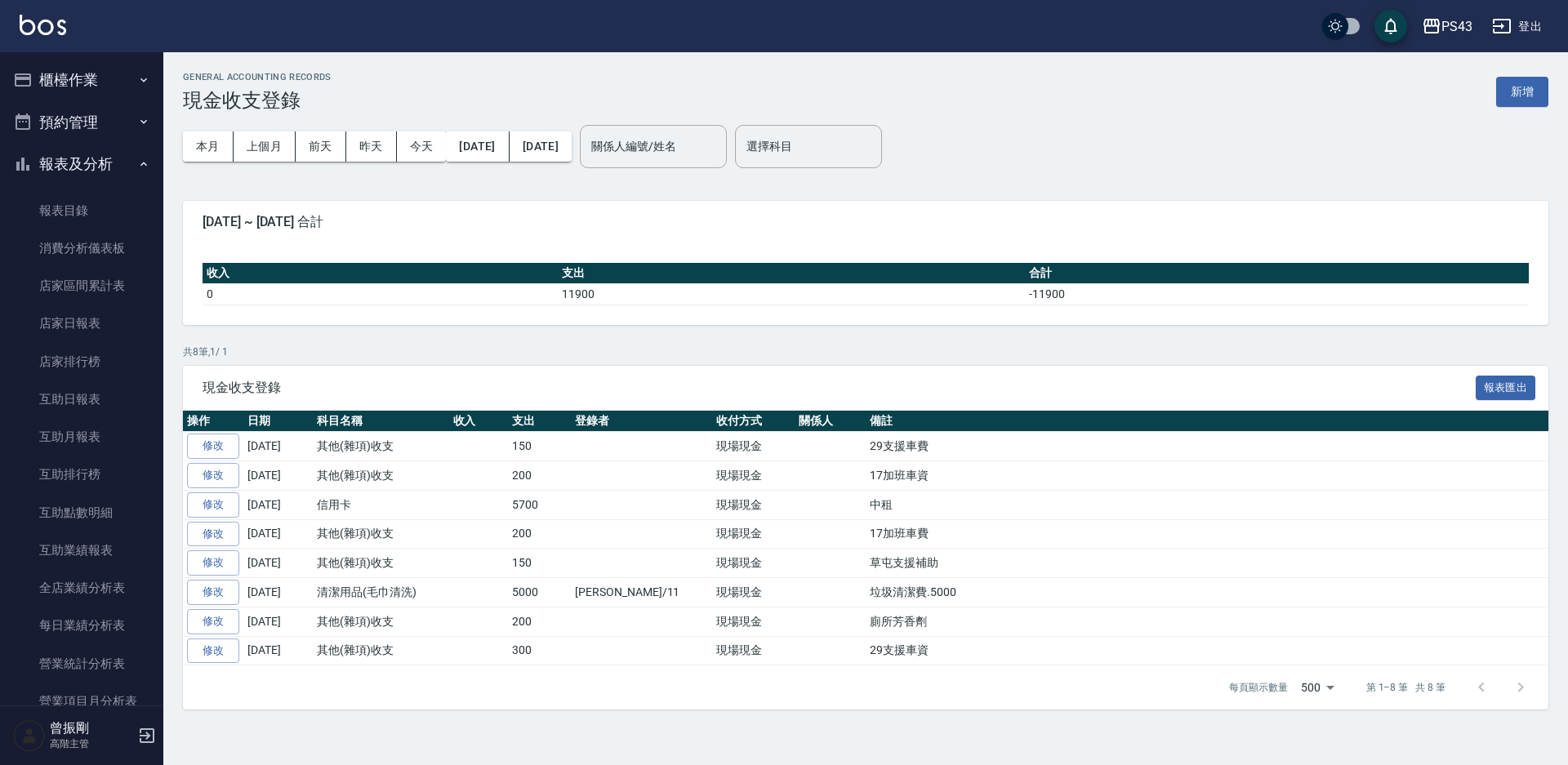
click at [63, 81] on button "櫃檯作業" at bounding box center [81, 80] width 150 height 42
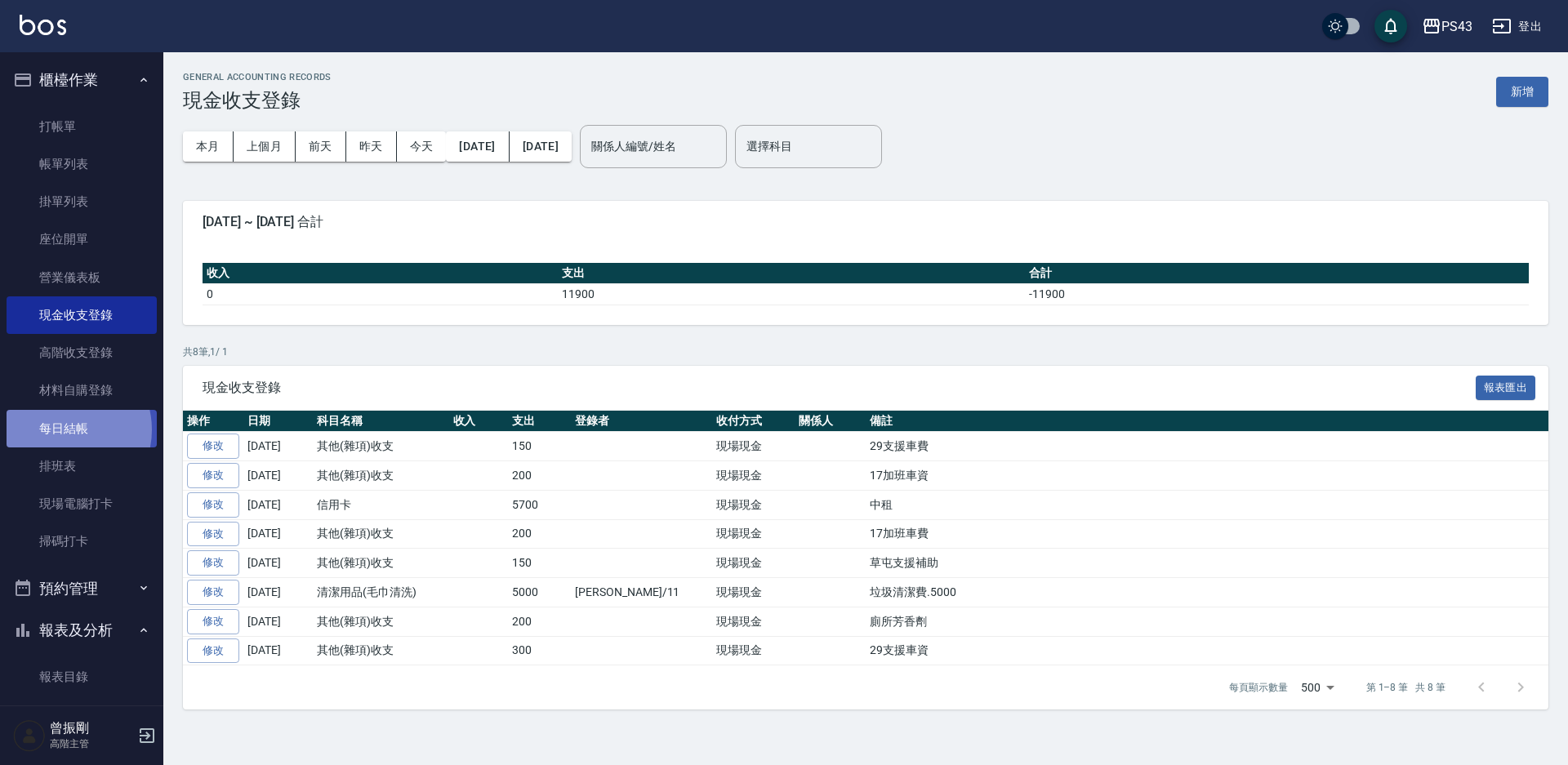
click at [65, 429] on link "每日結帳" at bounding box center [81, 429] width 150 height 37
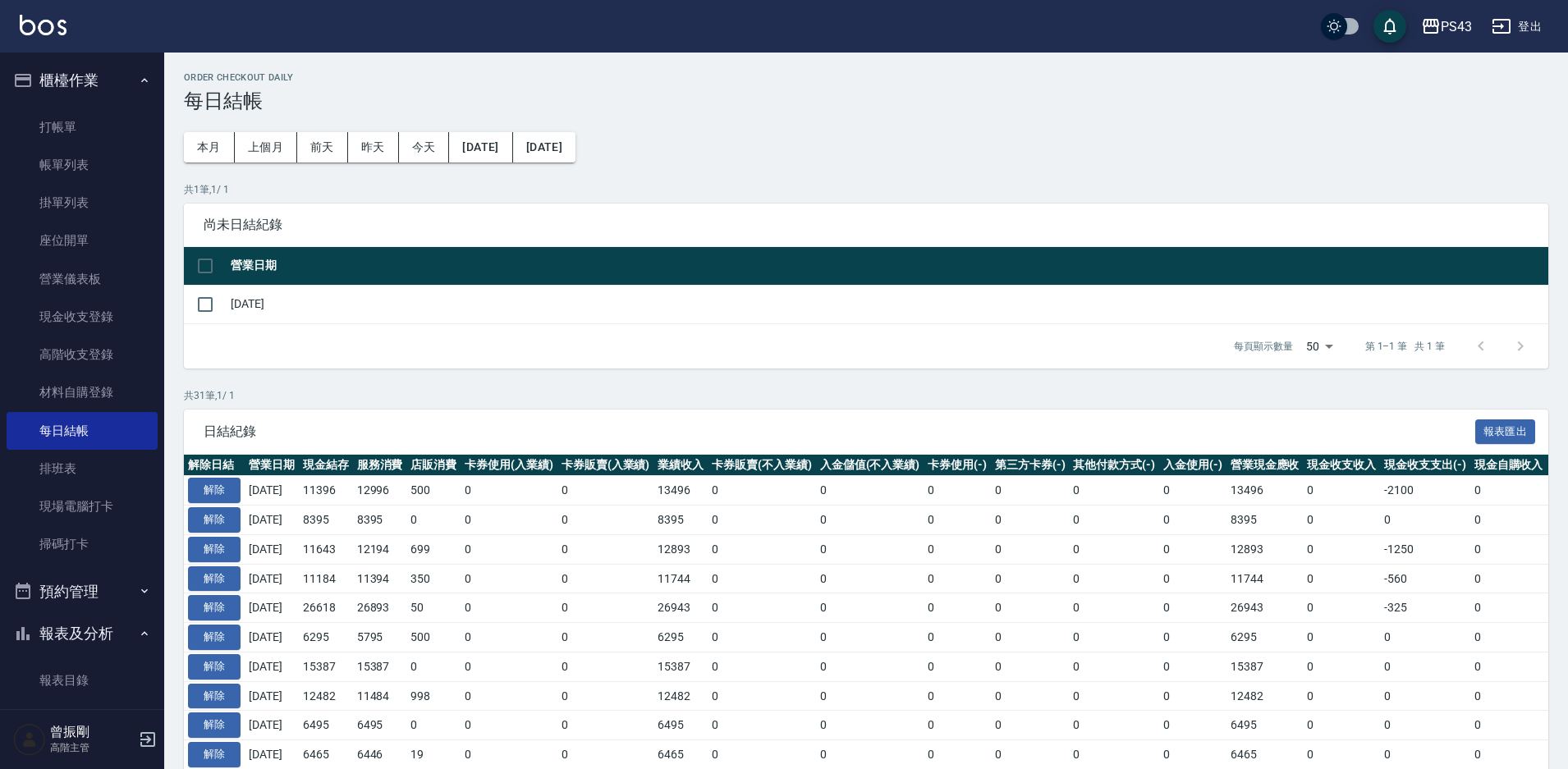
click at [62, 73] on button "櫃檯作業" at bounding box center [82, 80] width 151 height 43
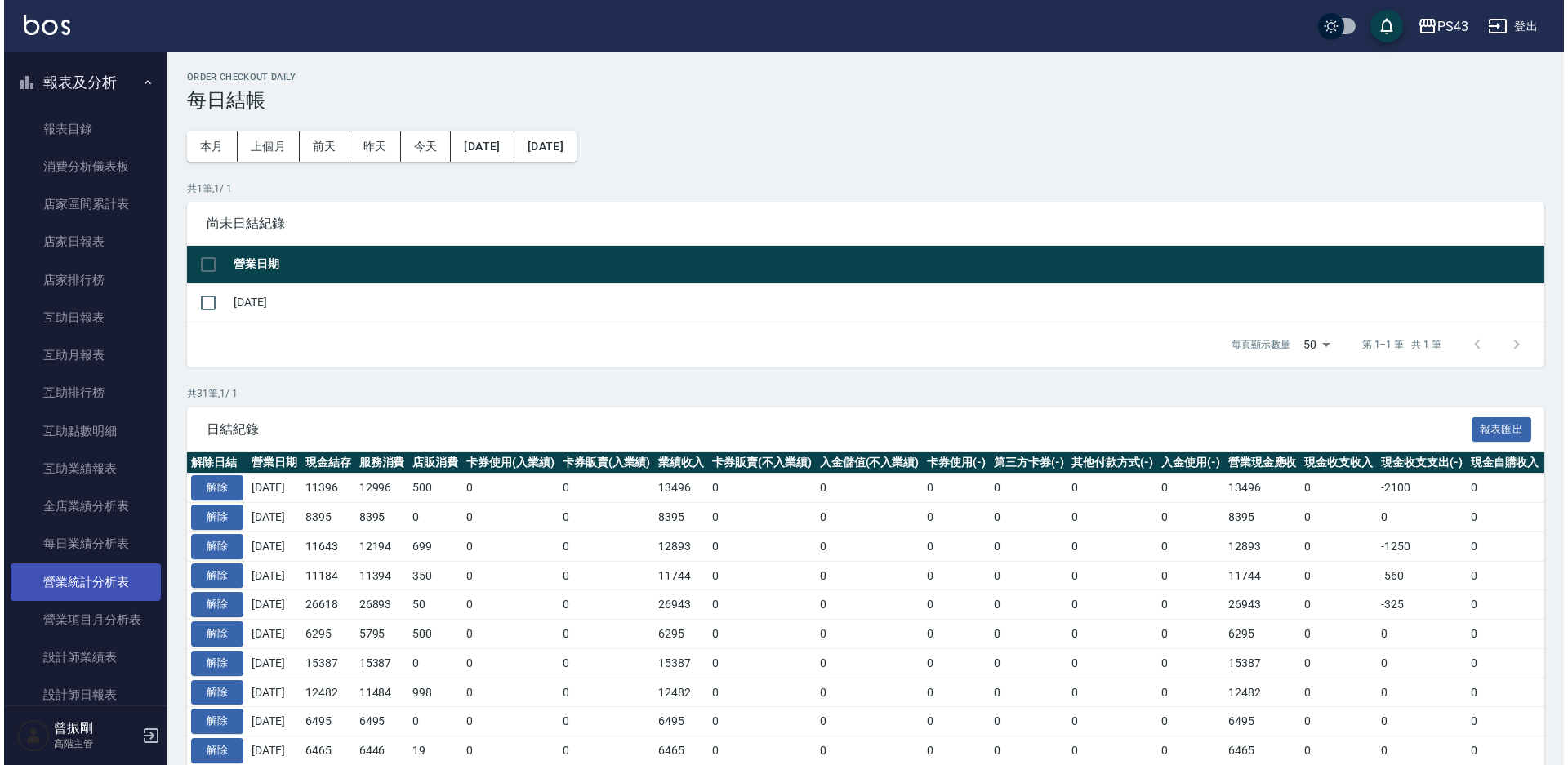
scroll to position [245, 0]
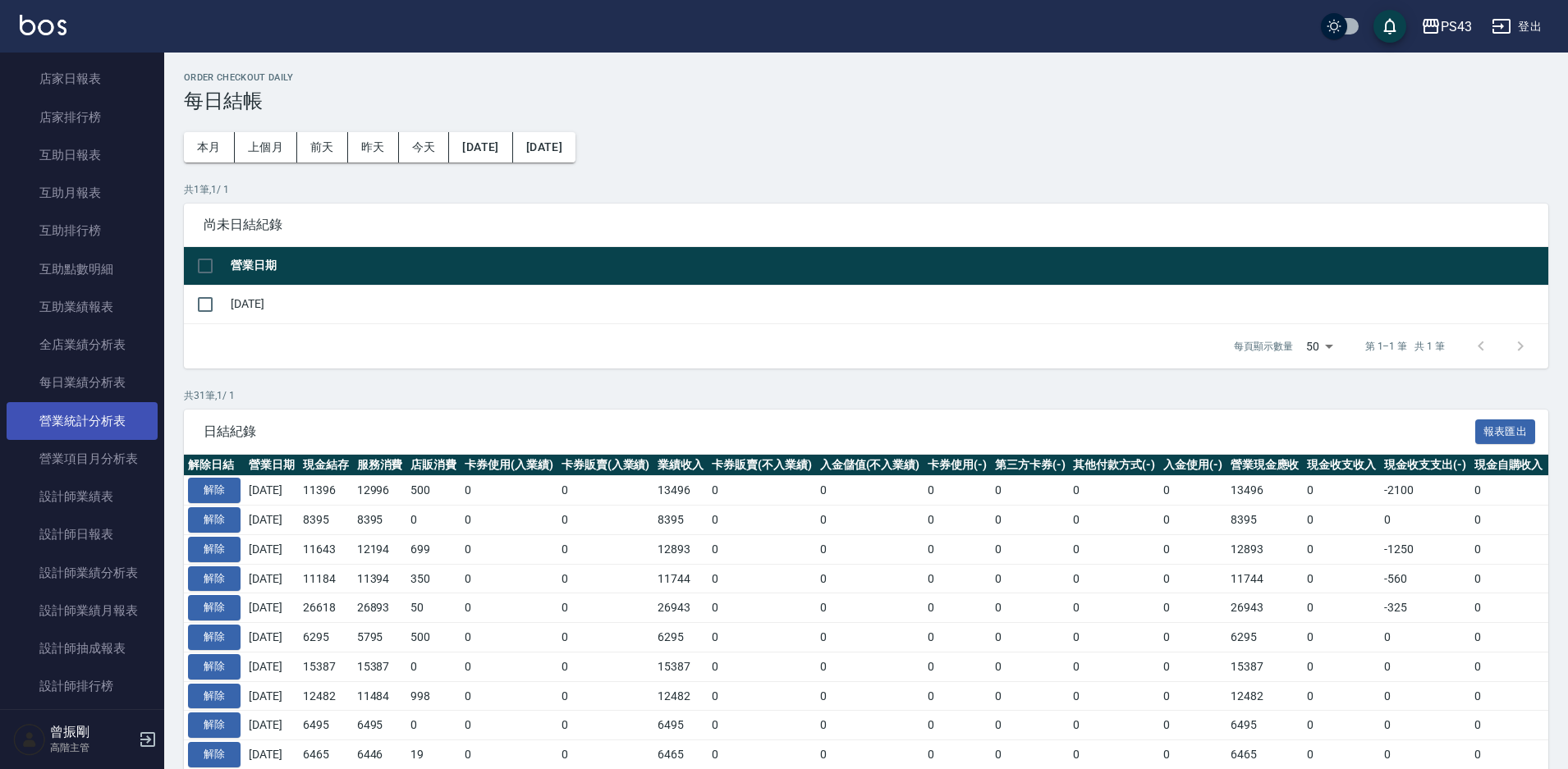
click at [87, 433] on link "營業統計分析表" at bounding box center [82, 421] width 151 height 38
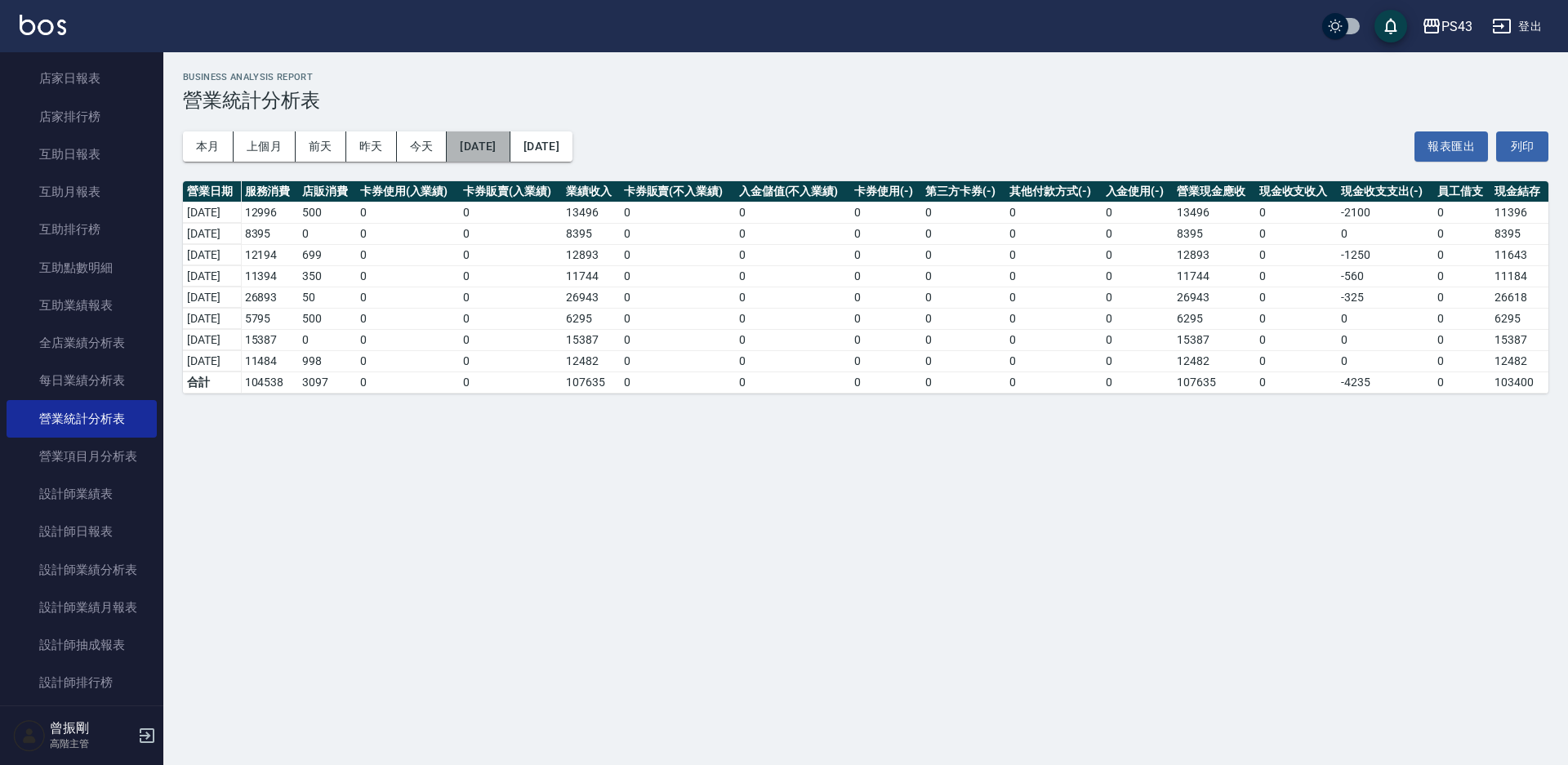
click at [510, 143] on button "2025/10/01" at bounding box center [478, 146] width 63 height 30
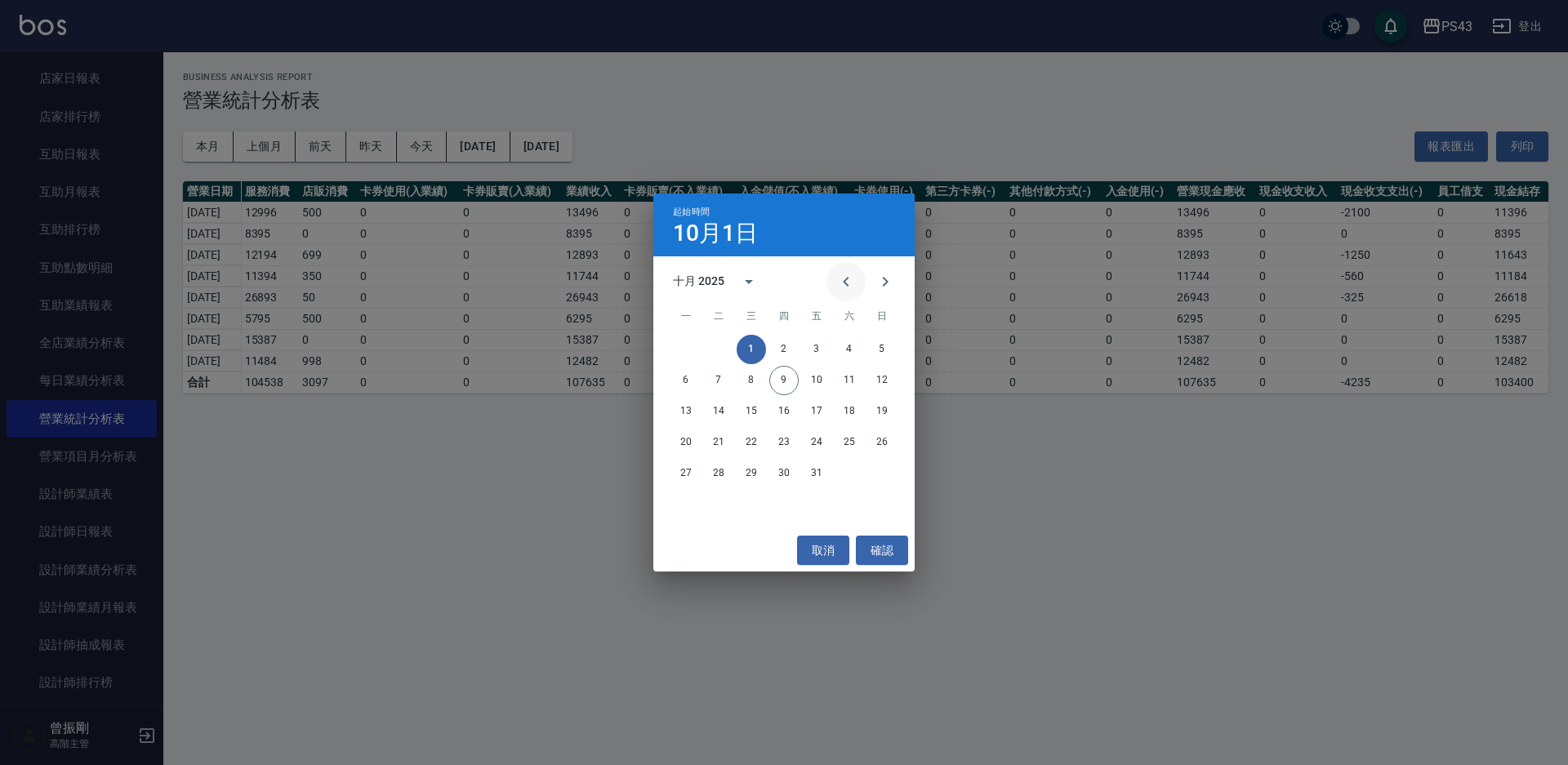
click at [836, 280] on icon "Previous month" at bounding box center [846, 282] width 20 height 20
click at [850, 415] on button "20" at bounding box center [849, 411] width 29 height 29
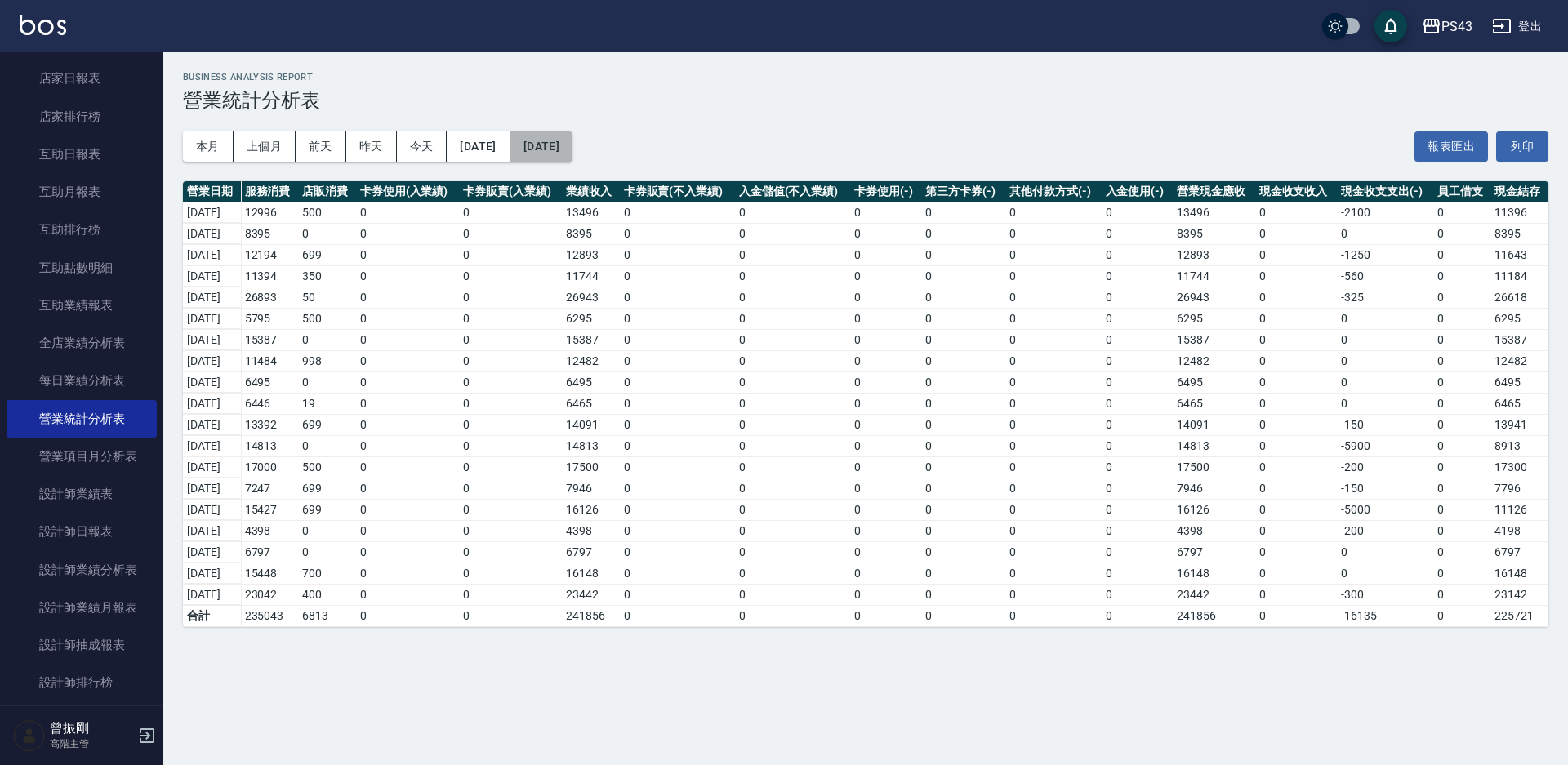
click at [572, 148] on button "2025/10/09" at bounding box center [541, 146] width 62 height 30
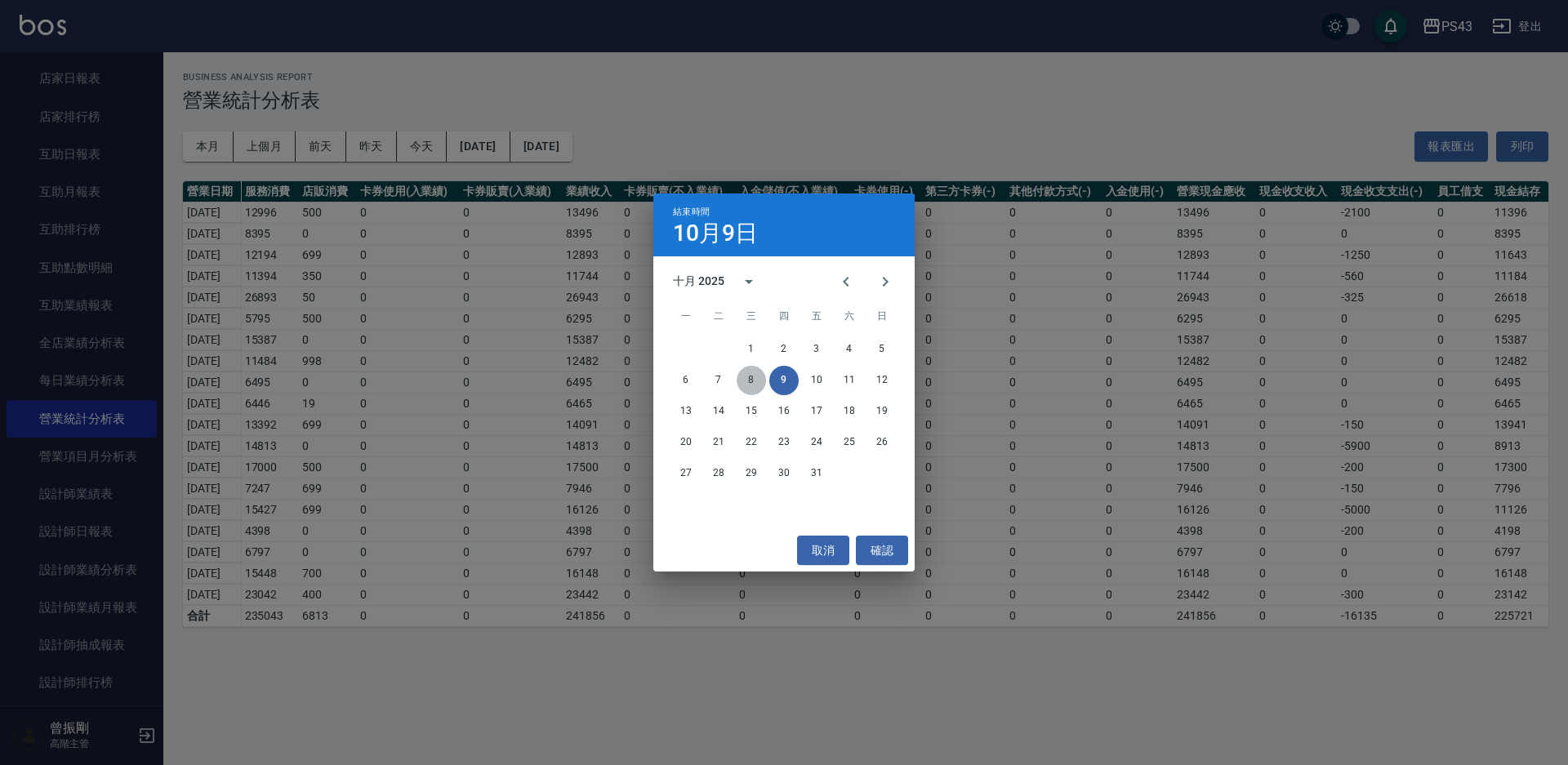
click at [759, 373] on button "8" at bounding box center [751, 380] width 29 height 29
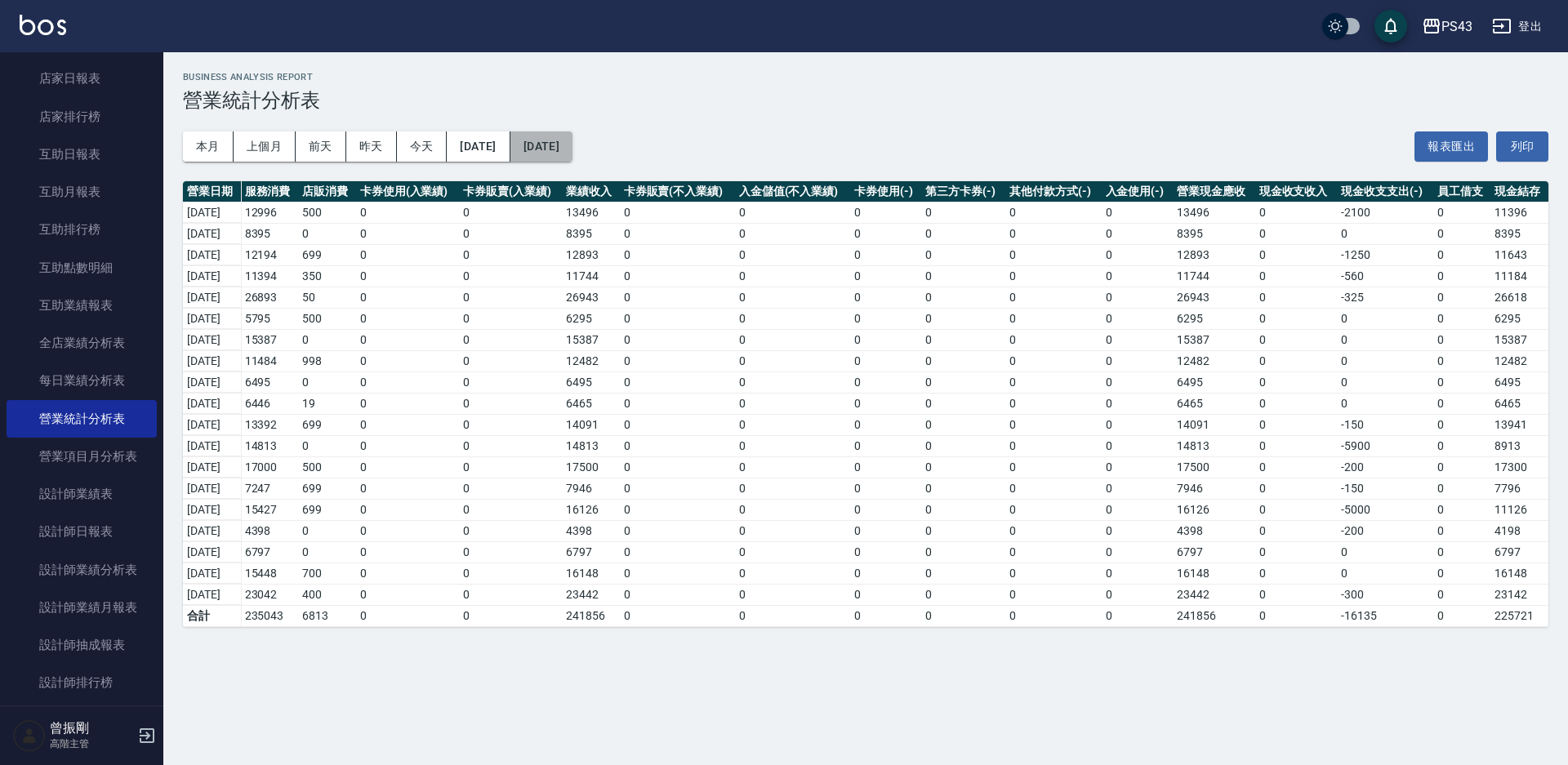
click at [572, 150] on button "2025/10/08" at bounding box center [541, 146] width 62 height 30
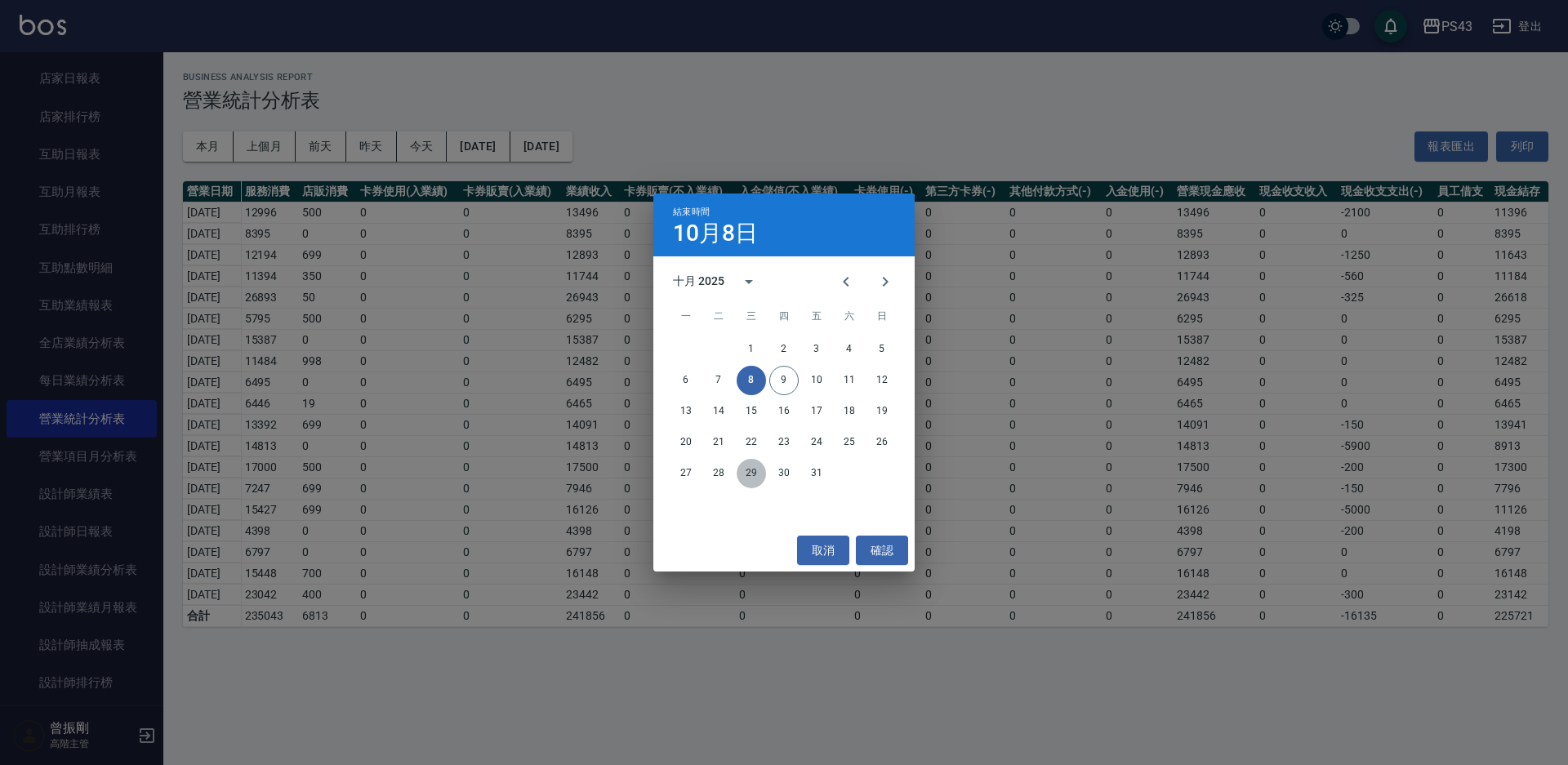
click at [762, 474] on button "29" at bounding box center [751, 473] width 29 height 29
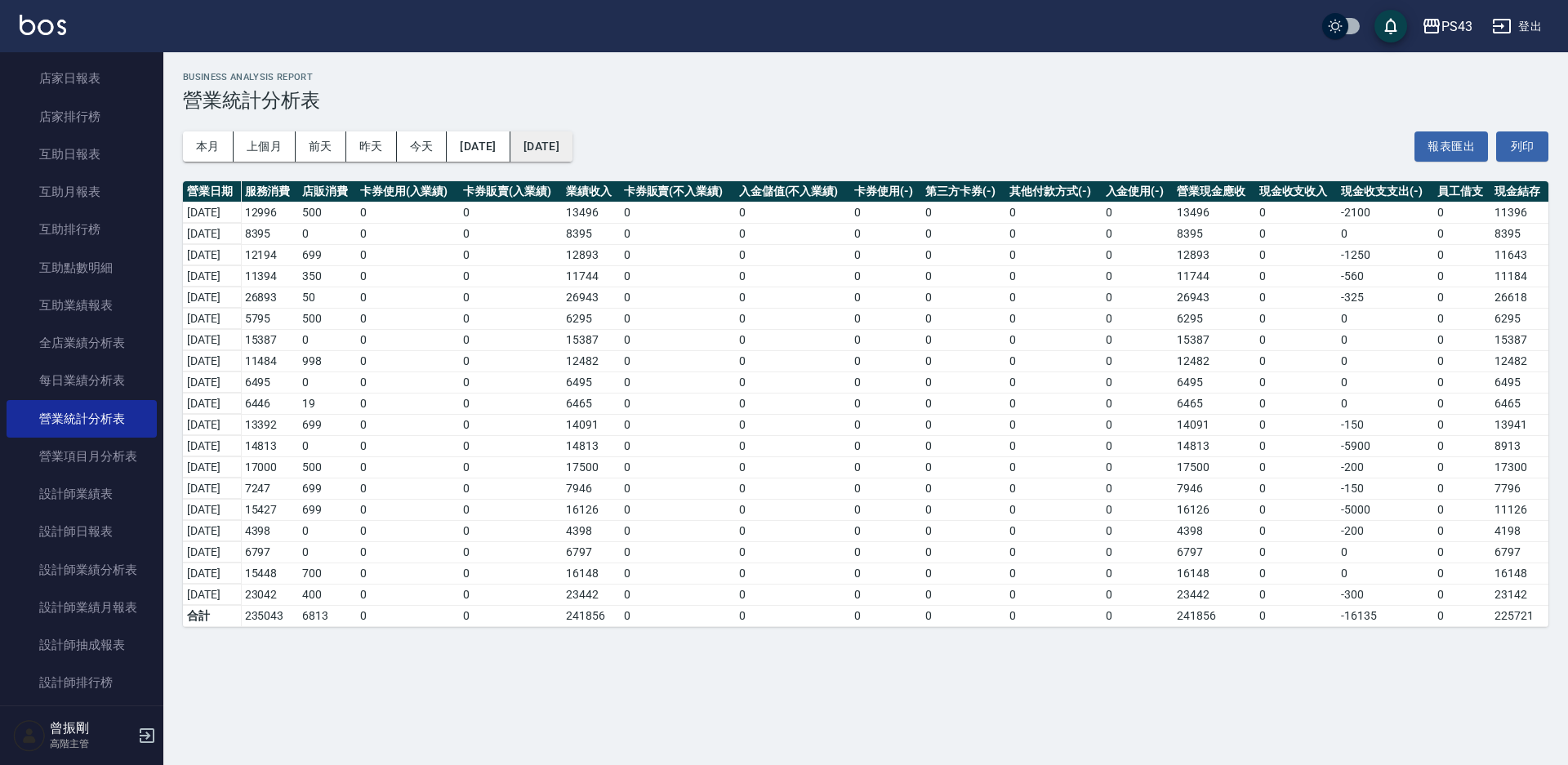
click at [572, 132] on button "2025/10/29" at bounding box center [541, 146] width 62 height 30
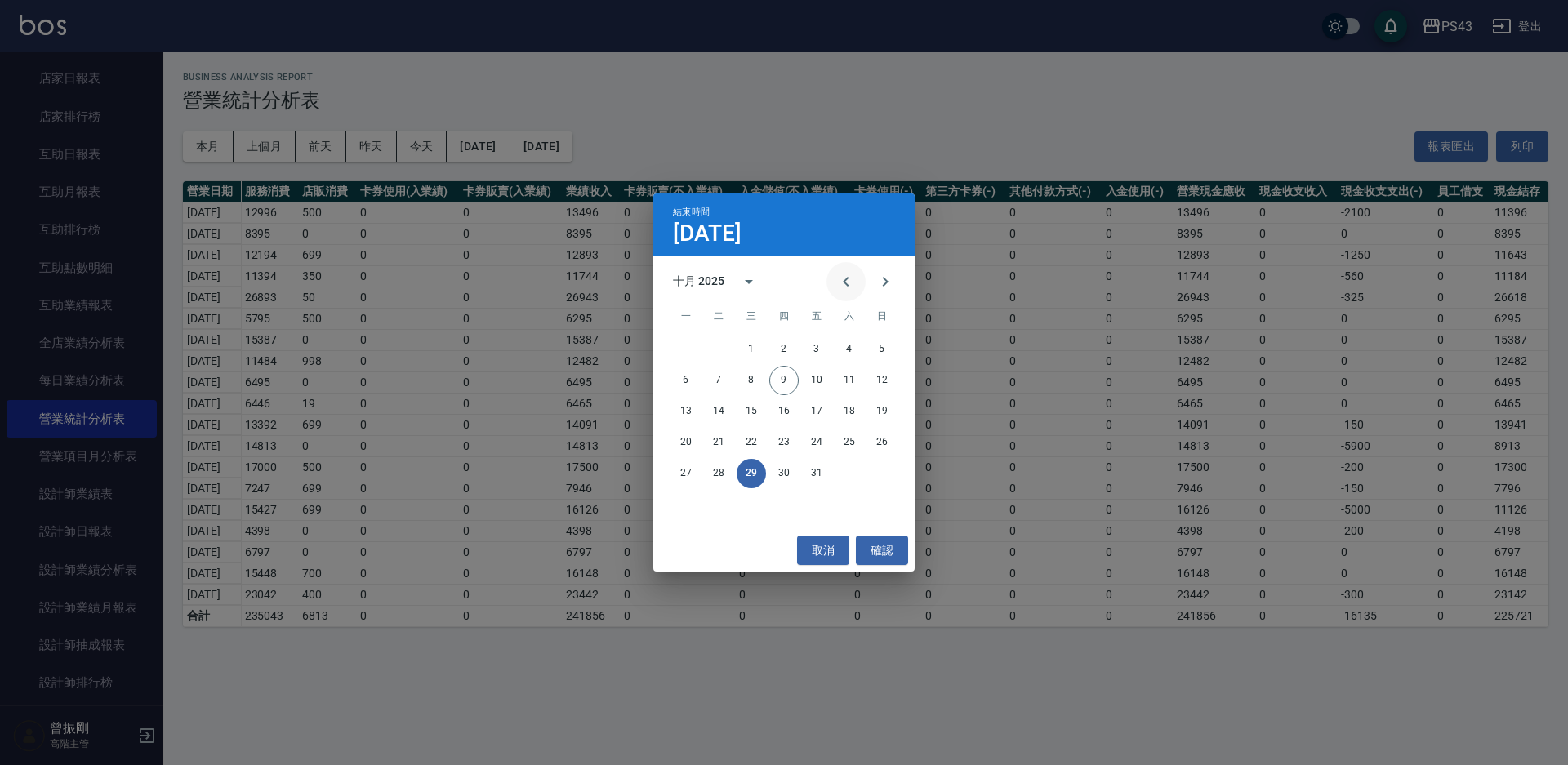
click at [838, 288] on icon "Previous month" at bounding box center [846, 282] width 20 height 20
click at [693, 473] on button "29" at bounding box center [685, 473] width 29 height 29
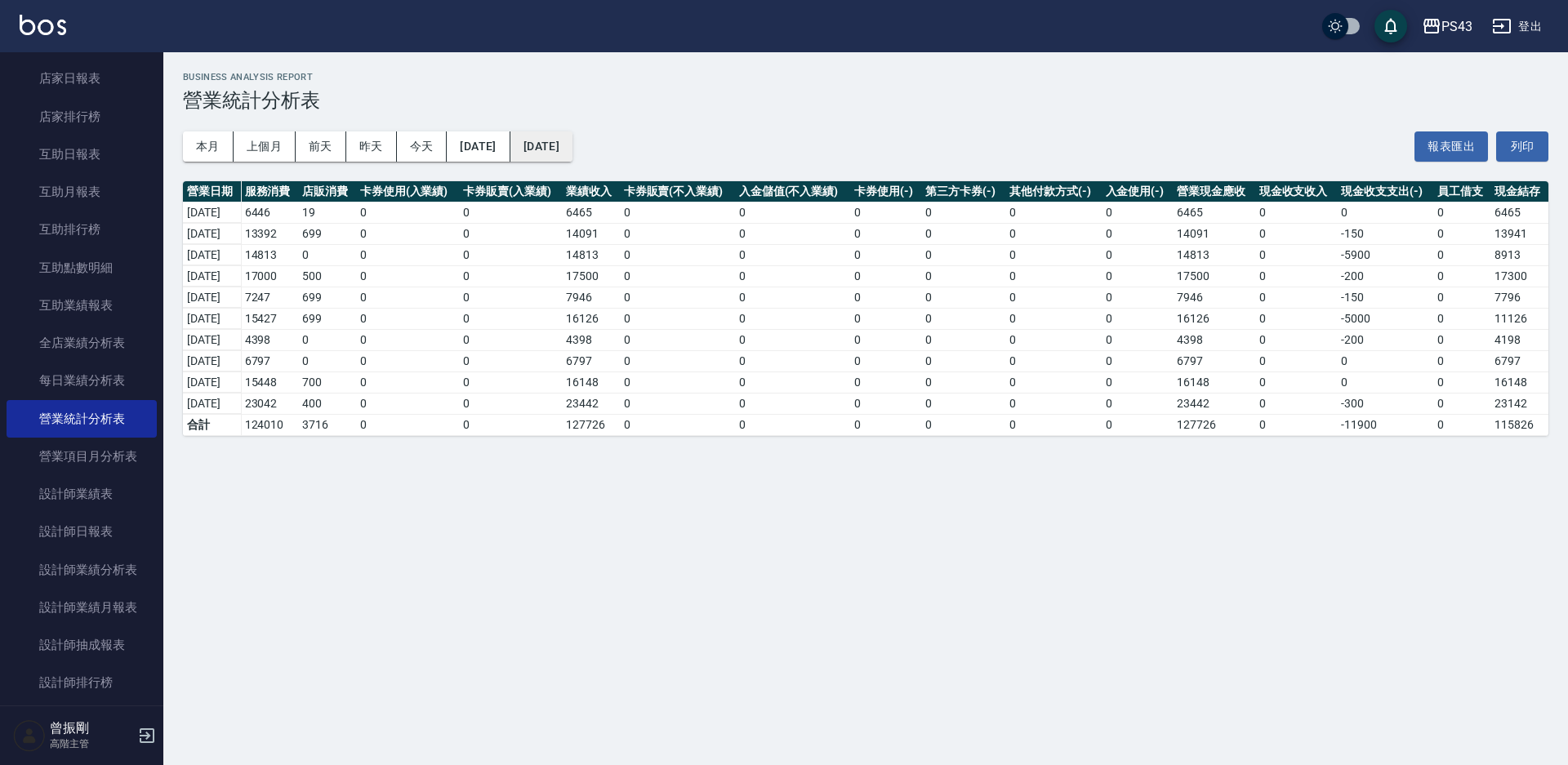
click at [572, 145] on button "2025/09/29" at bounding box center [541, 146] width 62 height 30
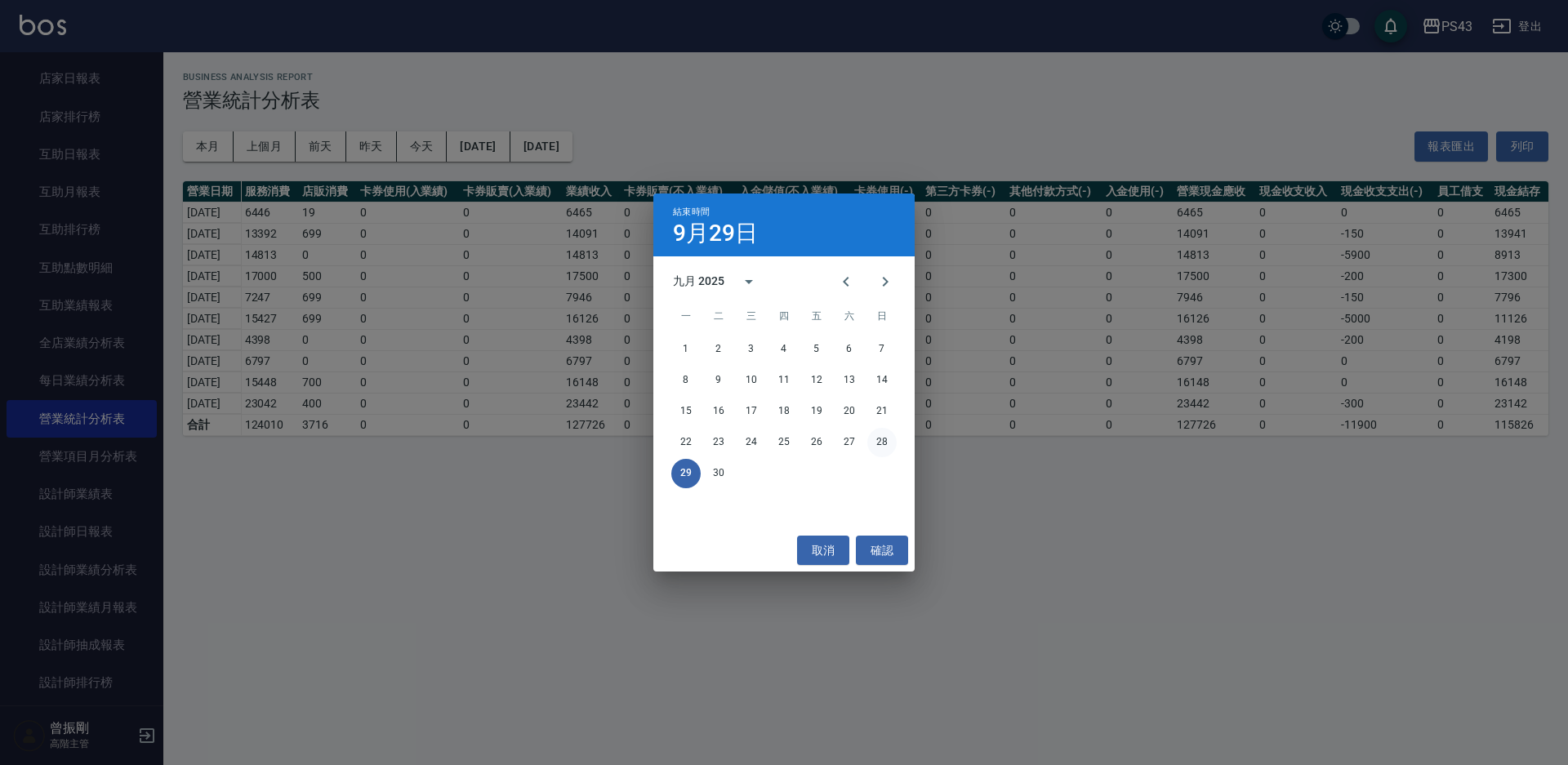
click at [894, 448] on button "28" at bounding box center [881, 442] width 29 height 29
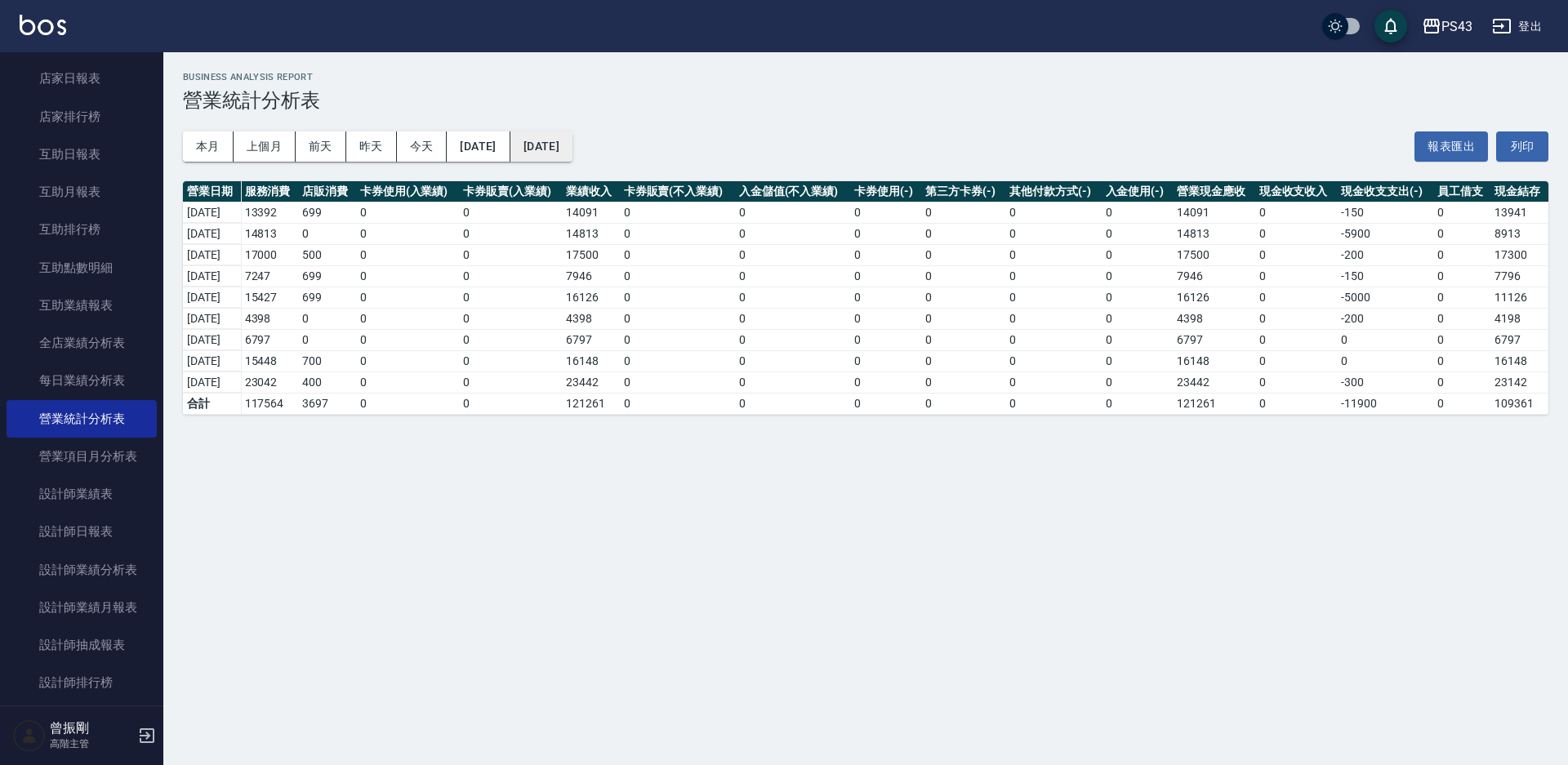
click at [572, 140] on button "2025/09/28" at bounding box center [541, 146] width 62 height 30
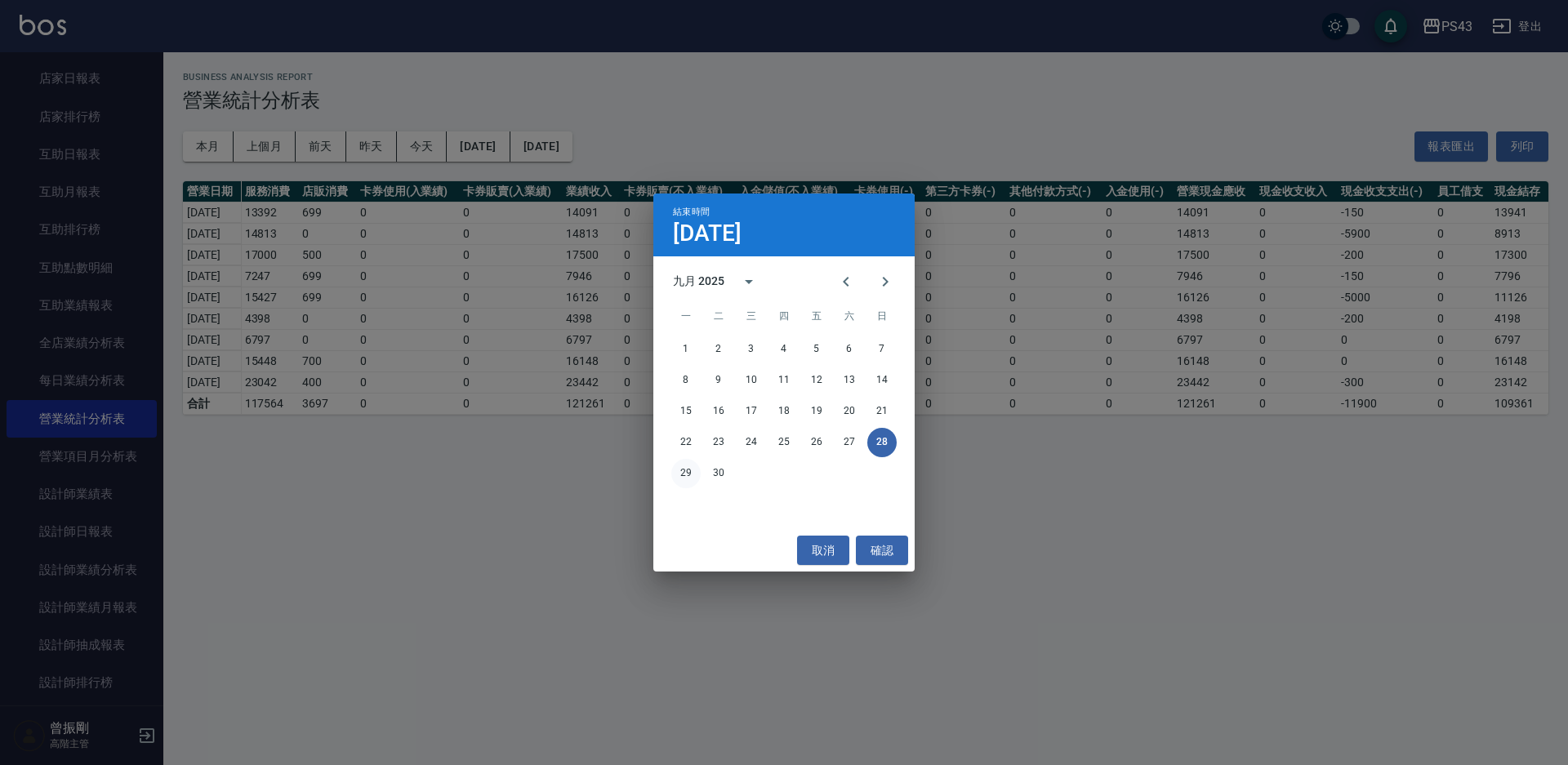
click at [685, 478] on button "29" at bounding box center [685, 473] width 29 height 29
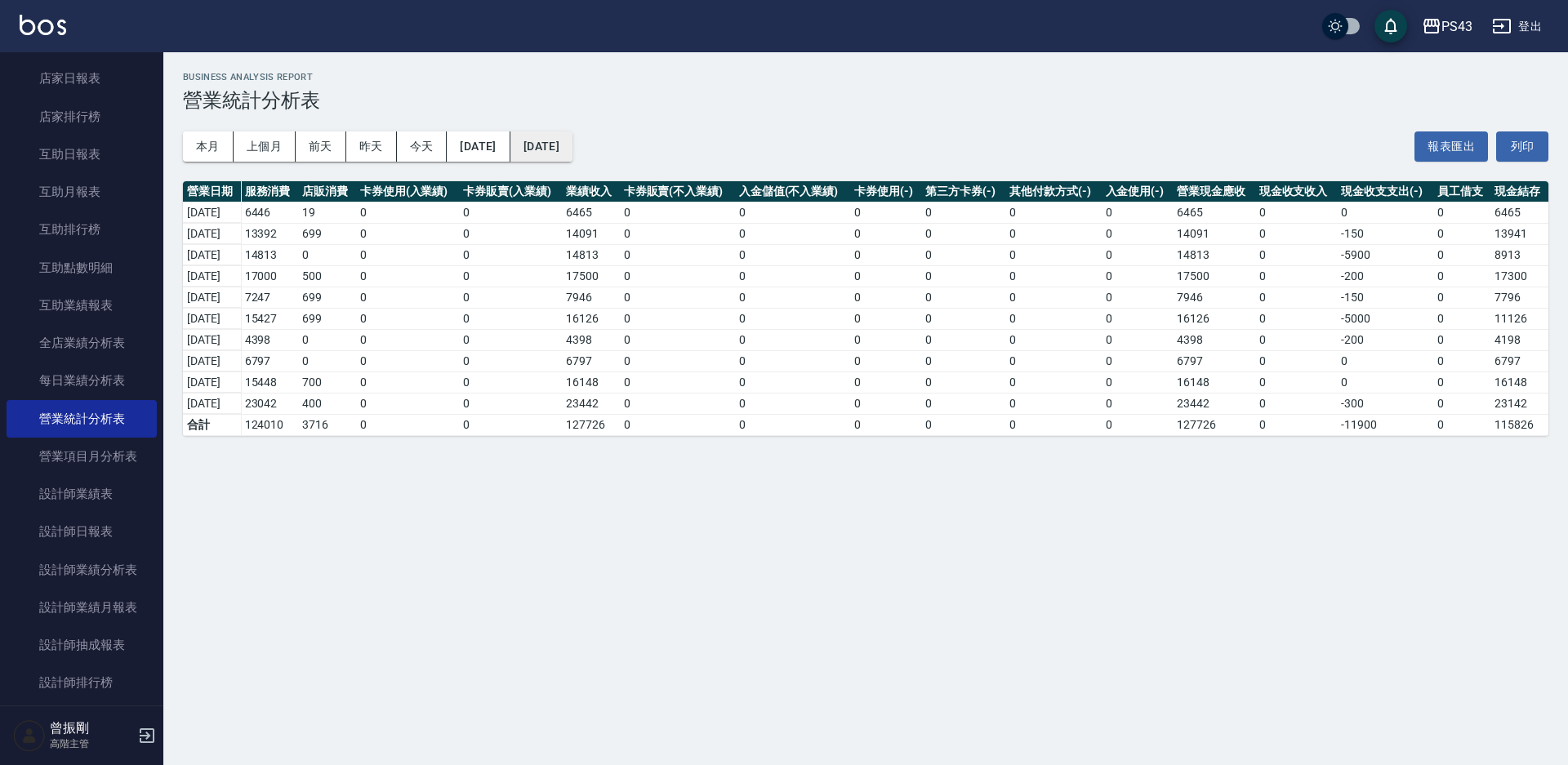
click at [572, 149] on button "2025/09/29" at bounding box center [541, 146] width 62 height 30
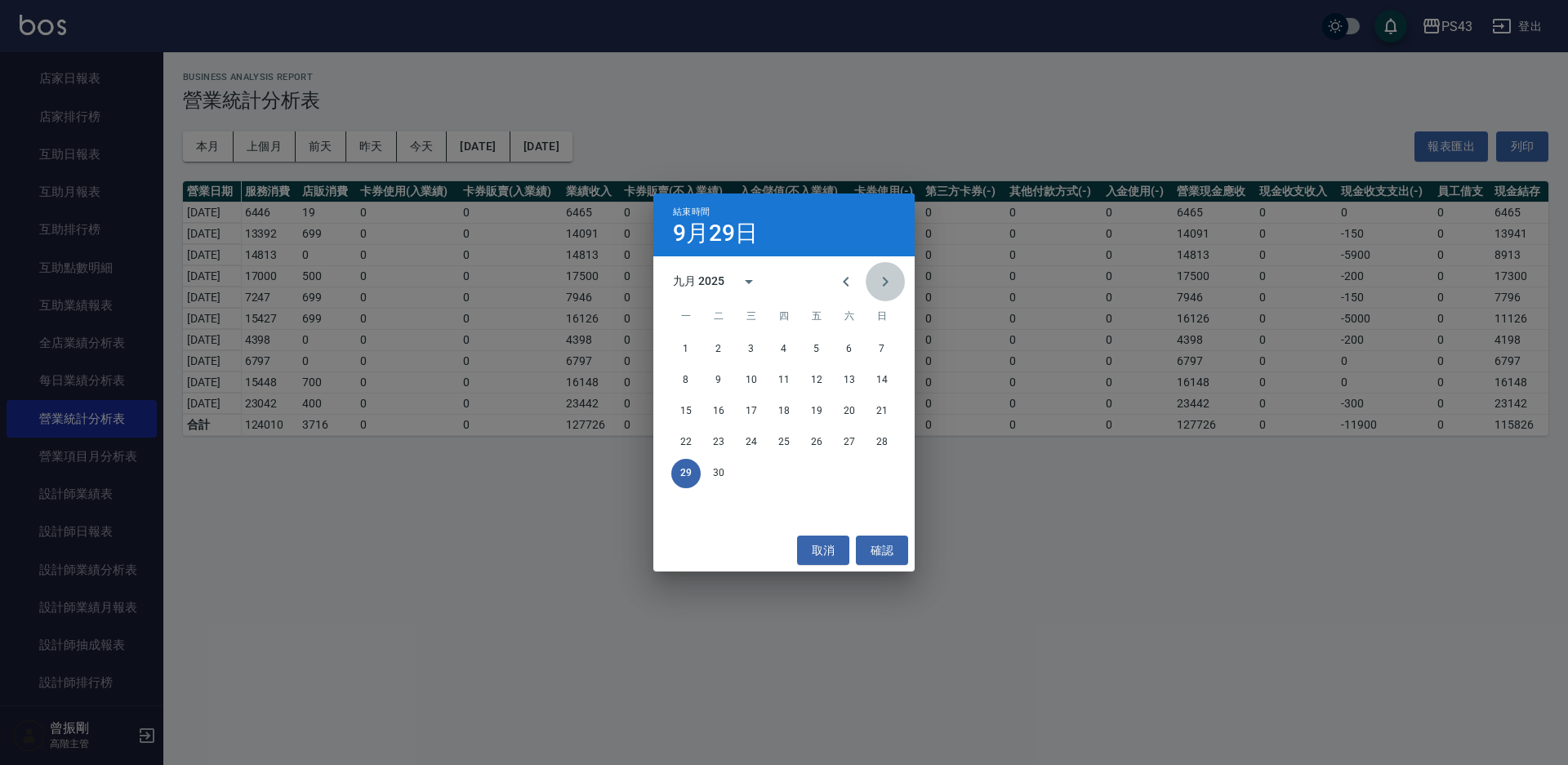
click at [890, 282] on icon "Next month" at bounding box center [885, 282] width 20 height 20
click at [752, 376] on button "8" at bounding box center [751, 380] width 29 height 29
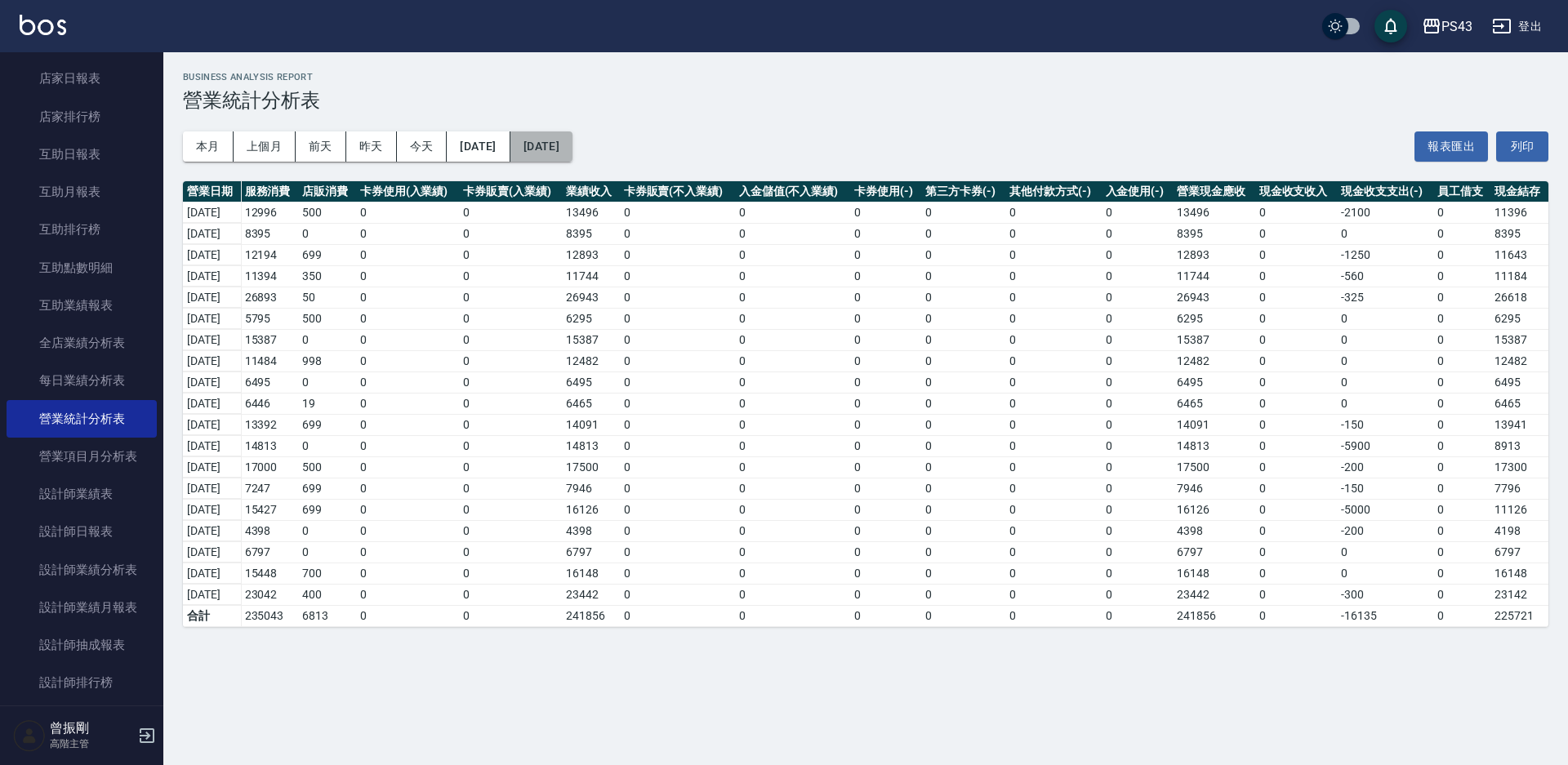
click at [572, 143] on button "2025/10/08" at bounding box center [541, 146] width 62 height 30
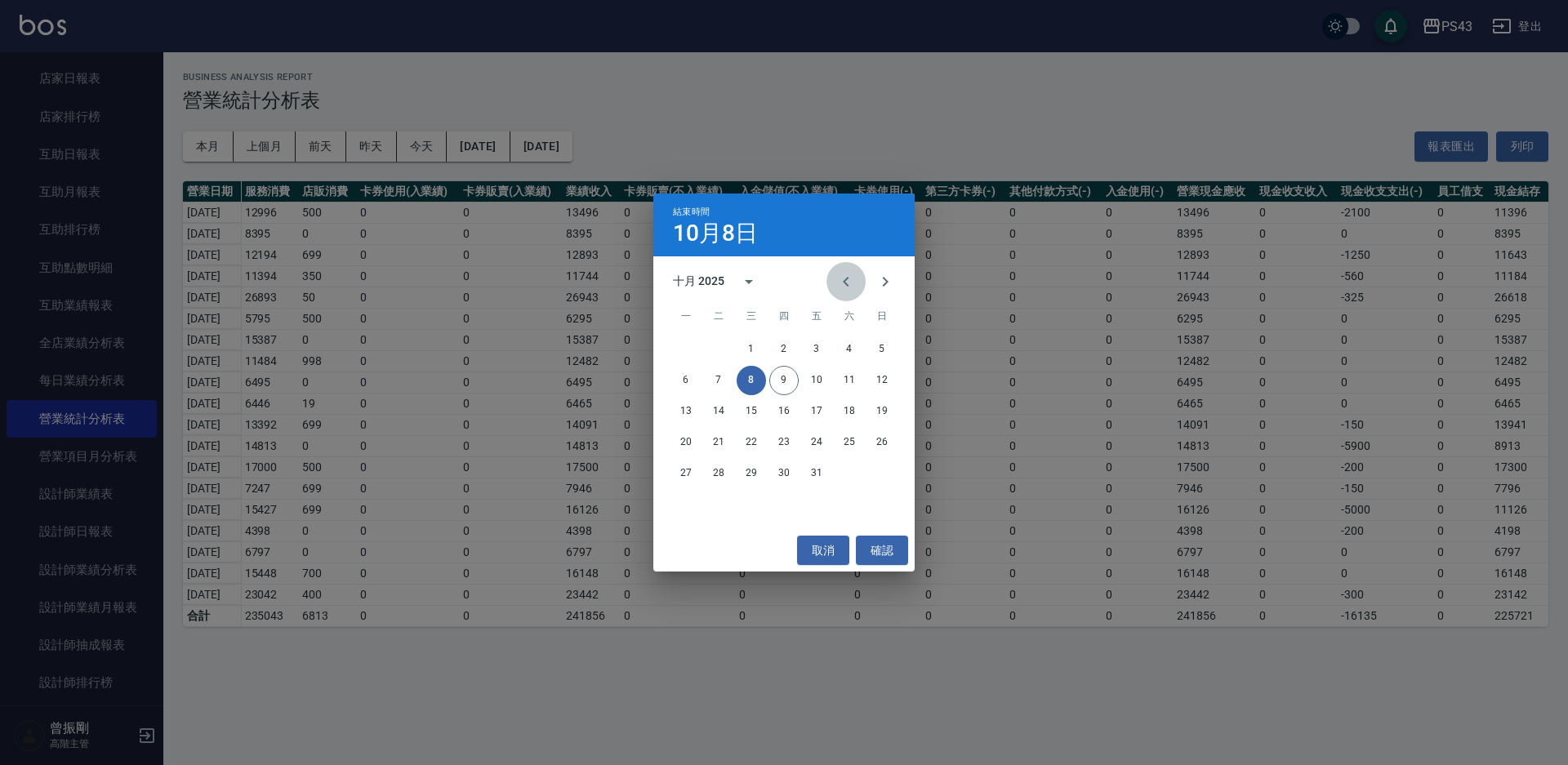
click at [846, 272] on icon "Previous month" at bounding box center [846, 282] width 20 height 20
click at [684, 470] on button "29" at bounding box center [685, 473] width 29 height 29
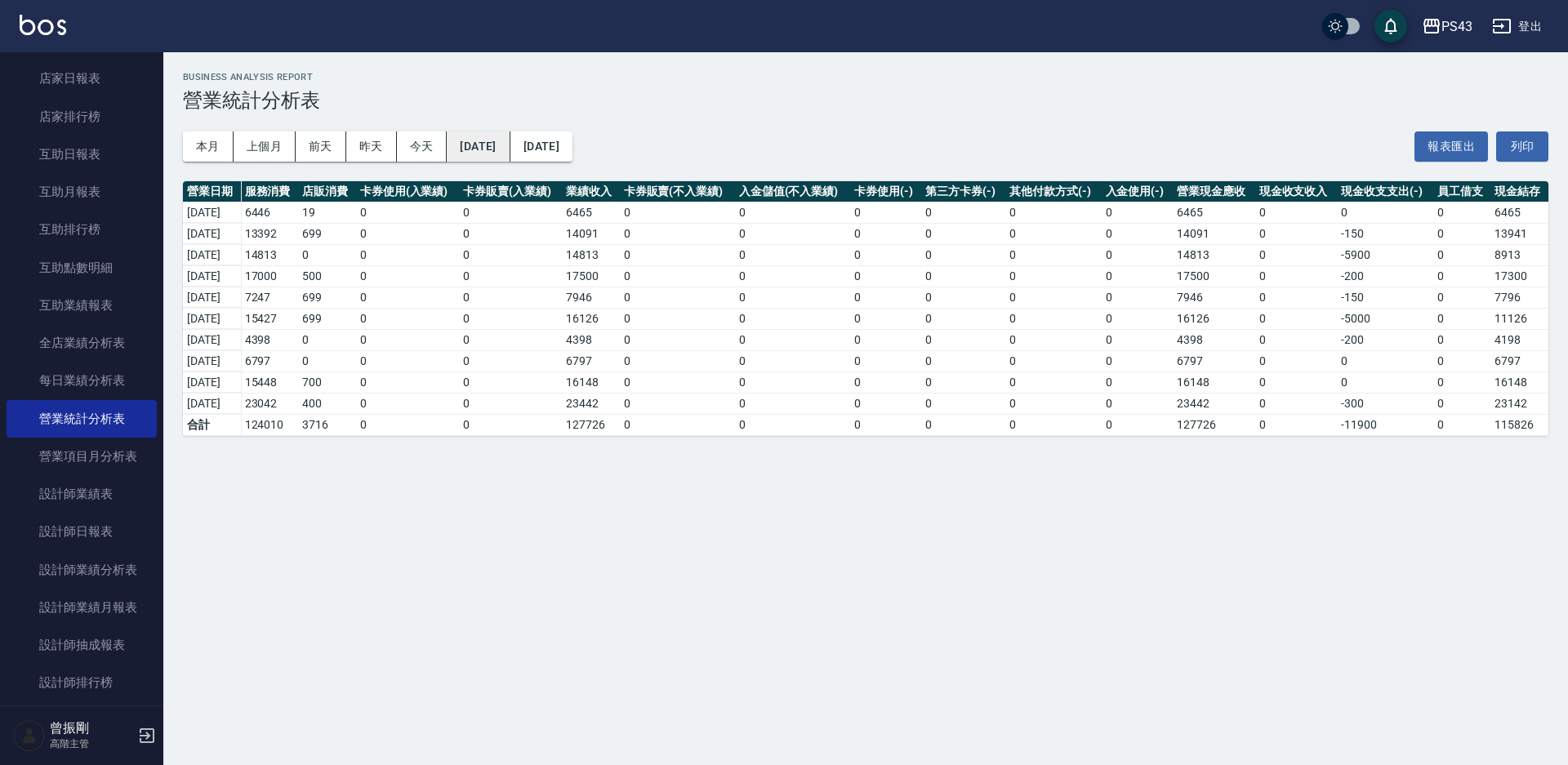
click at [503, 149] on button "2025/09/20" at bounding box center [478, 146] width 63 height 30
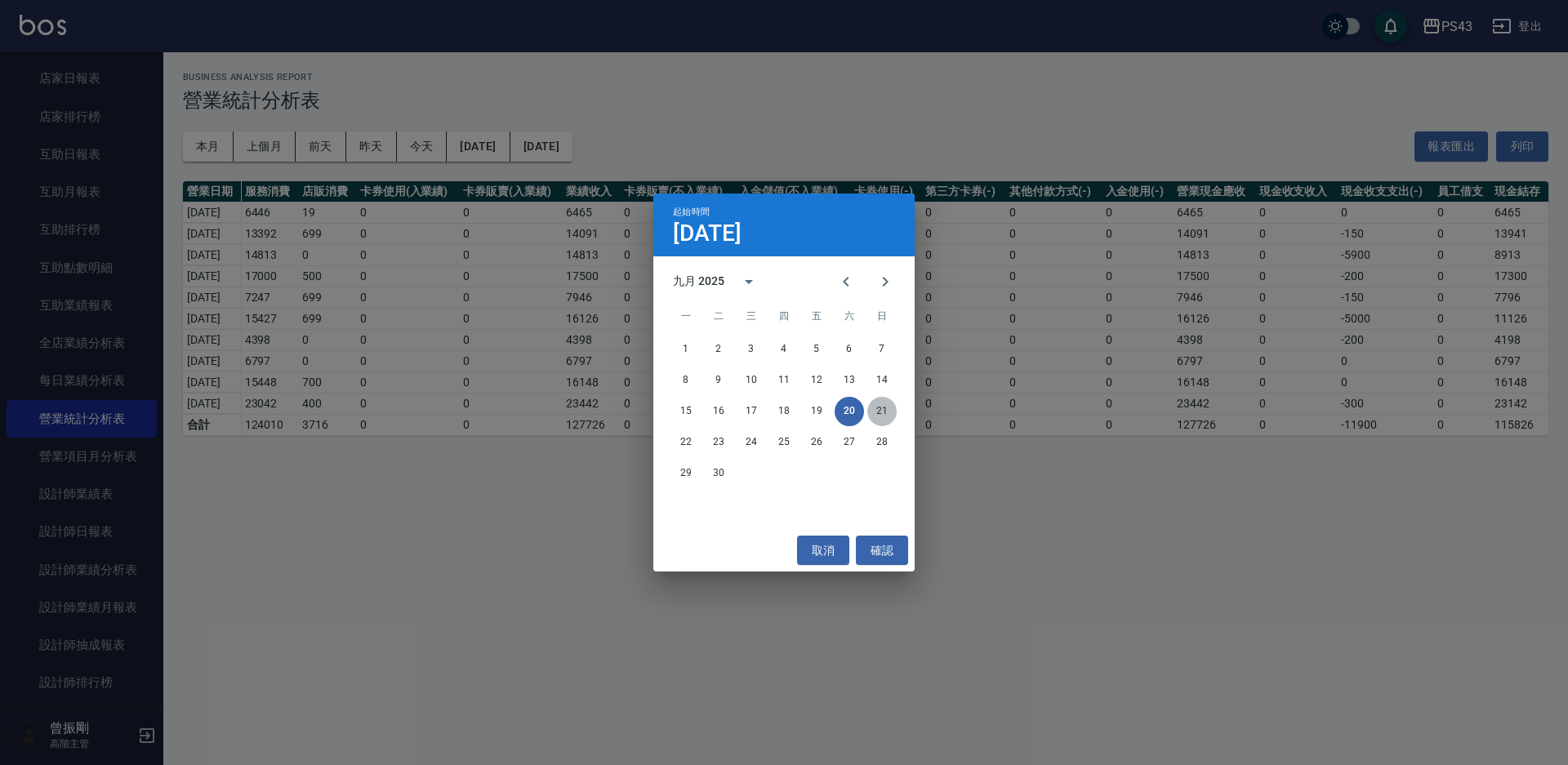
click at [870, 413] on button "21" at bounding box center [881, 411] width 29 height 29
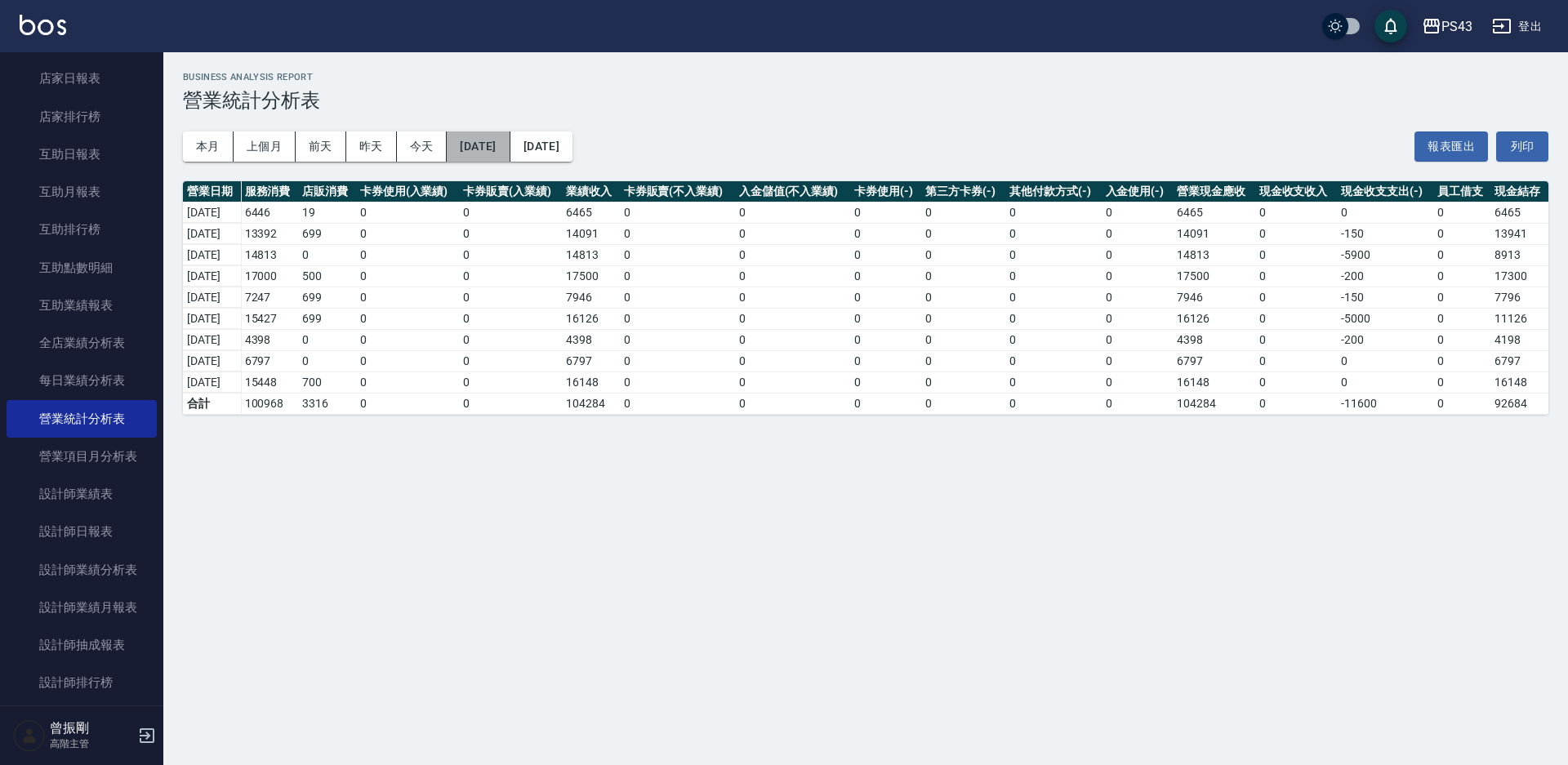
click at [499, 152] on button "2025/09/21" at bounding box center [478, 146] width 63 height 30
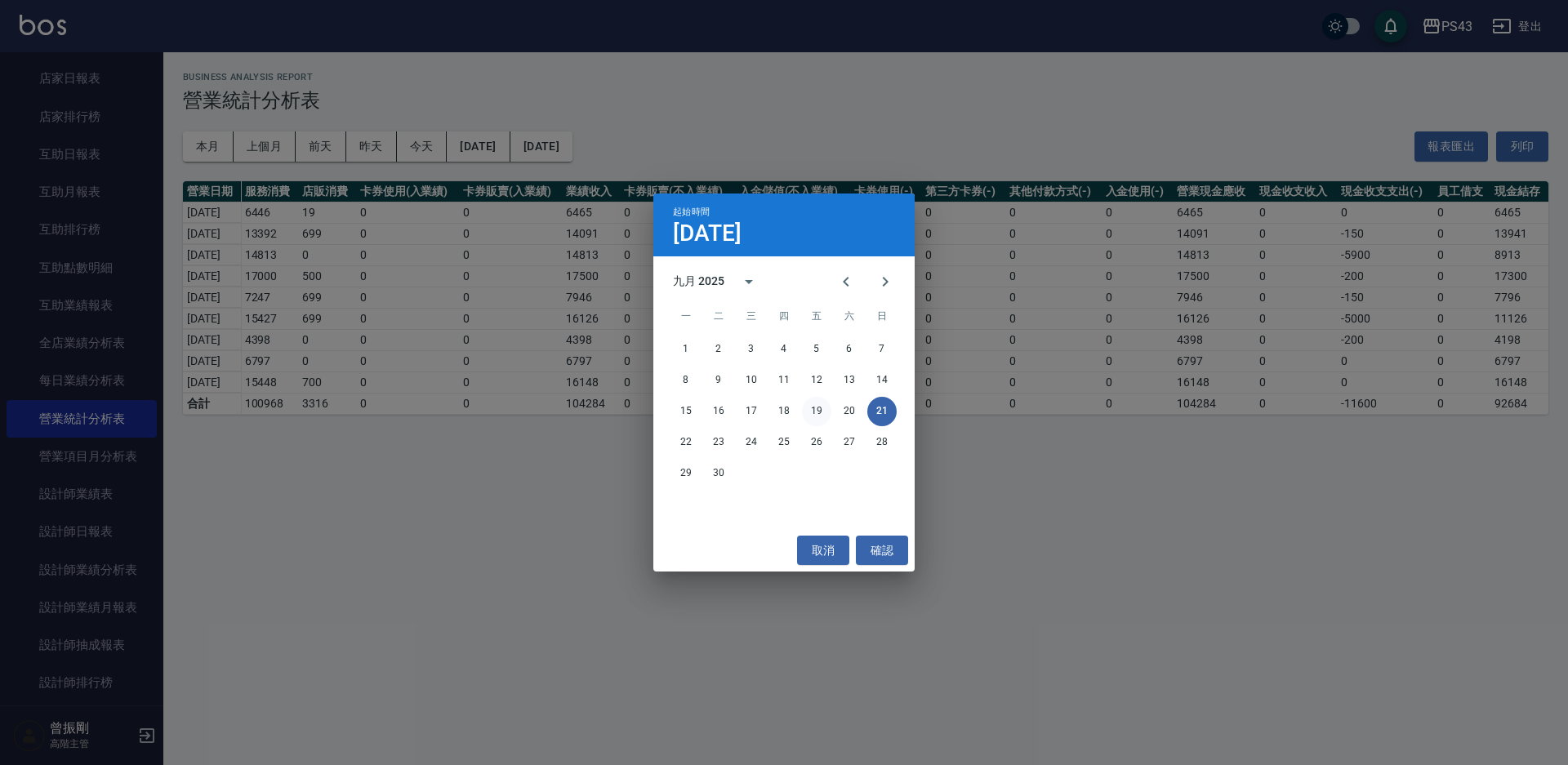
click at [823, 409] on button "19" at bounding box center [816, 411] width 29 height 29
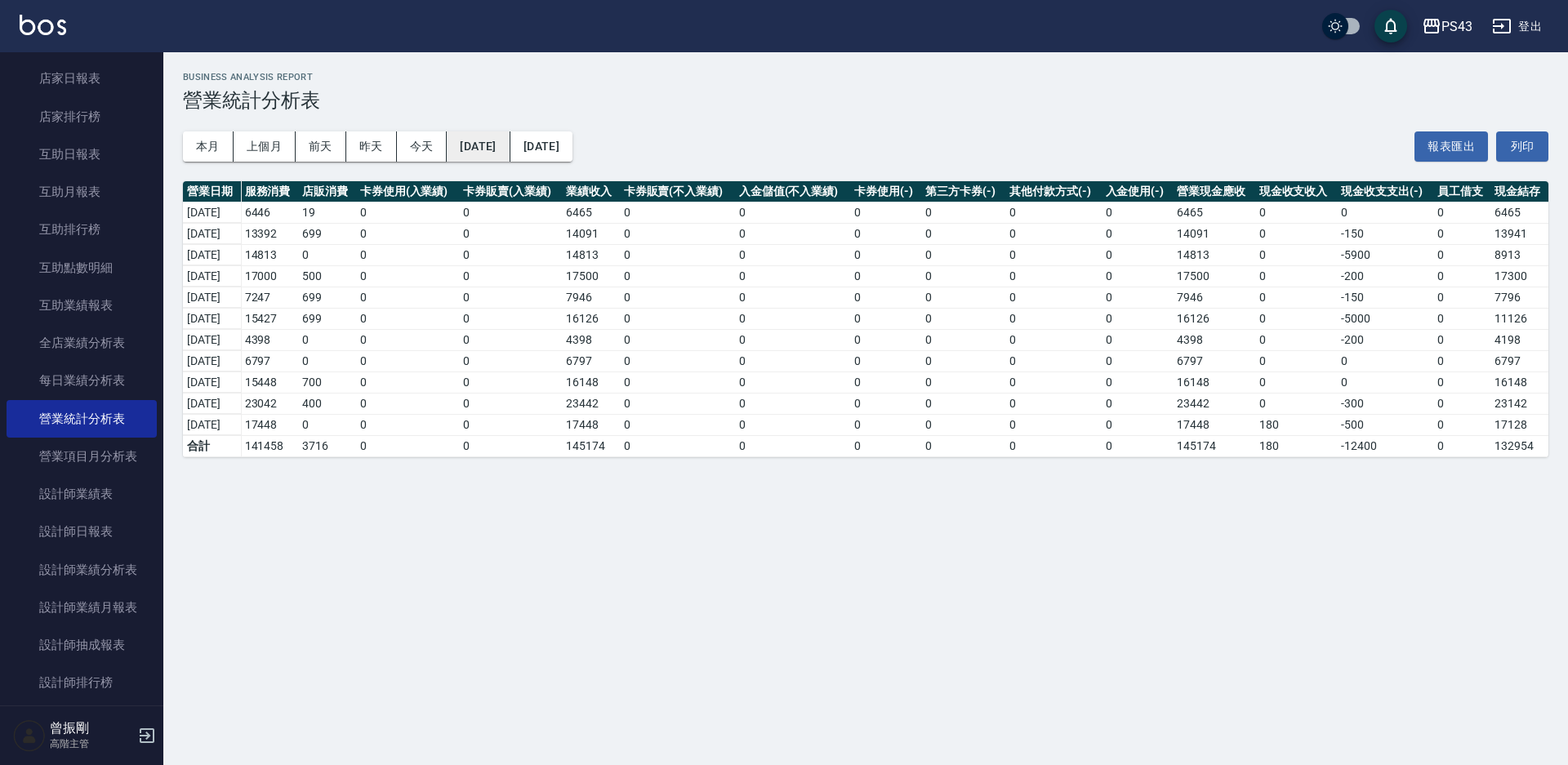
click at [510, 147] on button "2025/09/19" at bounding box center [478, 146] width 63 height 30
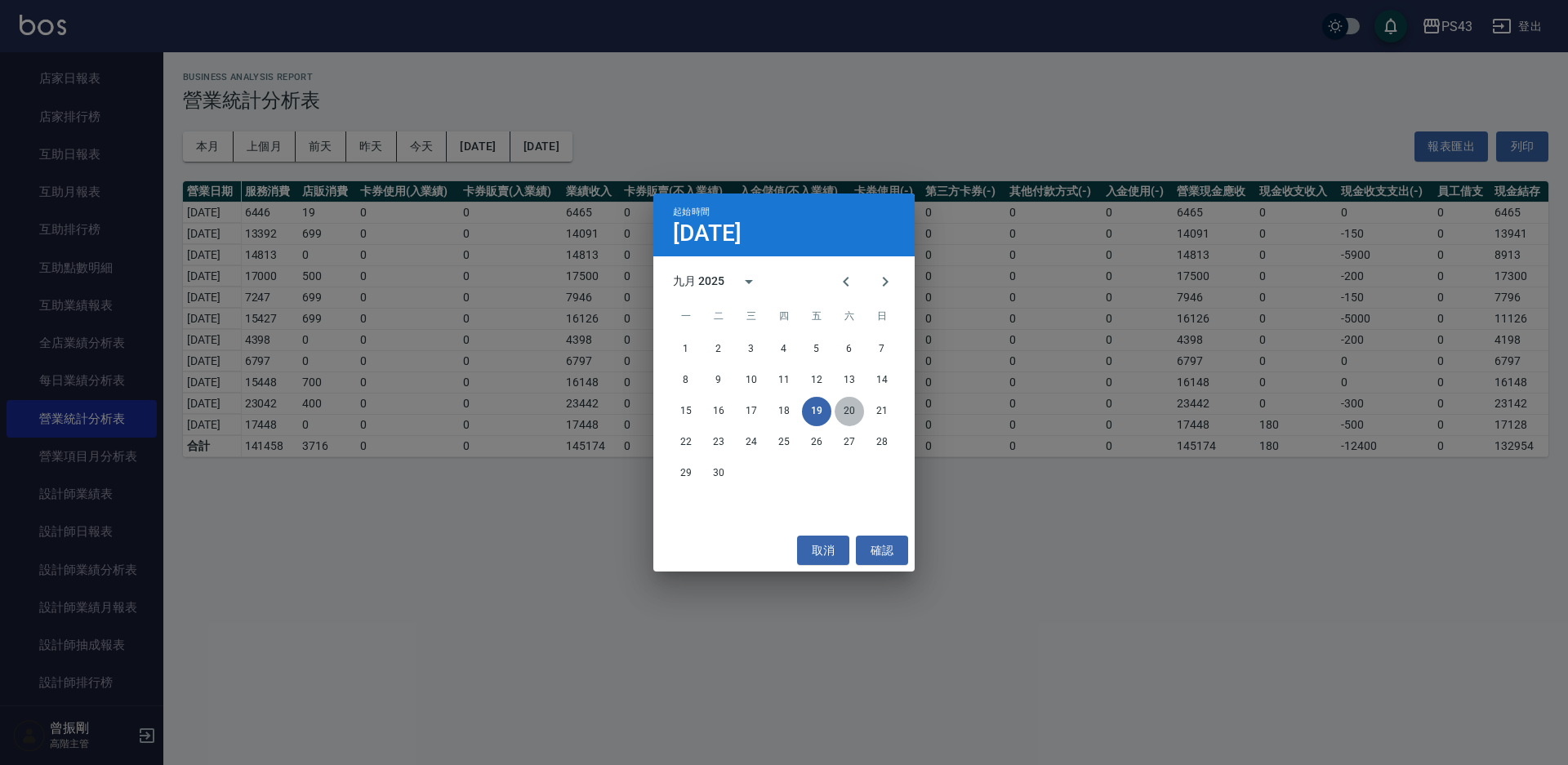
click at [851, 408] on button "20" at bounding box center [849, 411] width 29 height 29
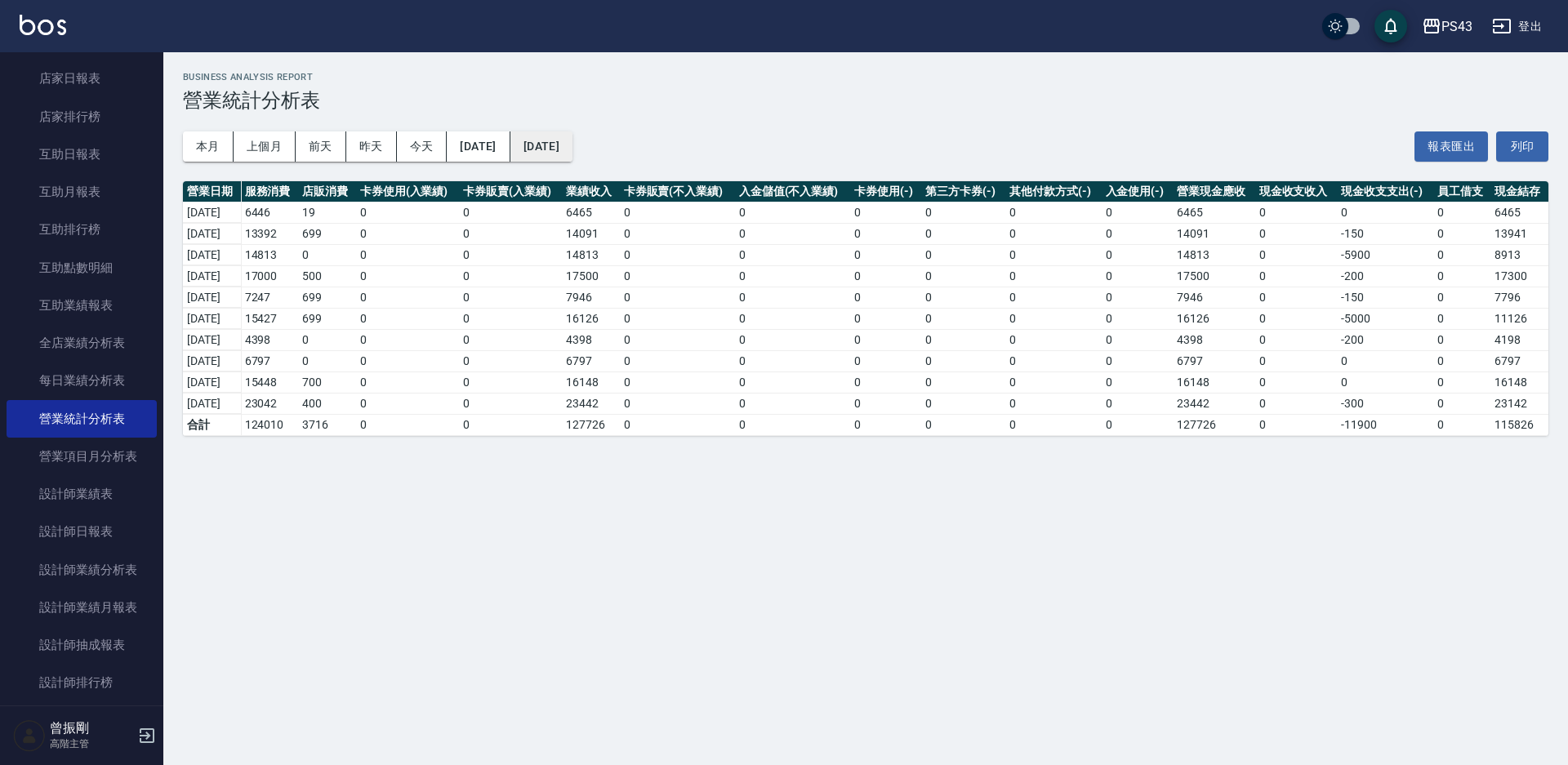
click at [572, 152] on button "2025/09/29" at bounding box center [541, 146] width 62 height 30
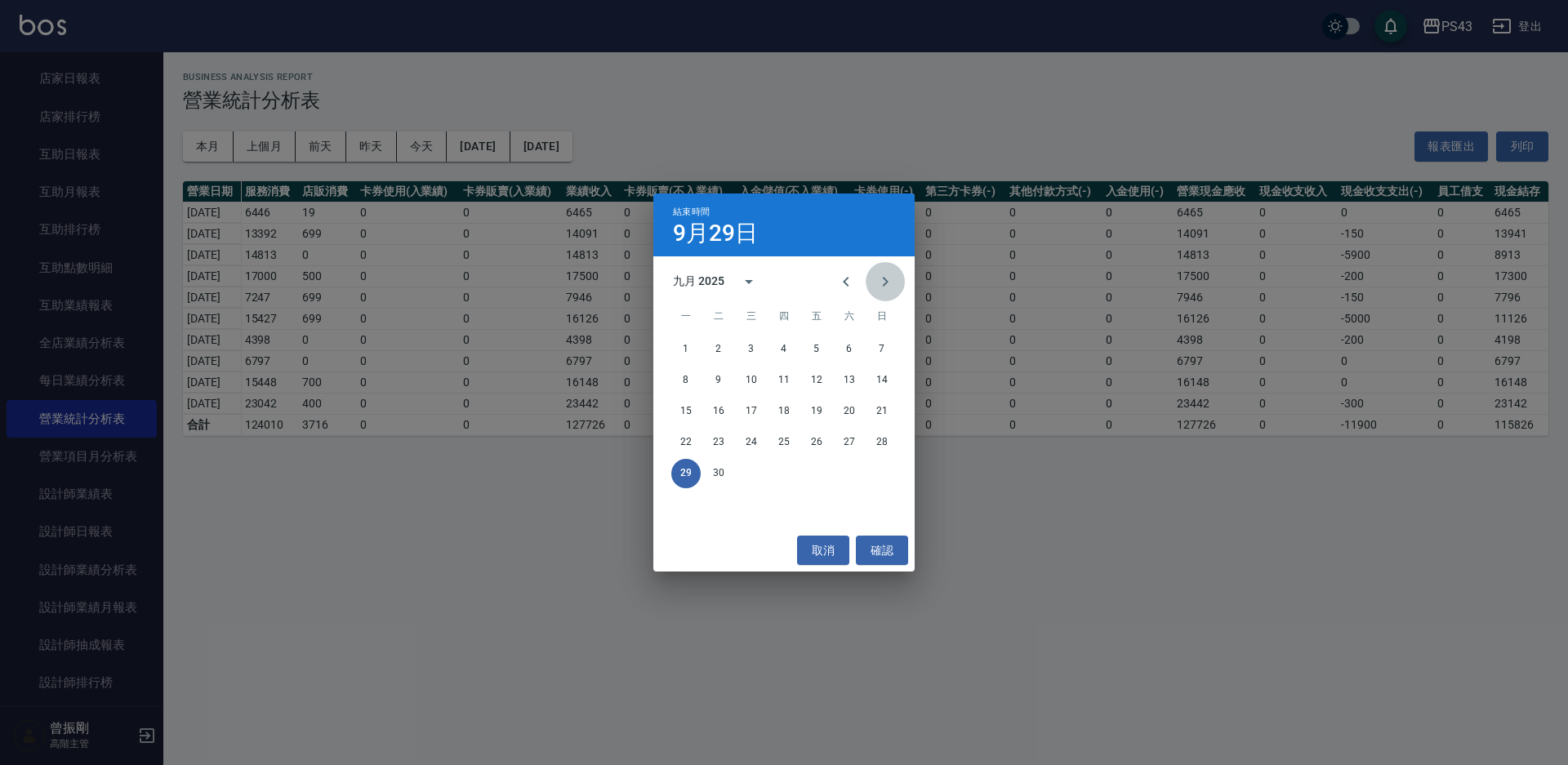
click at [893, 287] on icon "Next month" at bounding box center [885, 282] width 20 height 20
click at [759, 377] on button "8" at bounding box center [751, 380] width 29 height 29
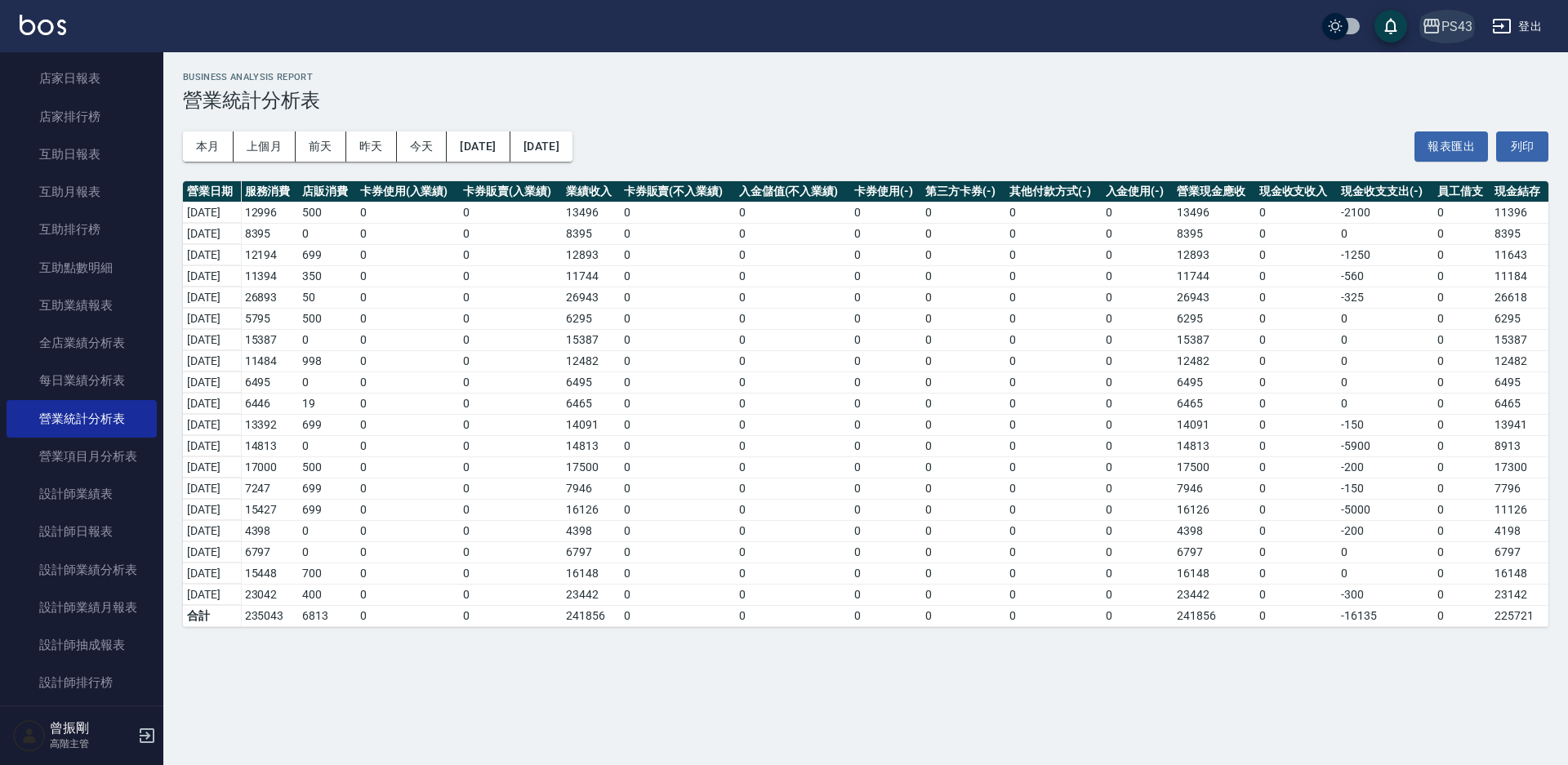
click at [1458, 20] on div "PS43" at bounding box center [1457, 27] width 31 height 21
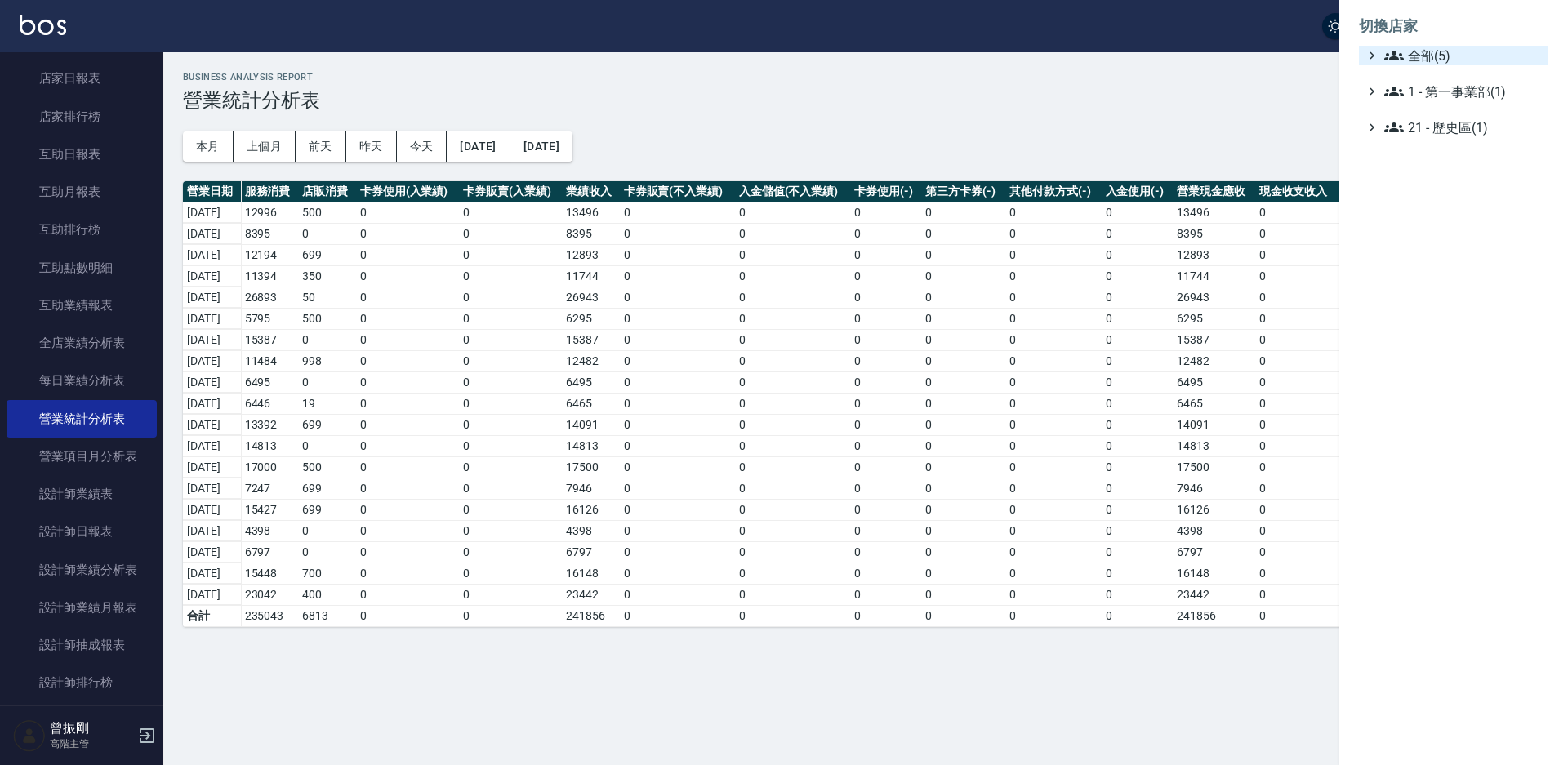
click at [1423, 65] on span "全部(5)" at bounding box center [1463, 56] width 158 height 20
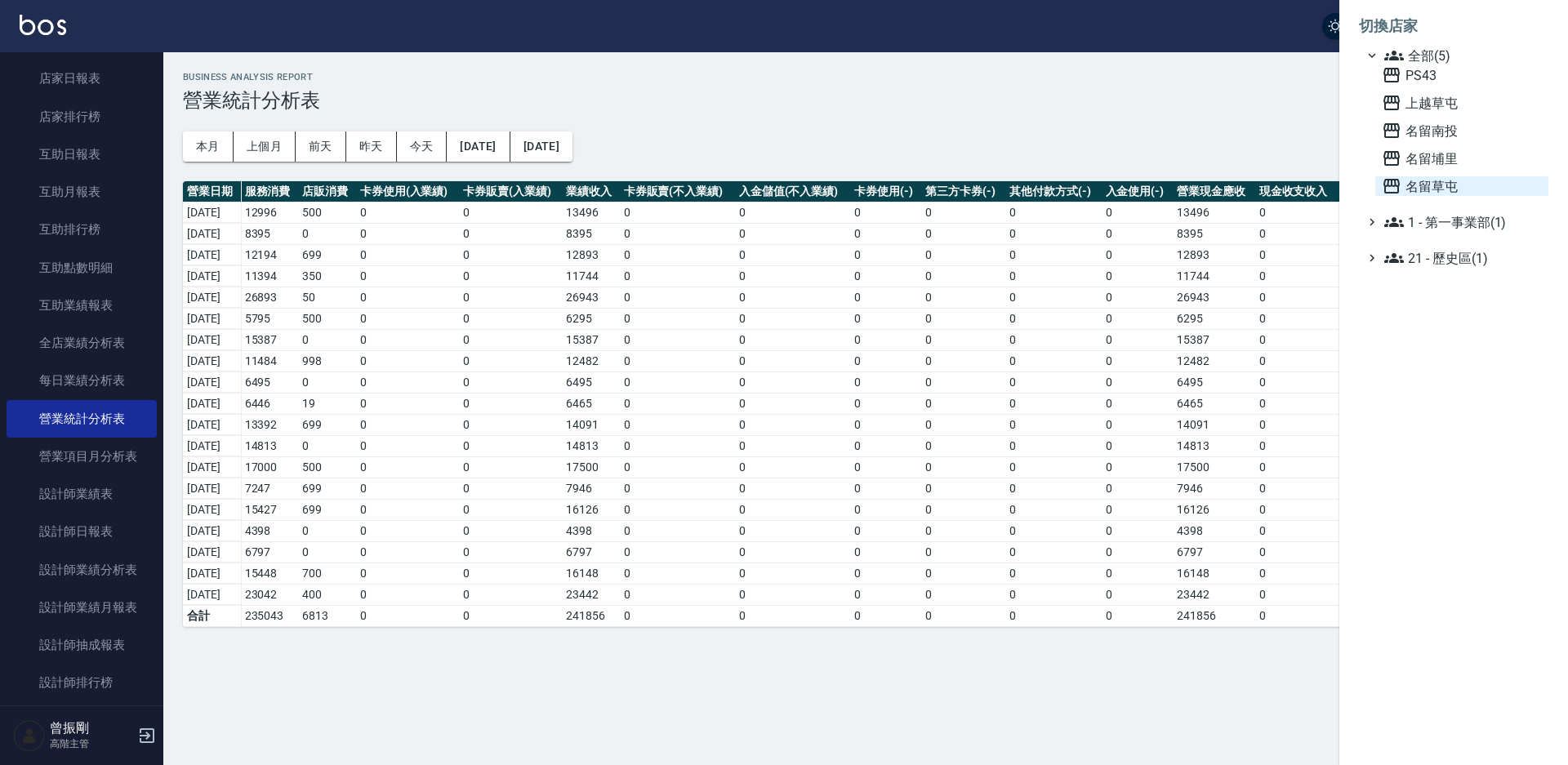
click at [1435, 185] on span "名留草屯" at bounding box center [1462, 186] width 160 height 20
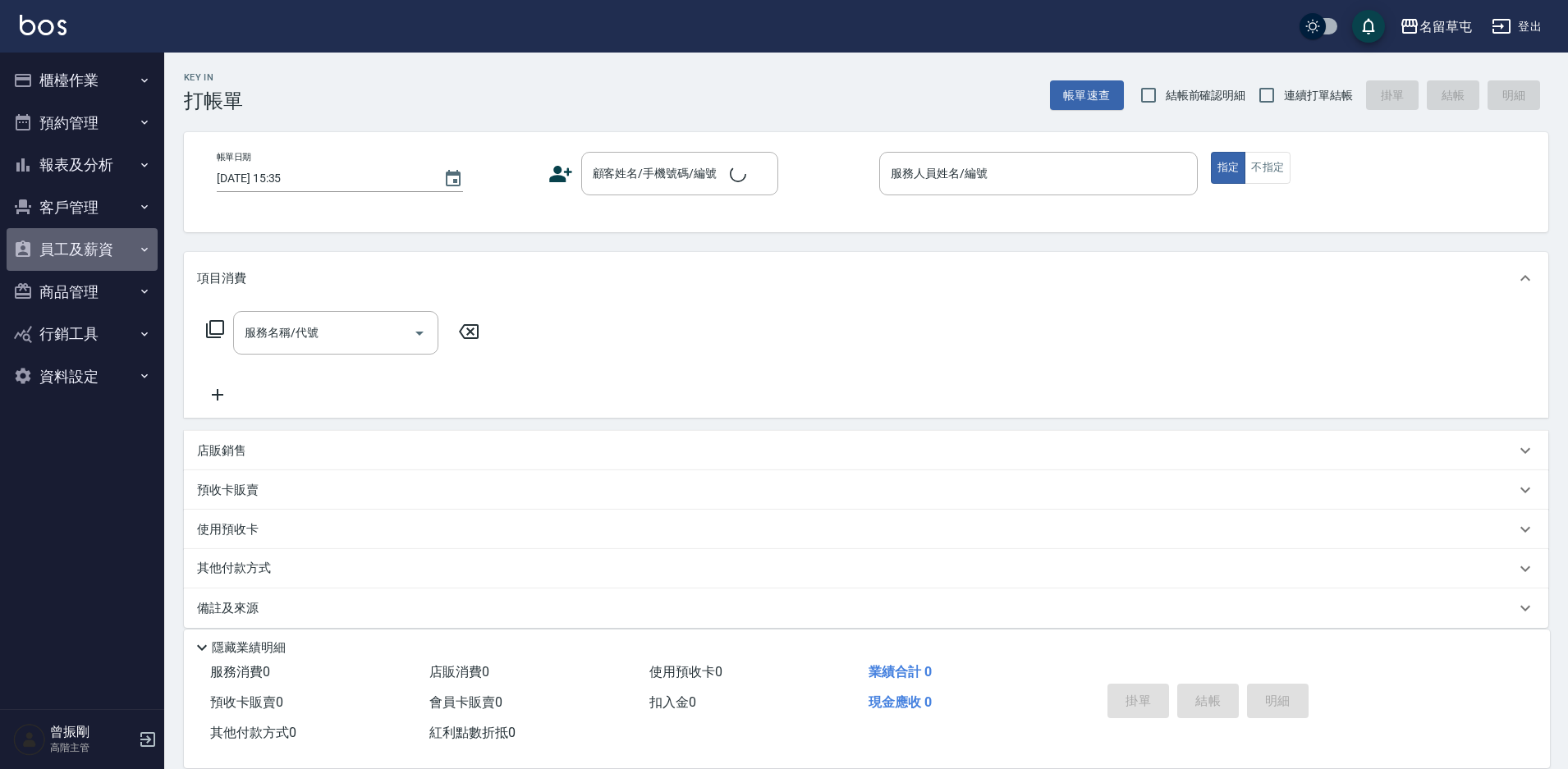
click at [80, 256] on button "員工及薪資" at bounding box center [82, 249] width 151 height 43
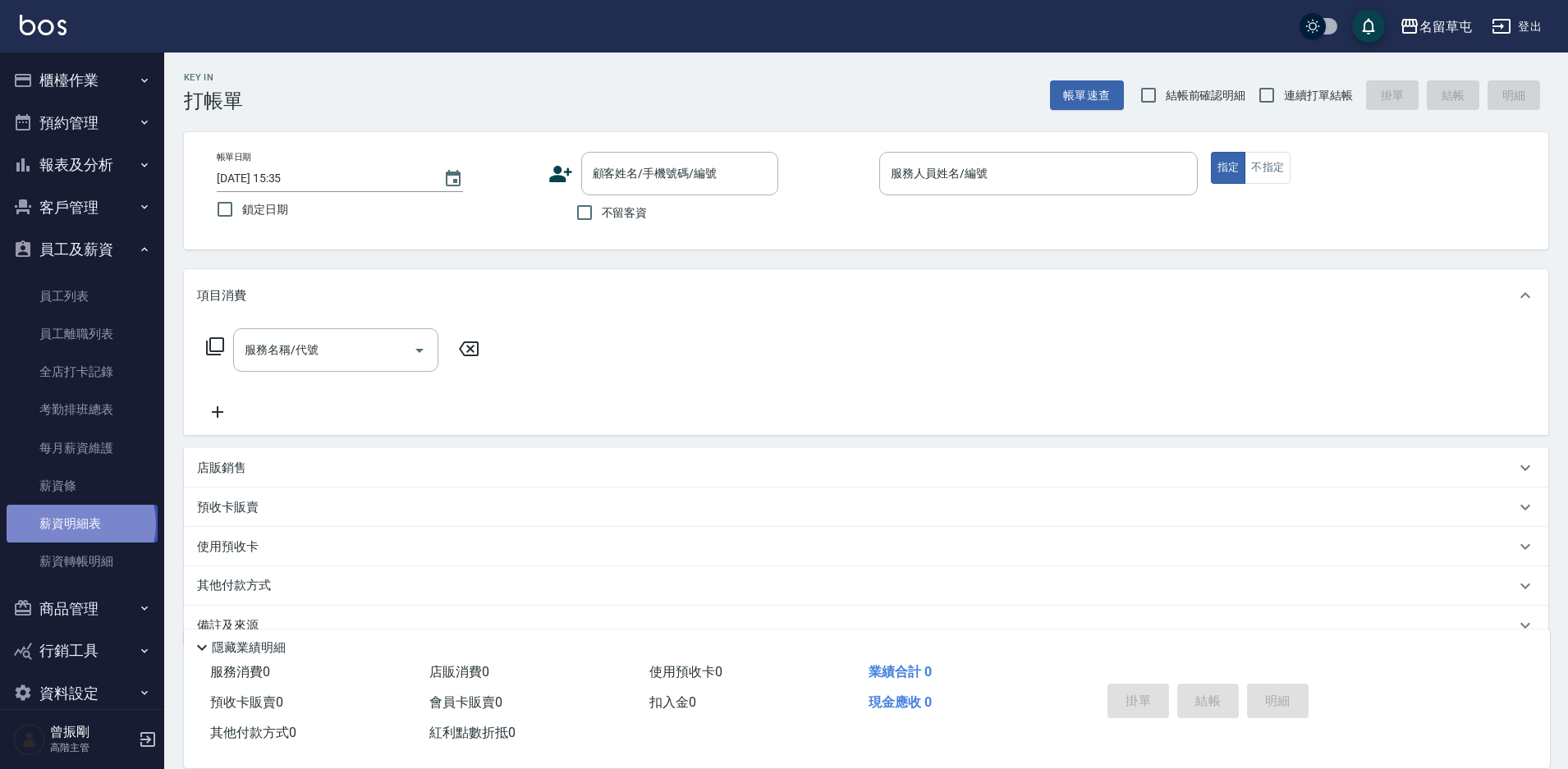
click at [79, 524] on link "薪資明細表" at bounding box center [82, 524] width 151 height 38
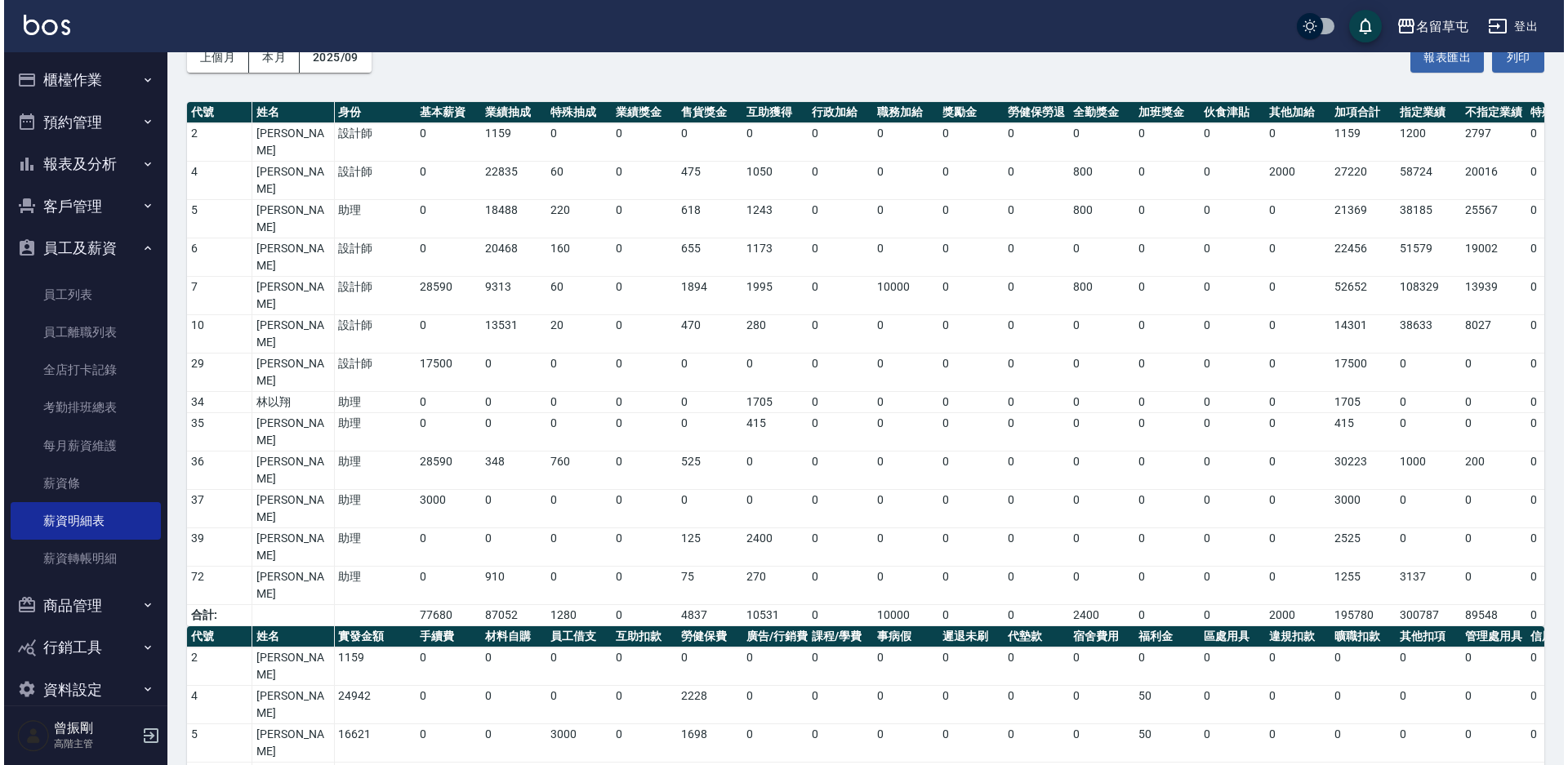
scroll to position [110, 0]
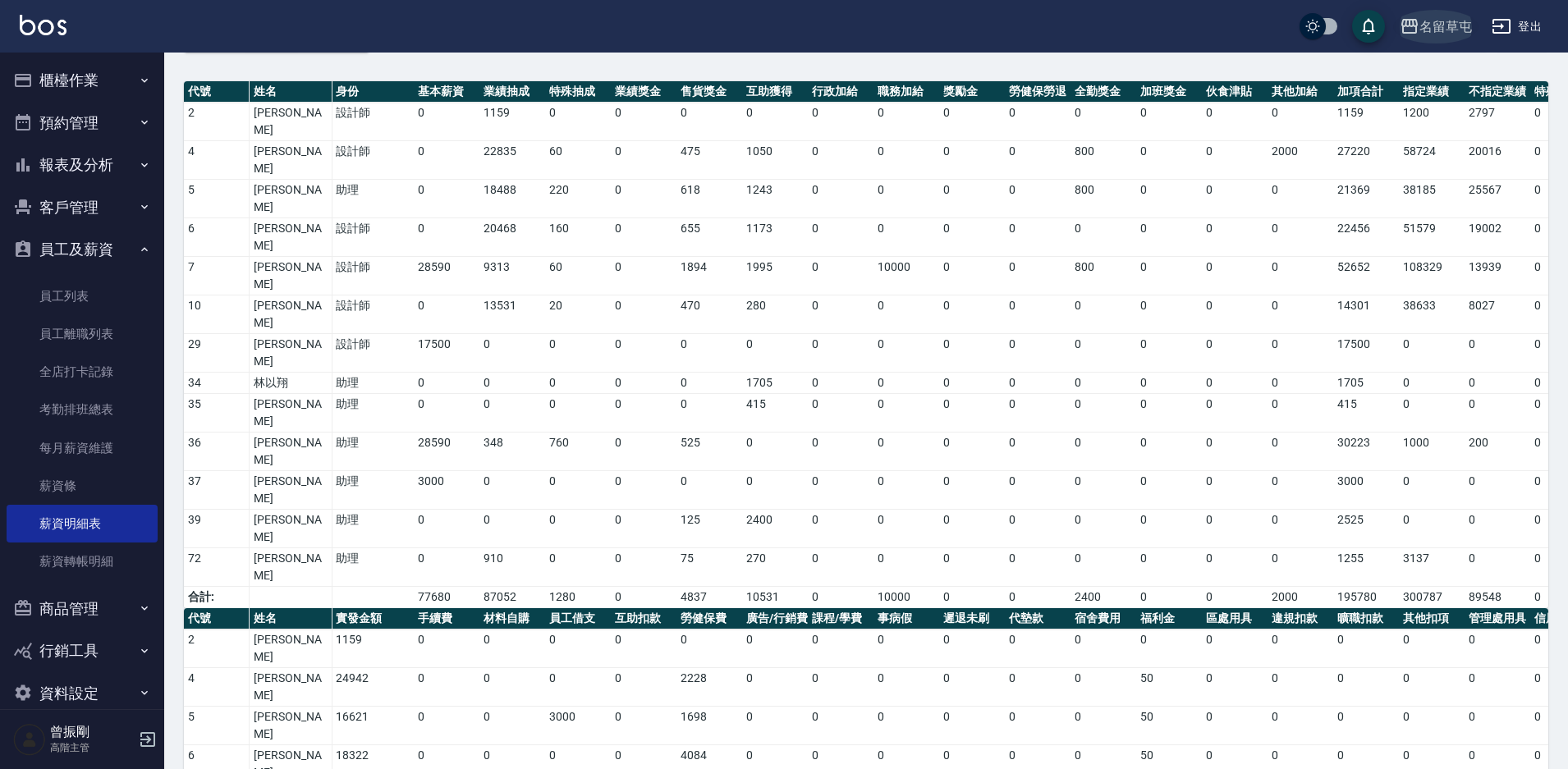
click at [1434, 33] on div "名留草屯" at bounding box center [1445, 27] width 53 height 21
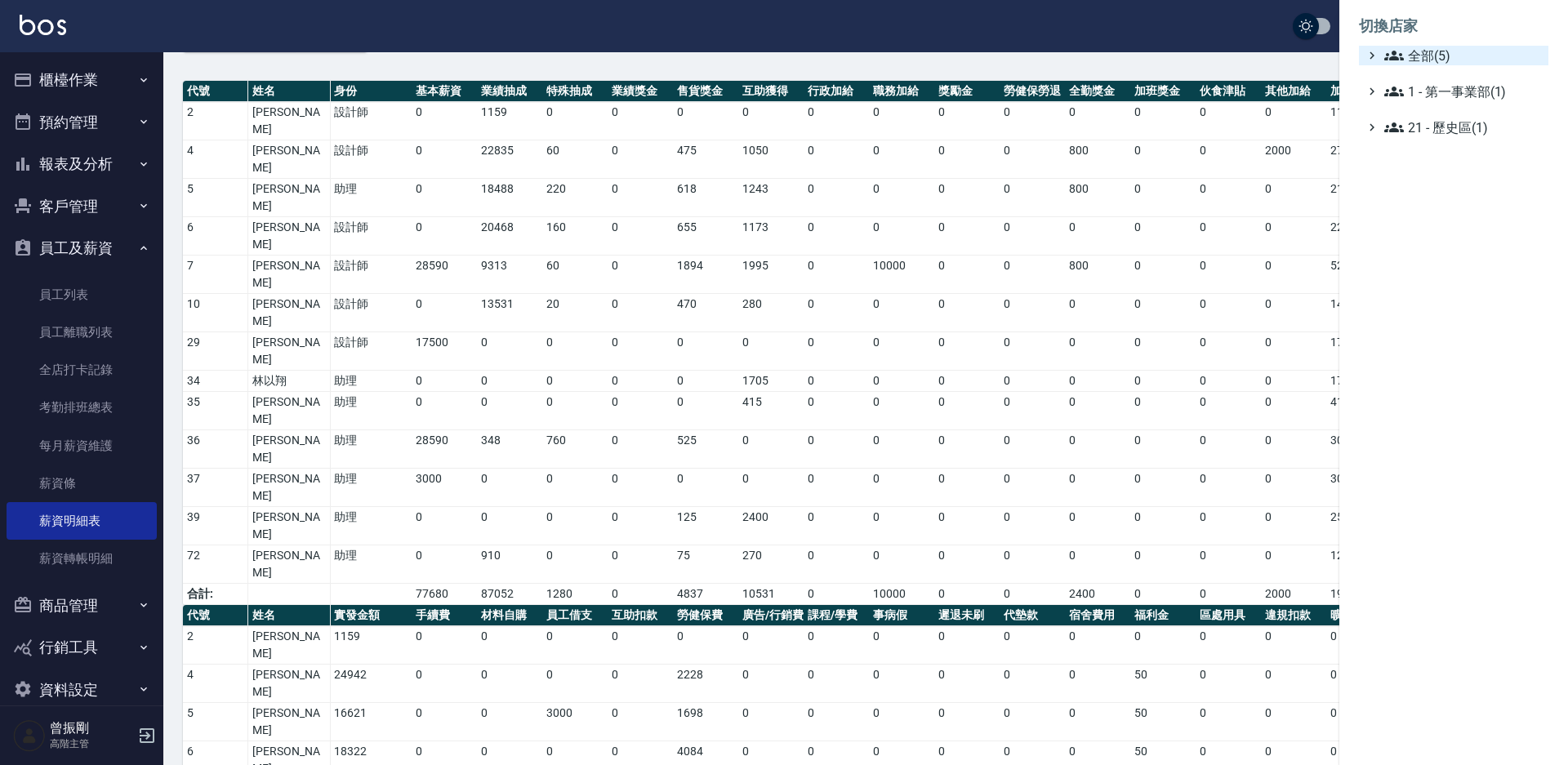
click at [1434, 55] on span "全部(5)" at bounding box center [1463, 56] width 158 height 20
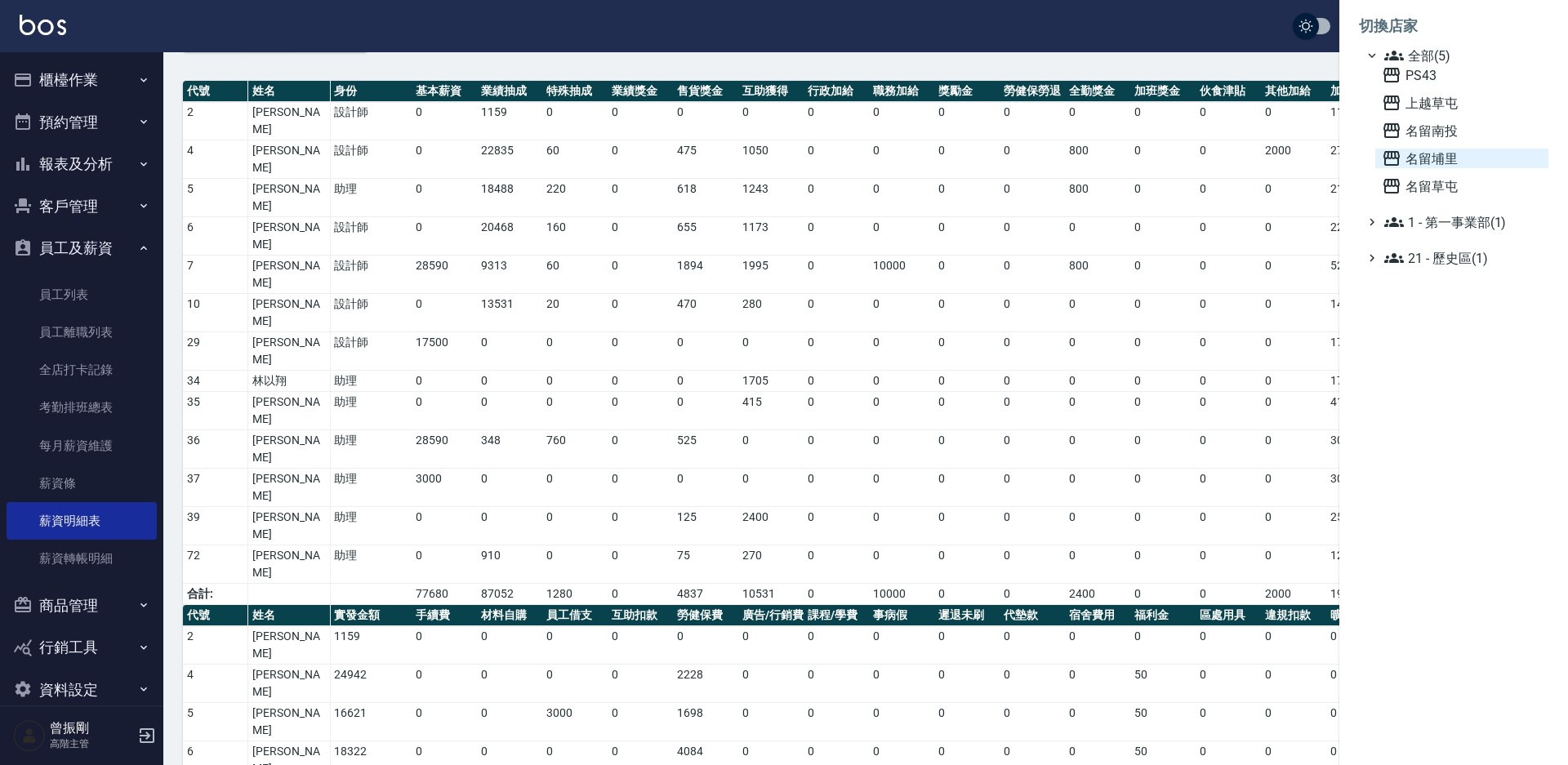
click at [1433, 155] on span "名留埔里" at bounding box center [1462, 159] width 160 height 20
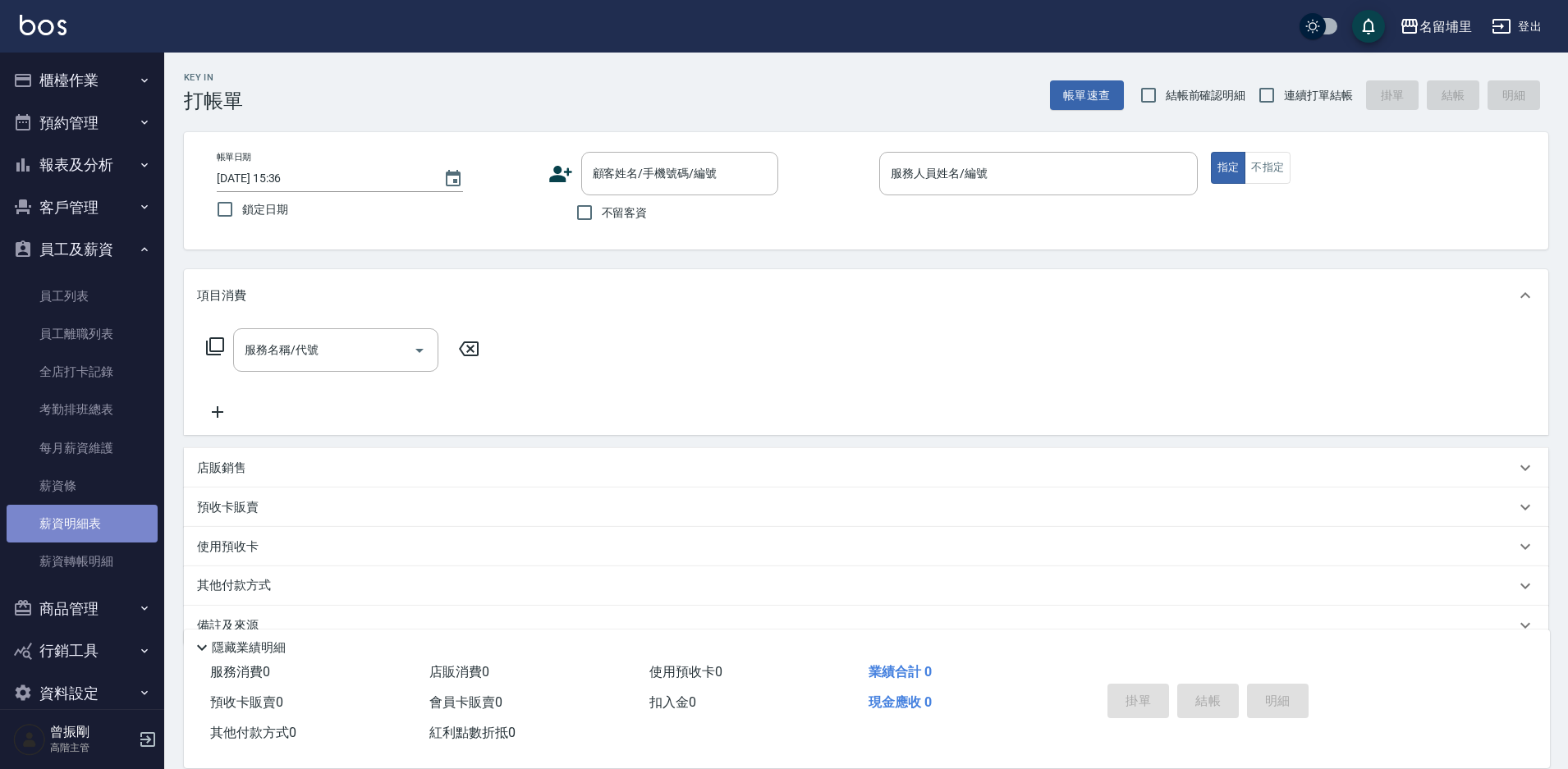
click at [84, 524] on link "薪資明細表" at bounding box center [82, 524] width 151 height 38
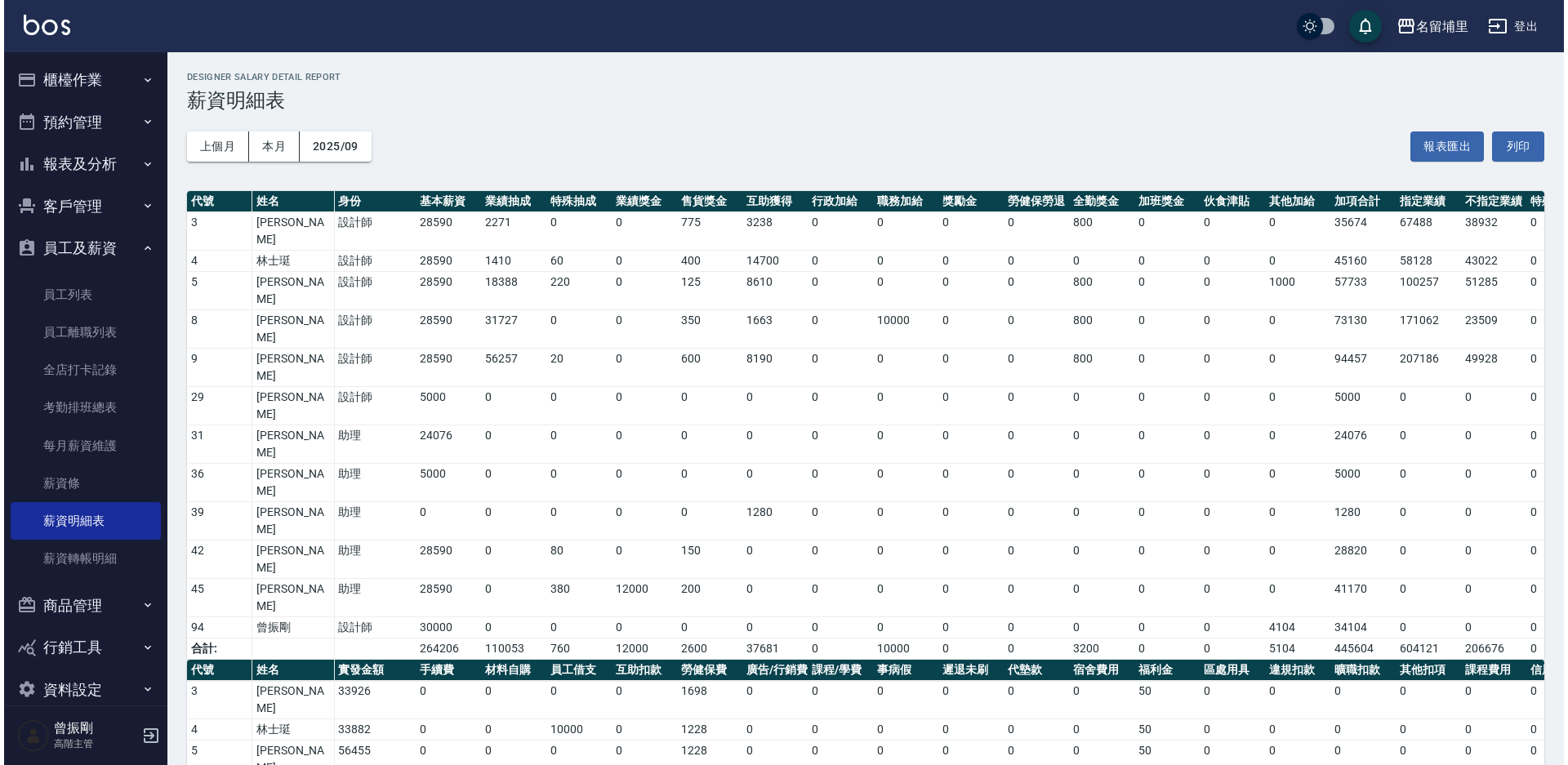
scroll to position [68, 0]
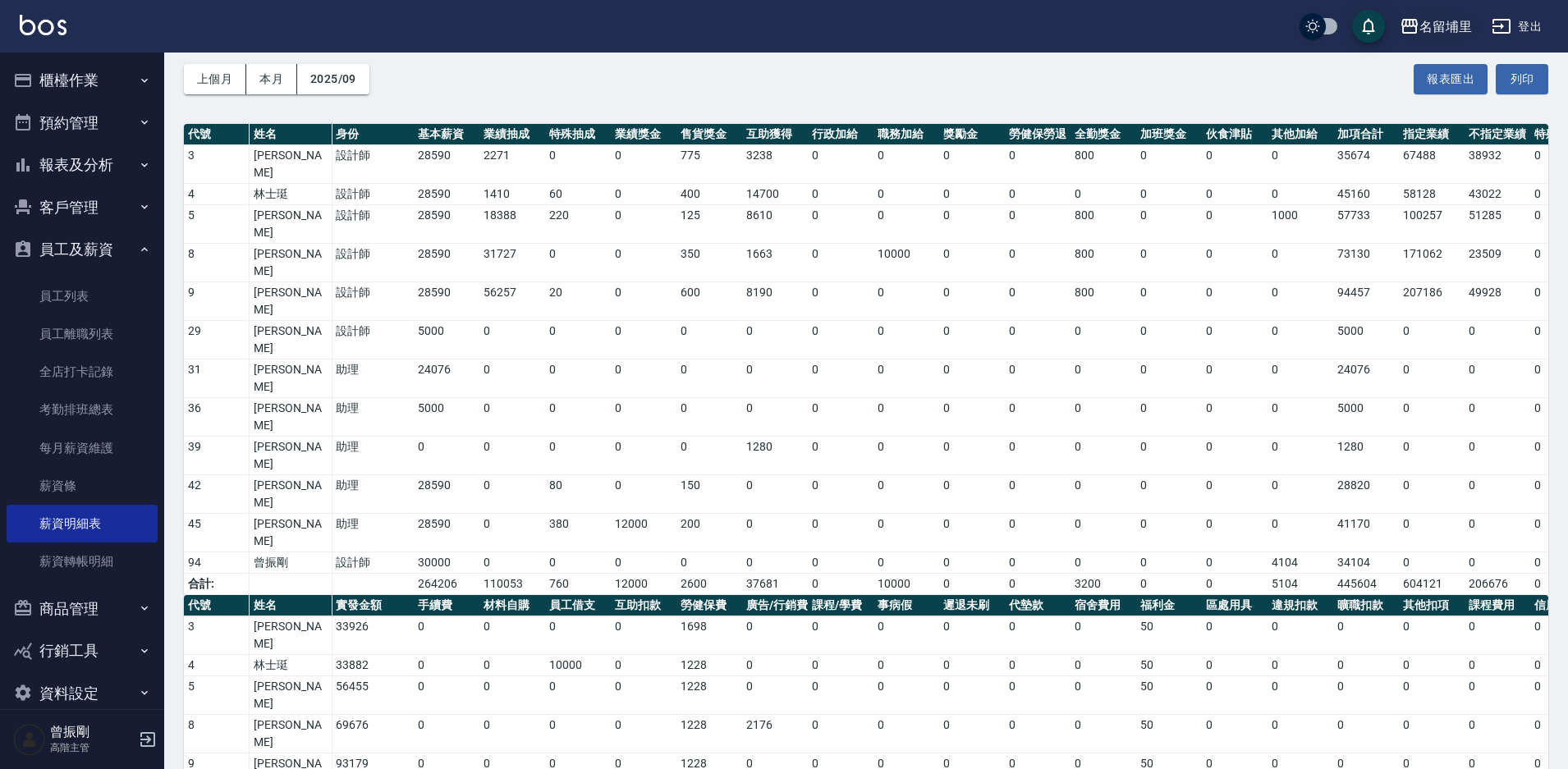
click at [1430, 23] on div "名留埔里" at bounding box center [1445, 27] width 53 height 21
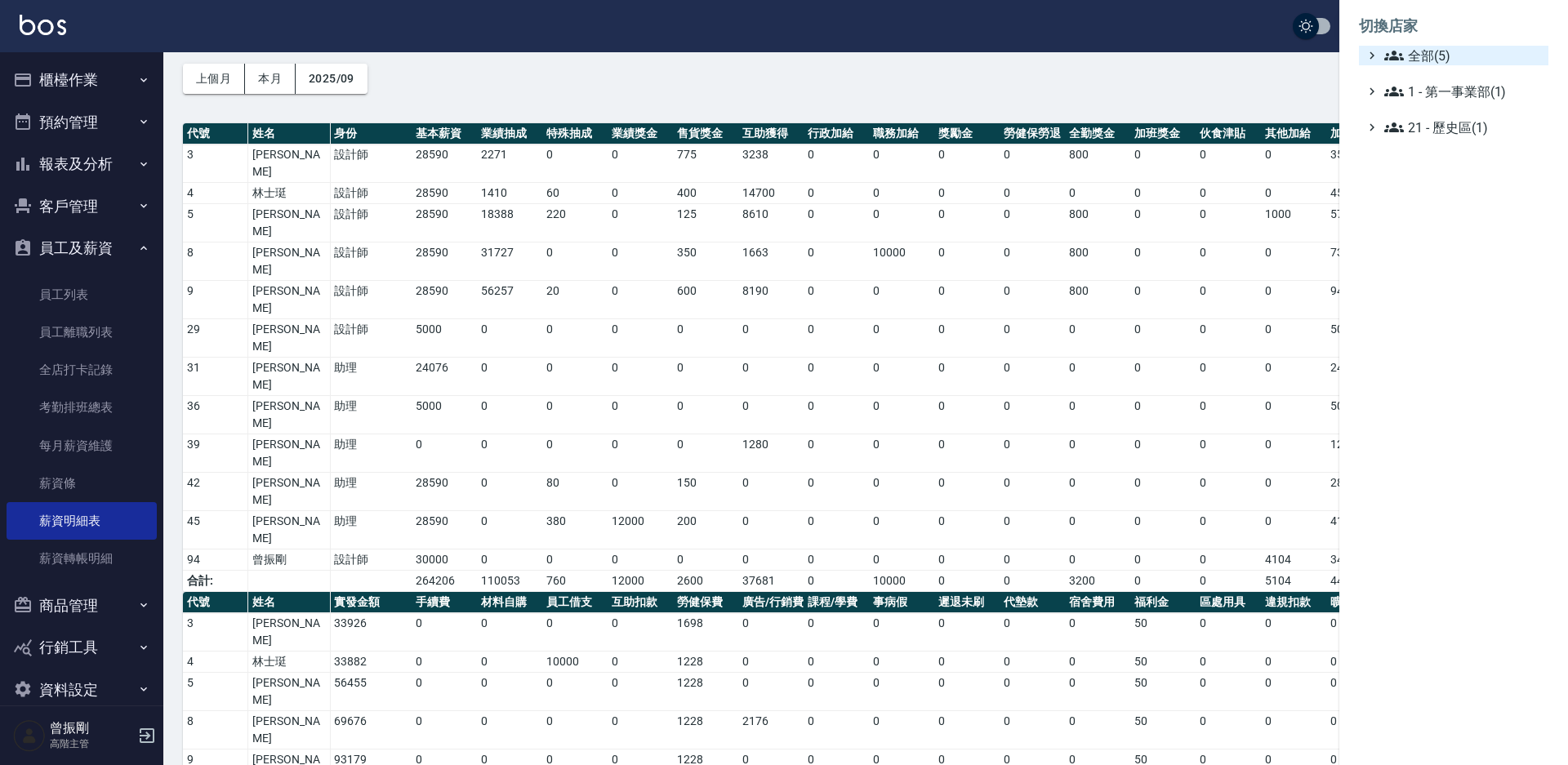
click at [1416, 59] on span "全部(5)" at bounding box center [1463, 56] width 158 height 20
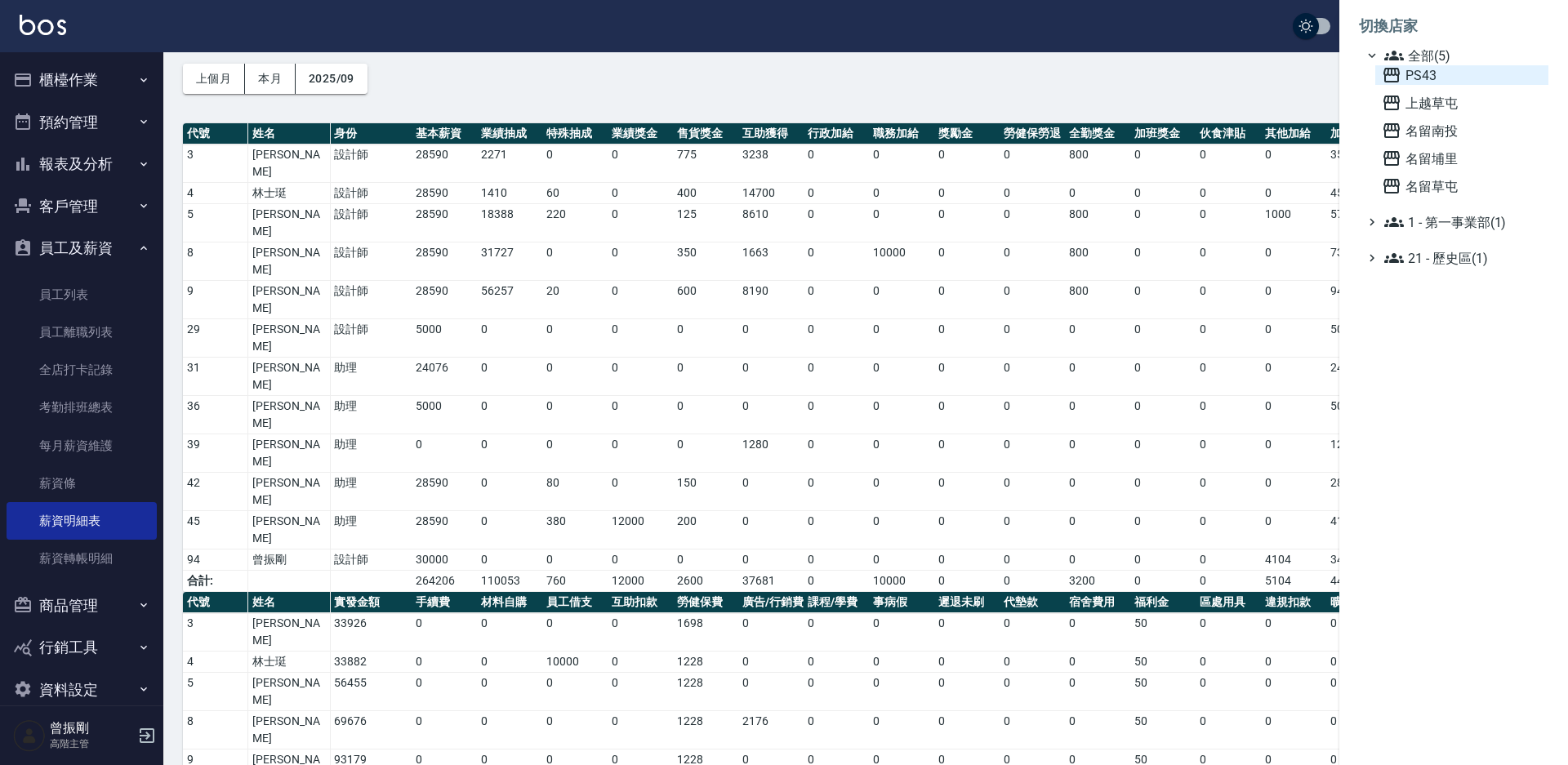
click at [1417, 72] on span "PS43" at bounding box center [1462, 76] width 160 height 20
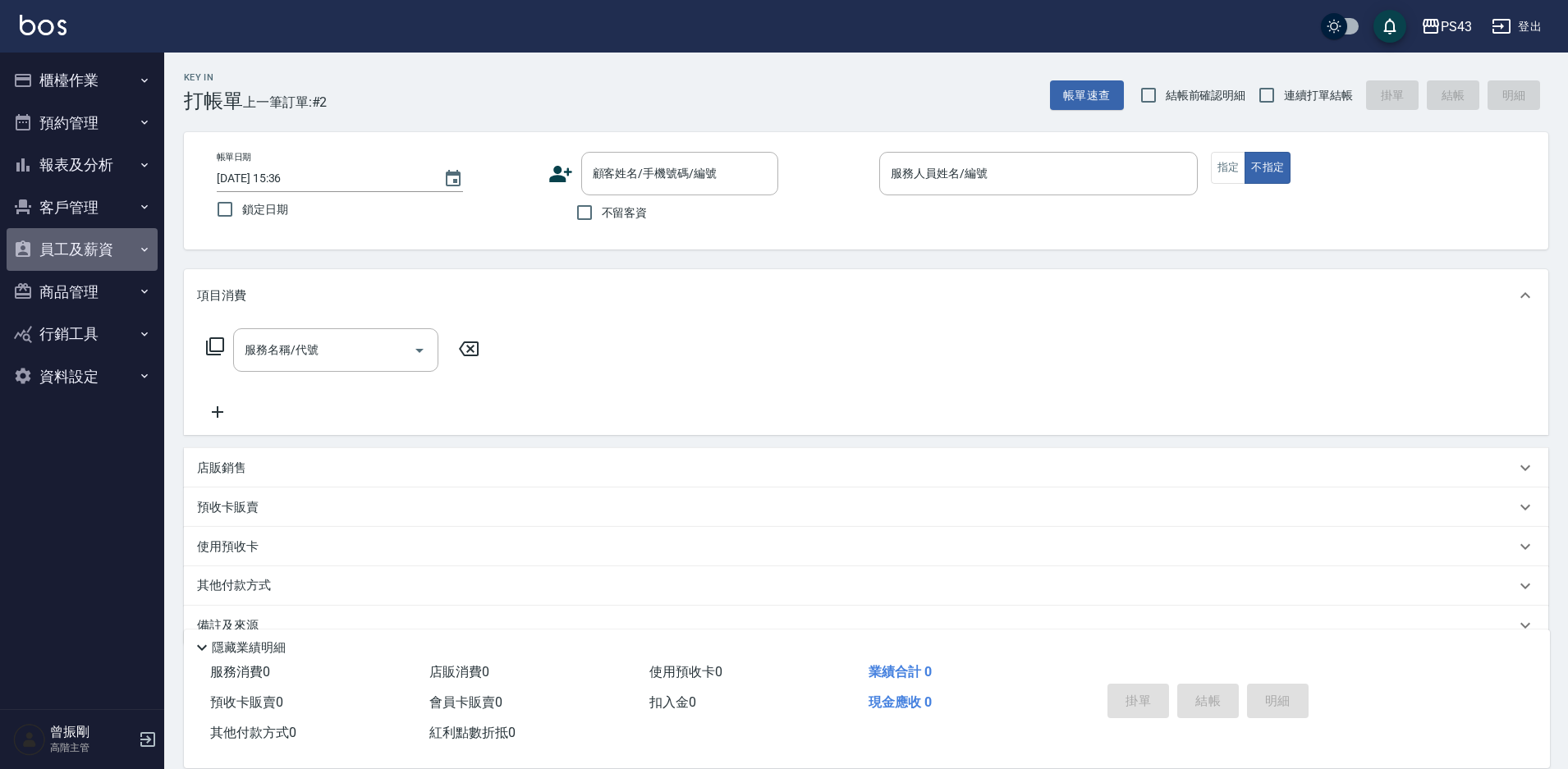
click at [103, 251] on button "員工及薪資" at bounding box center [82, 249] width 151 height 43
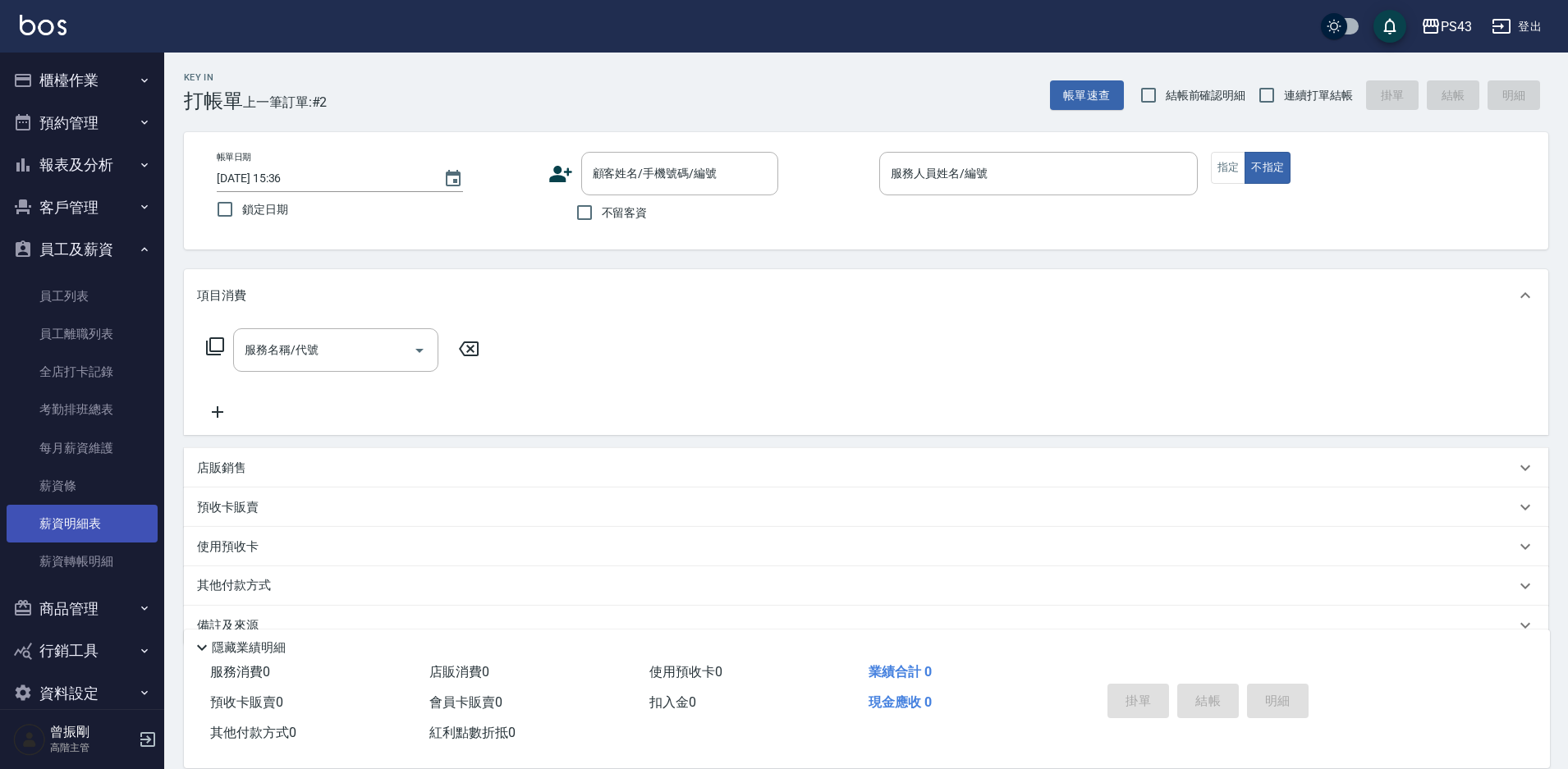
click at [75, 519] on link "薪資明細表" at bounding box center [82, 524] width 151 height 38
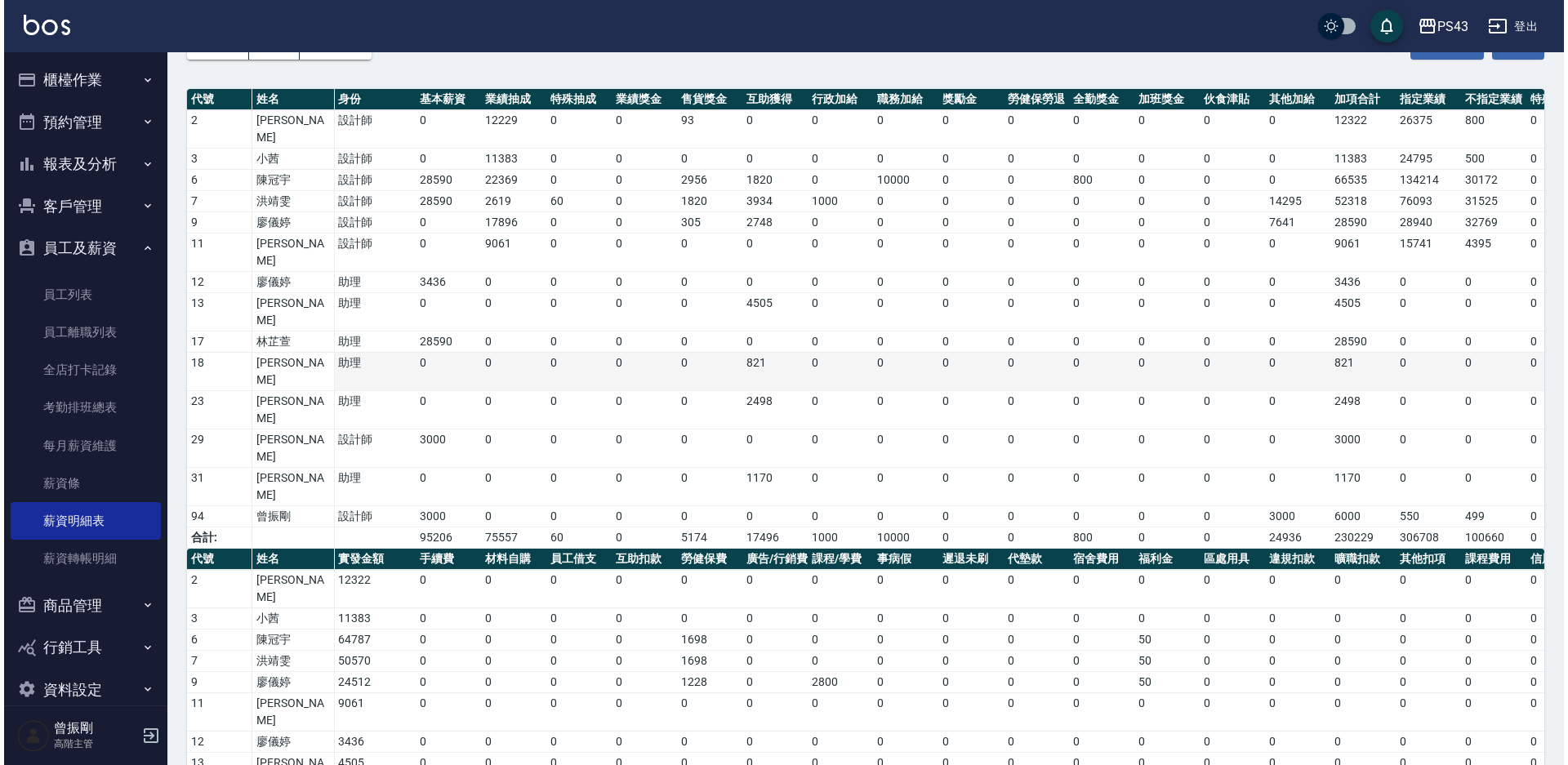
scroll to position [138, 0]
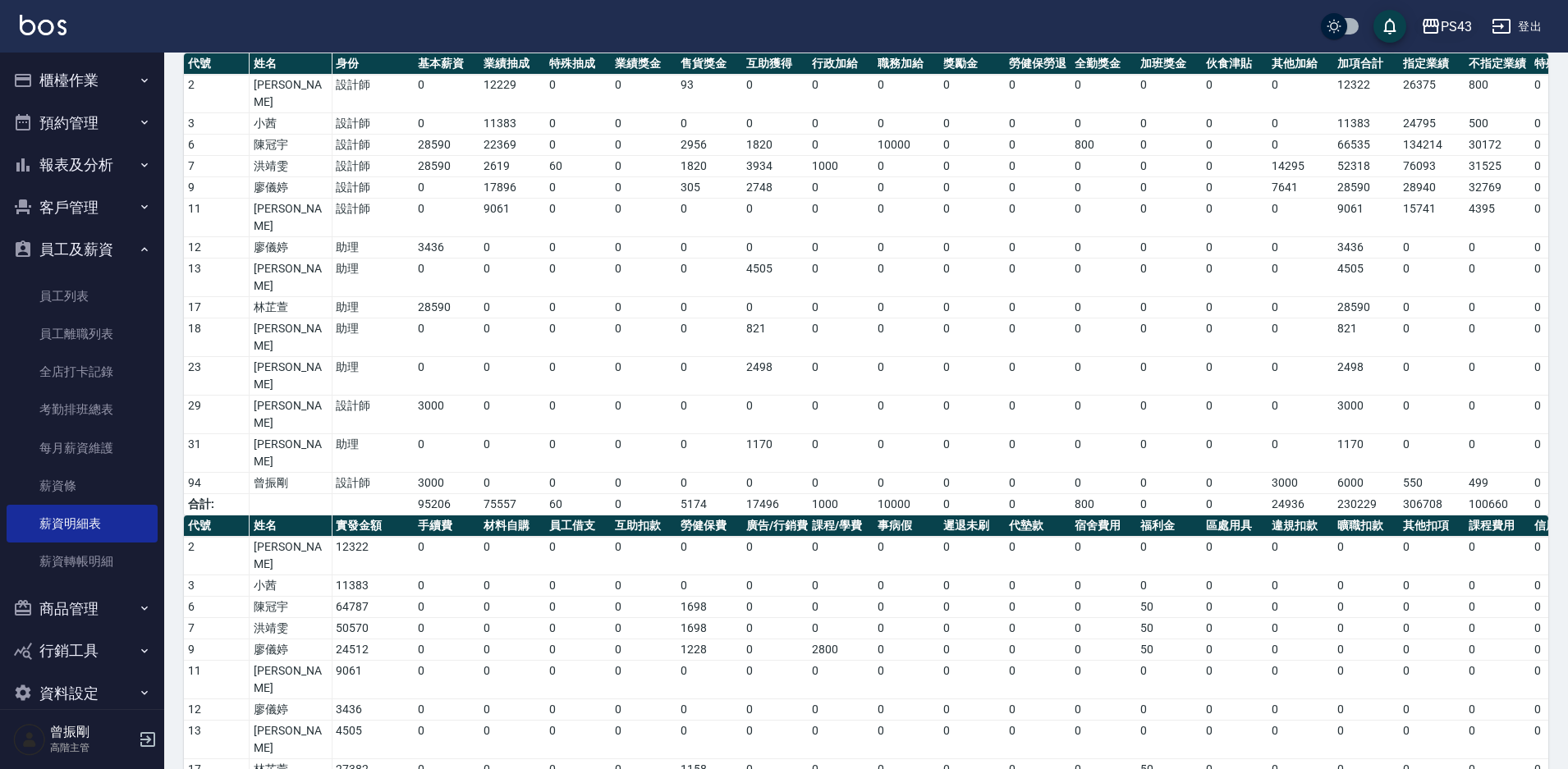
click at [1452, 25] on div "PS43" at bounding box center [1456, 27] width 31 height 21
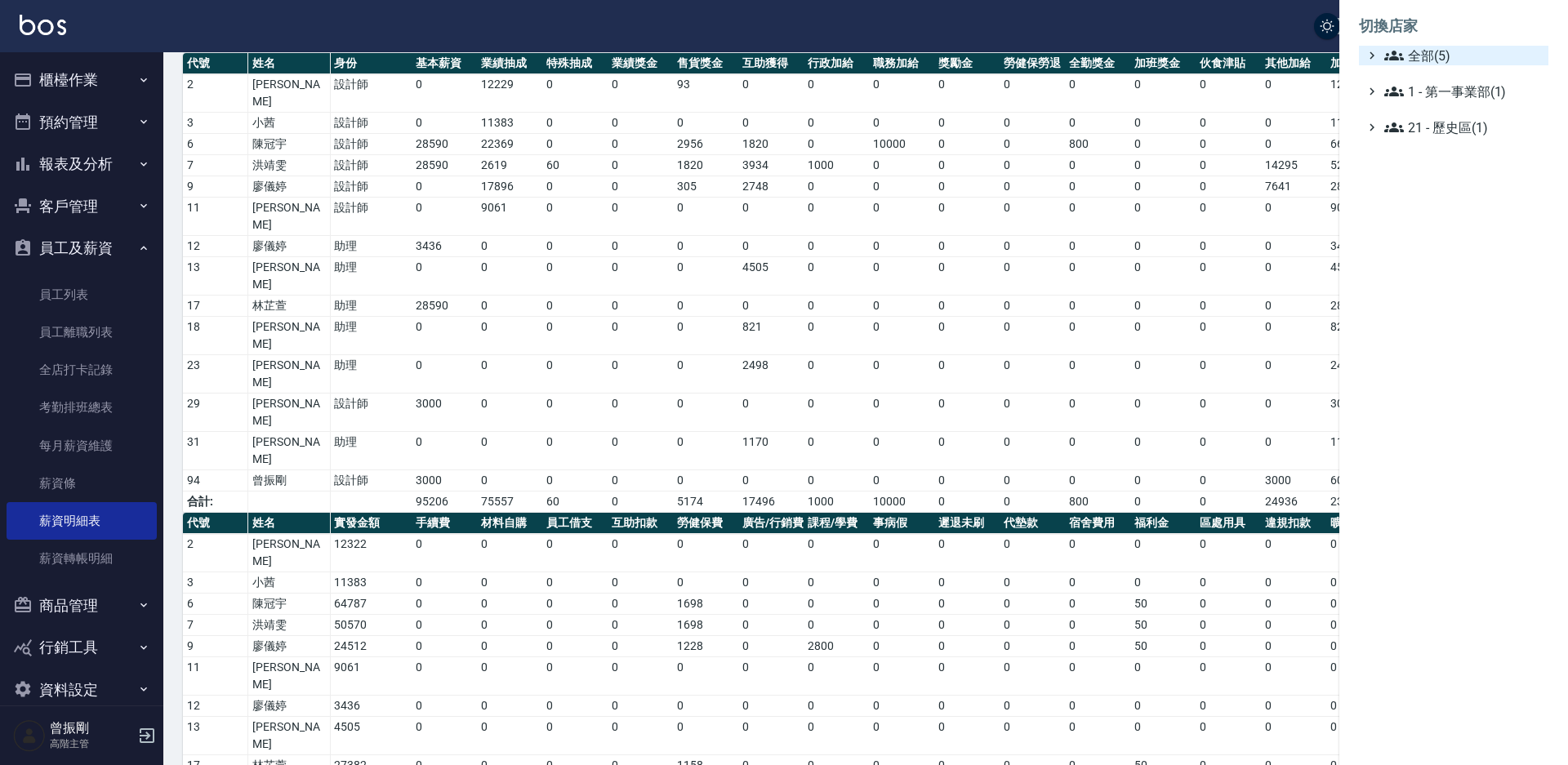
click at [1431, 49] on span "全部(5)" at bounding box center [1463, 56] width 158 height 20
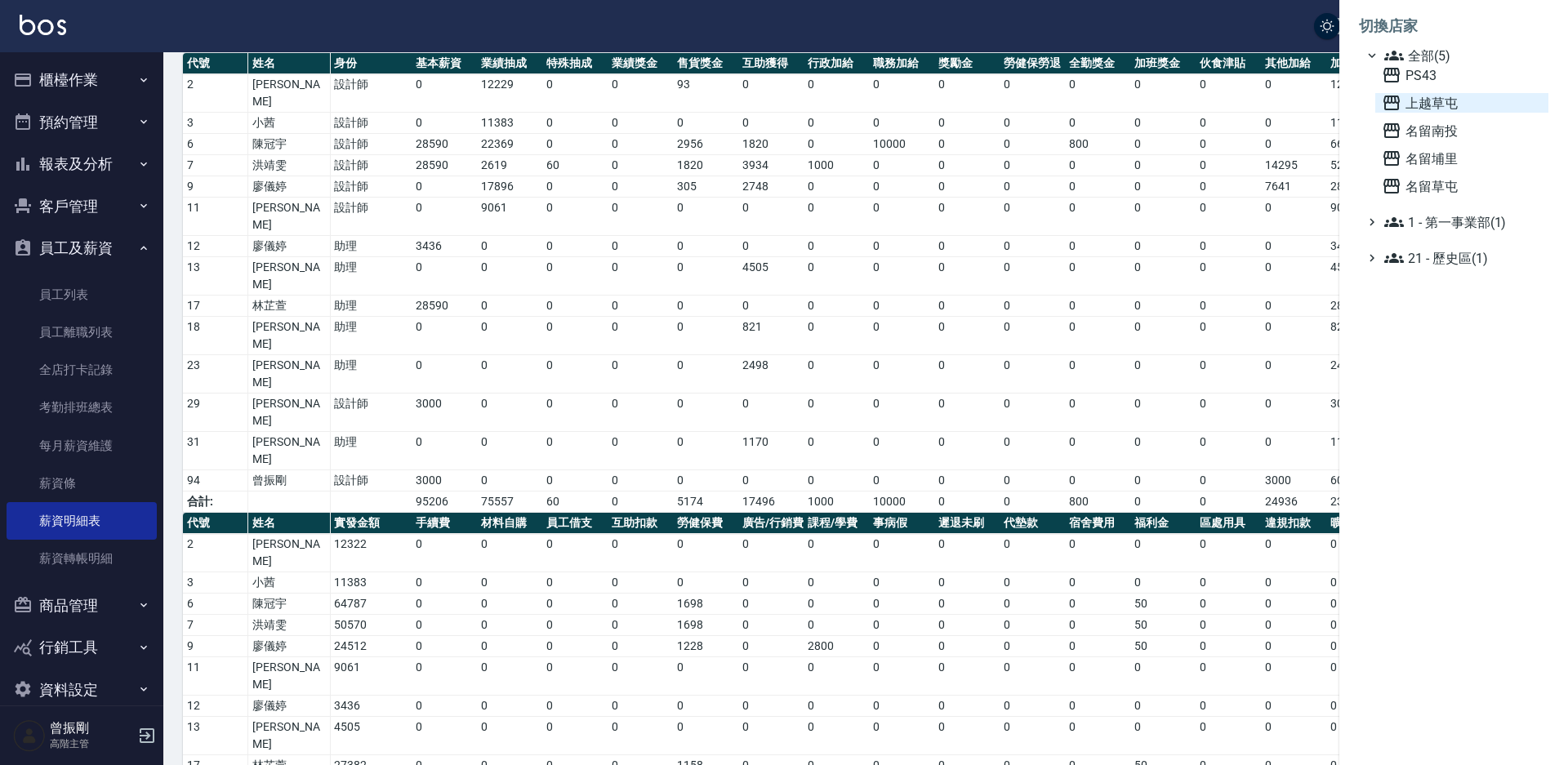
click at [1423, 105] on span "上越草屯" at bounding box center [1462, 103] width 160 height 20
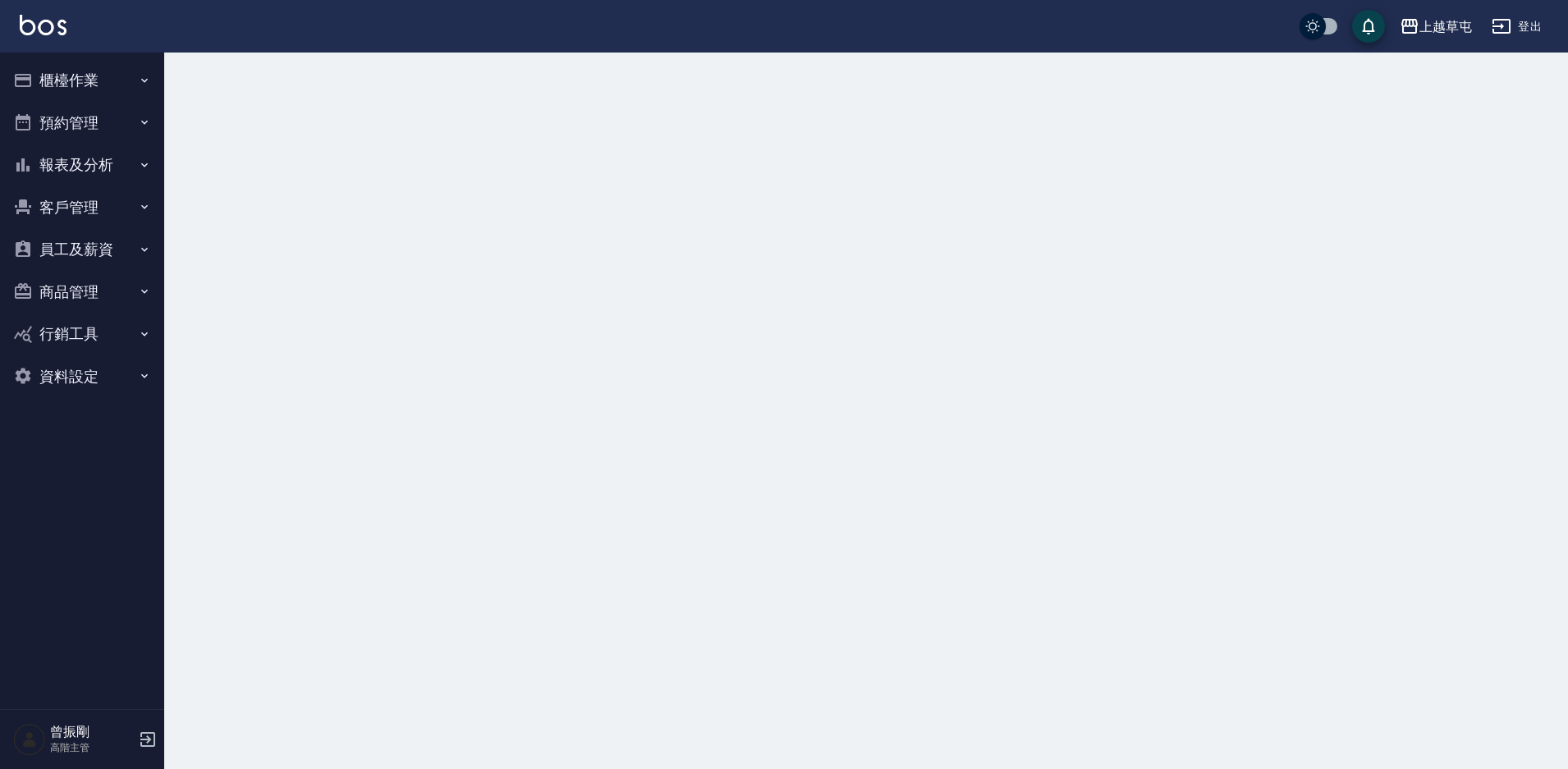
click at [98, 255] on button "員工及薪資" at bounding box center [82, 249] width 151 height 43
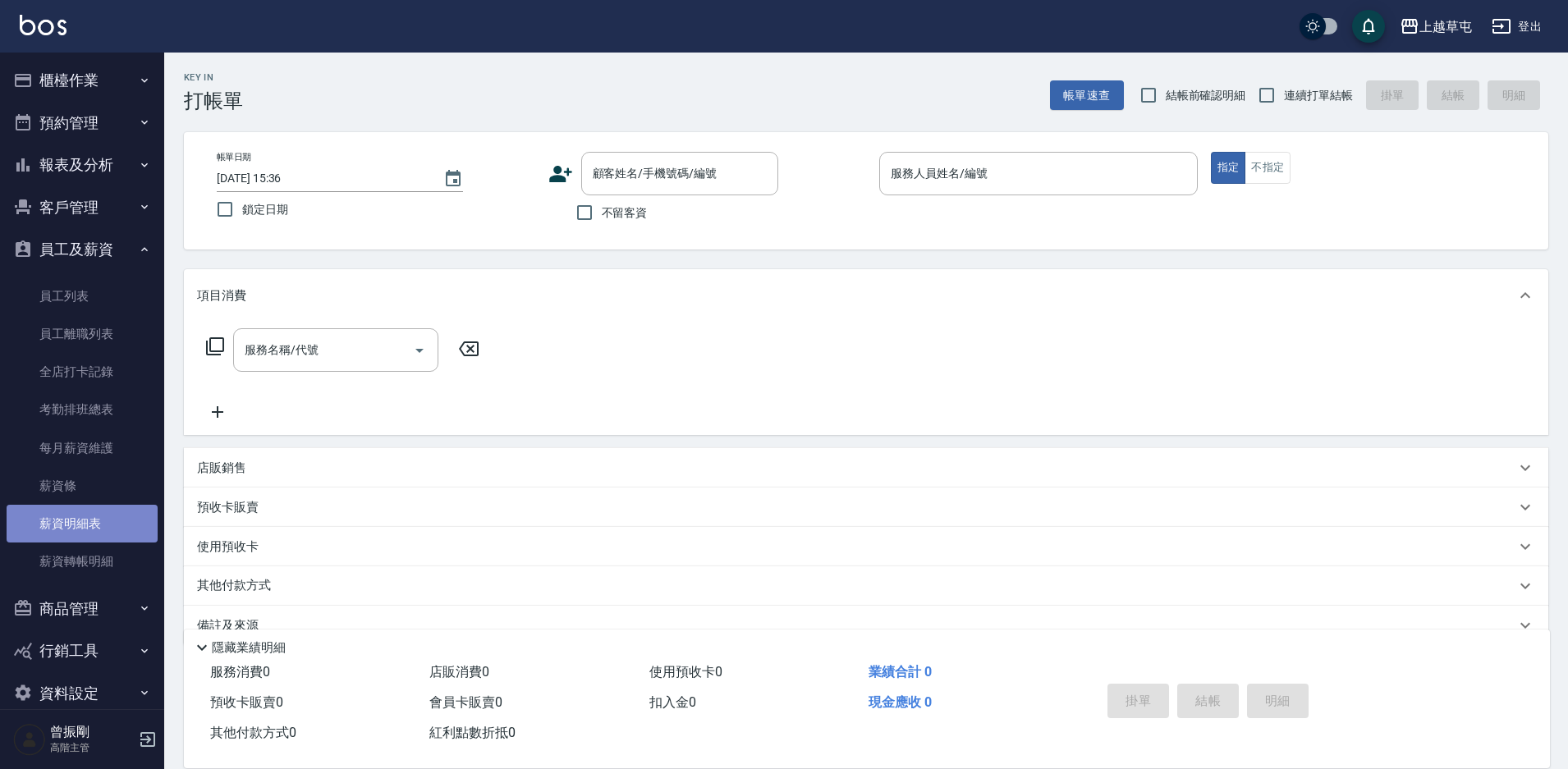
click at [83, 520] on link "薪資明細表" at bounding box center [82, 524] width 151 height 38
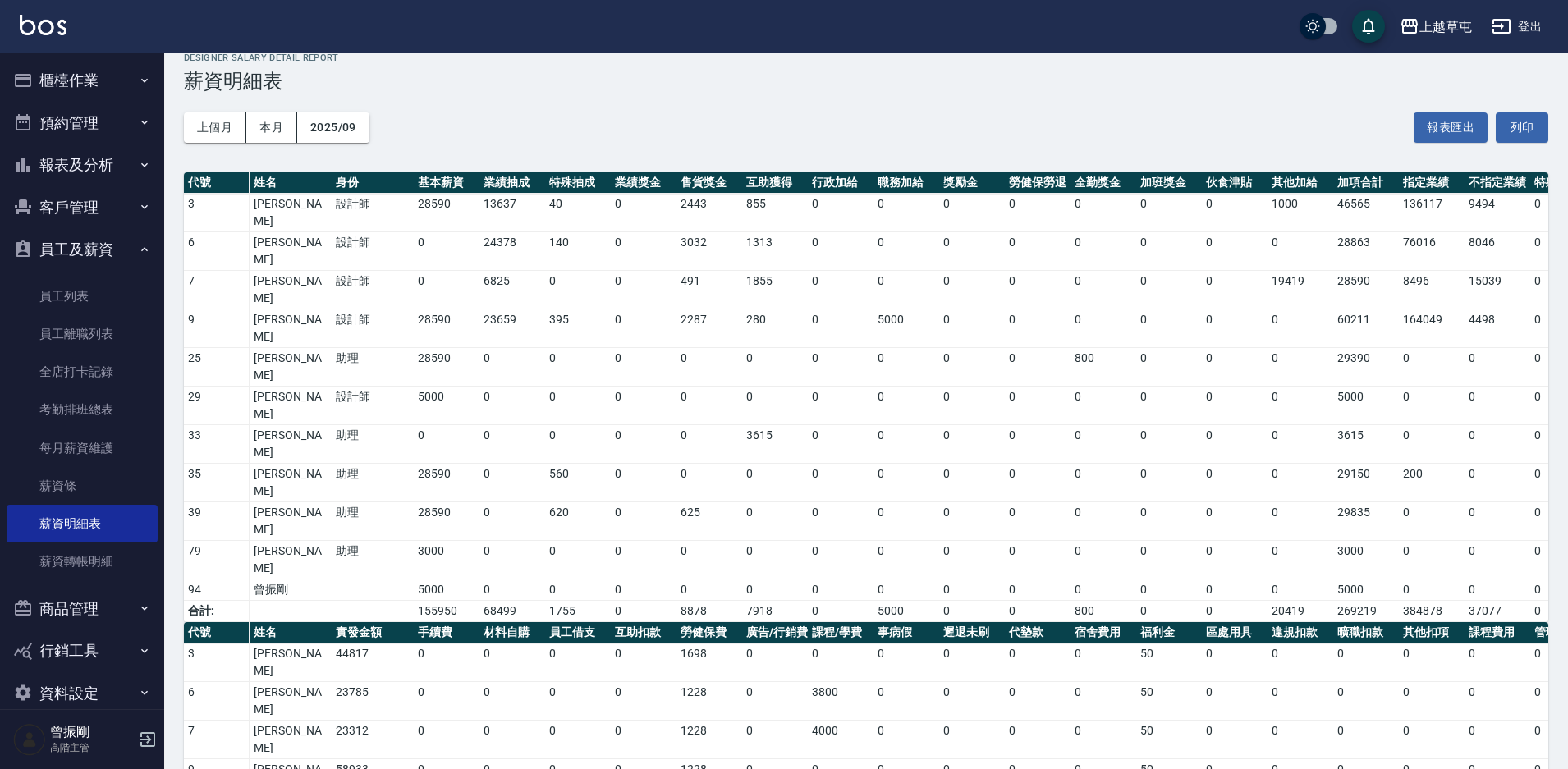
scroll to position [25, 0]
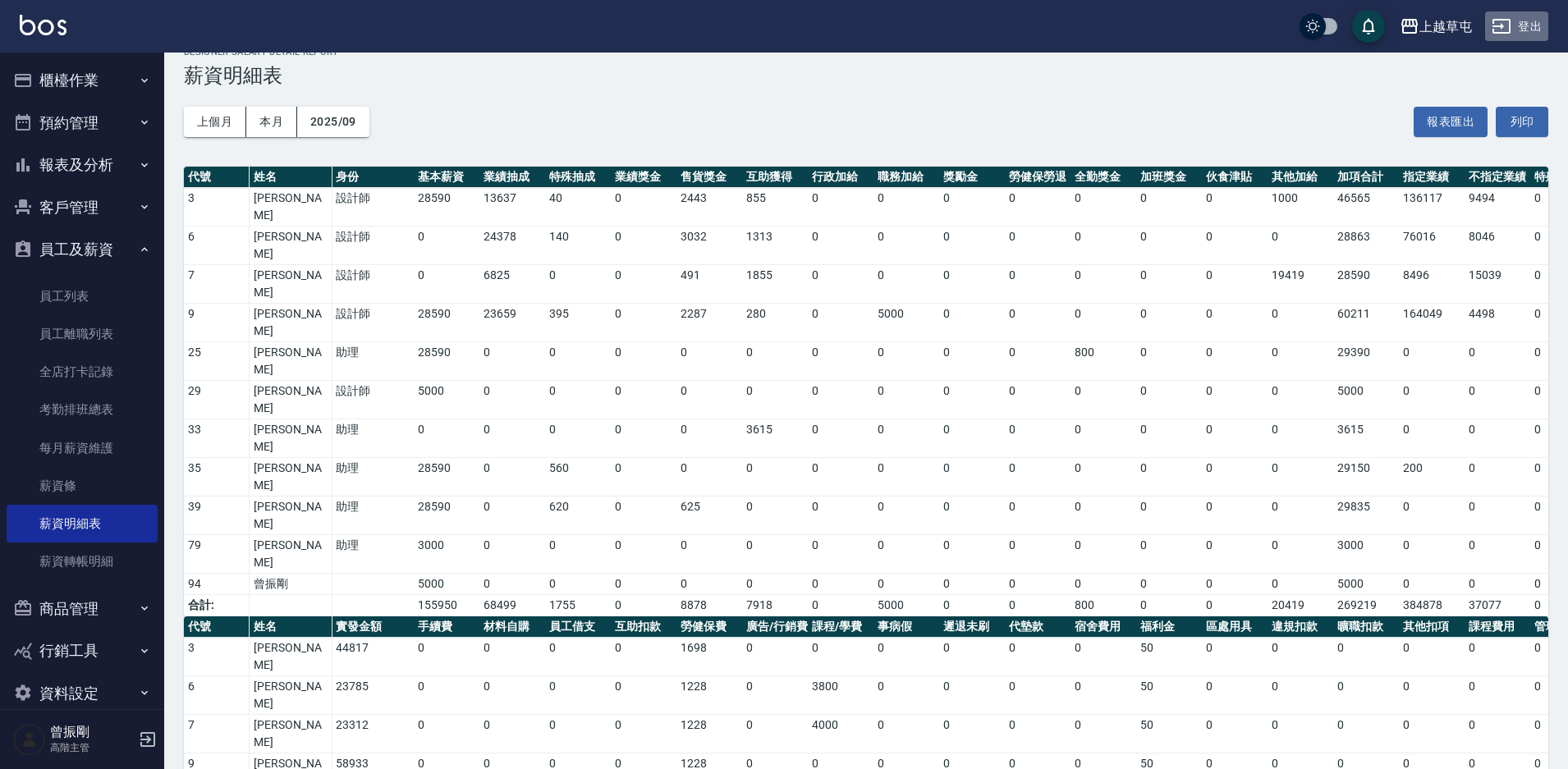
click at [1532, 30] on button "登出" at bounding box center [1517, 27] width 63 height 30
